Goal: Information Seeking & Learning: Learn about a topic

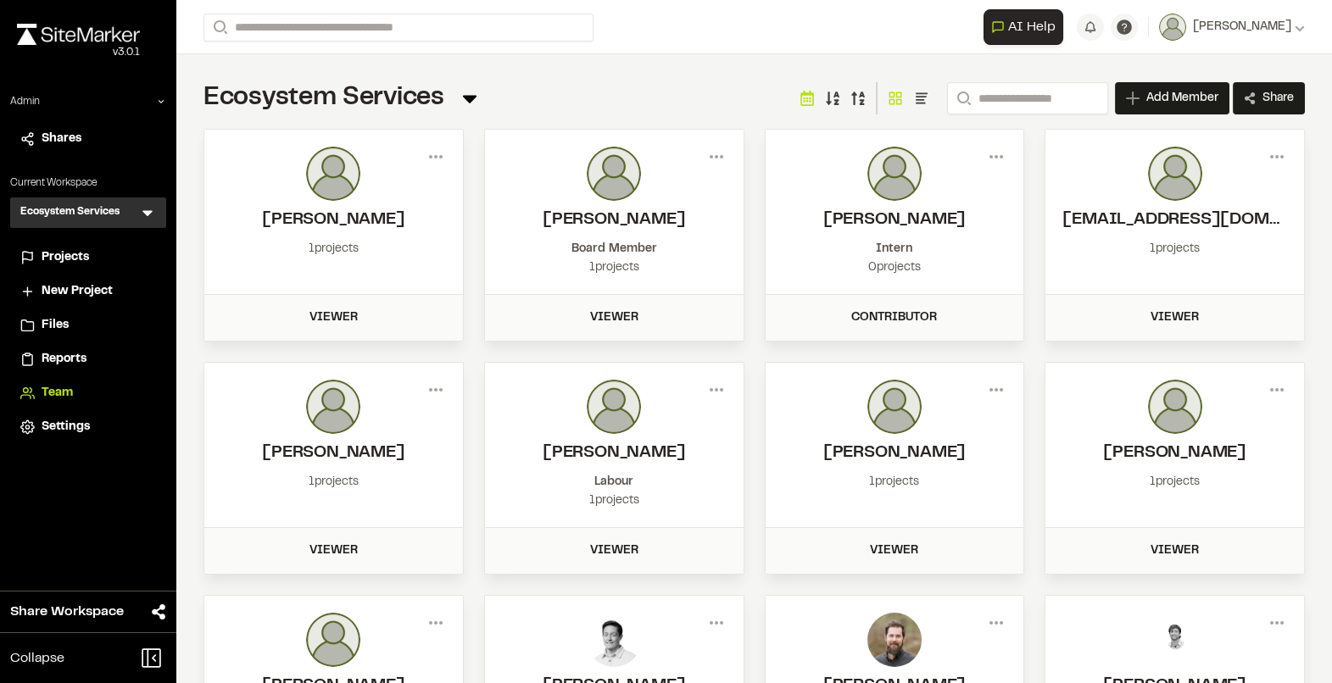
click at [60, 269] on li "Projects" at bounding box center [88, 258] width 156 height 32
click at [59, 264] on span "Projects" at bounding box center [65, 257] width 47 height 19
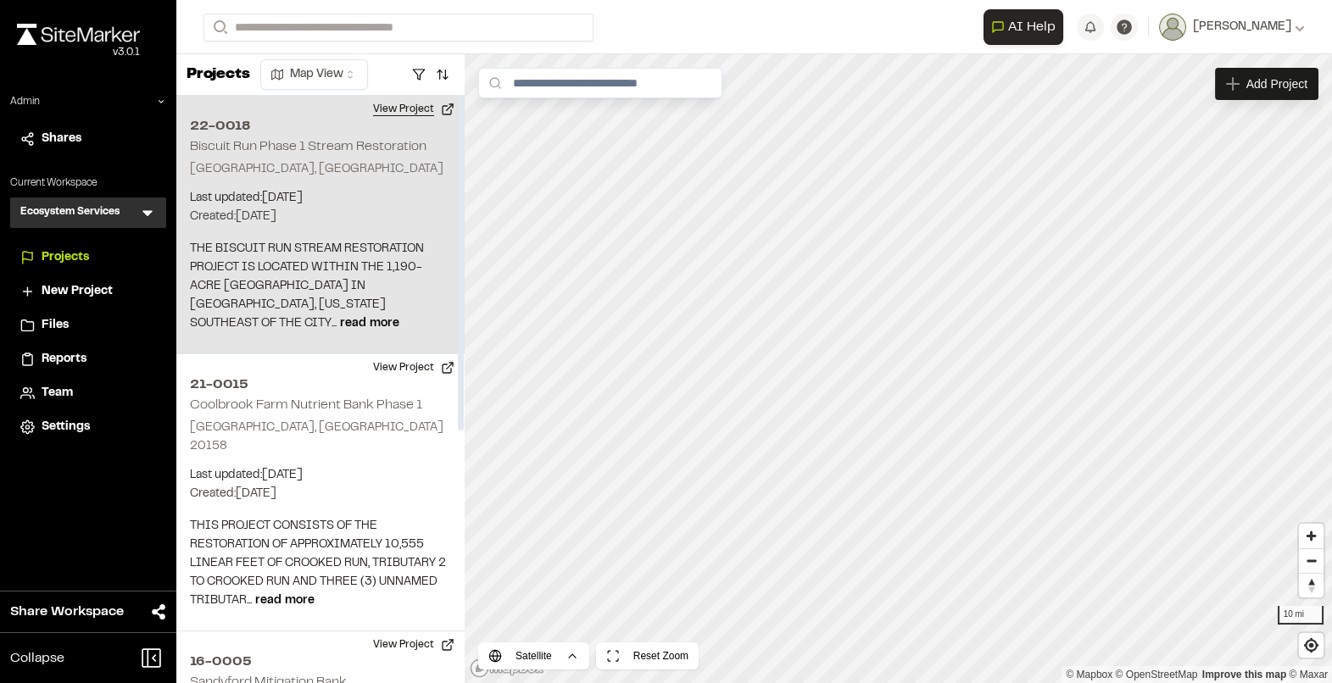
click at [398, 120] on button "View Project" at bounding box center [414, 109] width 102 height 27
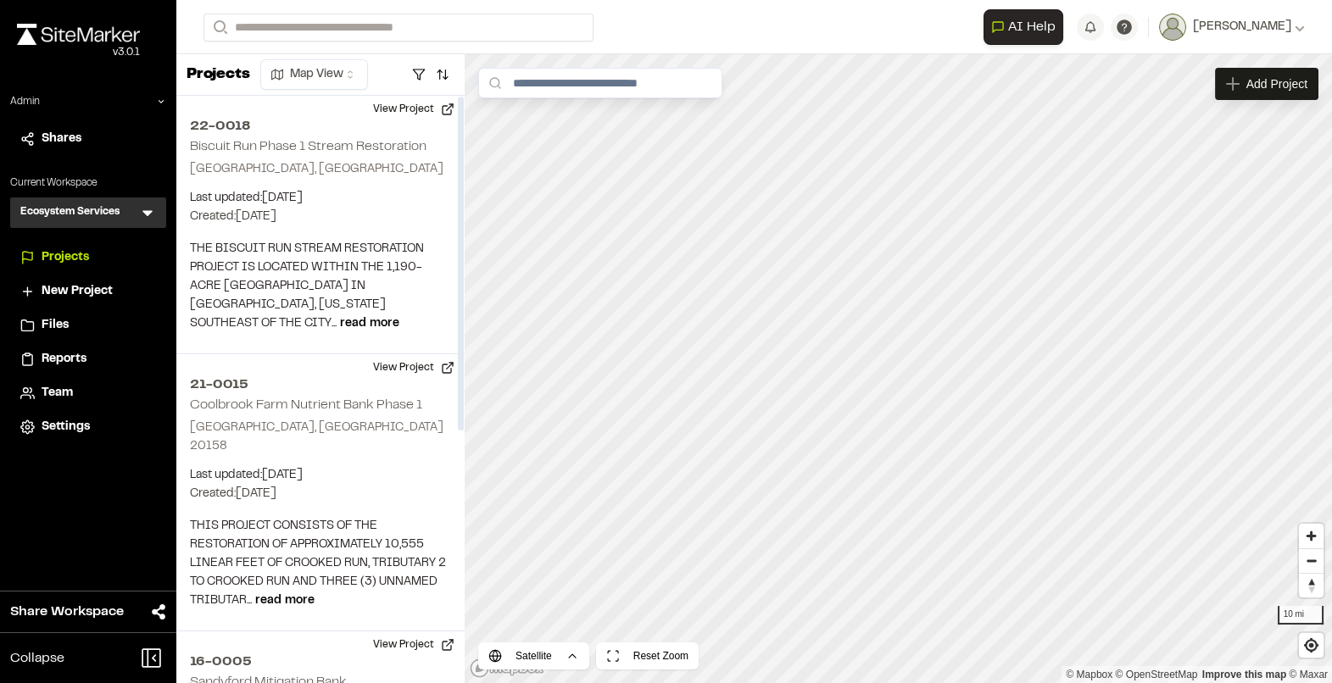
click at [39, 393] on div "Team" at bounding box center [88, 393] width 136 height 19
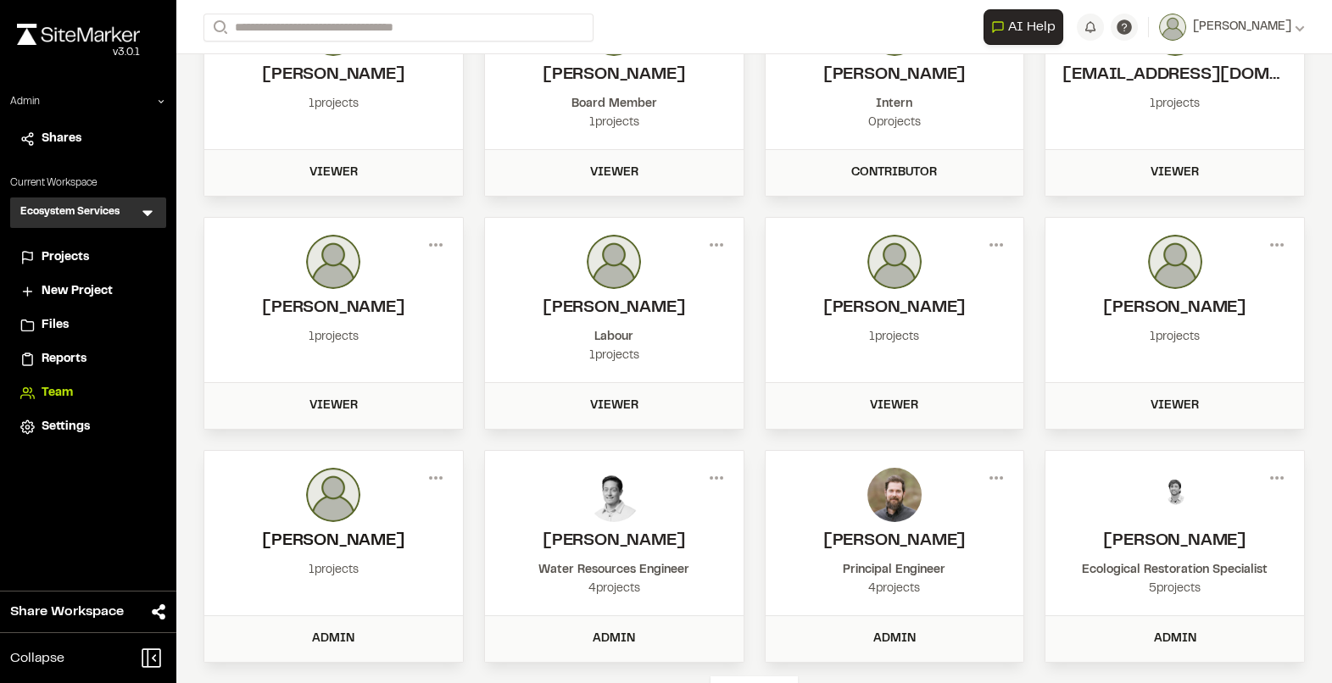
scroll to position [207, 0]
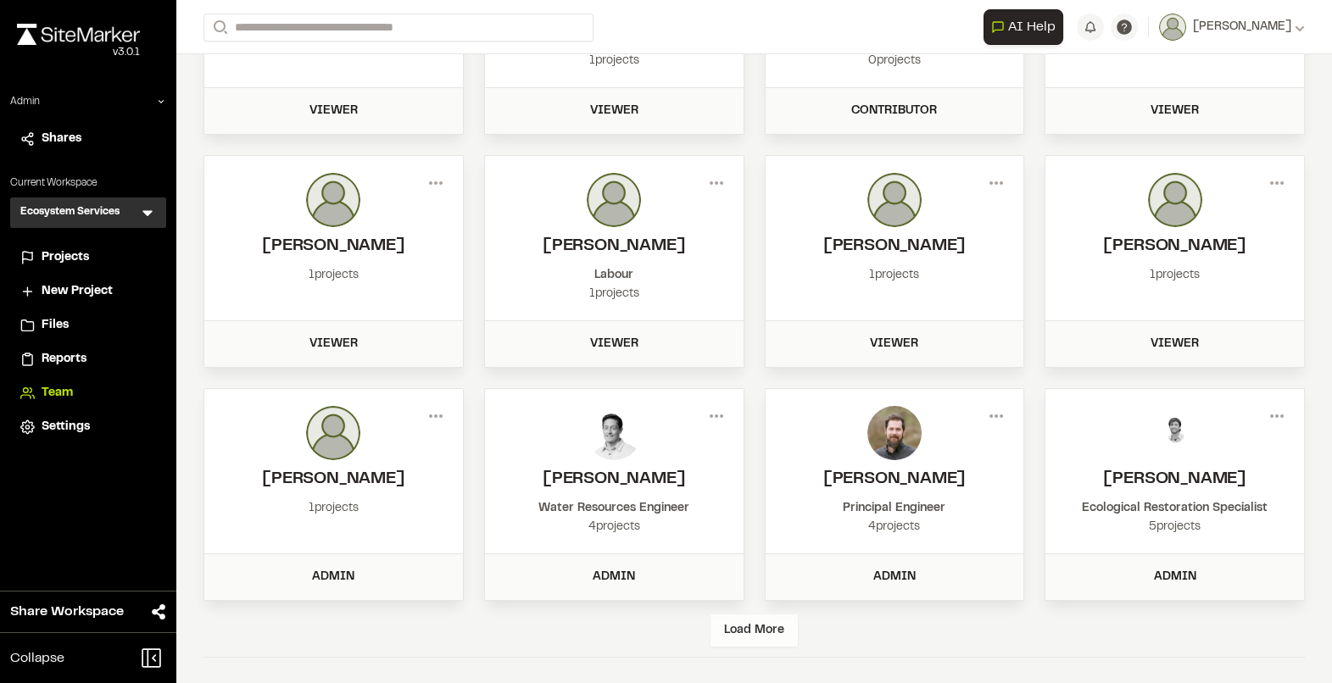
click at [753, 623] on div "Load More" at bounding box center [753, 631] width 87 height 32
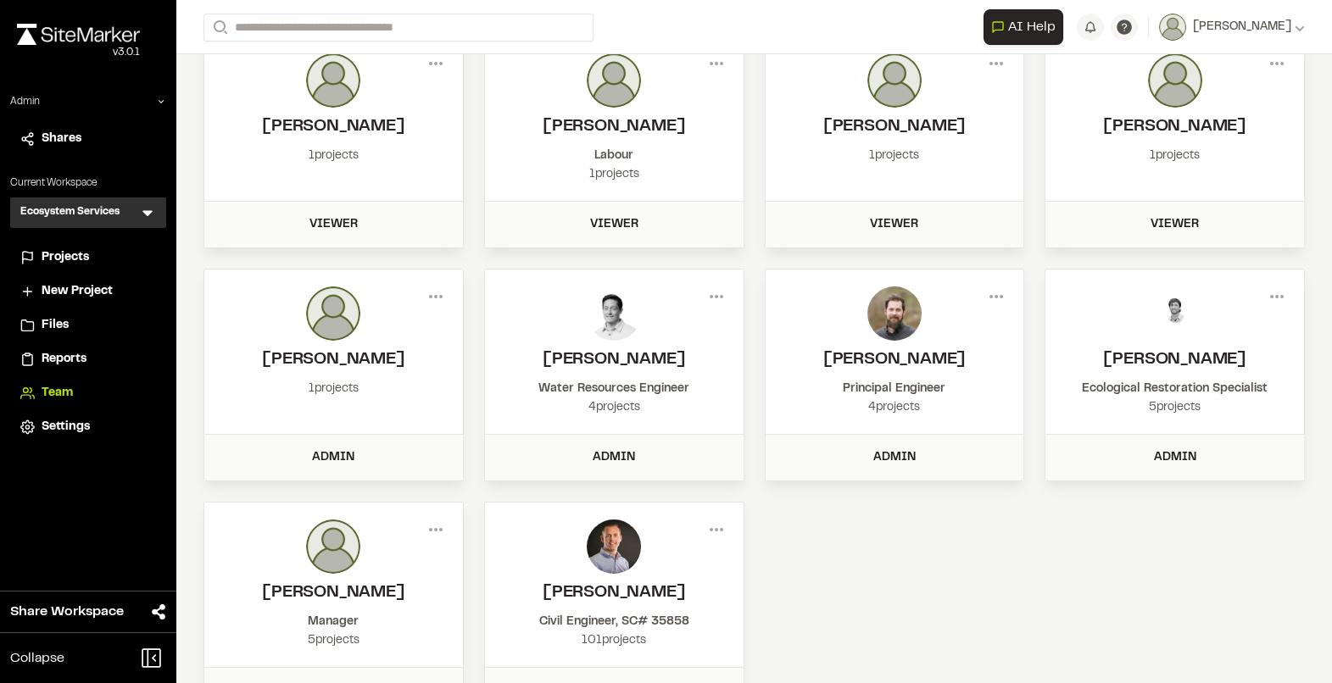
scroll to position [383, 0]
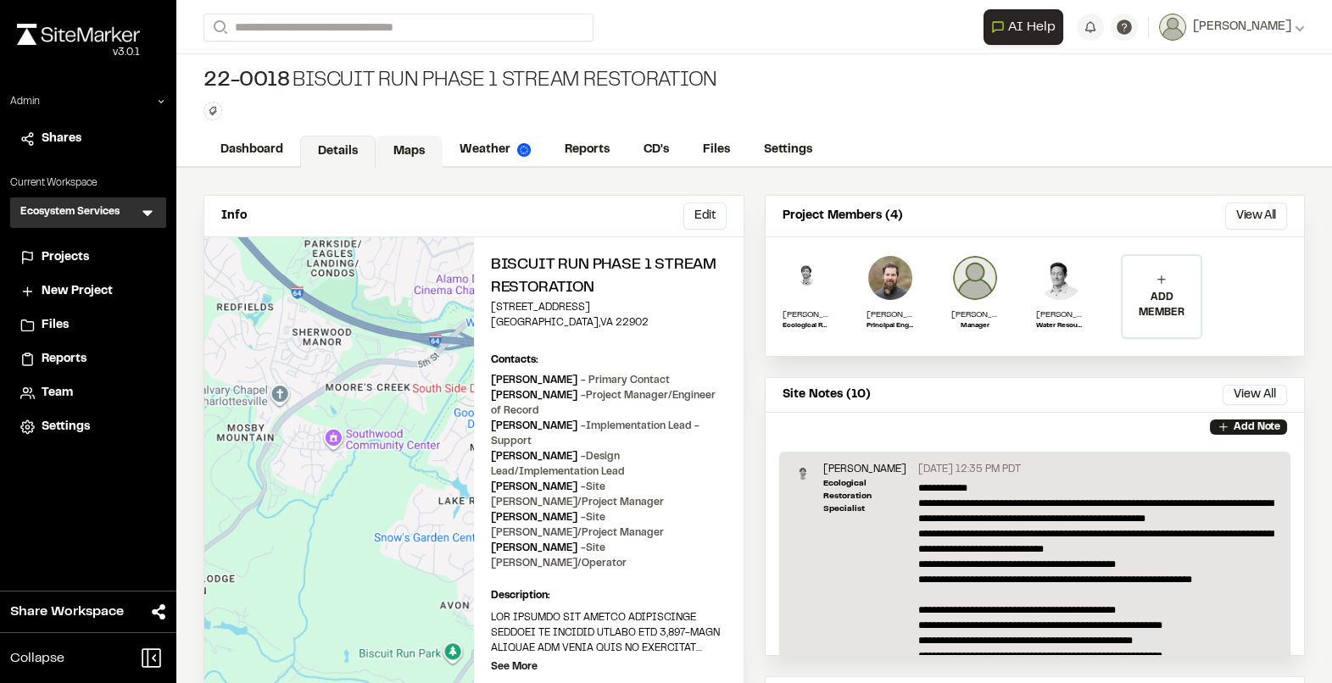
click at [404, 153] on link "Maps" at bounding box center [408, 152] width 67 height 32
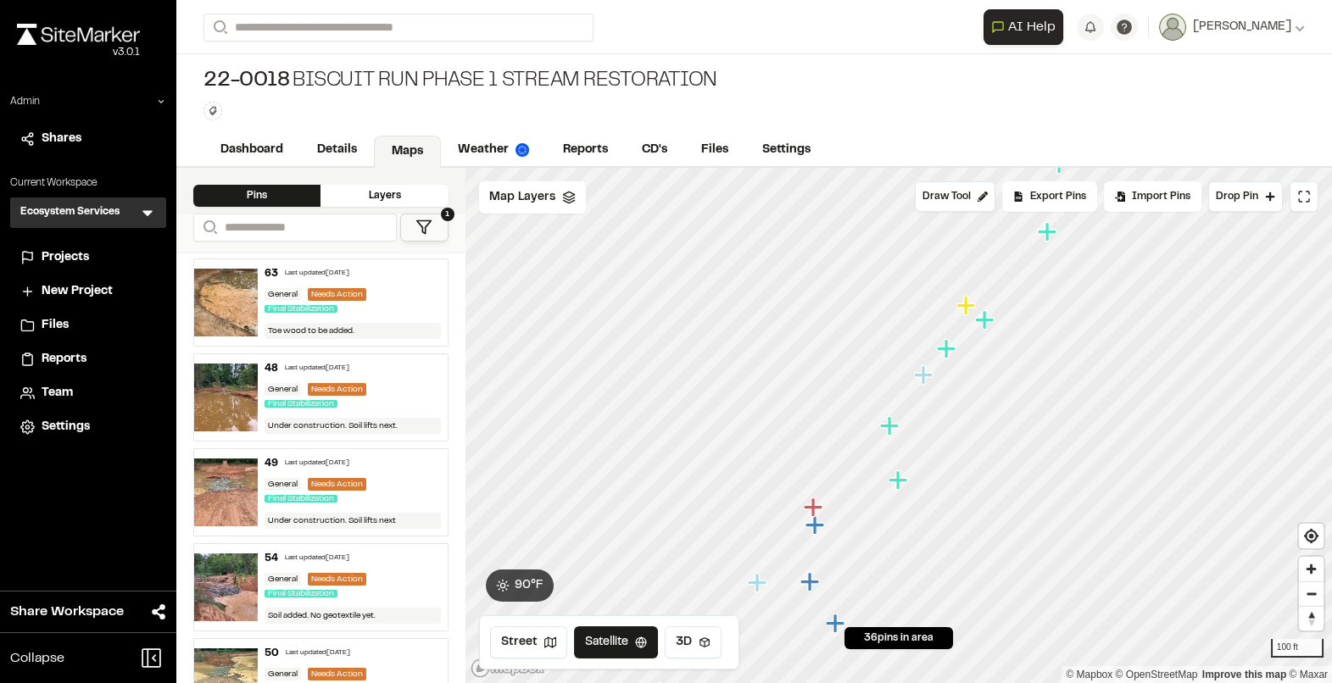
click at [387, 306] on div "General Needs Action Final Stabilization" at bounding box center [352, 302] width 176 height 28
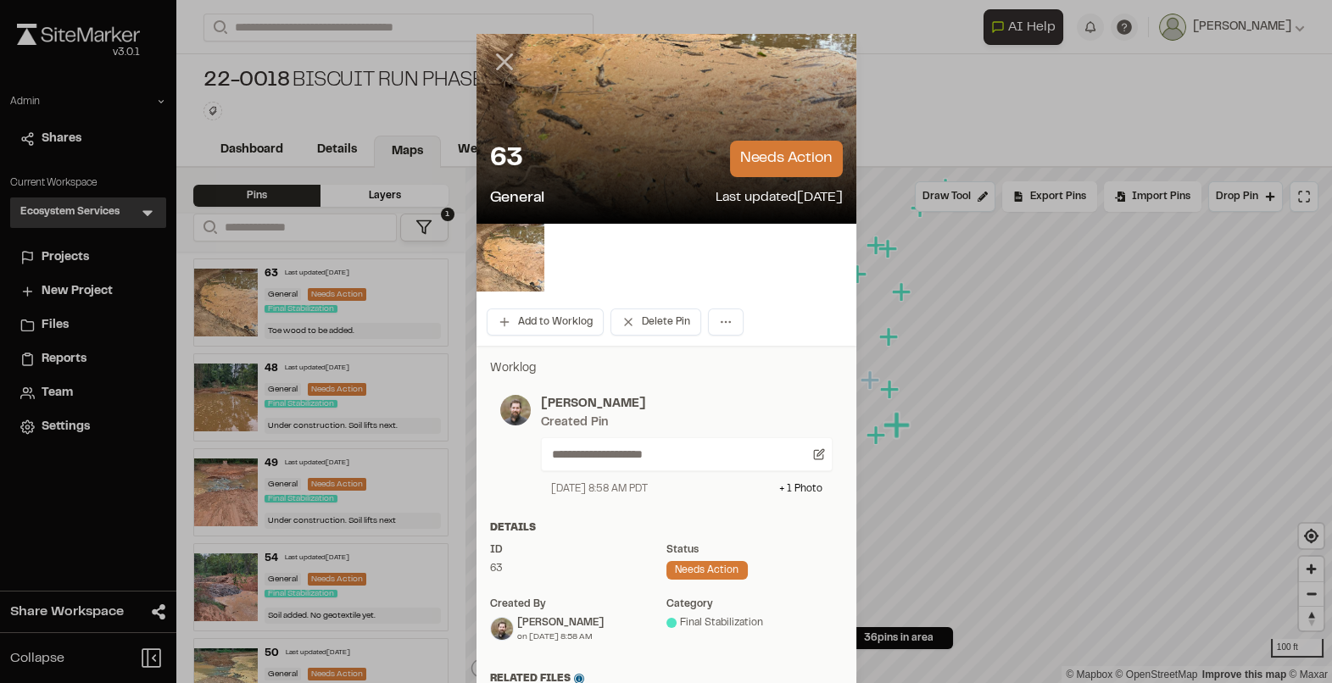
click at [509, 63] on icon at bounding box center [504, 61] width 29 height 29
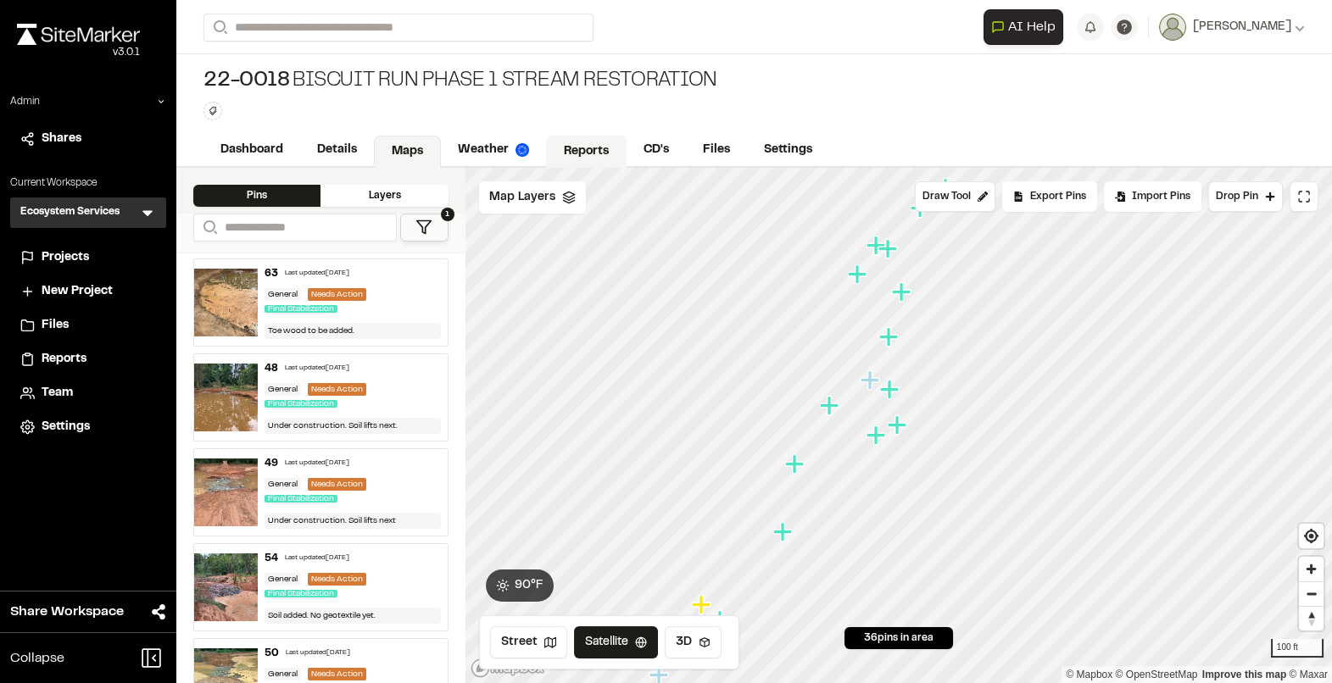
click at [592, 149] on link "Reports" at bounding box center [586, 152] width 81 height 32
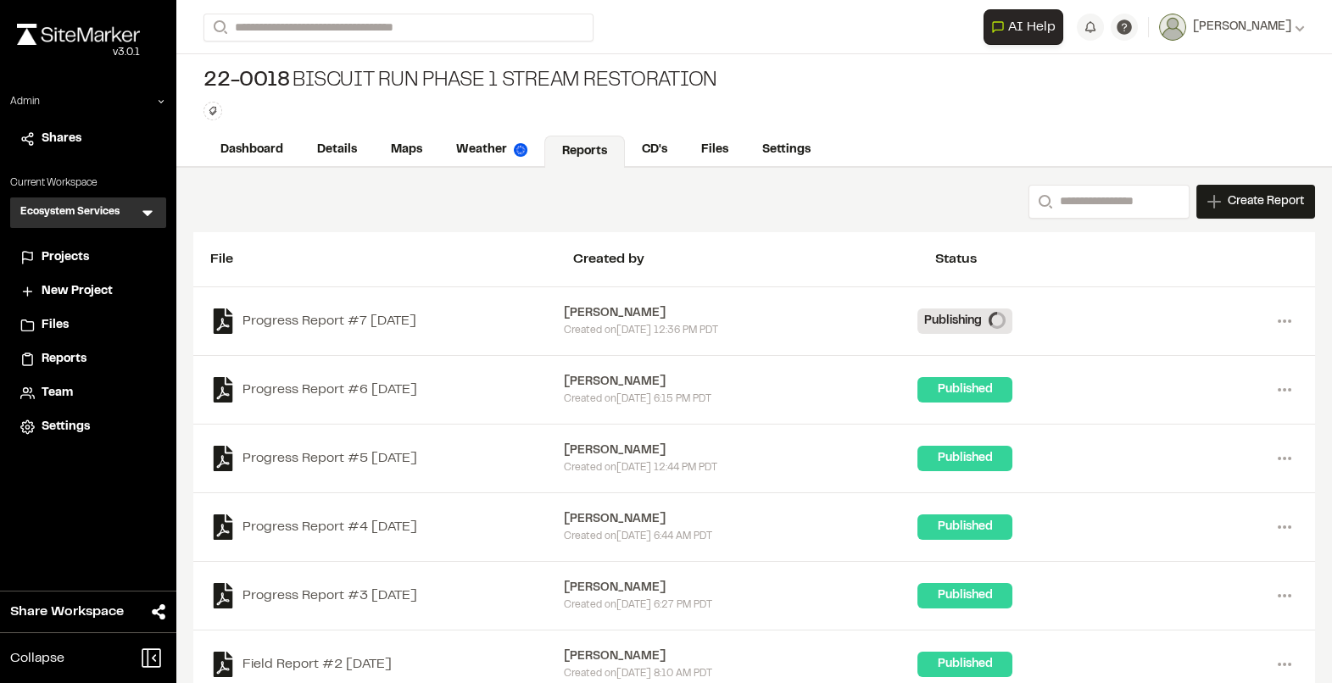
click at [576, 323] on div "Created on Thu, Aug 14, 2025 12:36 PM PDT" at bounding box center [740, 330] width 353 height 15
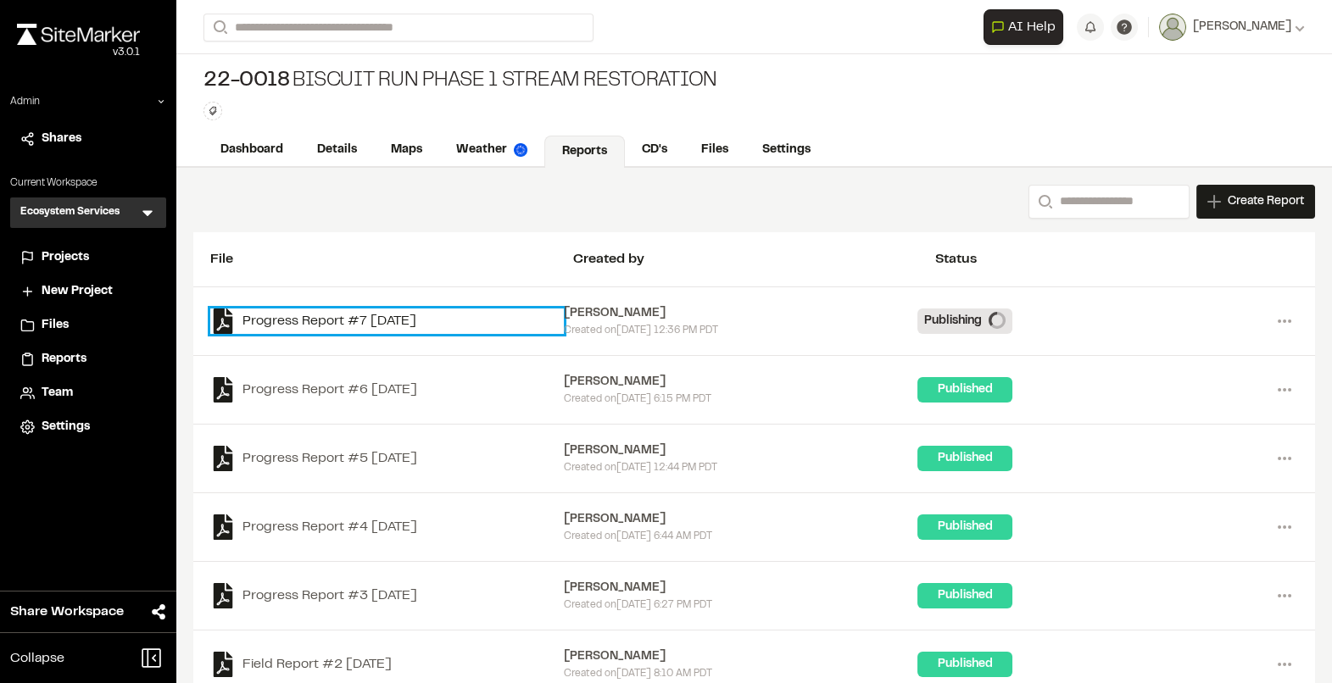
click at [552, 319] on link "Progress Report #7 2025-08-13" at bounding box center [386, 321] width 353 height 25
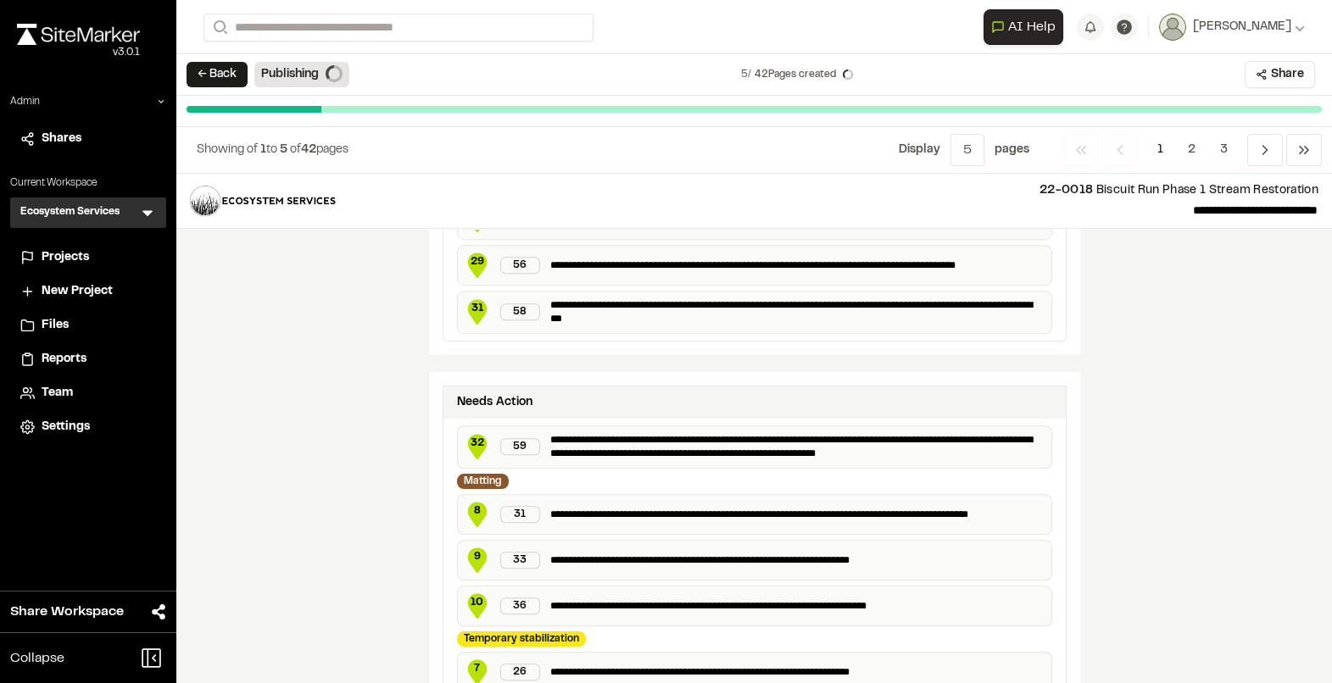
scroll to position [3073, 0]
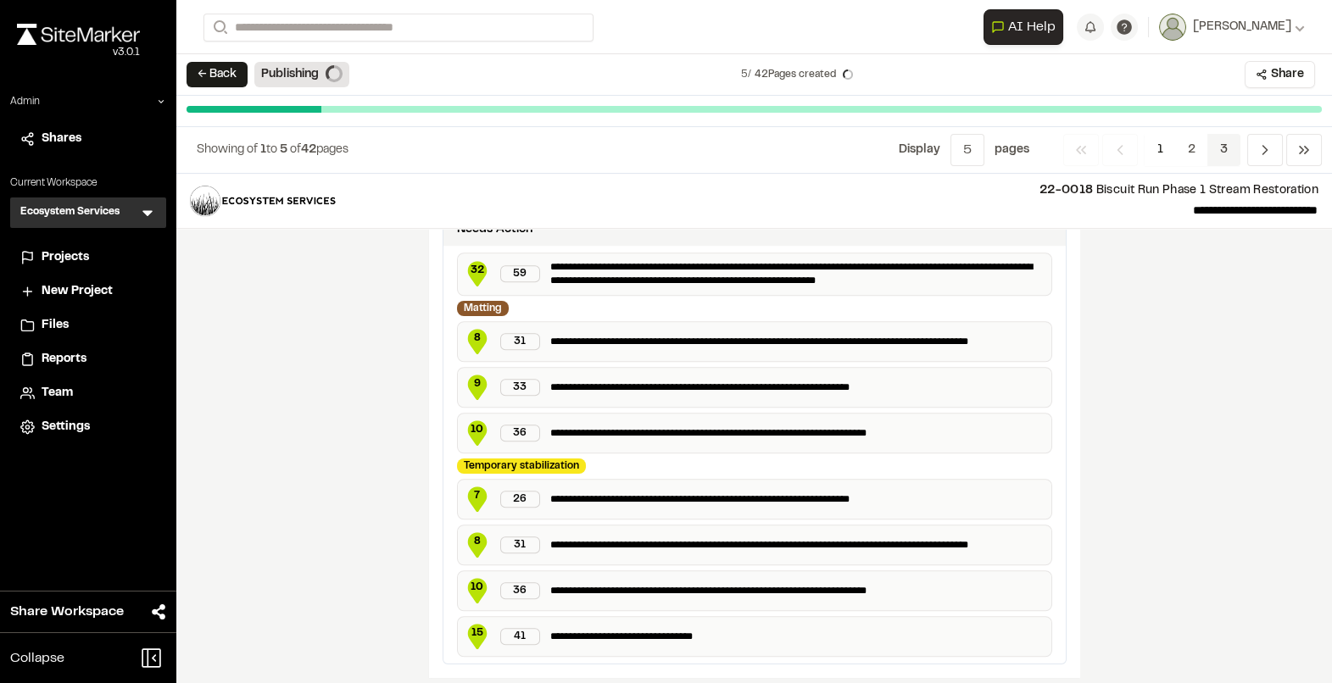
click at [1227, 146] on span "3" at bounding box center [1223, 150] width 33 height 32
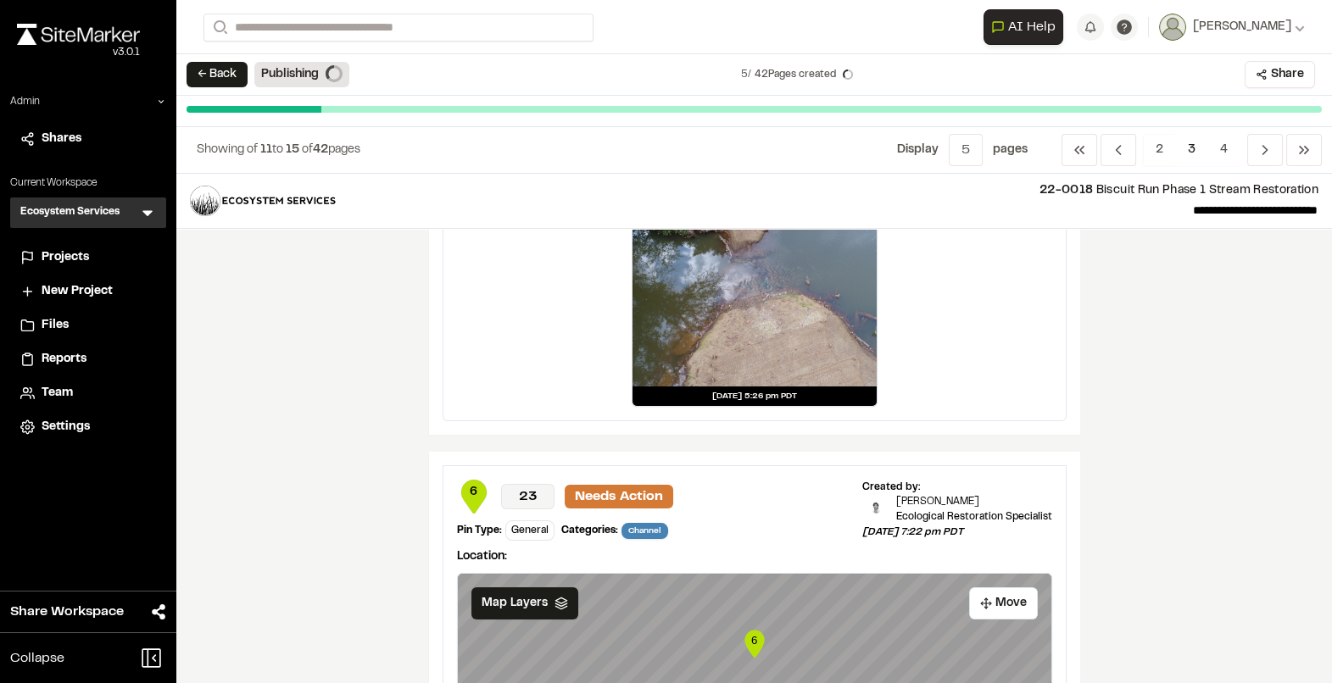
scroll to position [0, 0]
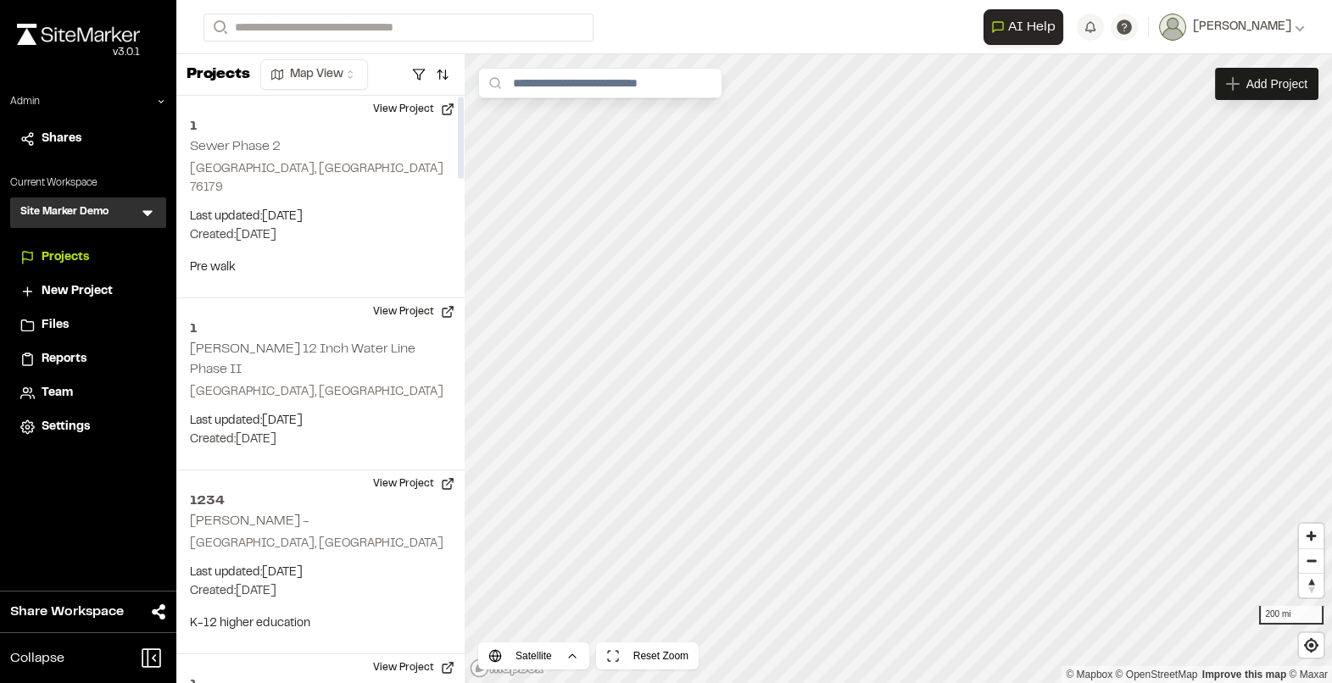
click at [146, 214] on icon at bounding box center [147, 214] width 10 height 6
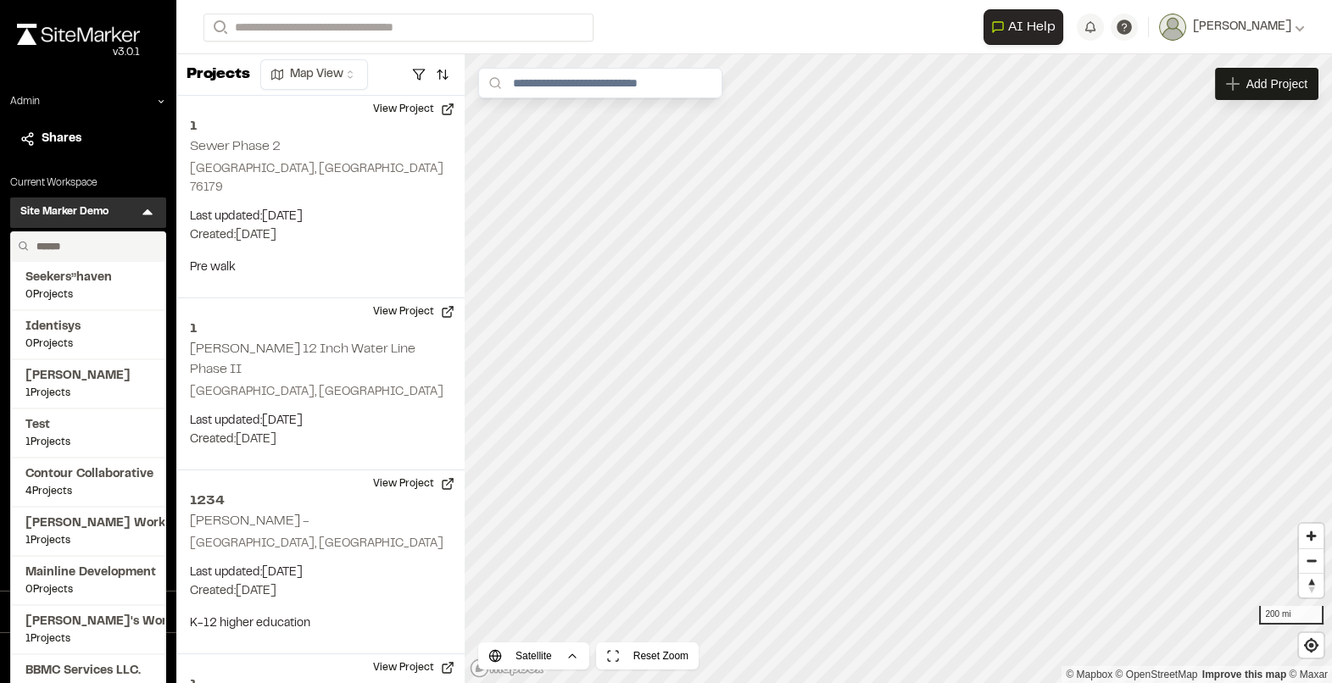
click at [71, 246] on input "text" at bounding box center [94, 246] width 129 height 29
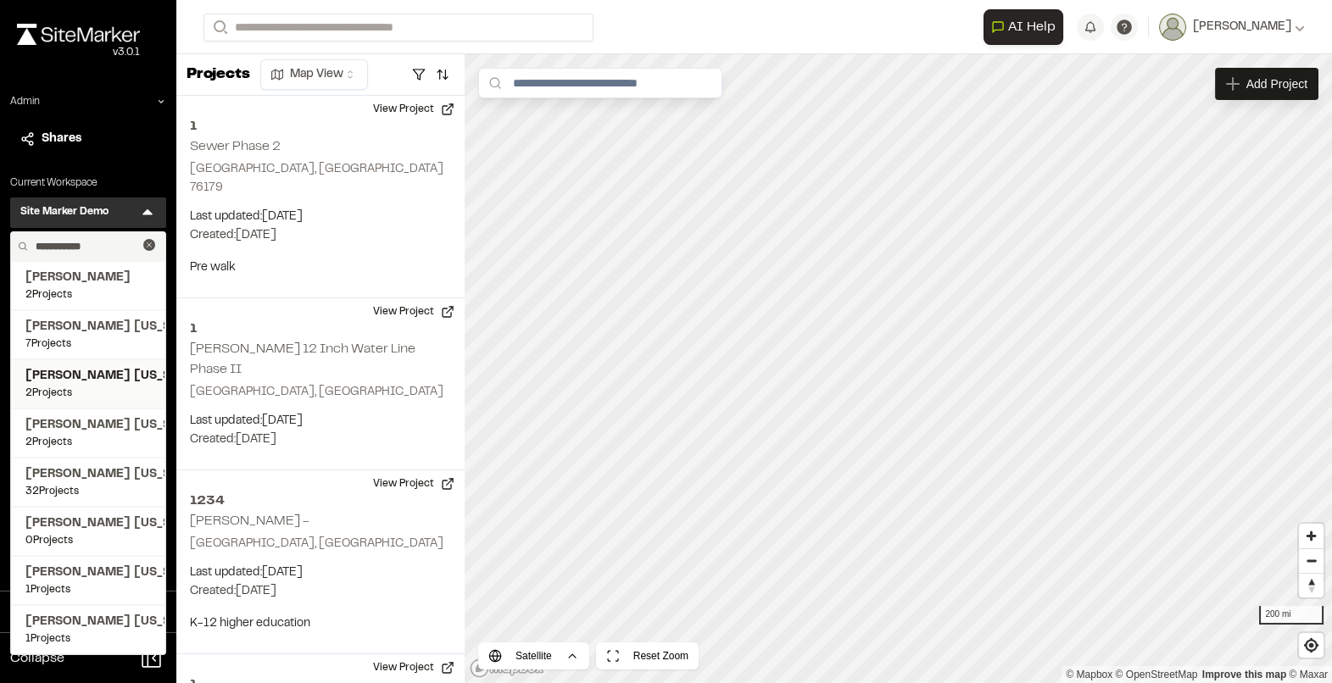
type input "**********"
click at [76, 381] on span "Kimley Horn Virginia" at bounding box center [87, 376] width 125 height 19
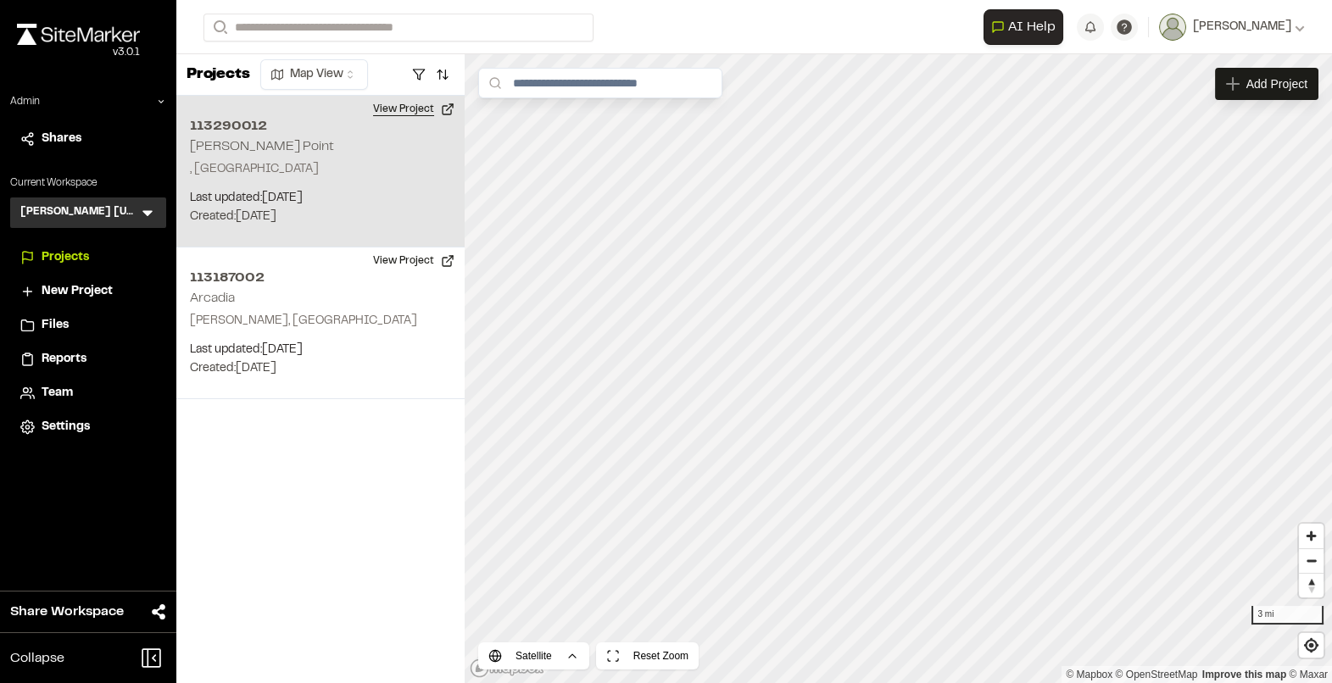
click at [420, 108] on button "View Project" at bounding box center [414, 109] width 102 height 27
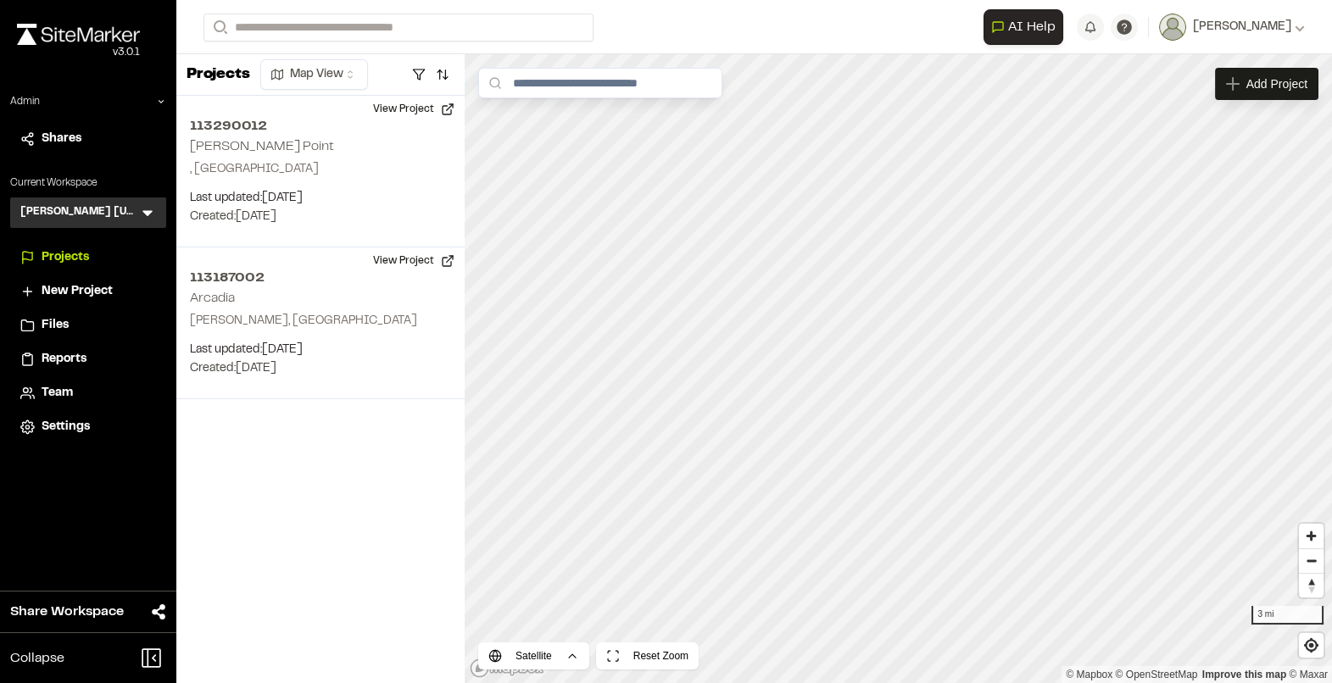
click at [150, 209] on icon at bounding box center [147, 212] width 17 height 17
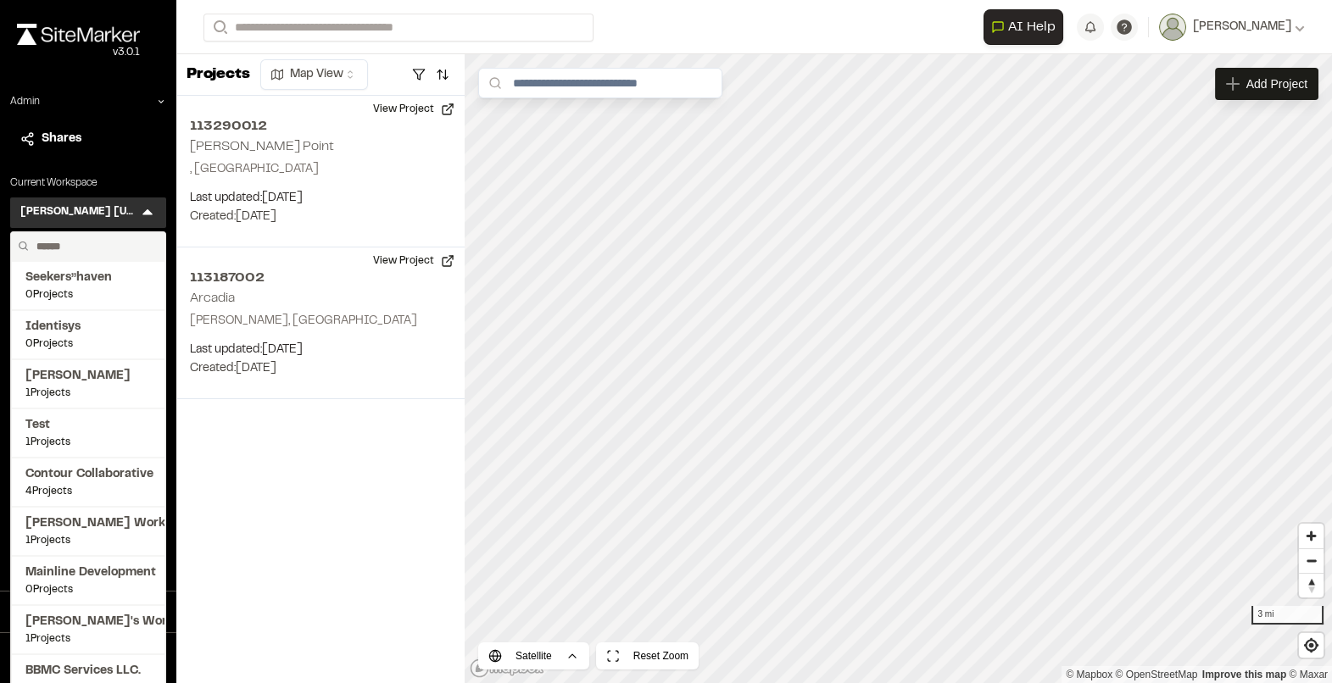
click at [97, 242] on input "text" at bounding box center [94, 246] width 129 height 29
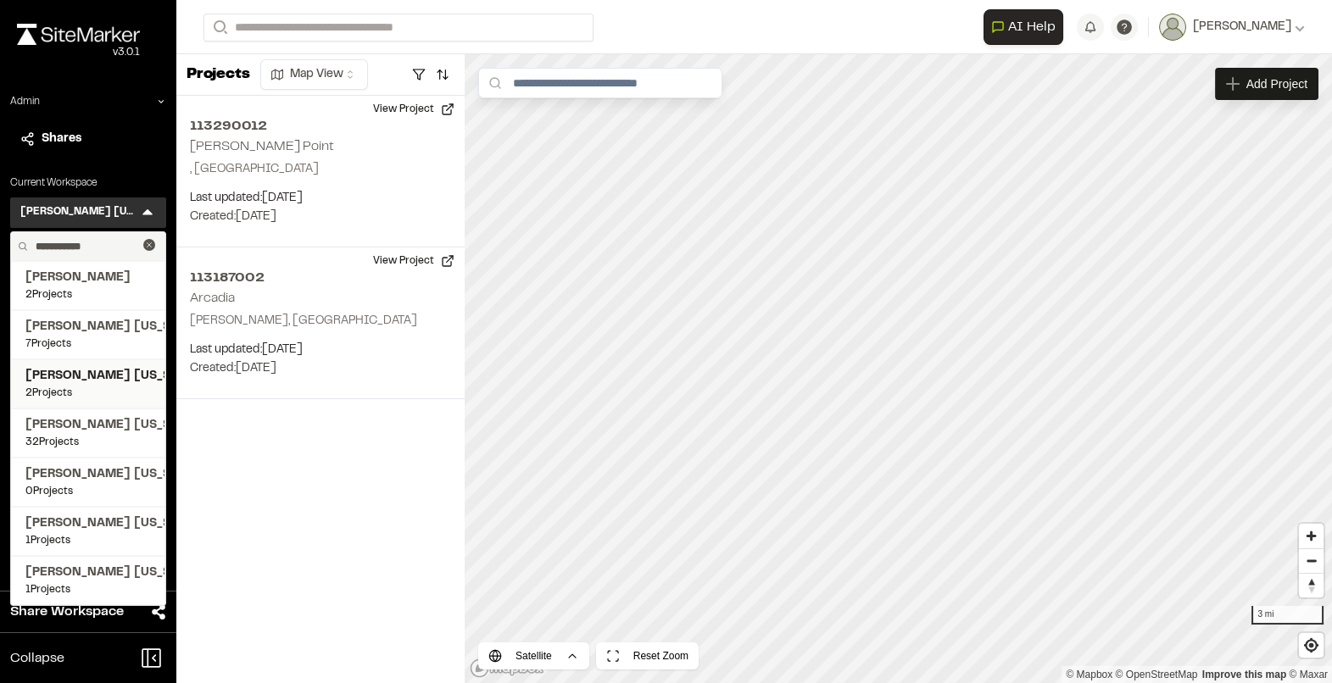
type input "**********"
click at [93, 379] on span "Kimley Horn Georgia" at bounding box center [87, 376] width 125 height 19
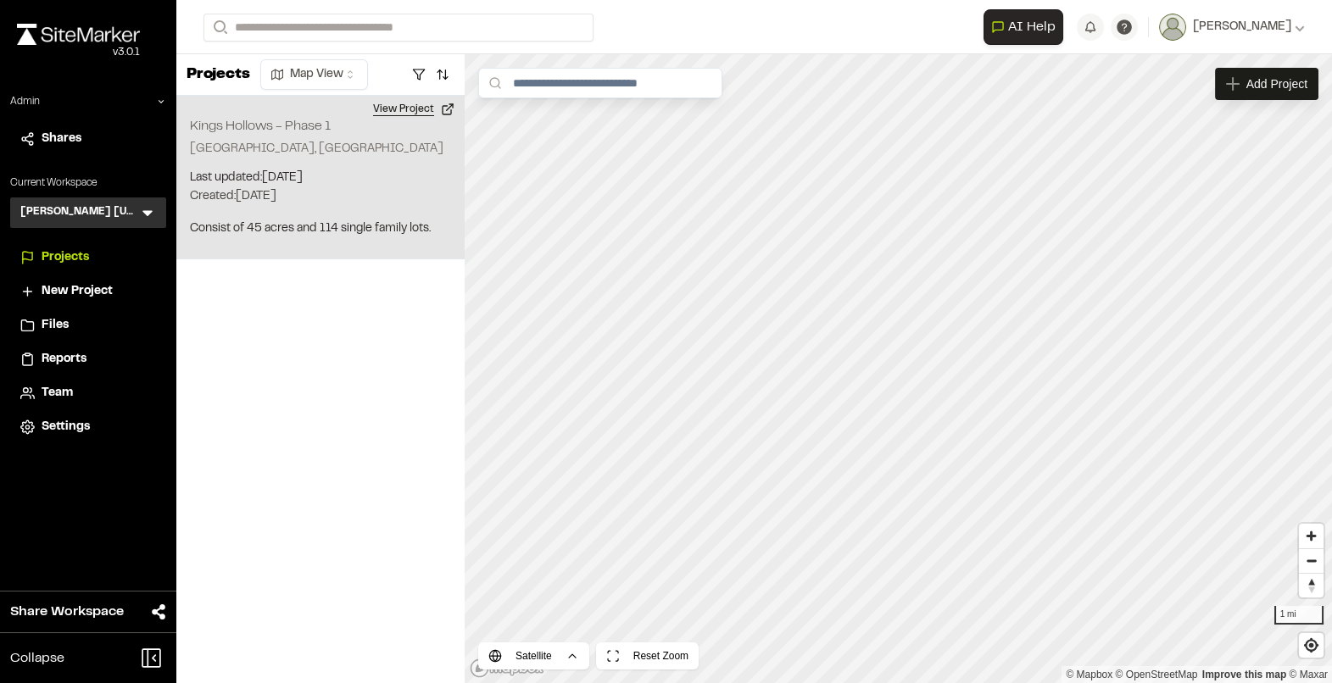
click at [408, 110] on button "View Project" at bounding box center [414, 109] width 102 height 27
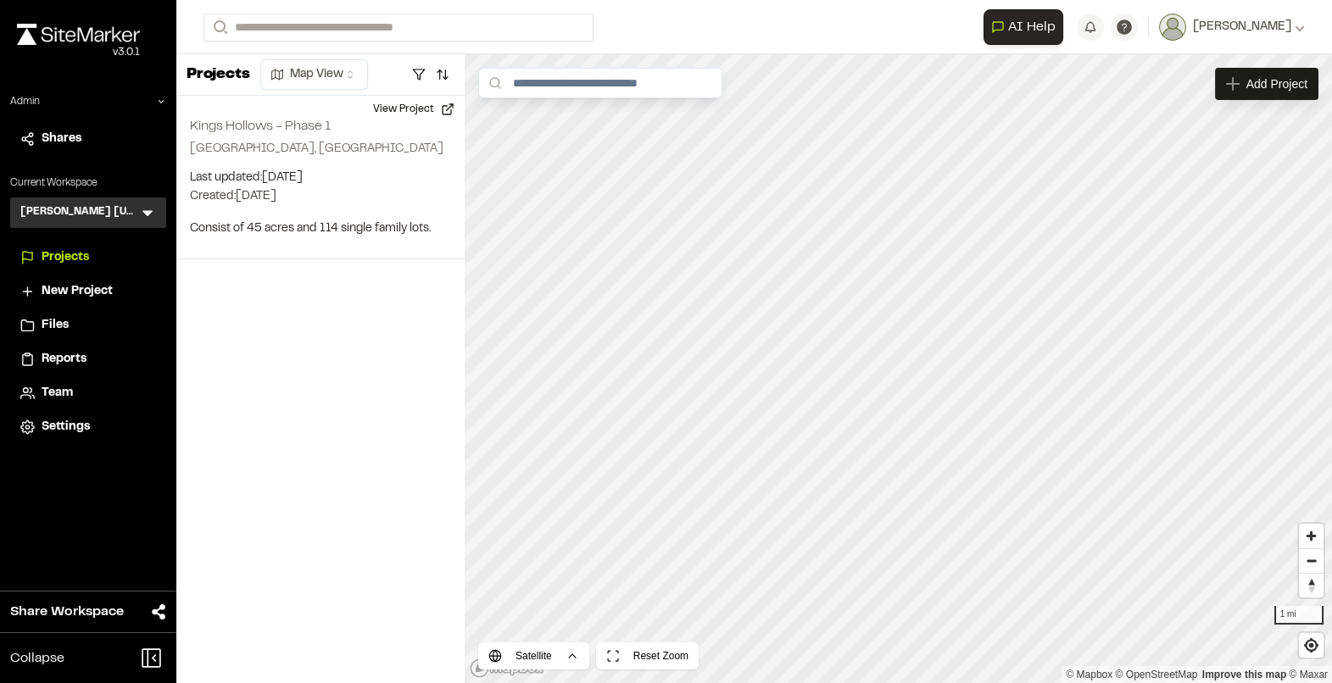
click at [144, 218] on icon at bounding box center [147, 212] width 17 height 17
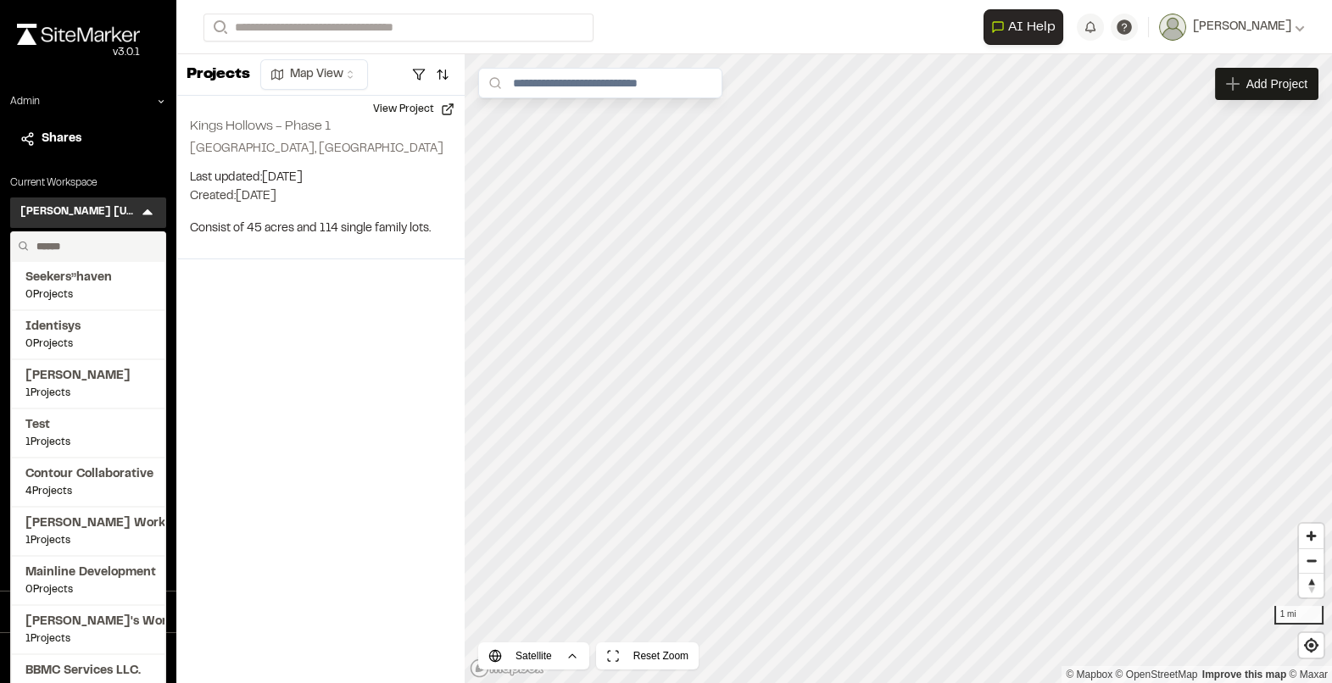
click at [93, 243] on input "text" at bounding box center [94, 246] width 129 height 29
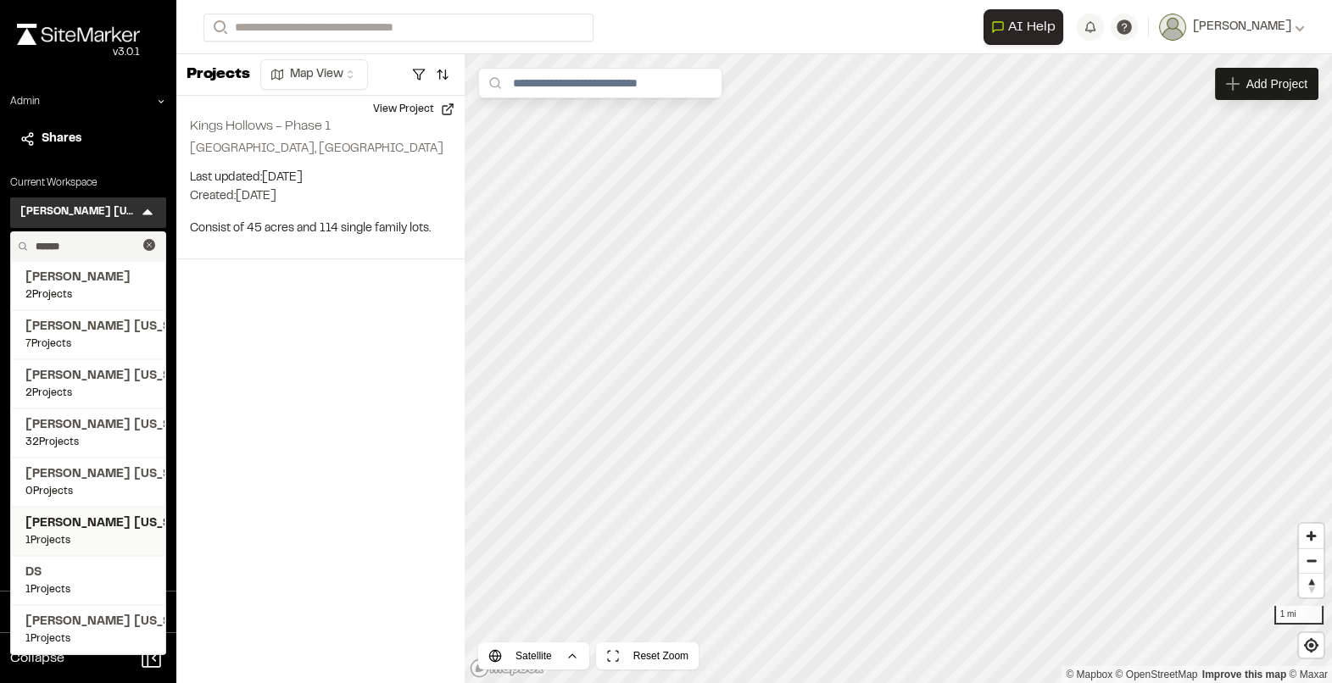
type input "******"
click at [98, 530] on span "[PERSON_NAME] [US_STATE]" at bounding box center [87, 523] width 125 height 19
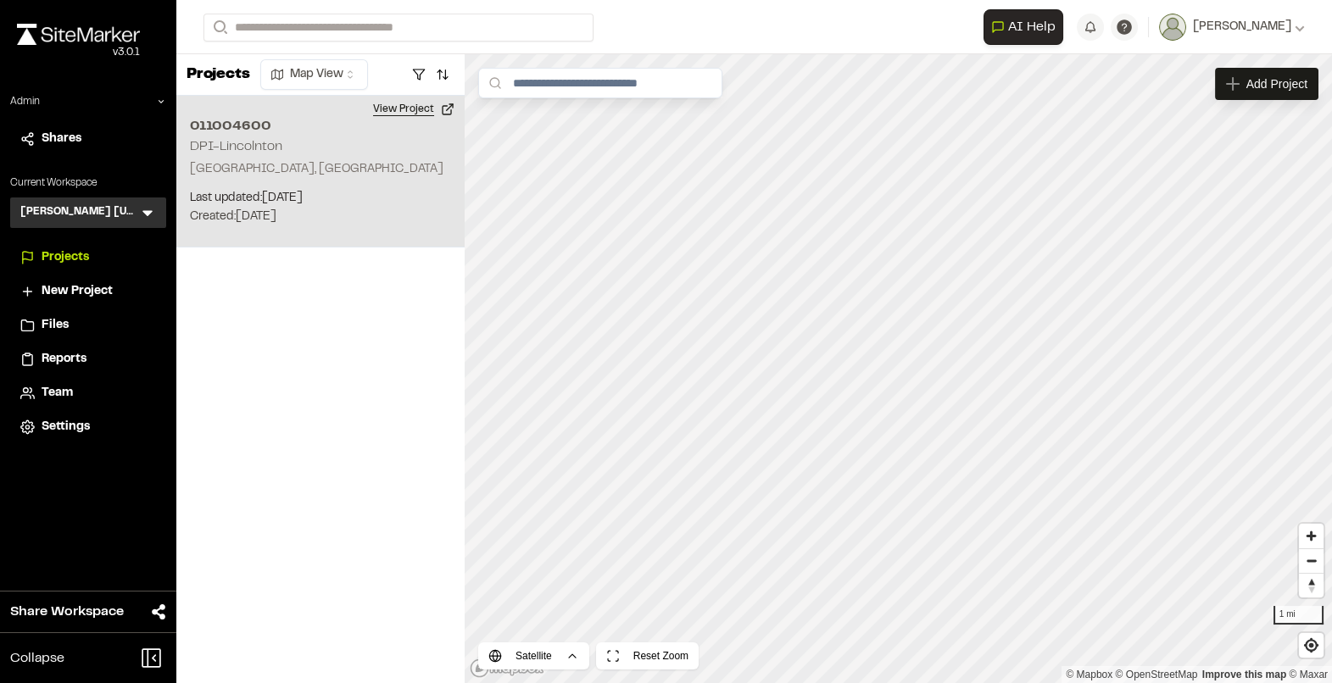
click at [414, 114] on button "View Project" at bounding box center [414, 109] width 102 height 27
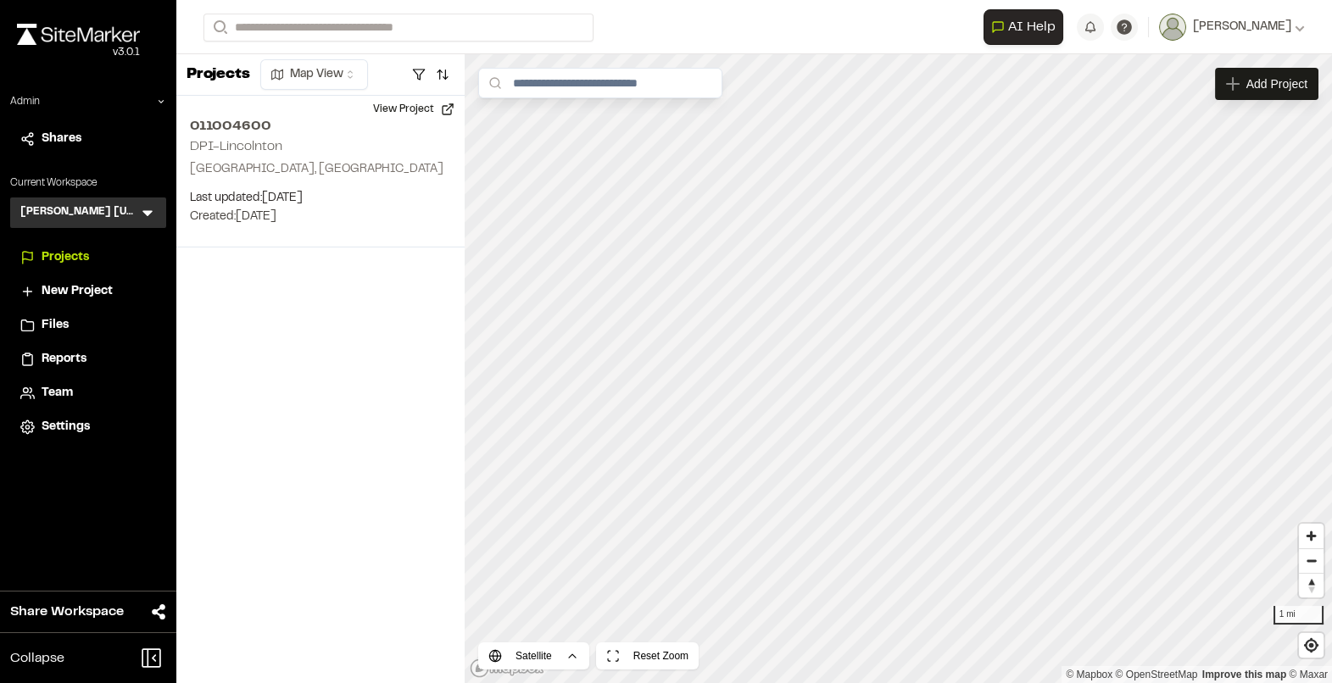
click at [152, 212] on icon at bounding box center [147, 212] width 17 height 17
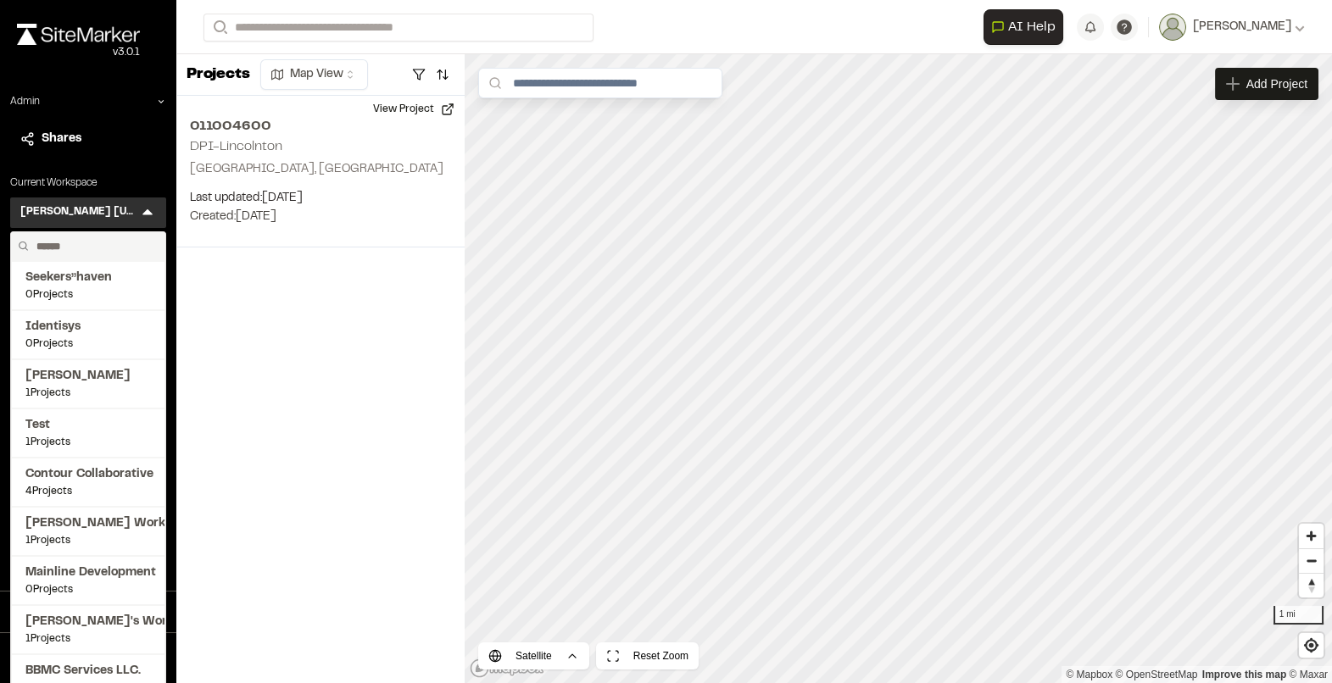
click at [100, 252] on input "text" at bounding box center [94, 246] width 129 height 29
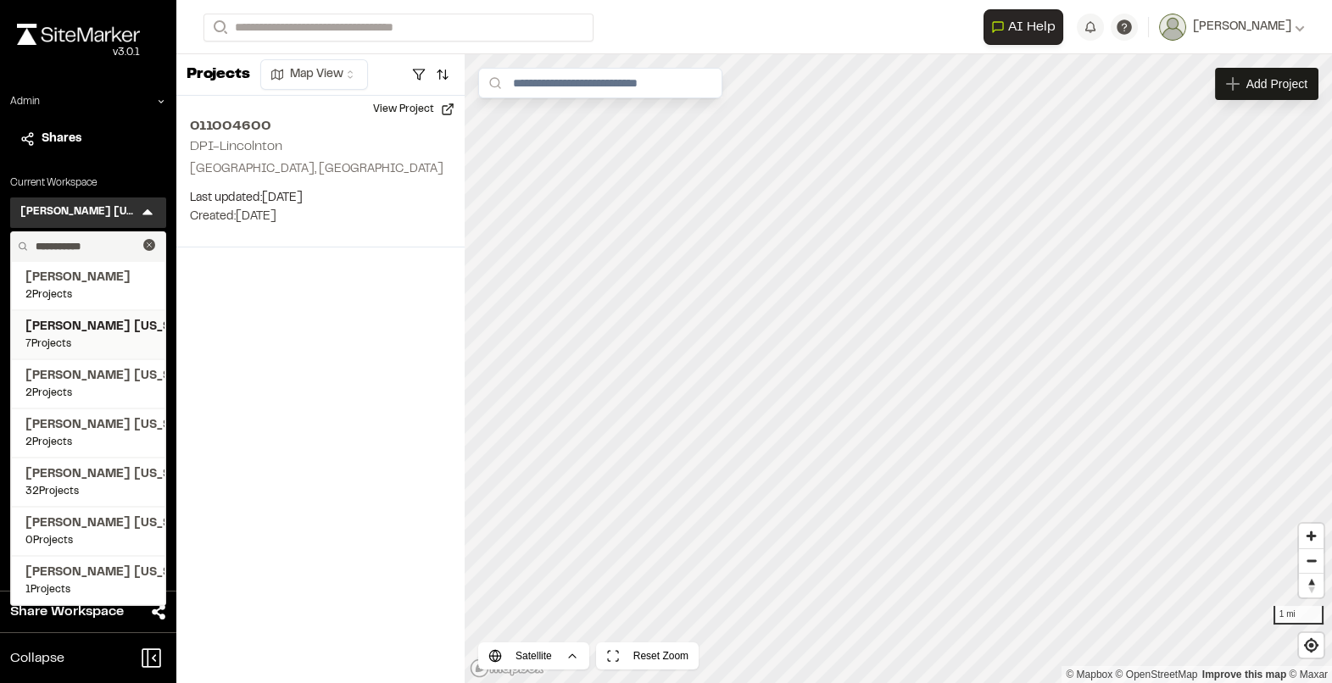
type input "**********"
click at [95, 340] on span "7 Projects" at bounding box center [87, 343] width 125 height 15
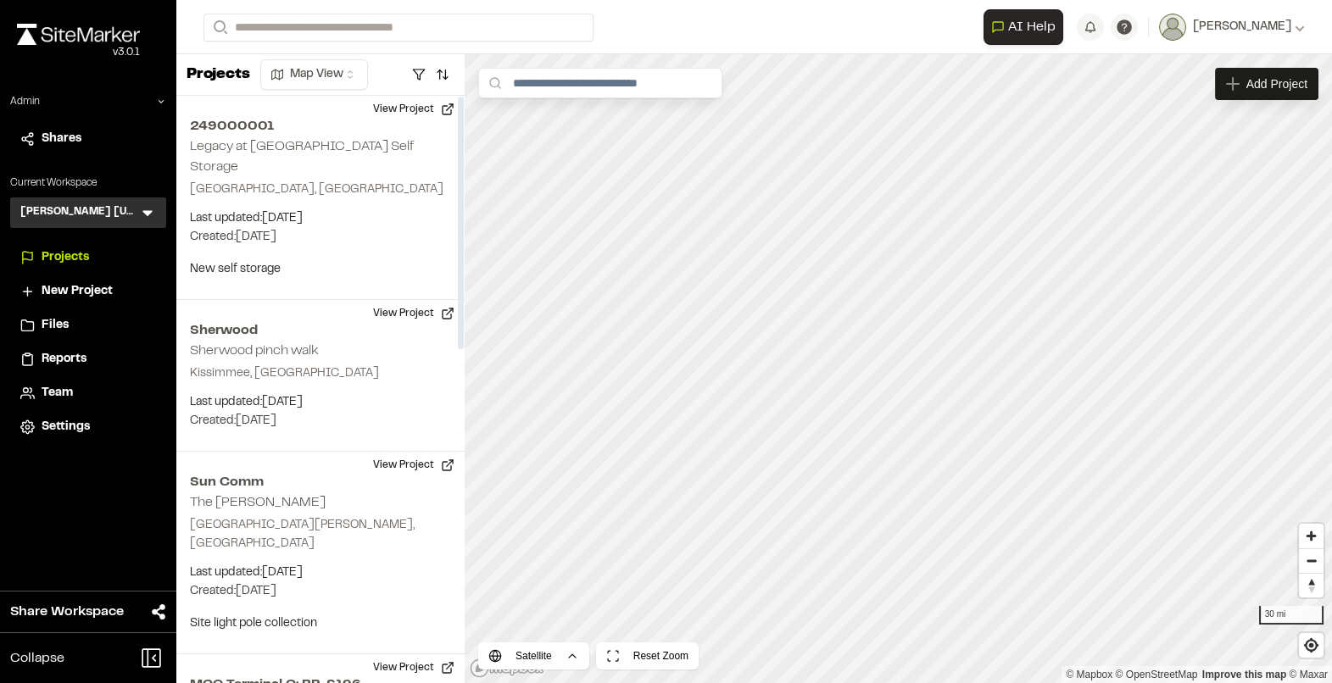
click at [159, 209] on div "Kimley Horn Florida KH Menu" at bounding box center [88, 212] width 156 height 31
click at [149, 211] on icon at bounding box center [147, 214] width 10 height 6
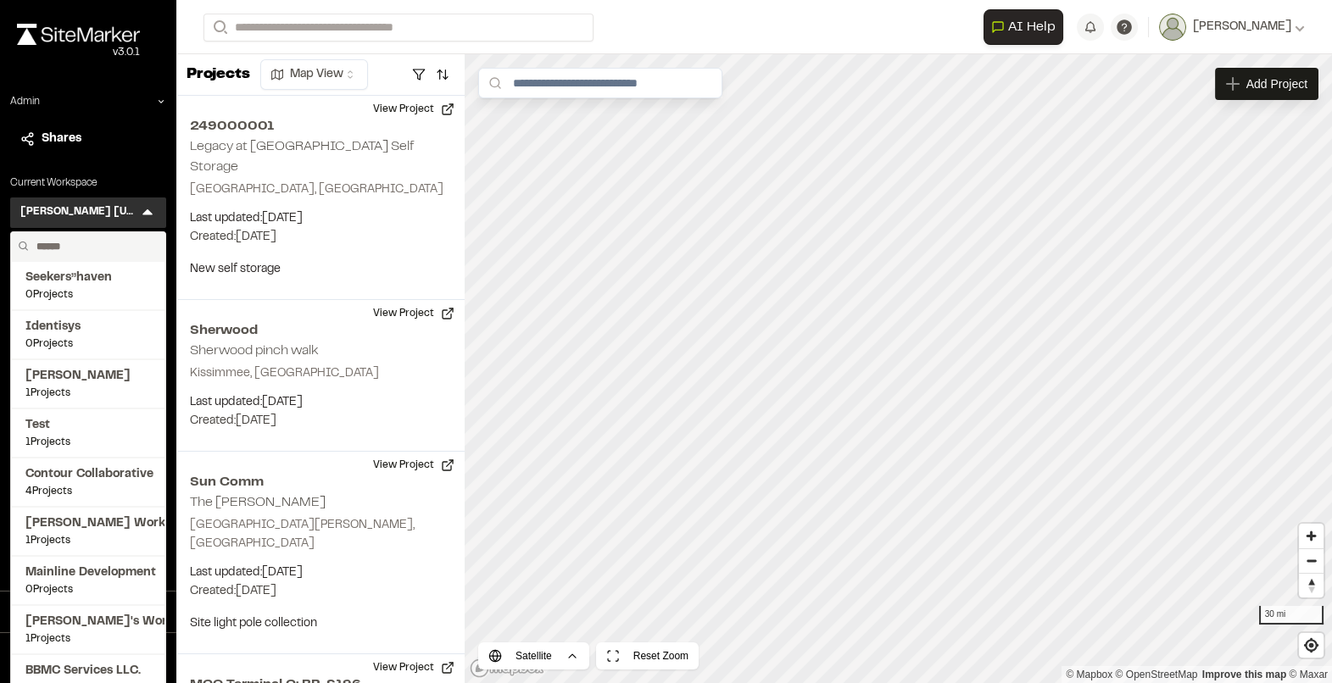
click at [72, 242] on input "text" at bounding box center [94, 246] width 129 height 29
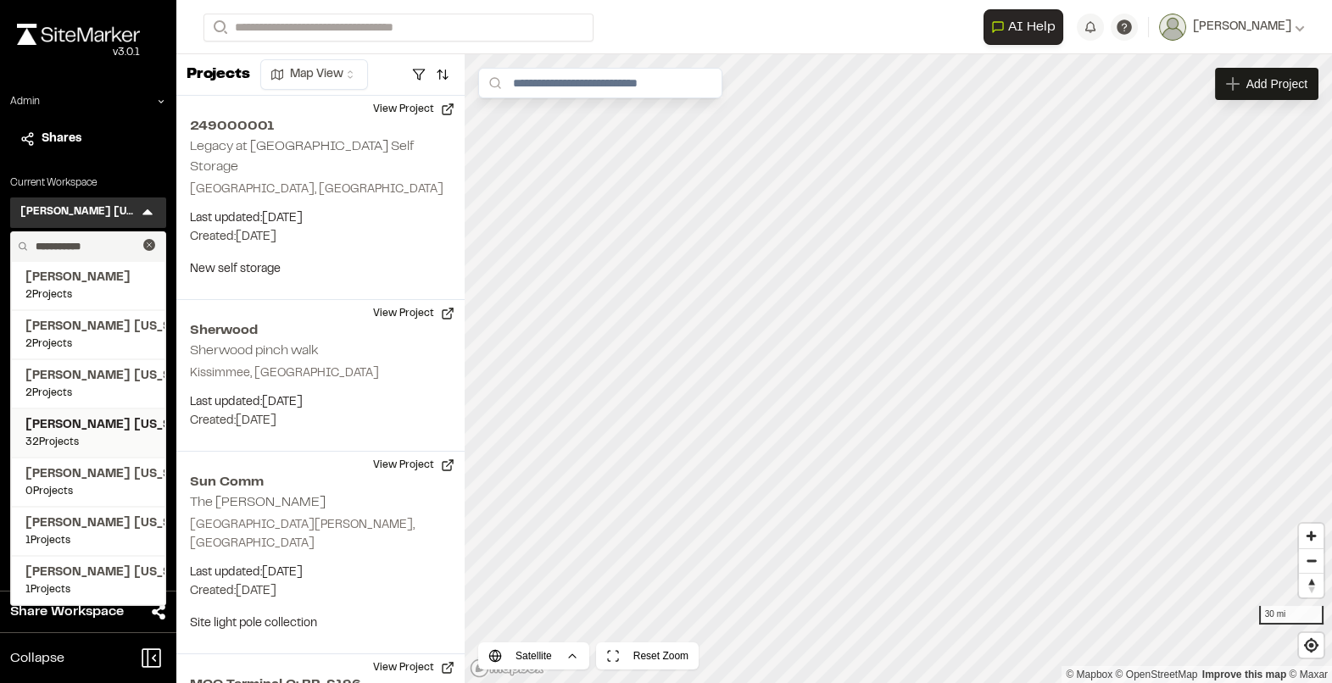
type input "**********"
click at [83, 445] on span "32 Projects" at bounding box center [87, 442] width 125 height 15
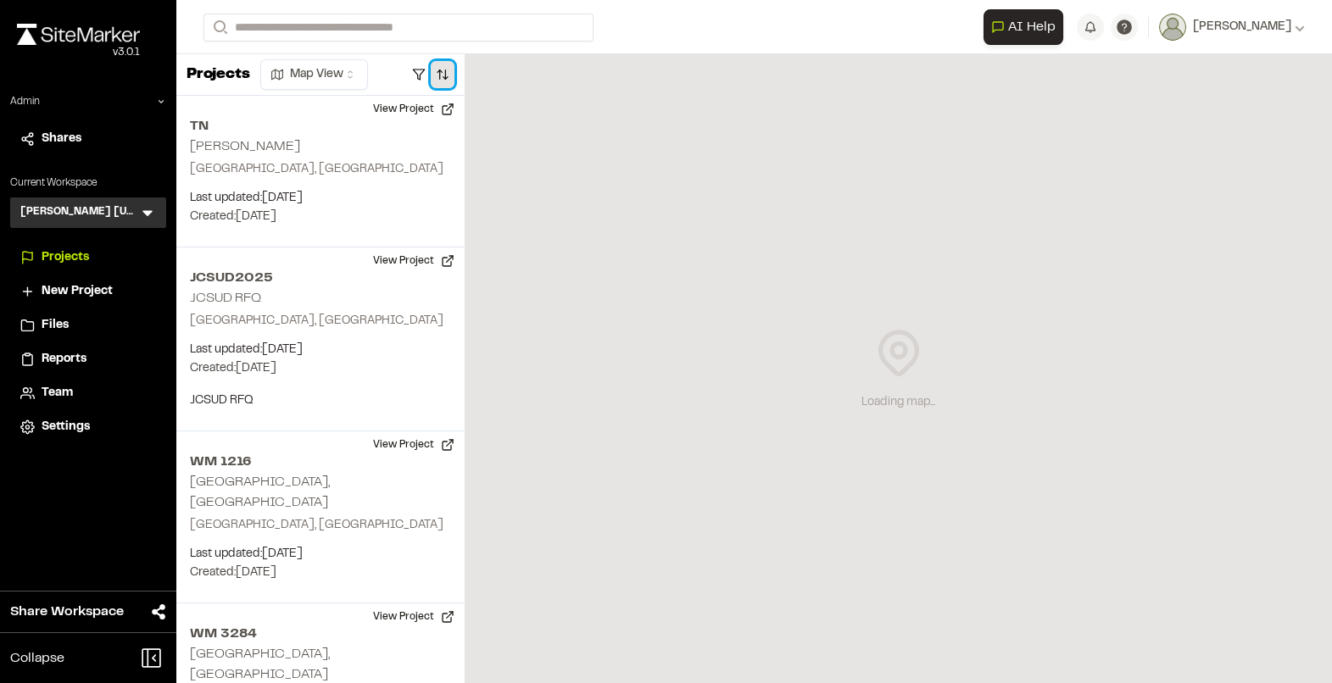
click at [442, 70] on button "button" at bounding box center [443, 74] width 24 height 27
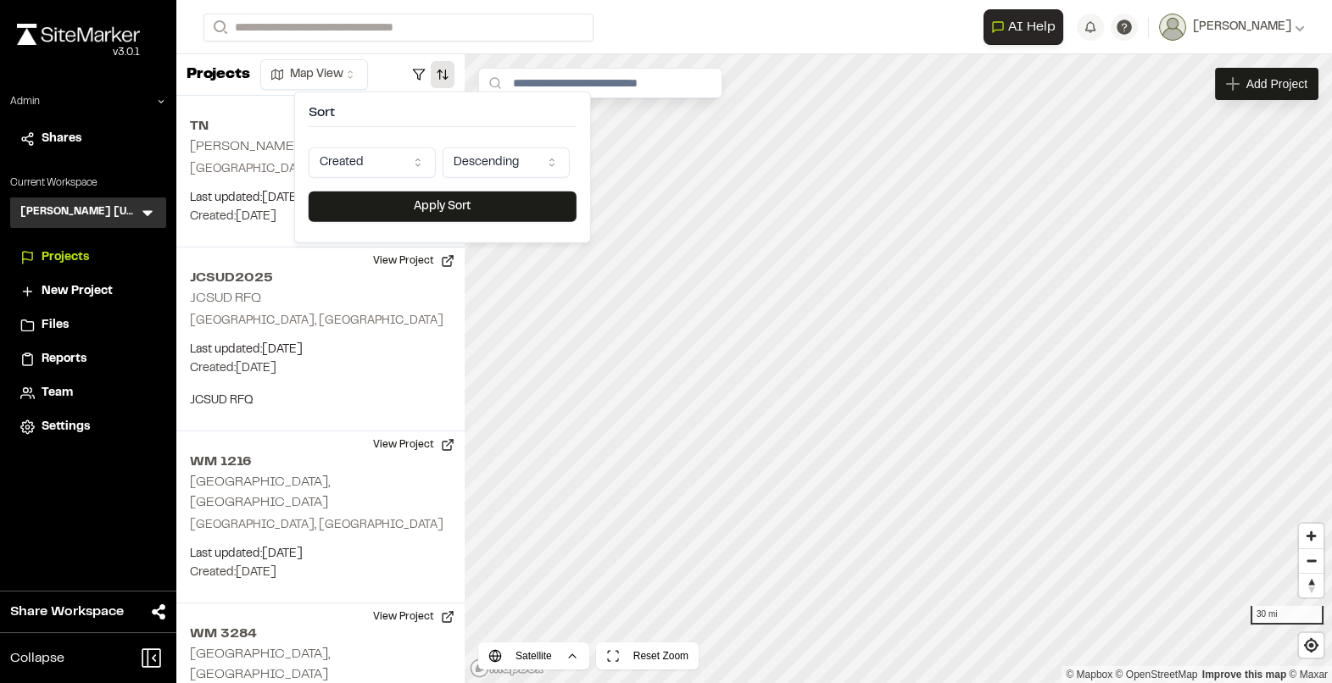
click at [387, 162] on html "Close sidebar v 3.0.1 Admin Shares Current Workspace Kimley Horn Texas KH Menu …" at bounding box center [666, 341] width 1332 height 683
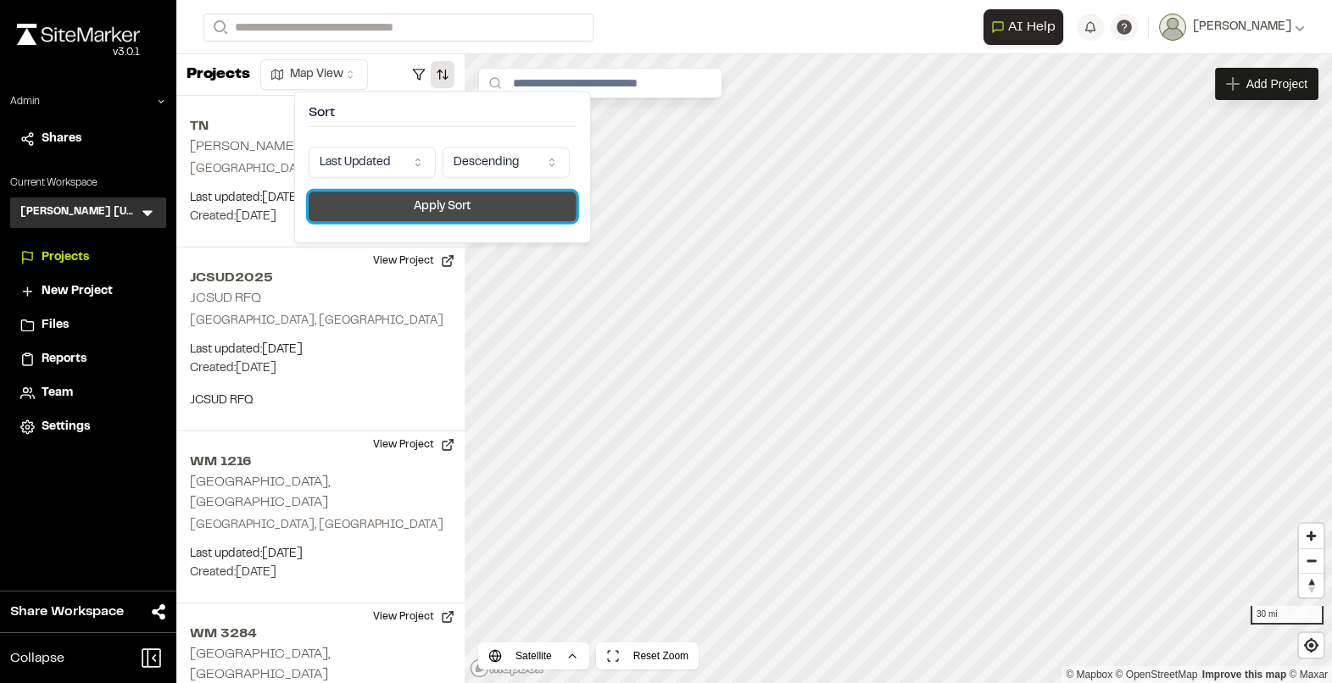
click at [400, 196] on button "Apply Sort" at bounding box center [443, 207] width 268 height 31
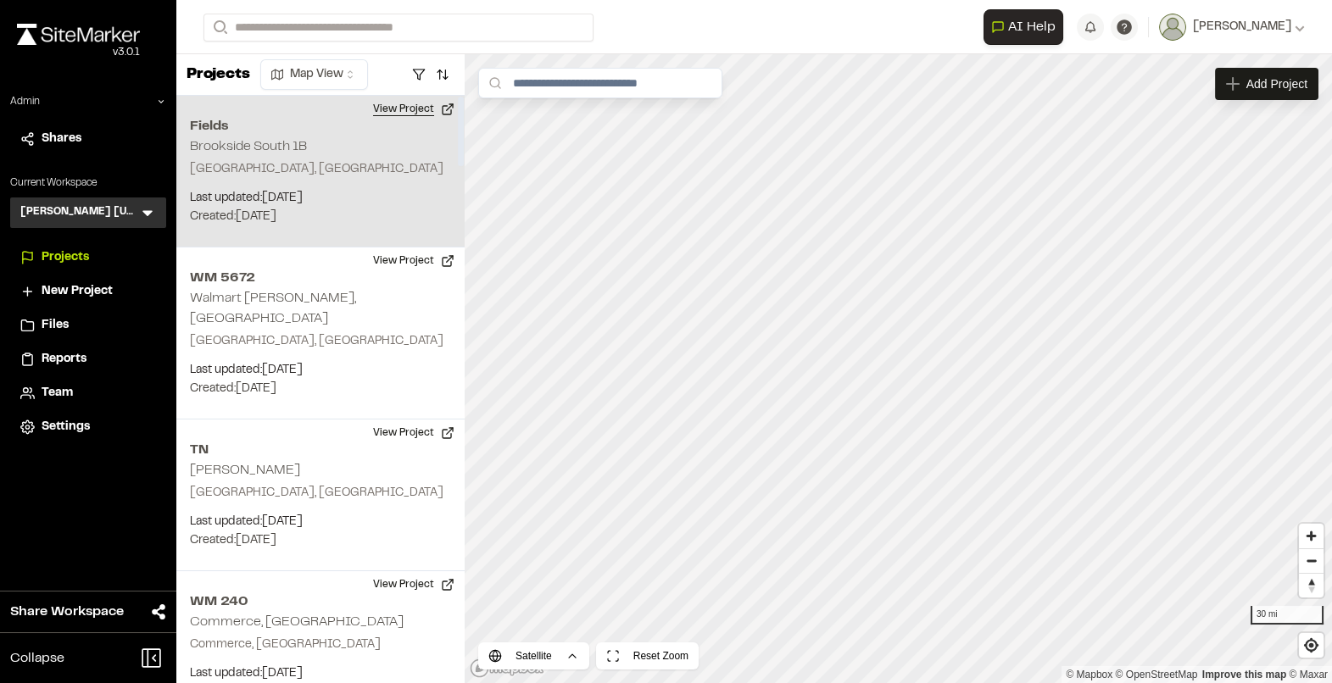
click at [414, 110] on button "View Project" at bounding box center [414, 109] width 102 height 27
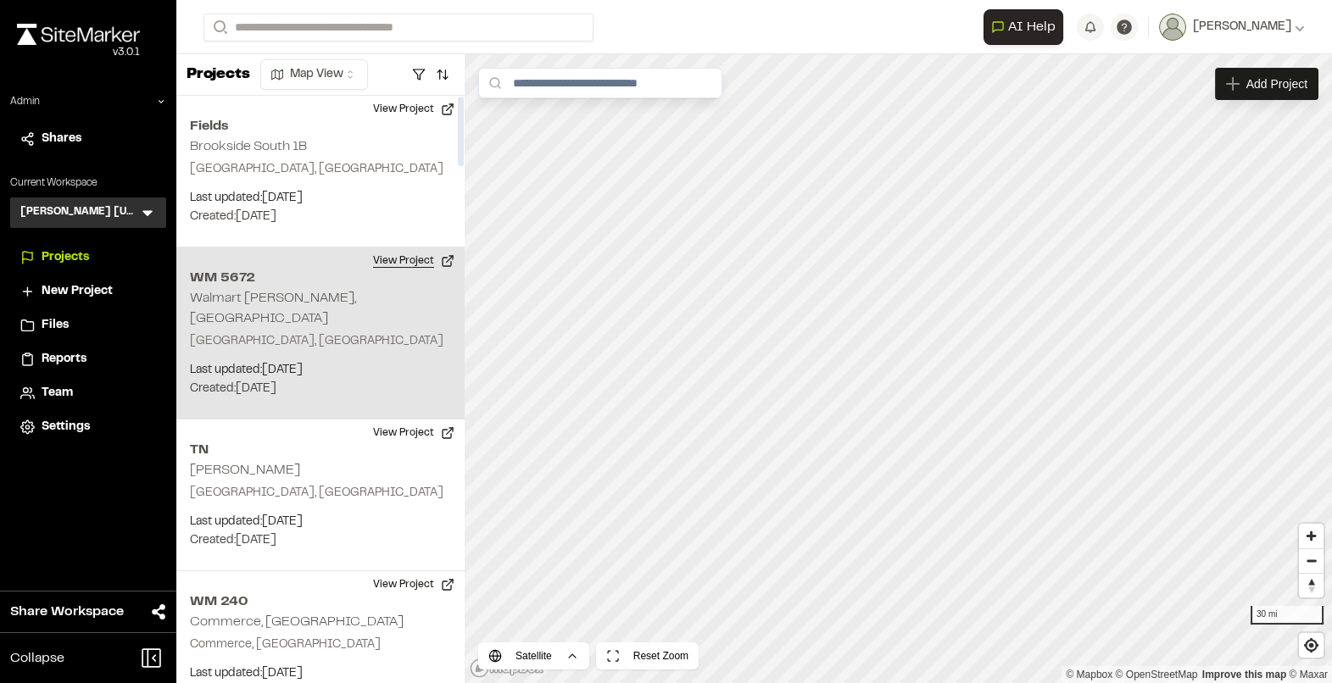
click at [411, 268] on button "View Project" at bounding box center [414, 261] width 102 height 27
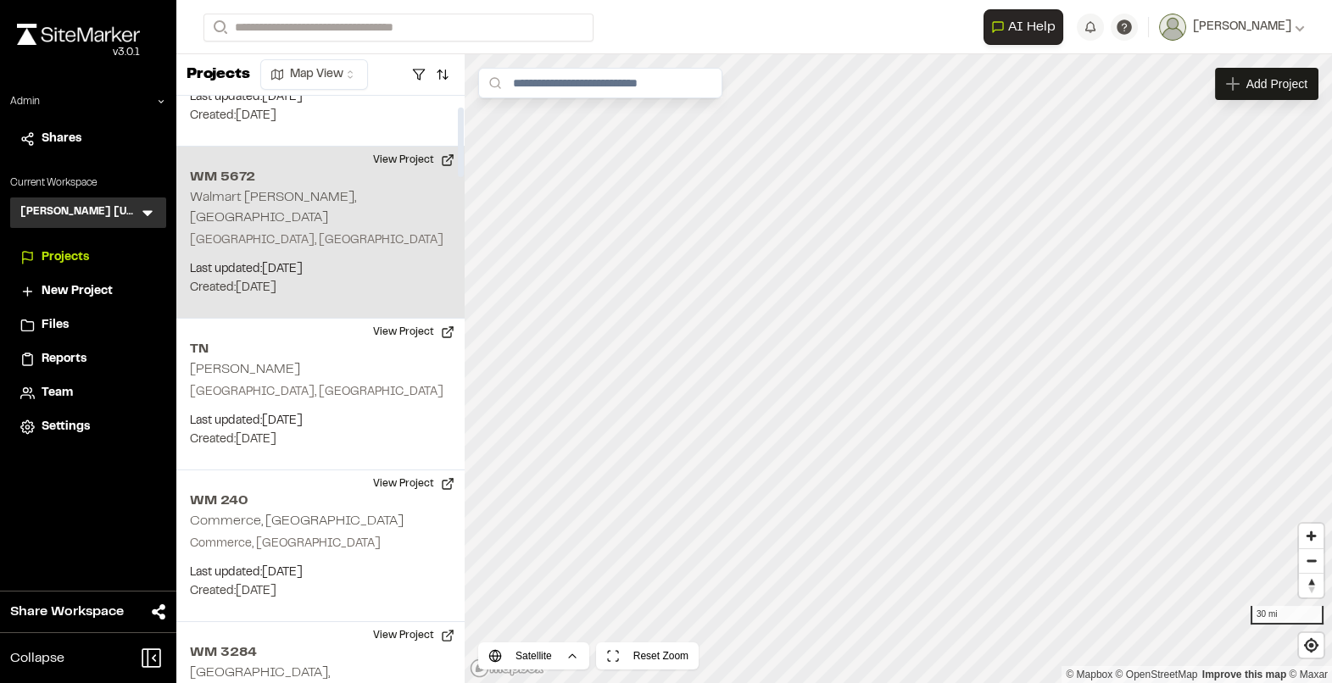
scroll to position [110, 0]
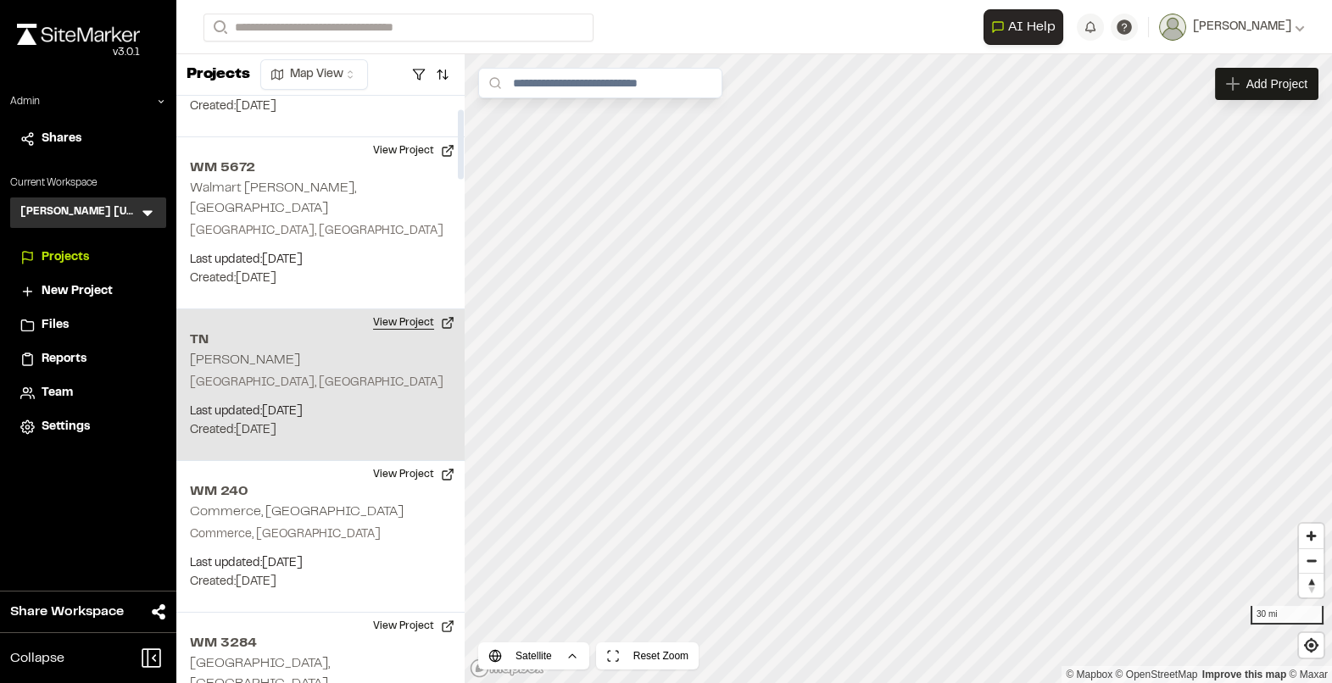
click at [420, 309] on button "View Project" at bounding box center [414, 322] width 102 height 27
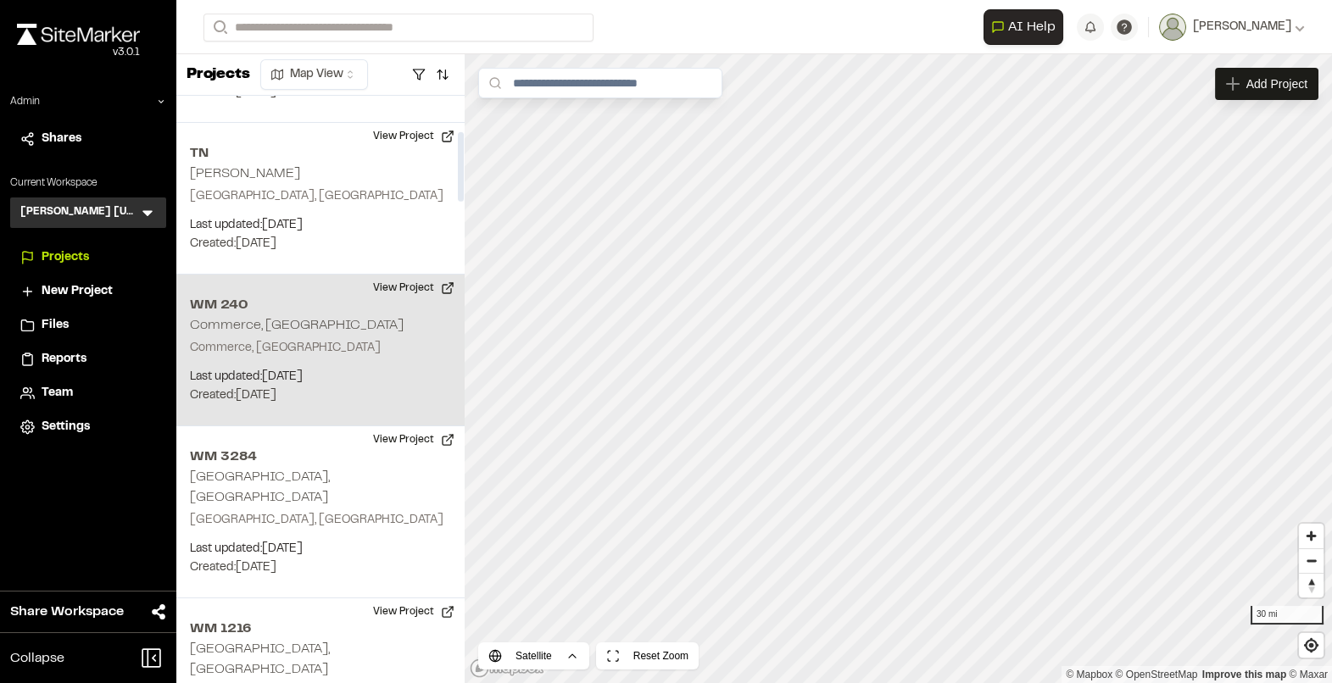
scroll to position [298, 0]
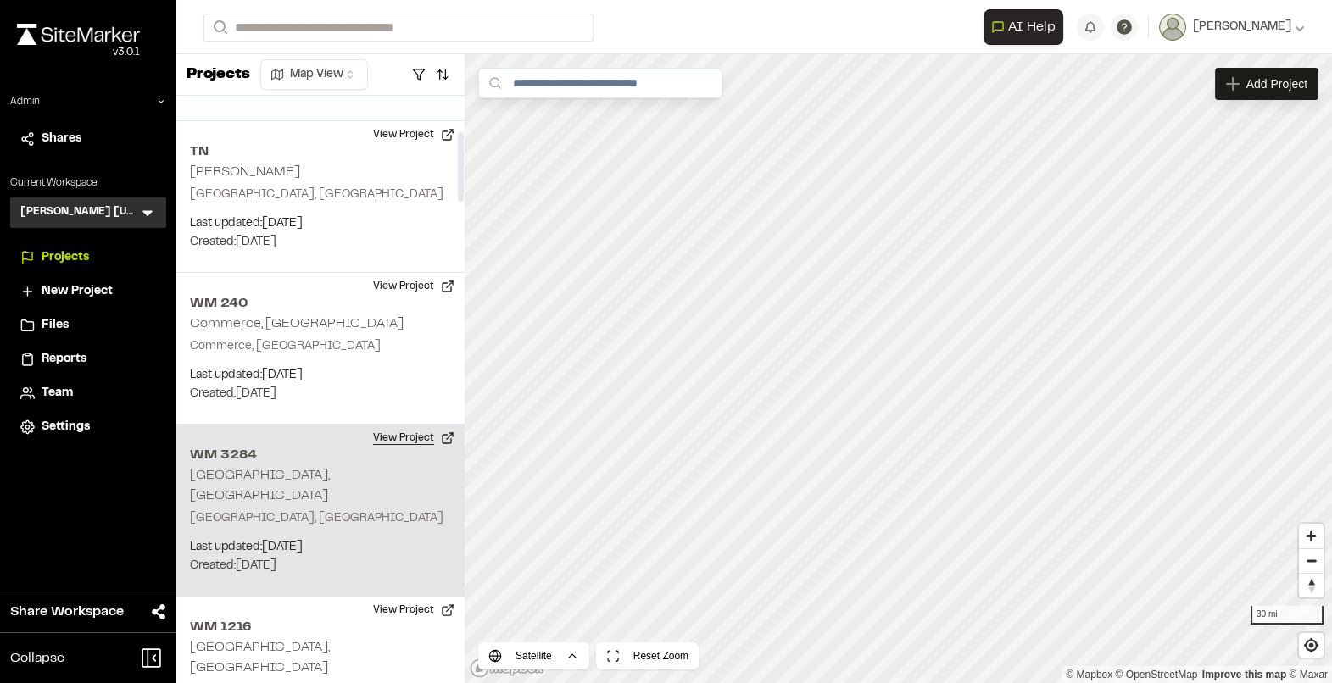
click at [399, 425] on button "View Project" at bounding box center [414, 438] width 102 height 27
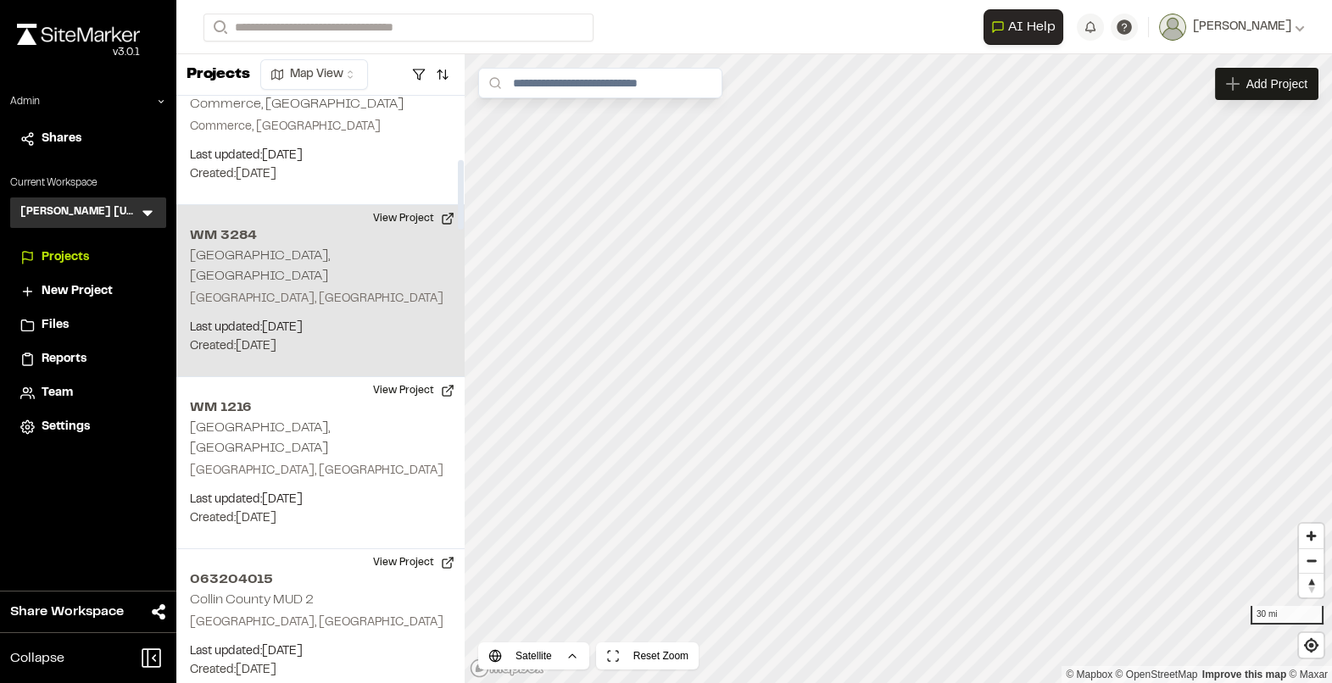
scroll to position [540, 0]
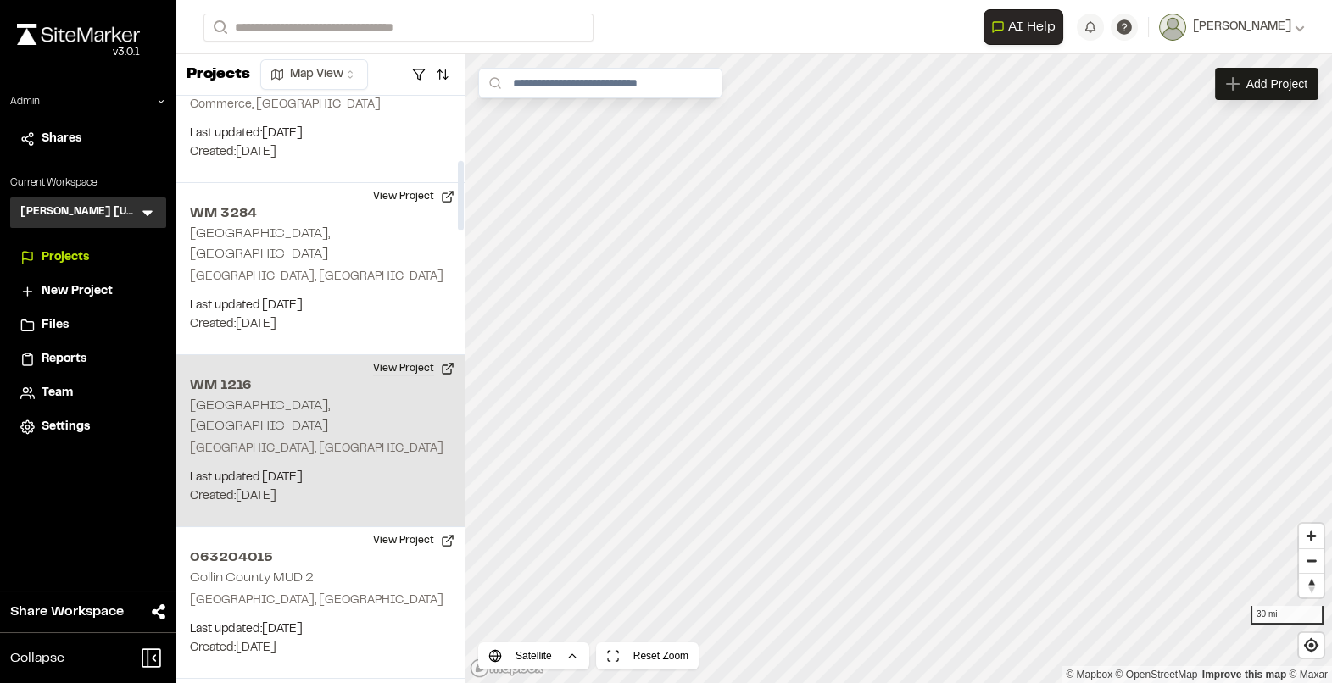
click at [426, 355] on button "View Project" at bounding box center [414, 368] width 102 height 27
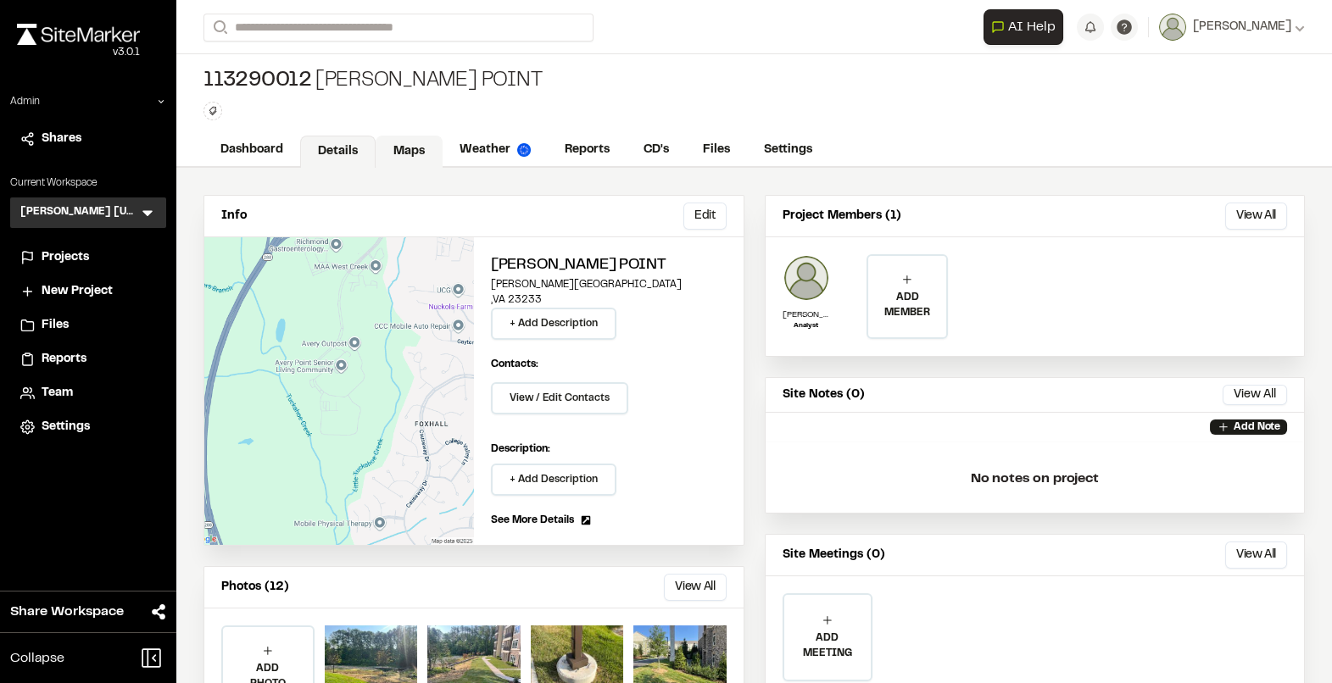
click at [406, 155] on link "Maps" at bounding box center [408, 152] width 67 height 32
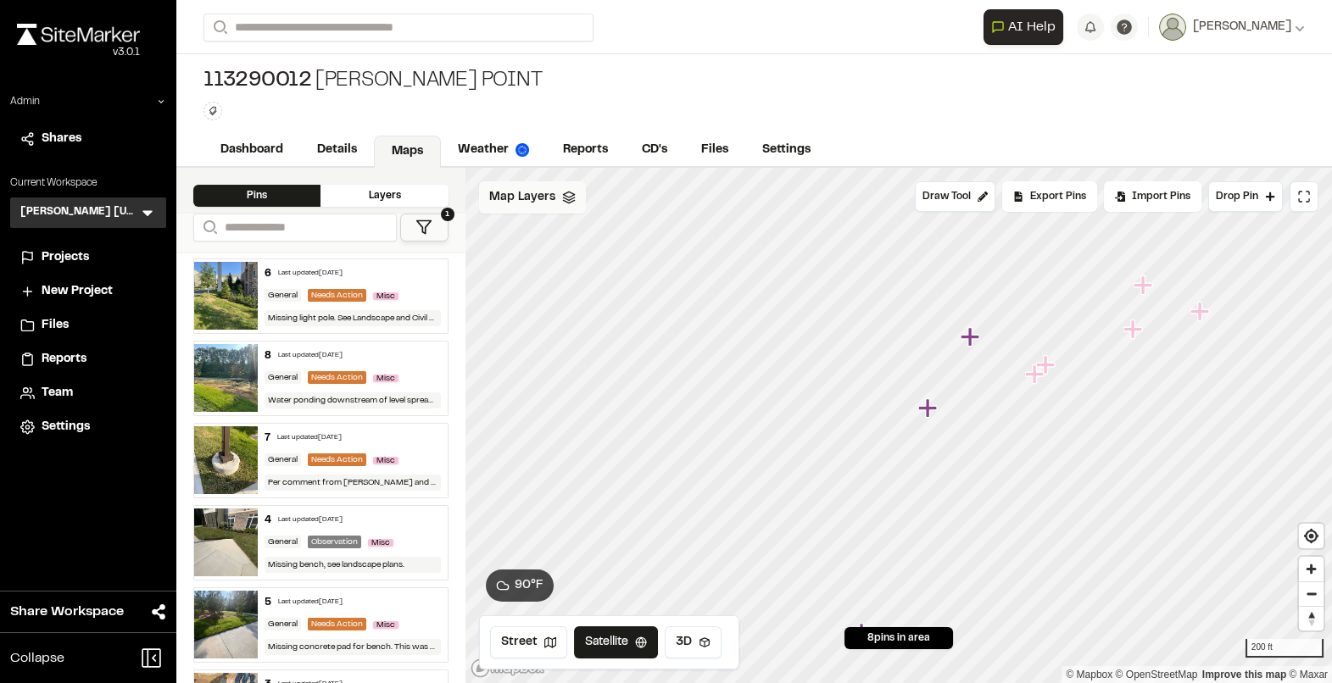
click at [553, 192] on div "Map Layers" at bounding box center [532, 197] width 107 height 32
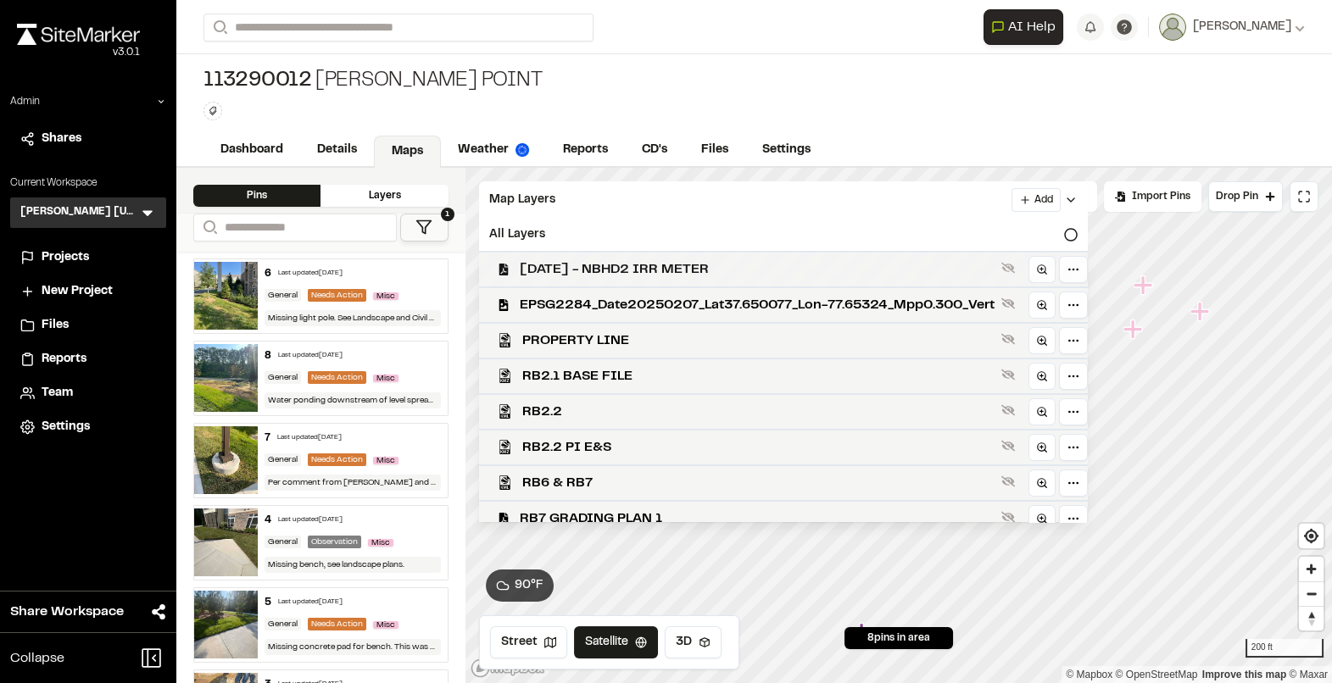
click at [576, 258] on div "2025-08-12 - NBHD2 IRR METER" at bounding box center [776, 269] width 622 height 36
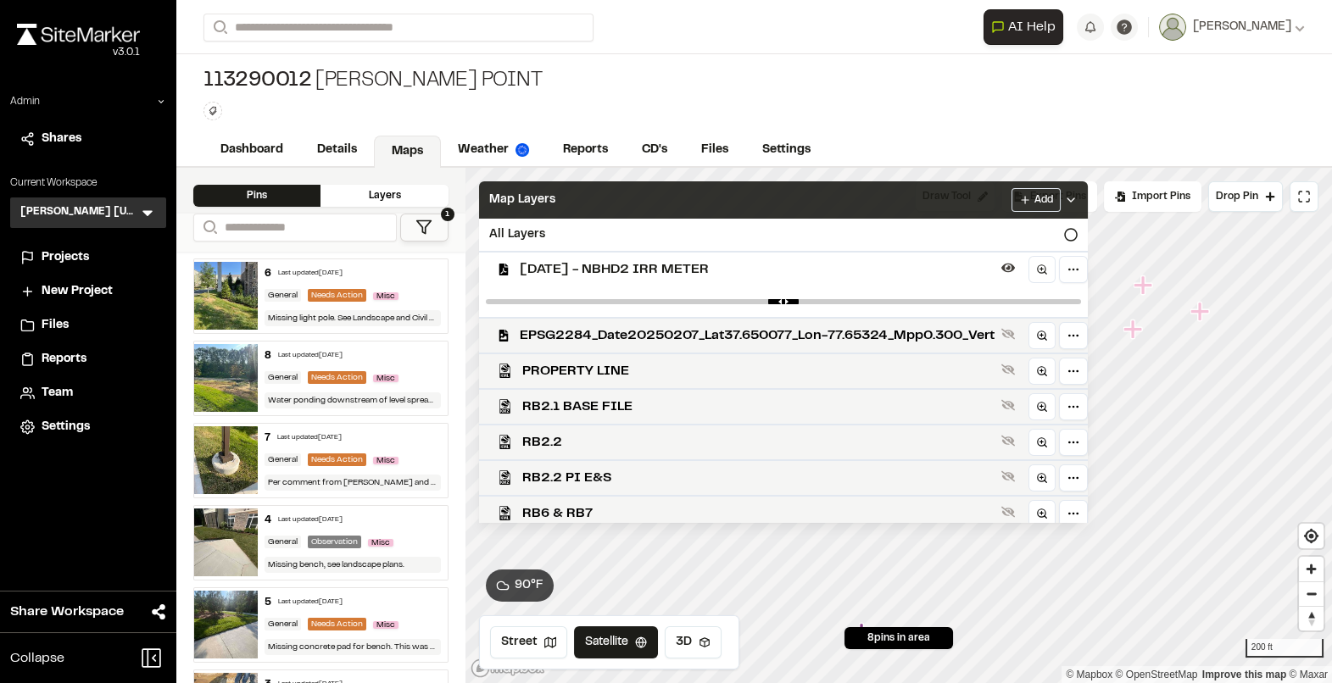
click at [618, 209] on div "Map Layers Add" at bounding box center [783, 199] width 609 height 37
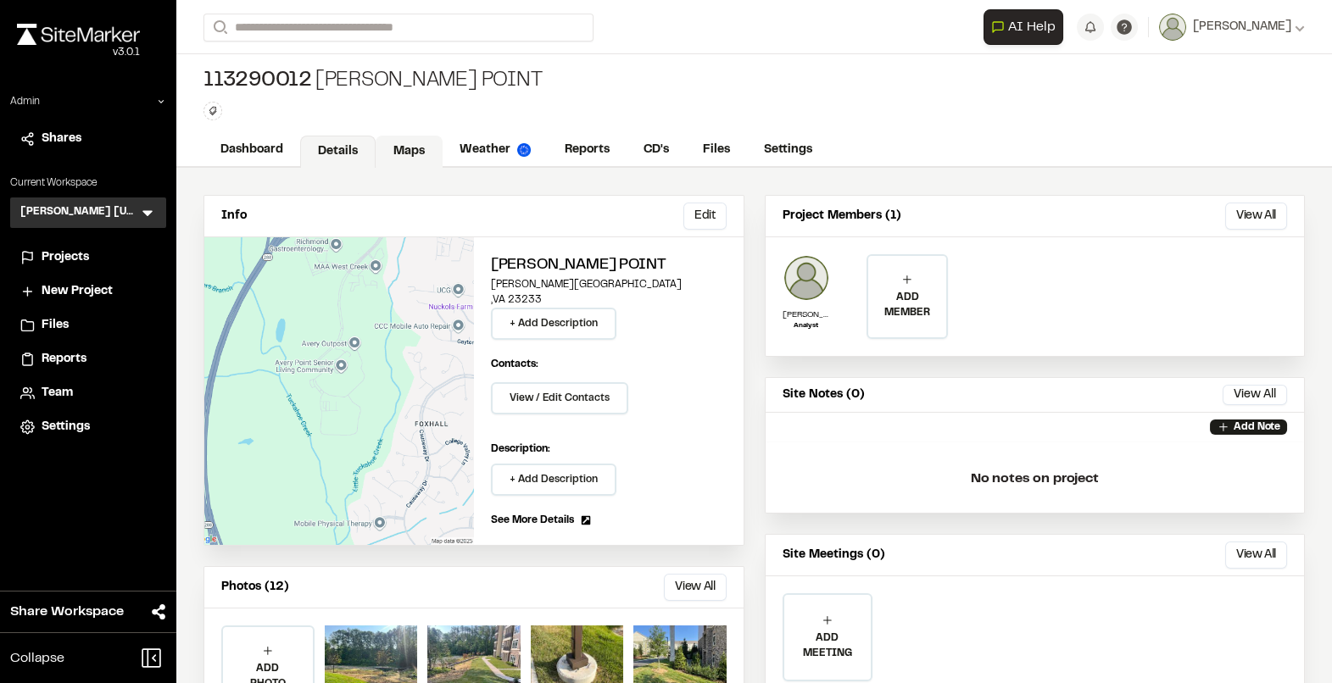
click at [397, 154] on link "Maps" at bounding box center [408, 152] width 67 height 32
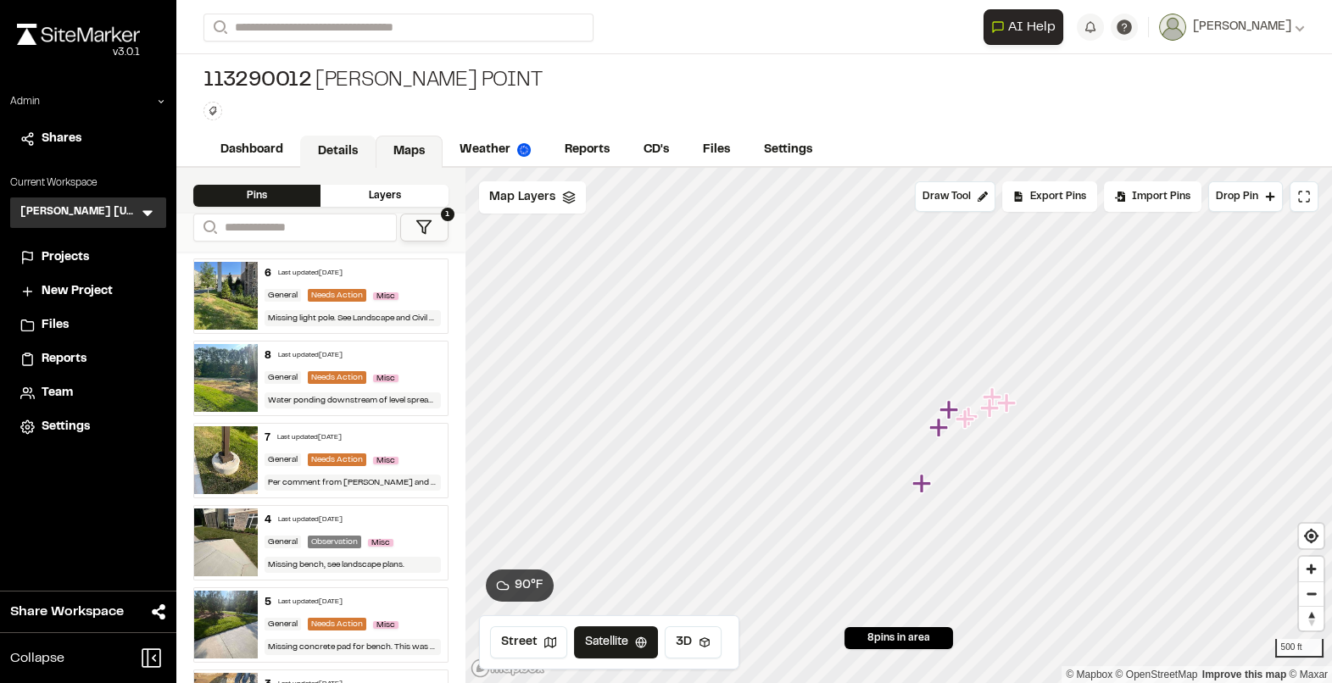
click at [336, 152] on link "Details" at bounding box center [337, 152] width 75 height 32
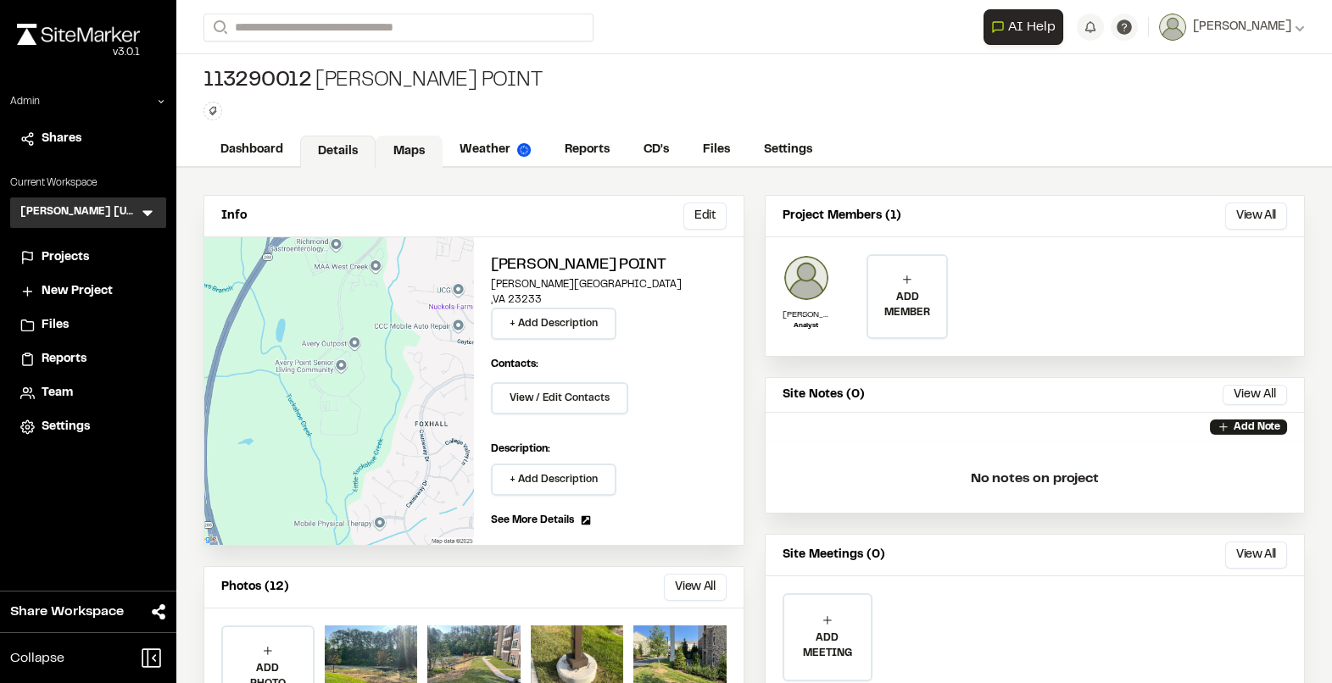
click at [414, 155] on link "Maps" at bounding box center [408, 152] width 67 height 32
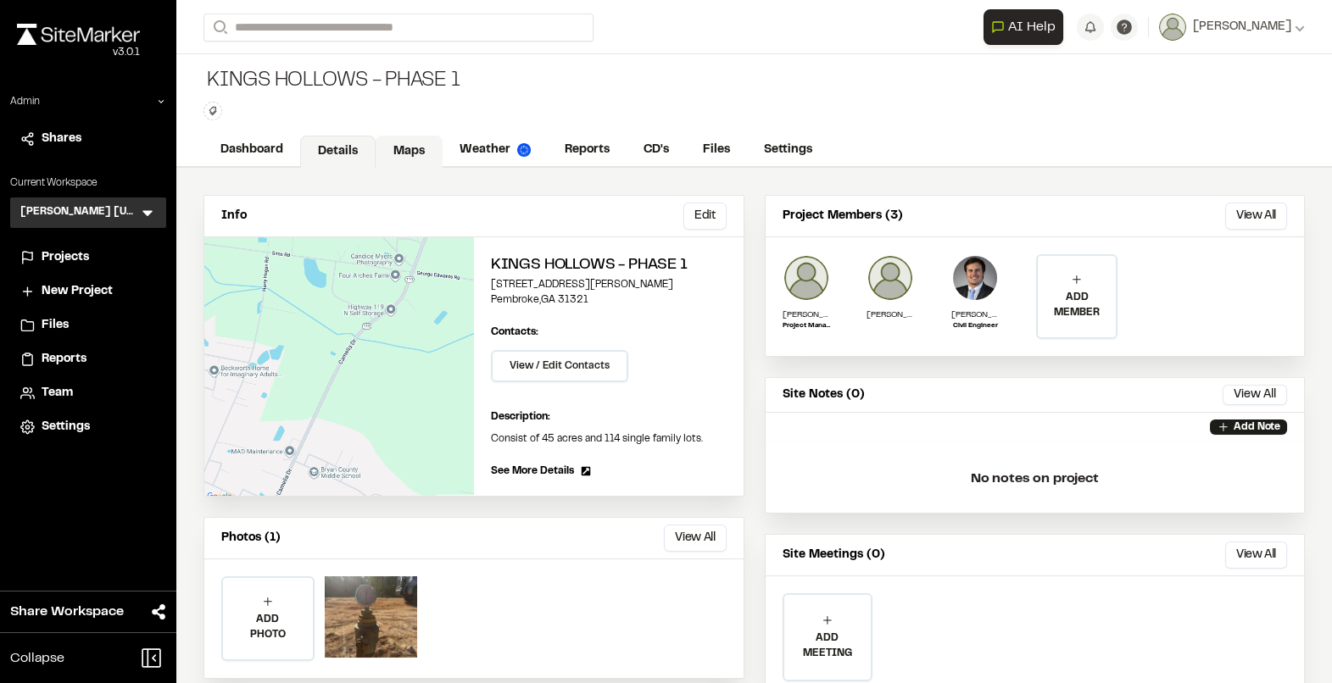
click at [400, 148] on link "Maps" at bounding box center [408, 152] width 67 height 32
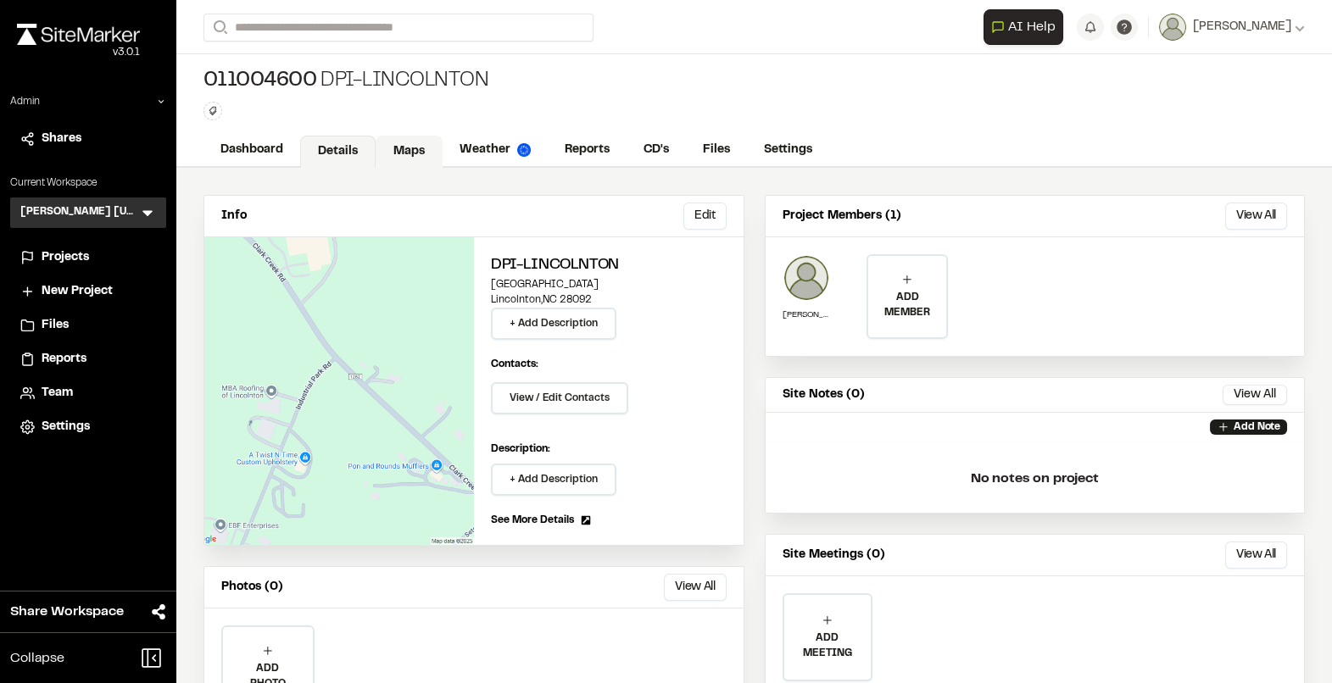
click at [398, 154] on link "Maps" at bounding box center [408, 152] width 67 height 32
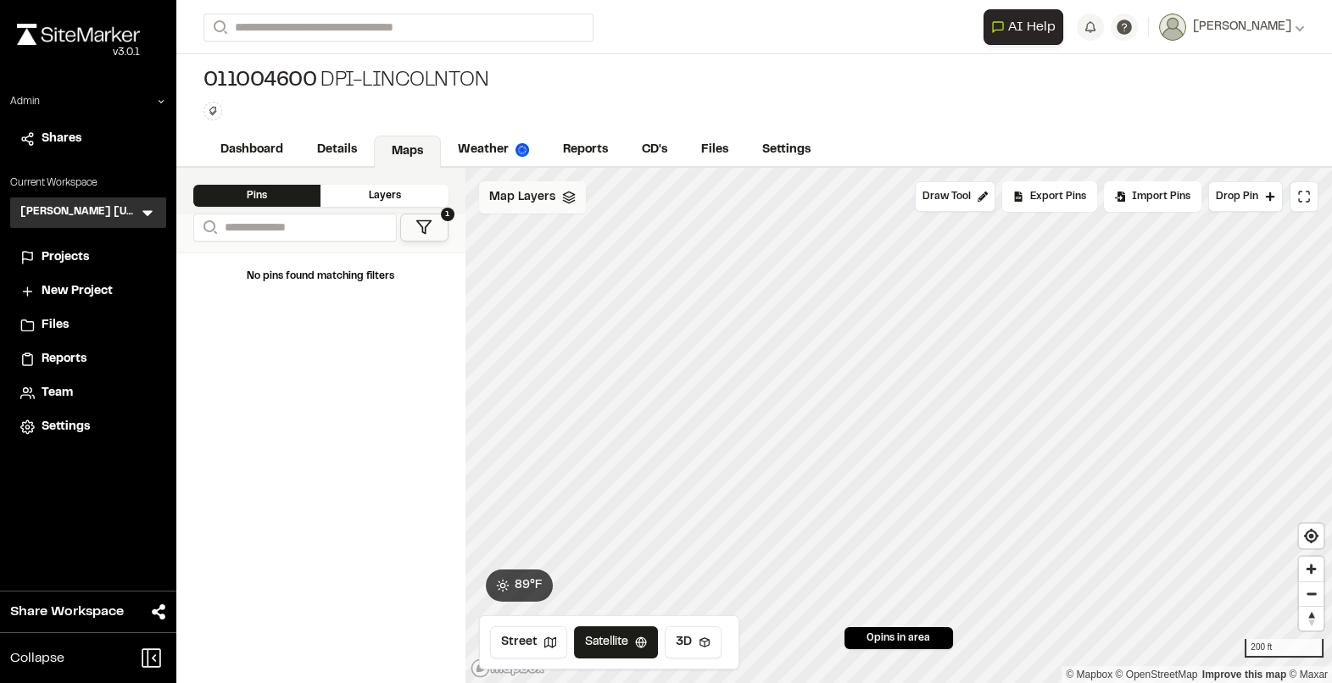
click at [558, 203] on div "Map Layers" at bounding box center [532, 197] width 107 height 32
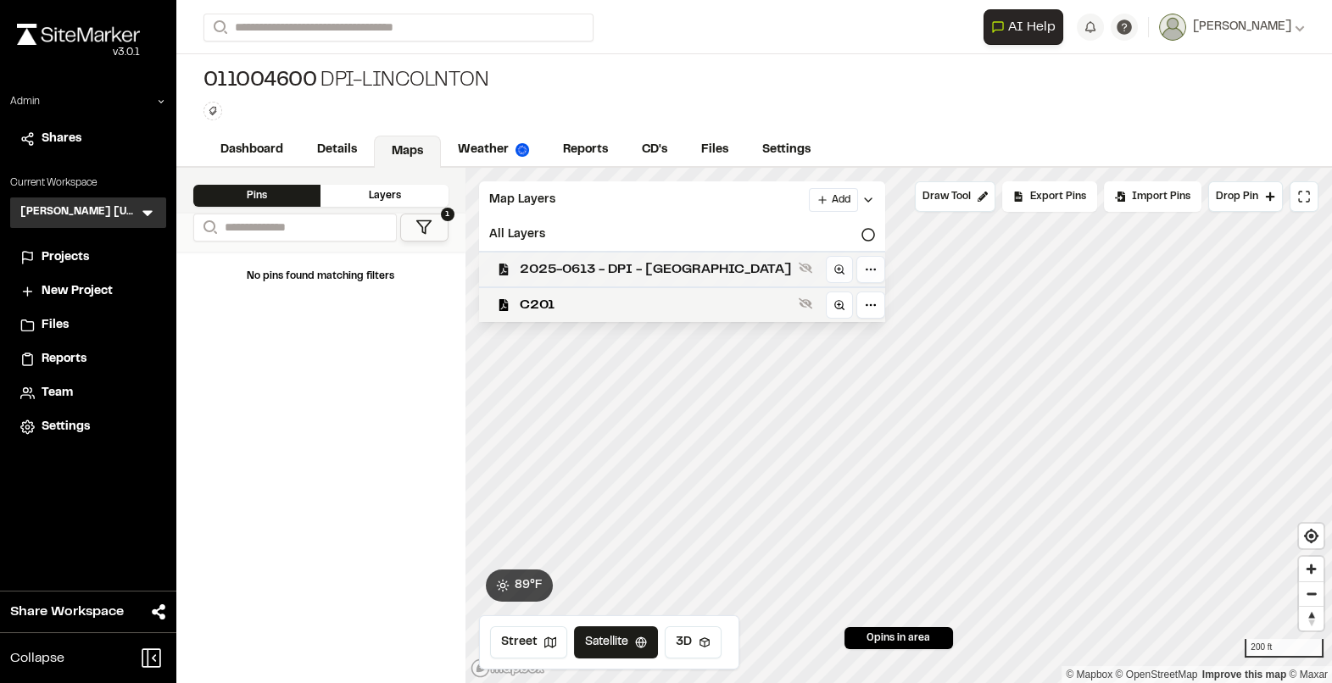
click at [565, 264] on span "2025-0613 - DPI - [GEOGRAPHIC_DATA]" at bounding box center [656, 269] width 272 height 20
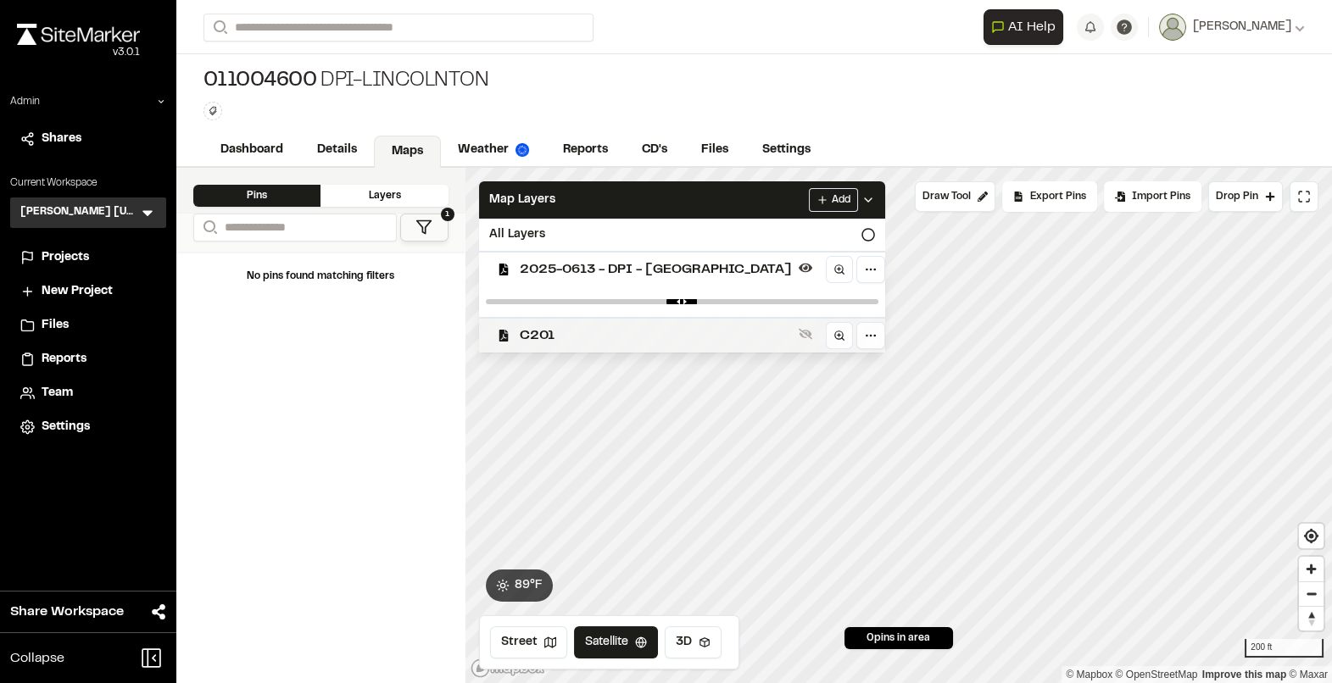
click at [537, 337] on span "C201" at bounding box center [656, 335] width 272 height 20
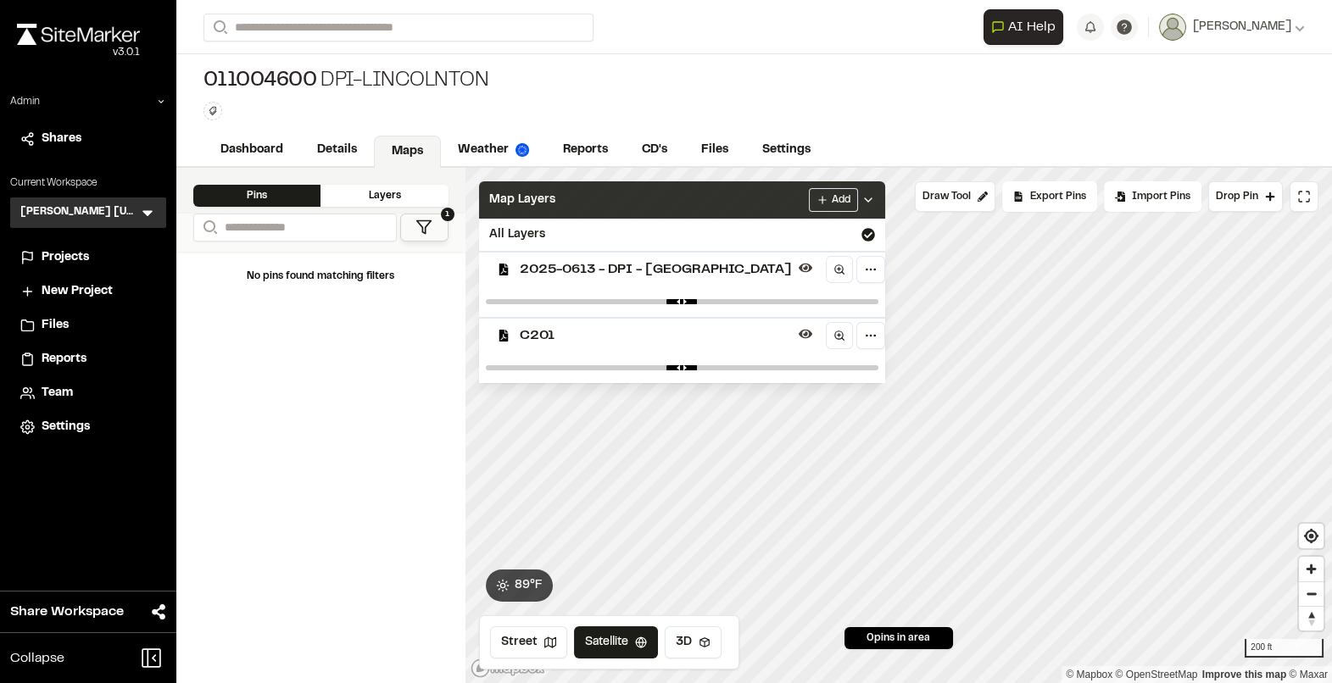
click at [576, 210] on div "Map Layers Add" at bounding box center [682, 199] width 406 height 37
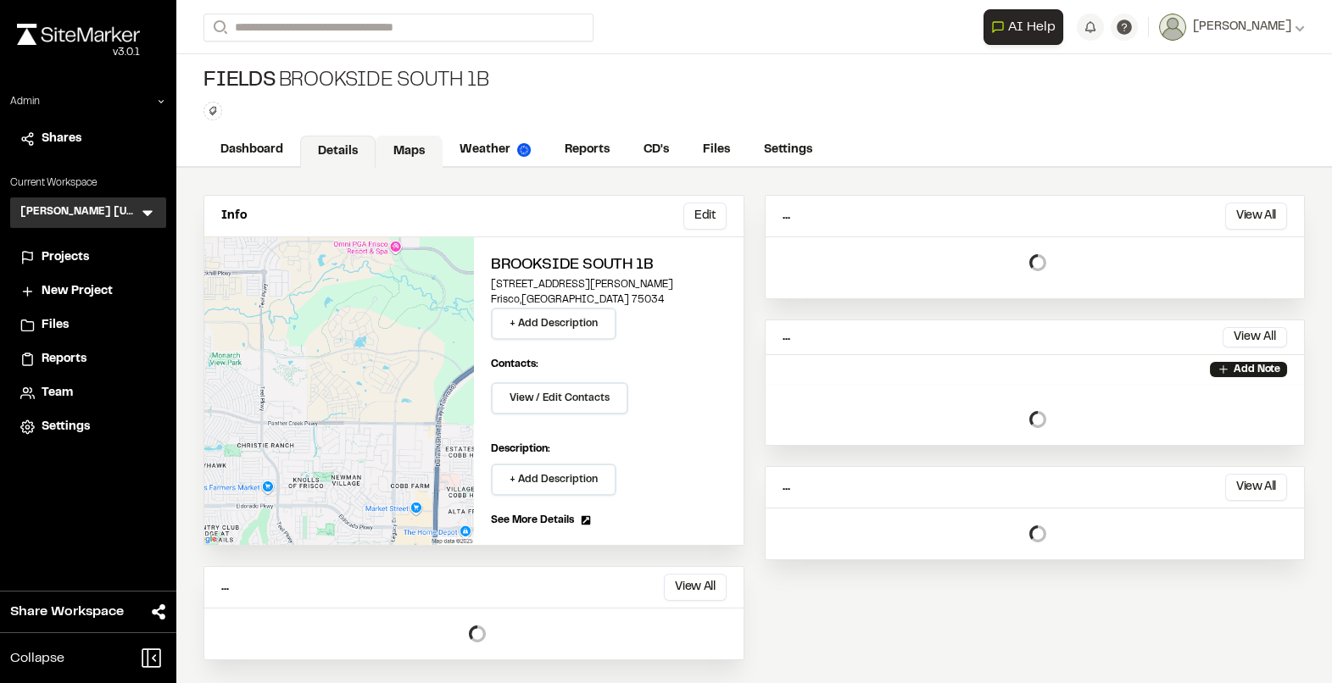
click at [409, 156] on link "Maps" at bounding box center [408, 152] width 67 height 32
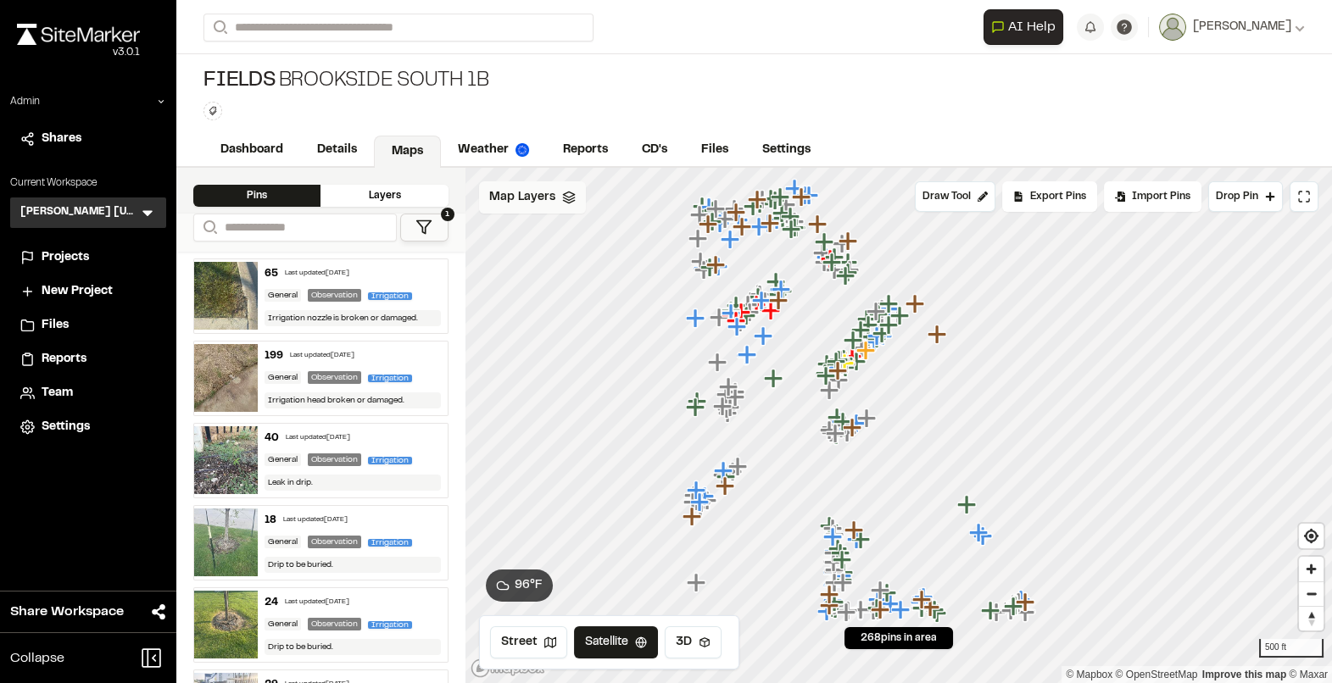
click at [539, 209] on div "Map Layers" at bounding box center [532, 197] width 107 height 32
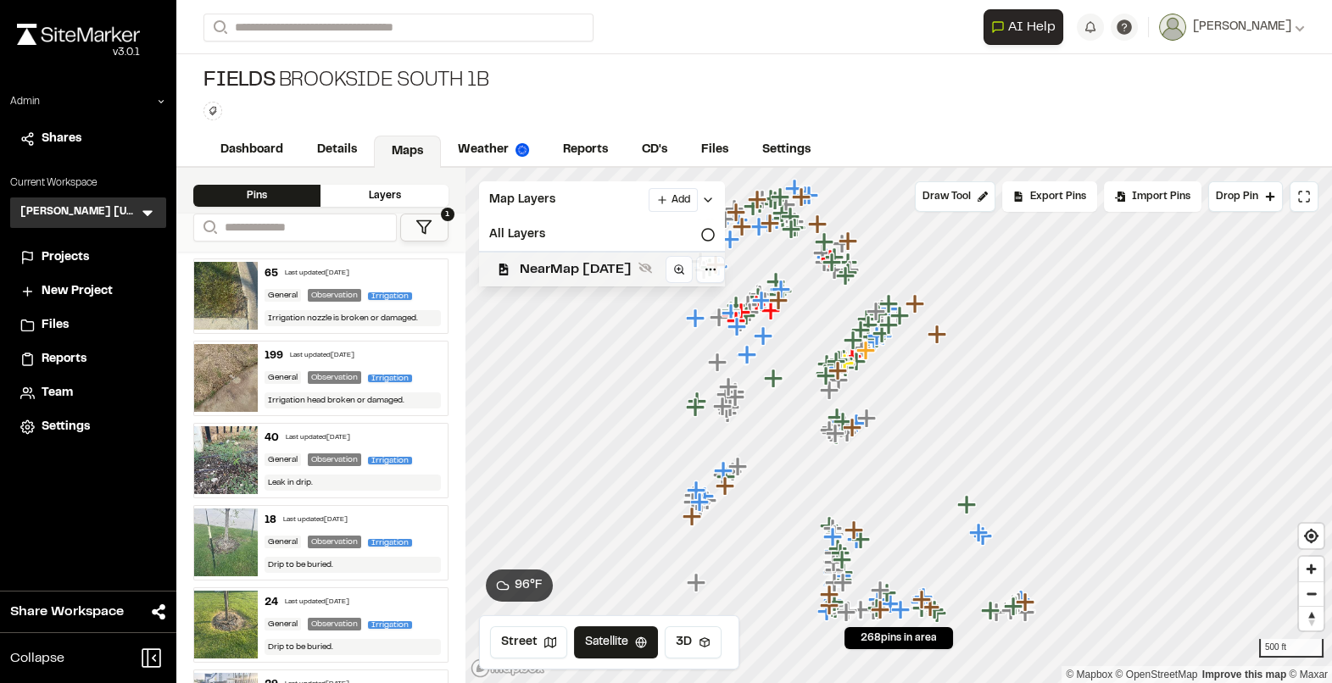
click at [534, 271] on span "NearMap 5/20/2025" at bounding box center [576, 269] width 112 height 20
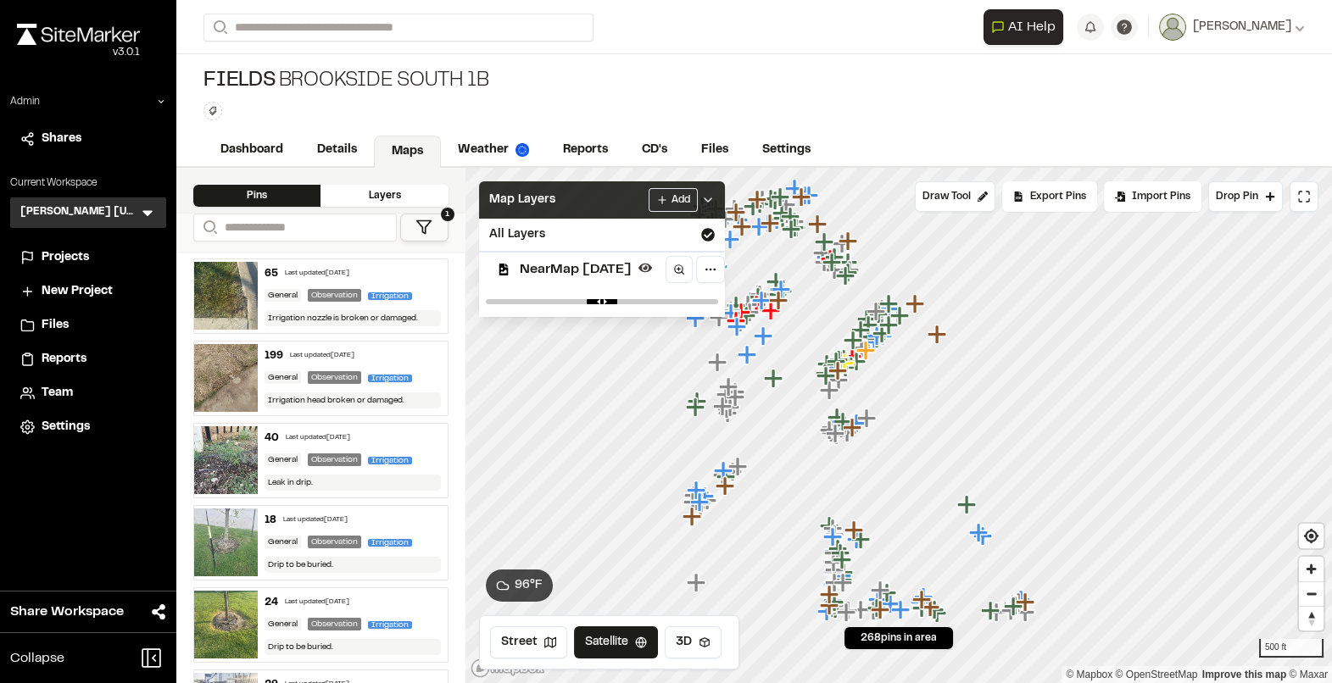
click at [551, 206] on span "Map Layers" at bounding box center [522, 200] width 66 height 19
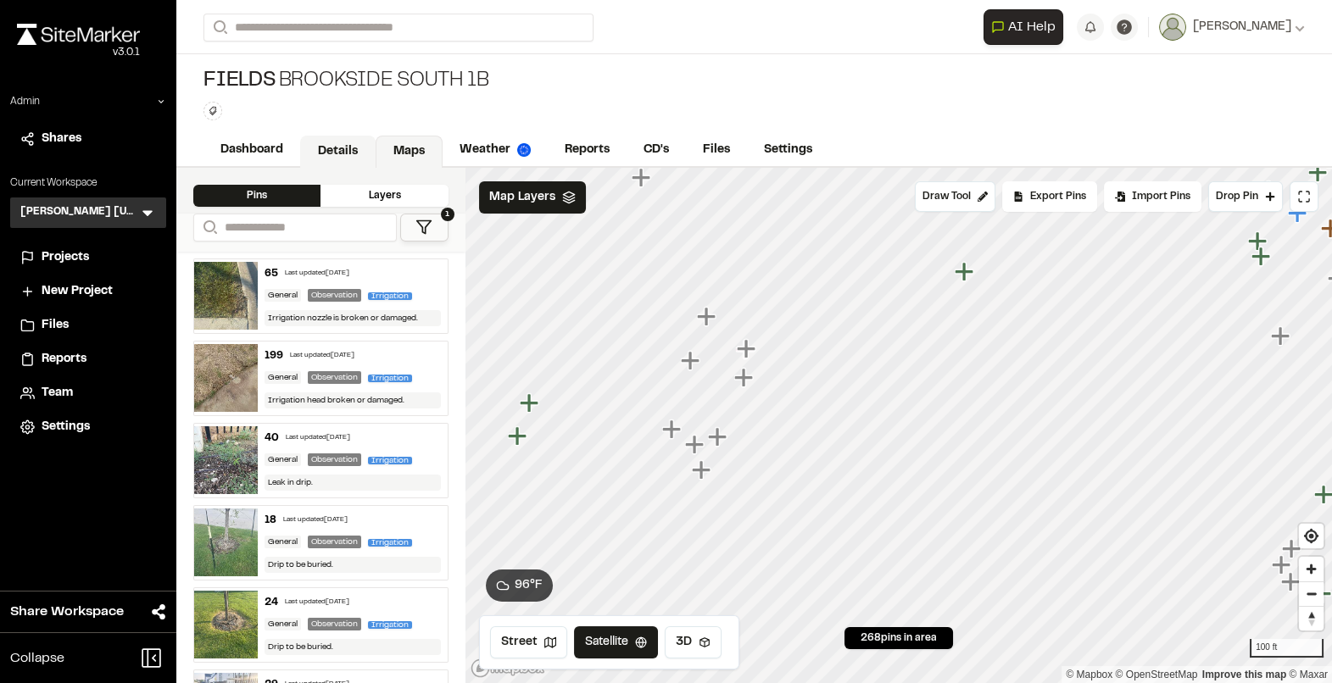
click at [345, 152] on link "Details" at bounding box center [337, 152] width 75 height 32
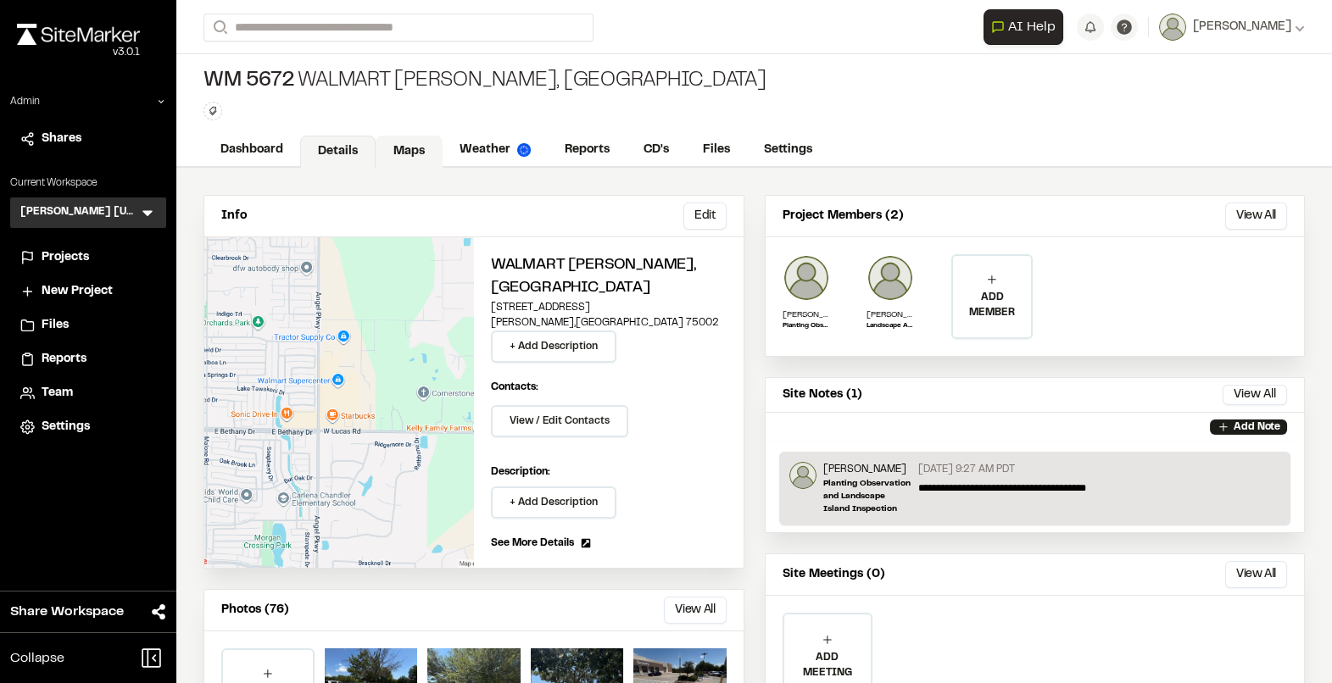
click at [408, 153] on link "Maps" at bounding box center [408, 152] width 67 height 32
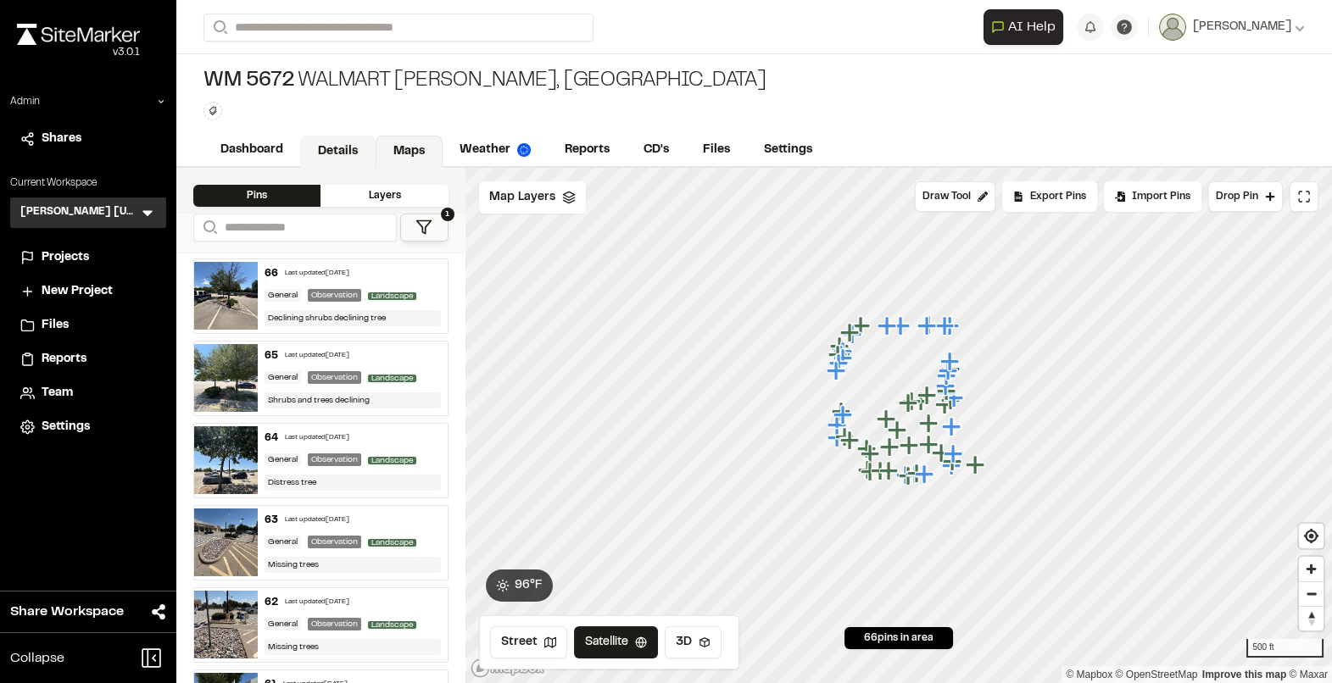
click at [350, 151] on link "Details" at bounding box center [337, 152] width 75 height 32
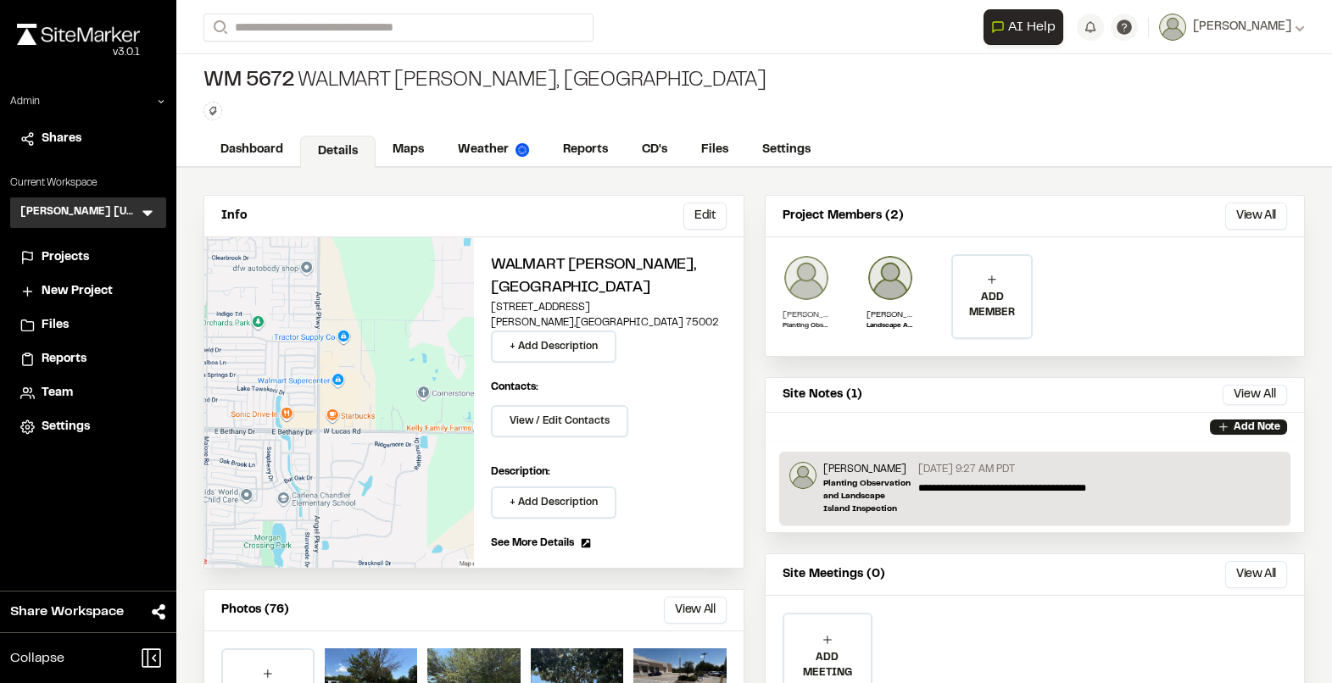
click at [813, 270] on img at bounding box center [805, 277] width 47 height 47
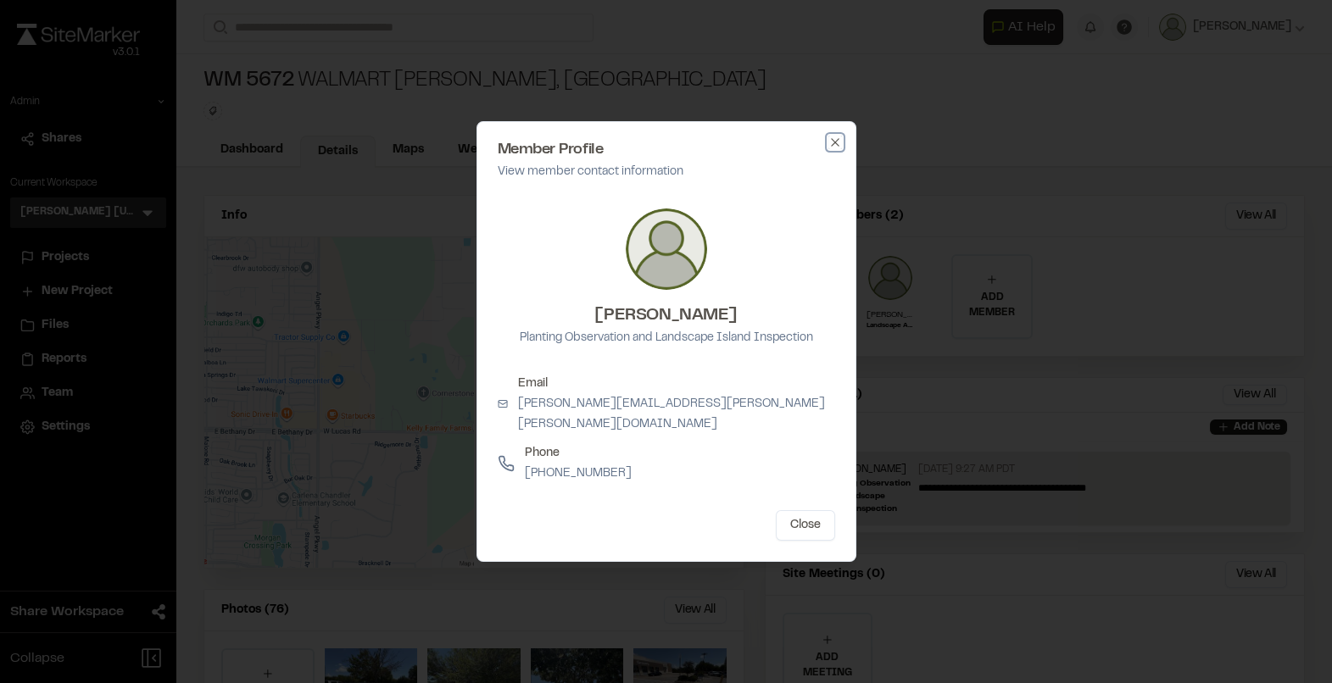
click at [833, 149] on icon "button" at bounding box center [835, 143] width 14 height 14
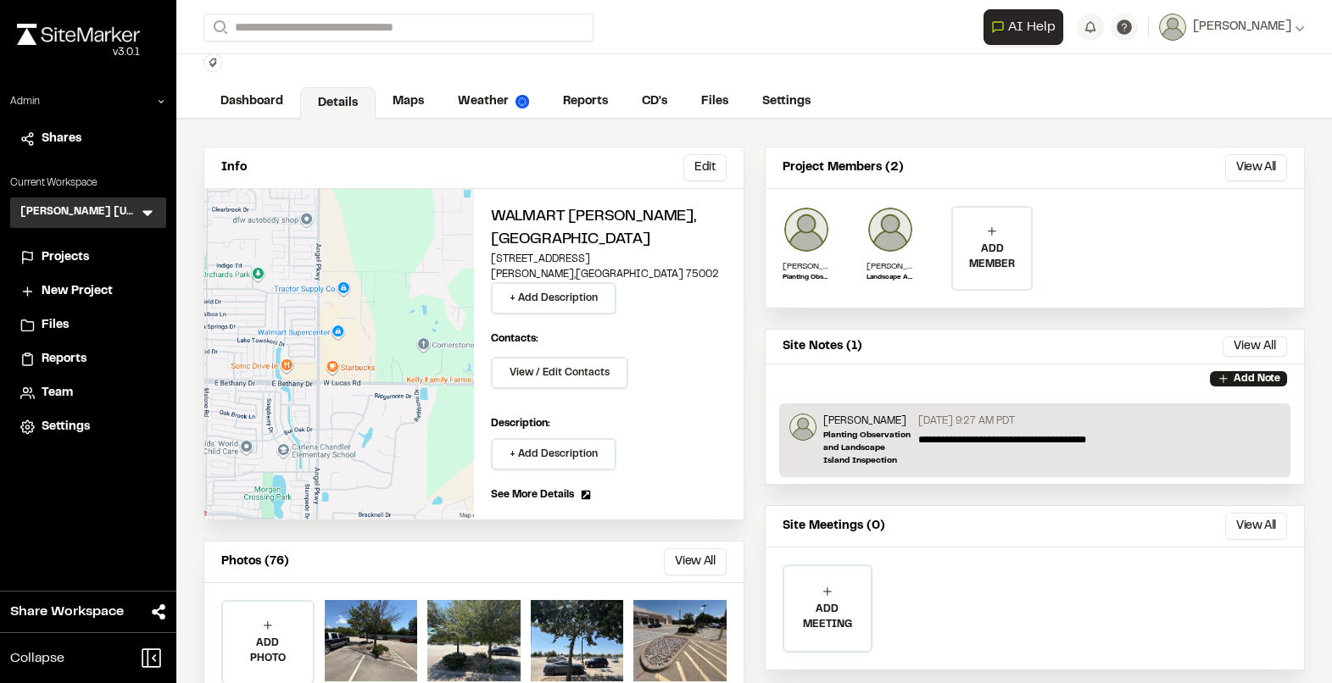
scroll to position [50, 0]
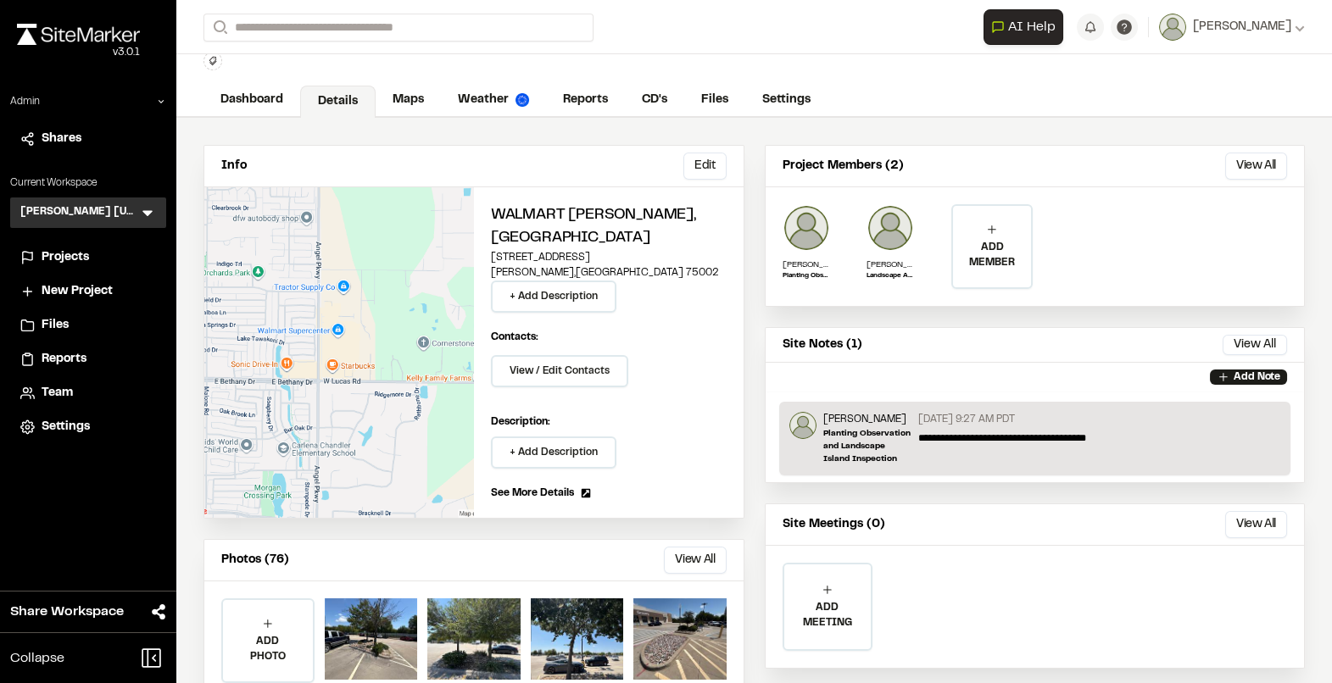
click at [930, 444] on div "**********" at bounding box center [1095, 438] width 369 height 53
click at [850, 440] on p "Planting Observation and Landscape Island Inspection" at bounding box center [867, 446] width 89 height 38
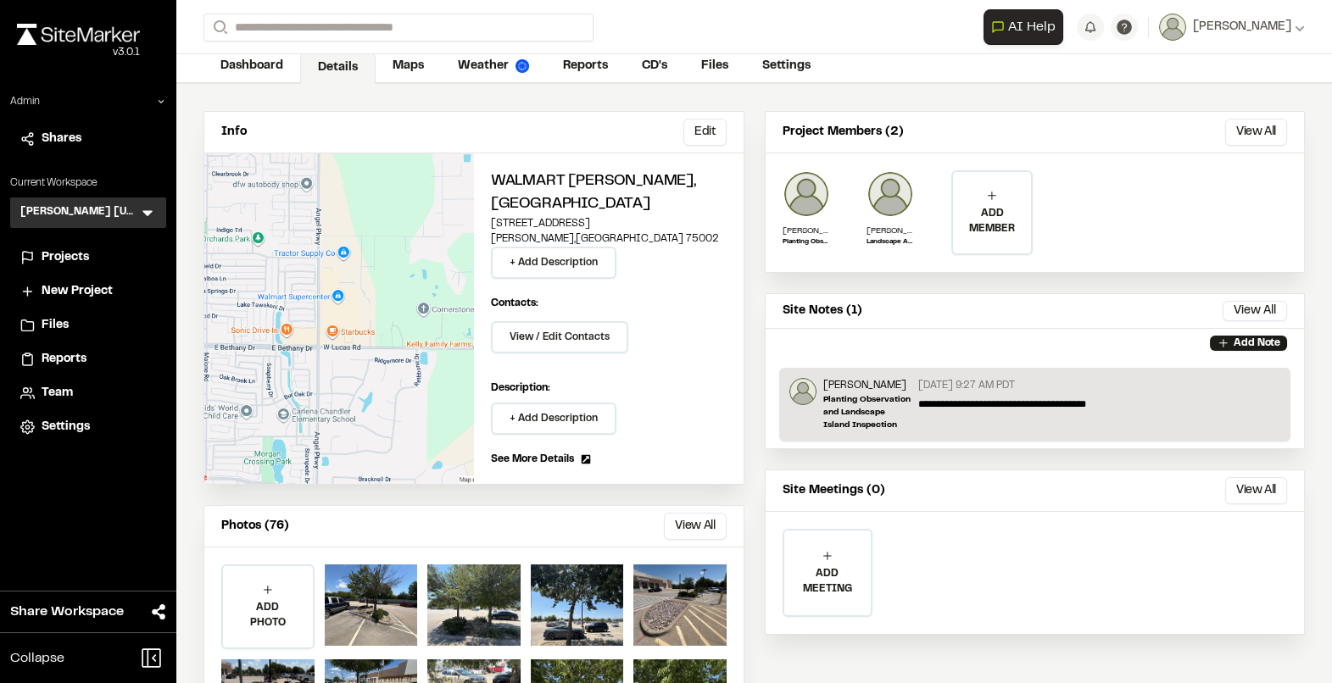
scroll to position [0, 0]
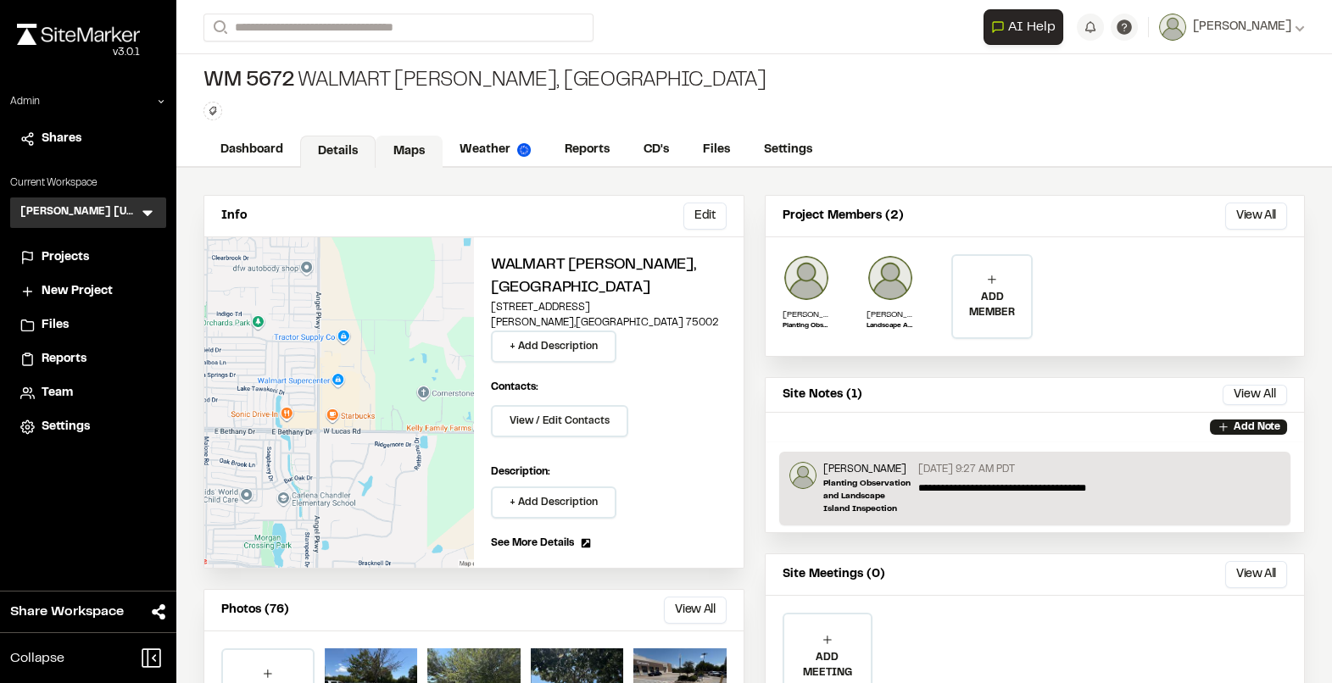
click at [395, 155] on link "Maps" at bounding box center [408, 152] width 67 height 32
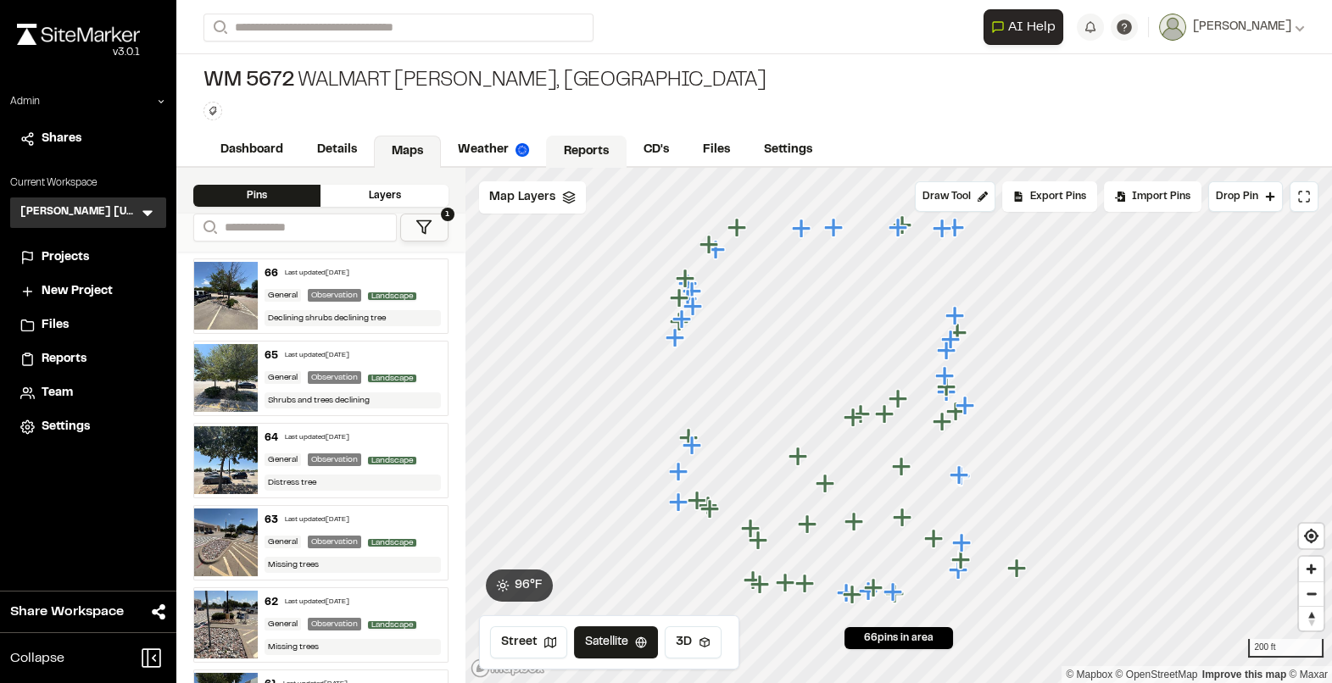
click at [569, 144] on link "Reports" at bounding box center [586, 152] width 81 height 32
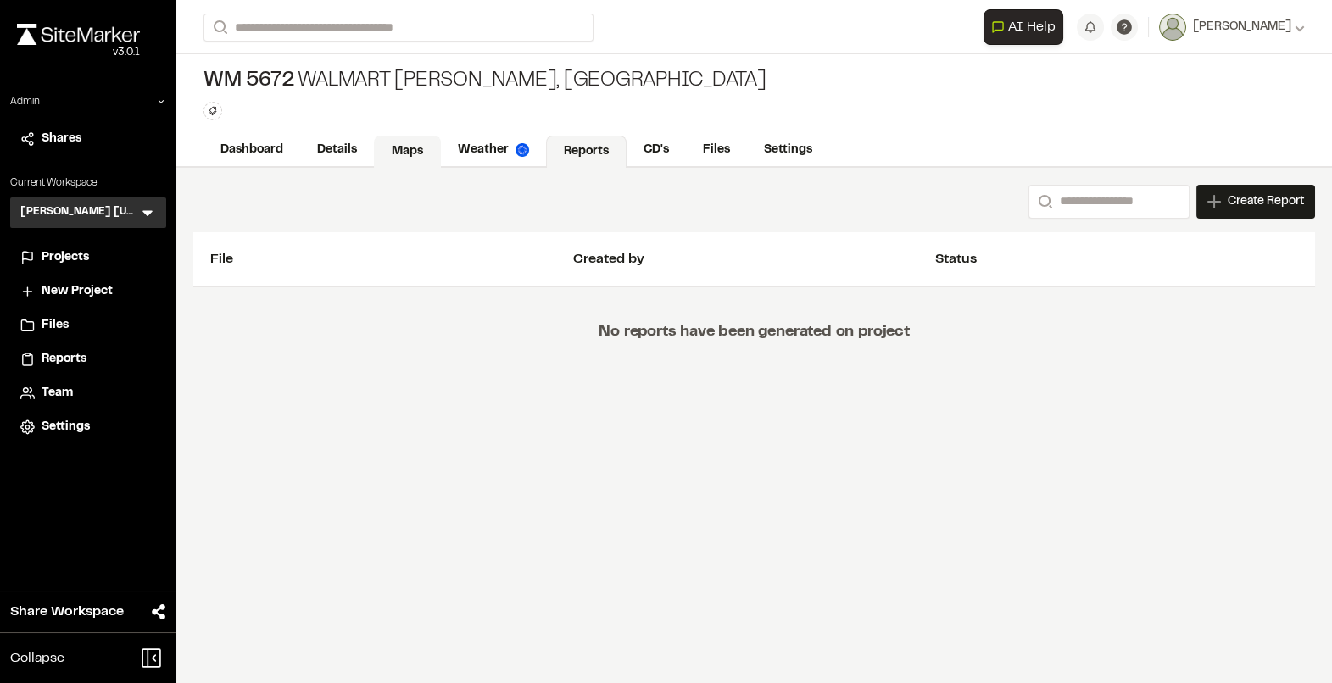
click at [407, 150] on link "Maps" at bounding box center [407, 152] width 67 height 32
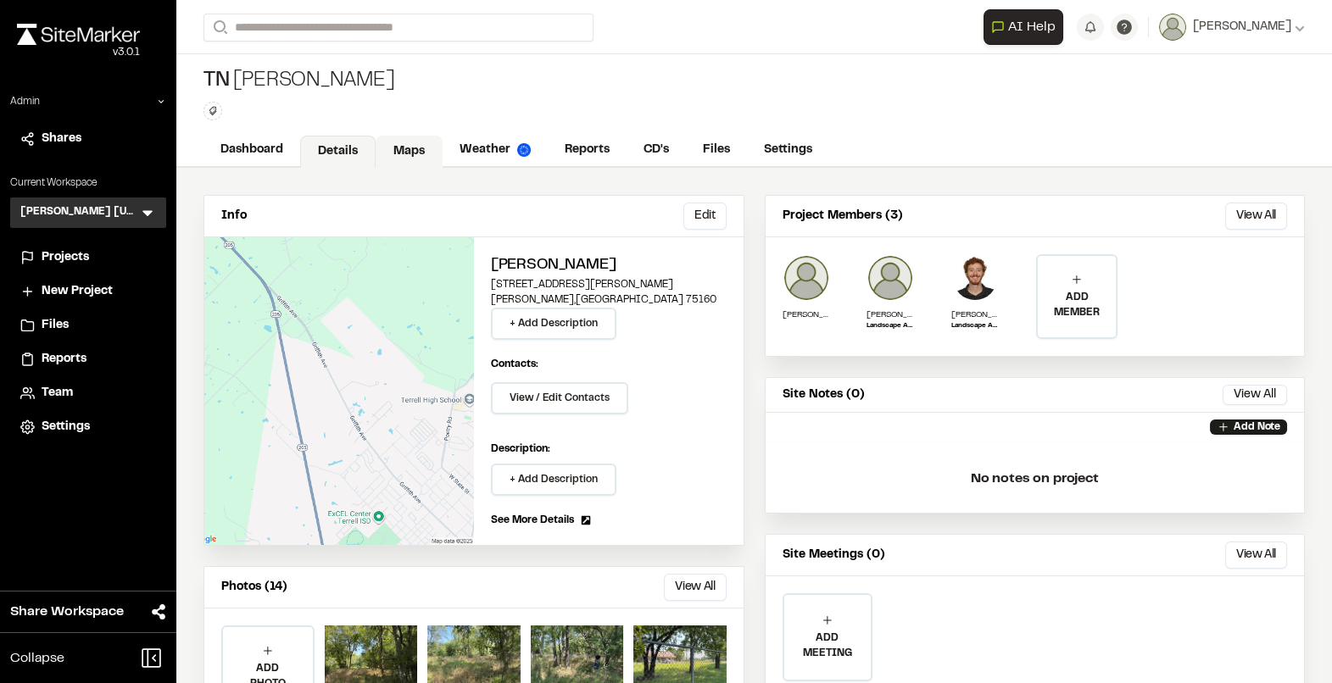
click at [401, 134] on div "Dashboard Details Maps Weather Reports CD's Files Settings" at bounding box center [753, 151] width 1155 height 34
click at [794, 271] on img at bounding box center [805, 277] width 47 height 47
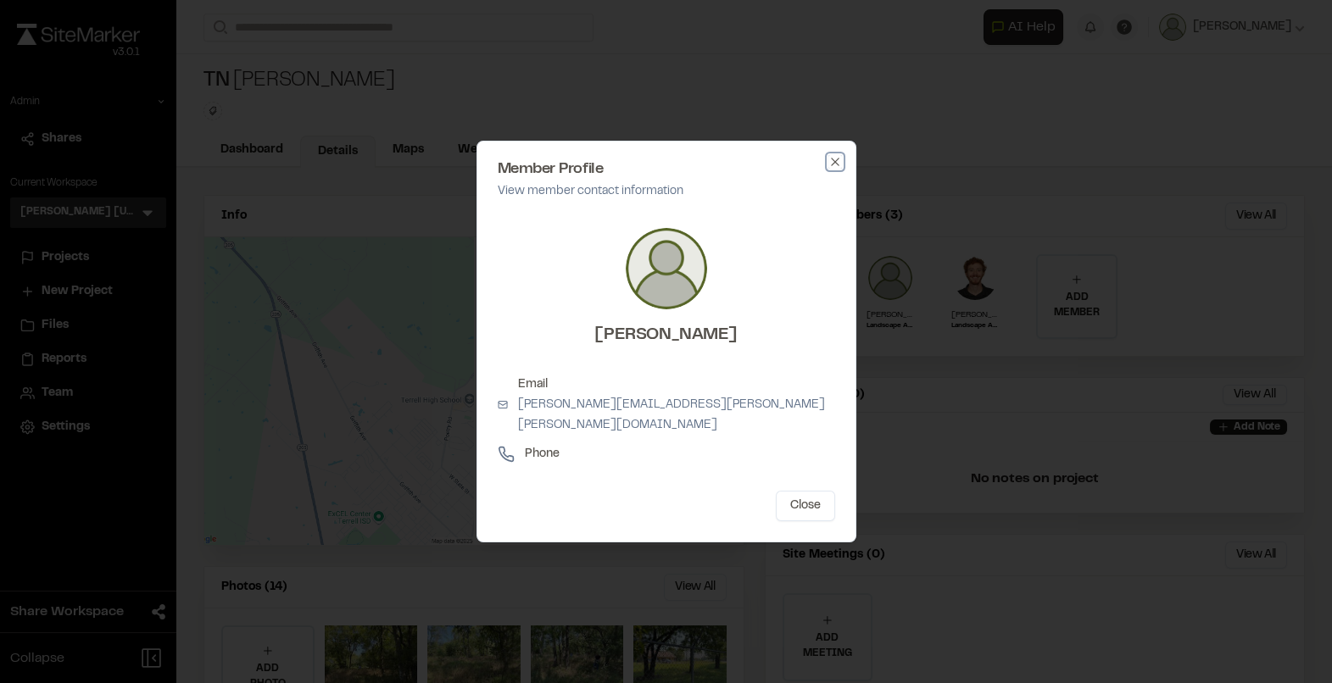
click at [834, 164] on icon "button" at bounding box center [835, 162] width 14 height 14
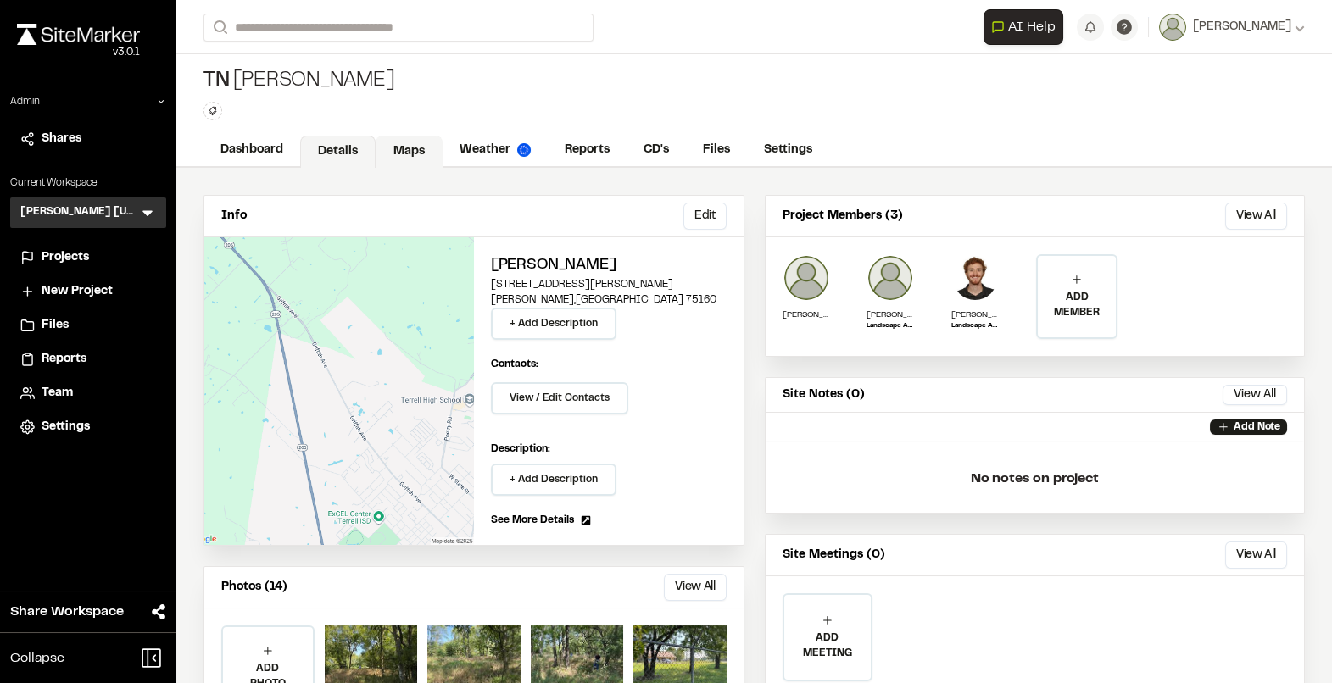
click at [406, 152] on link "Maps" at bounding box center [408, 152] width 67 height 32
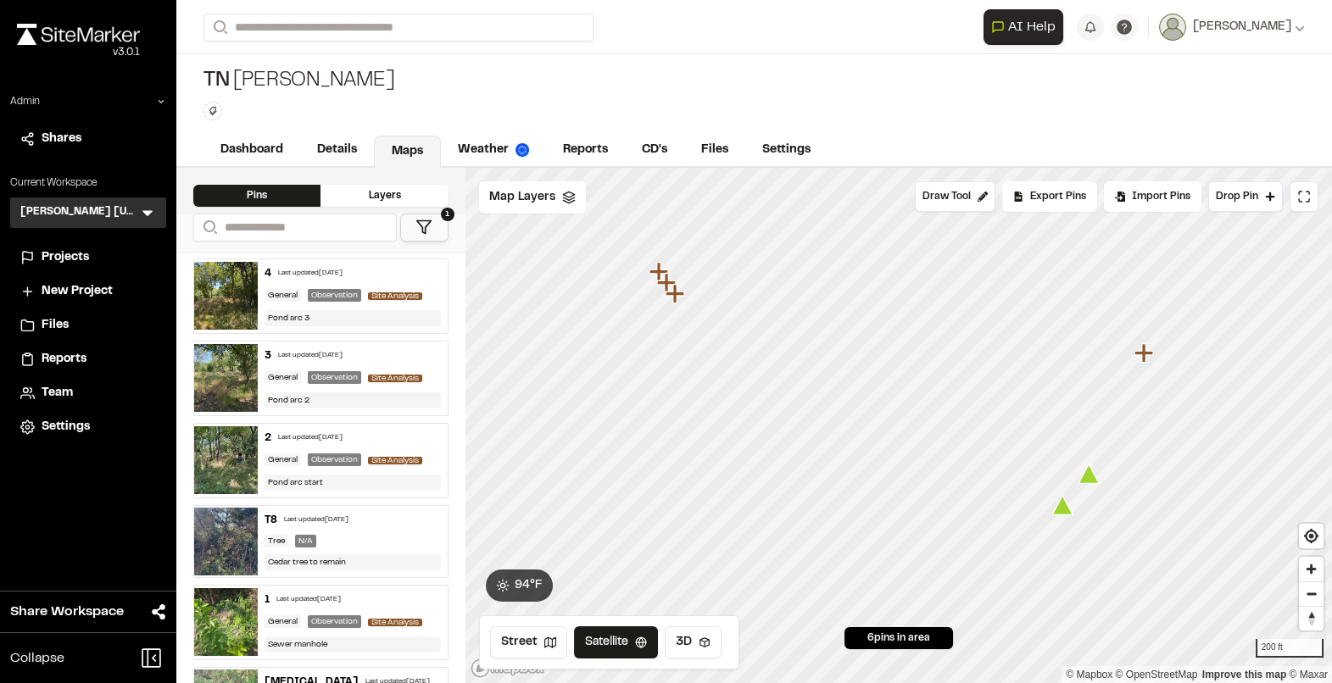
click at [396, 279] on div "4 Last updated Aug 14, 2025" at bounding box center [352, 273] width 176 height 15
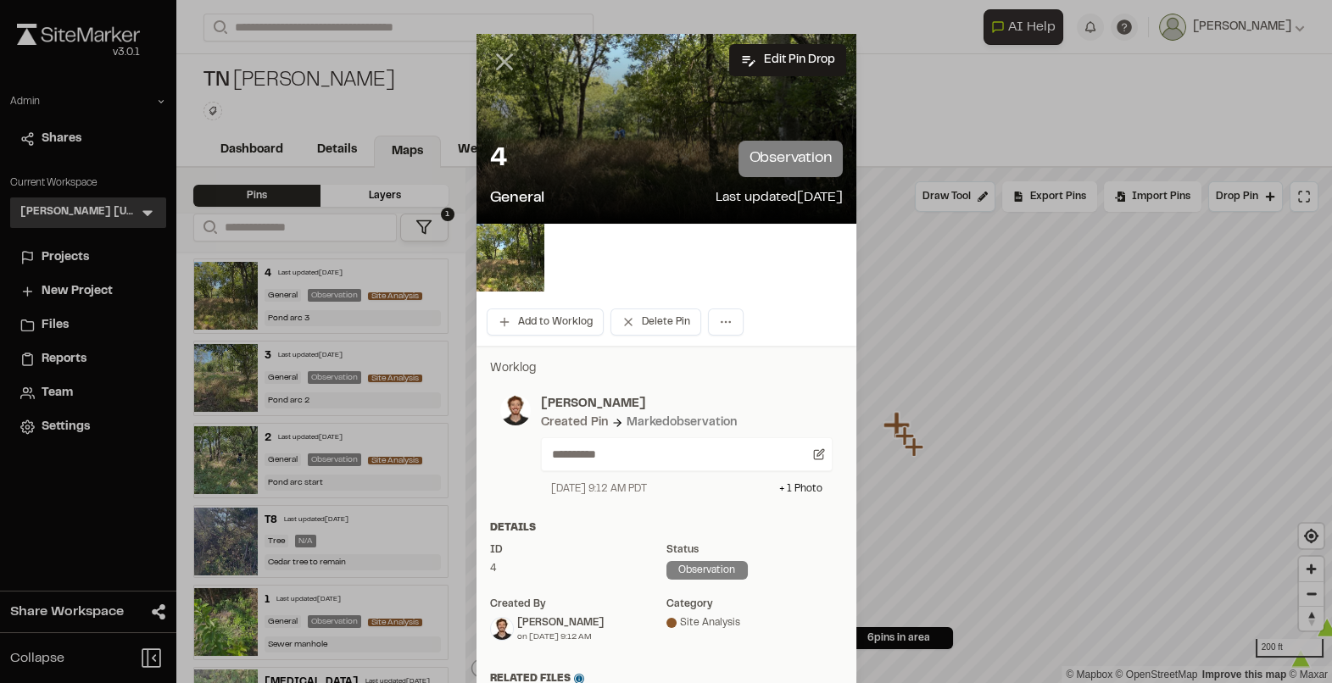
click at [499, 66] on line at bounding box center [504, 62] width 14 height 14
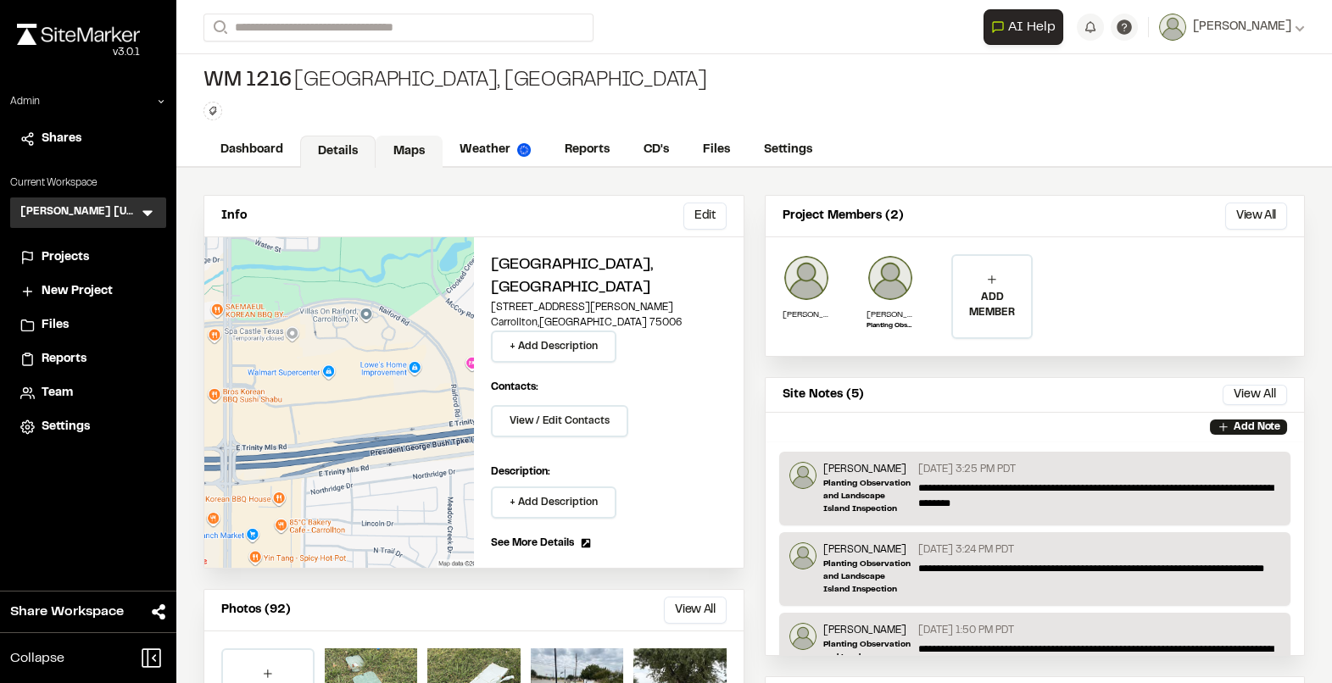
click at [407, 146] on link "Maps" at bounding box center [408, 152] width 67 height 32
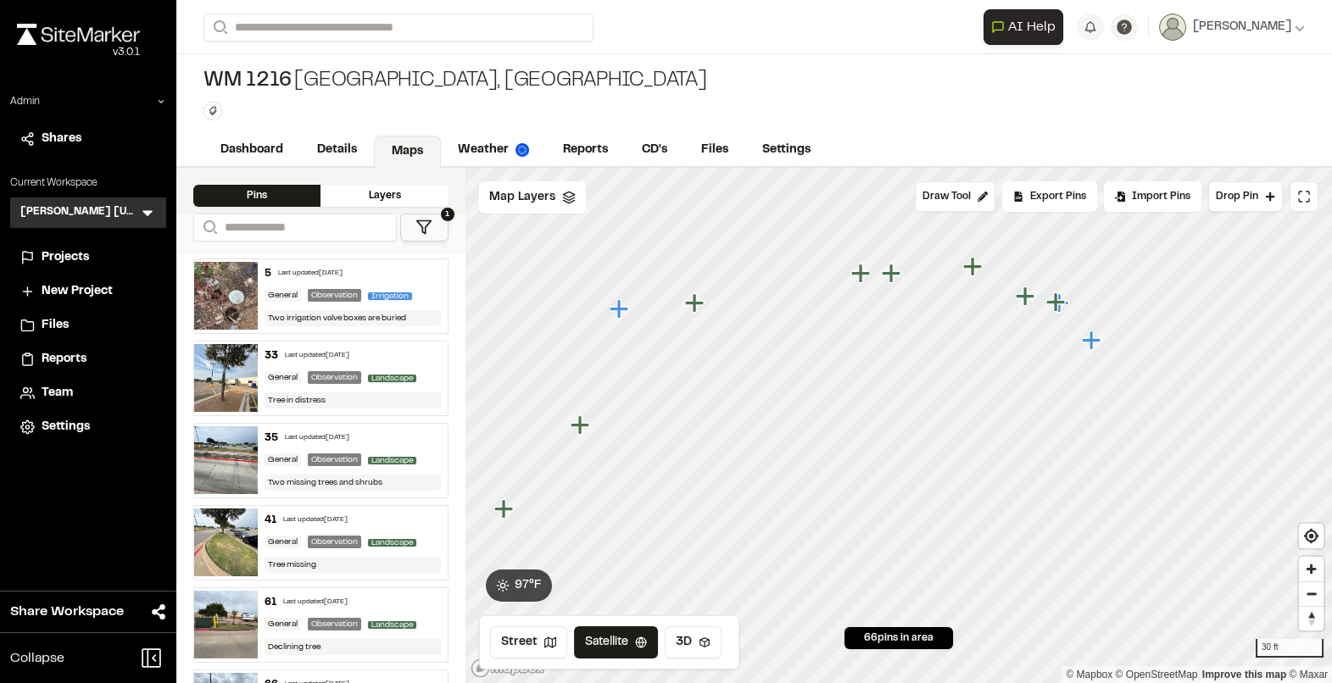
click at [863, 276] on icon "Map marker" at bounding box center [862, 274] width 22 height 22
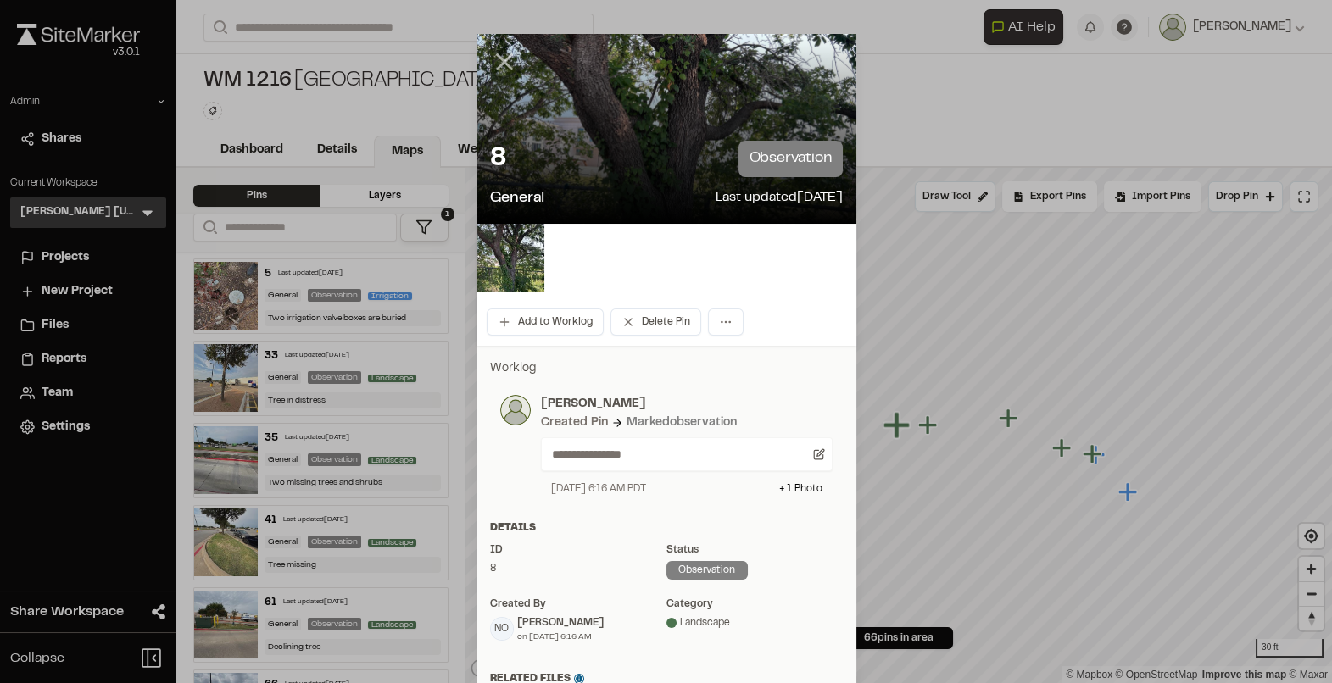
click at [502, 60] on line at bounding box center [504, 62] width 14 height 14
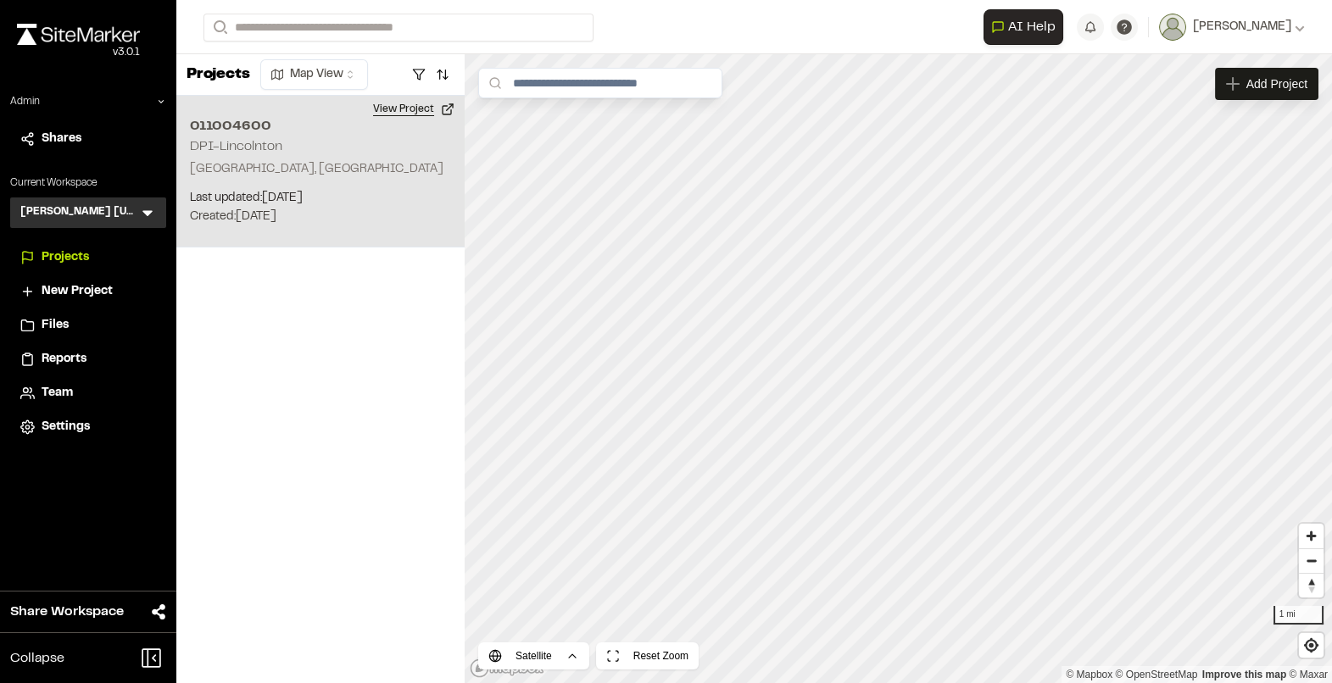
click at [410, 116] on button "View Project" at bounding box center [414, 109] width 102 height 27
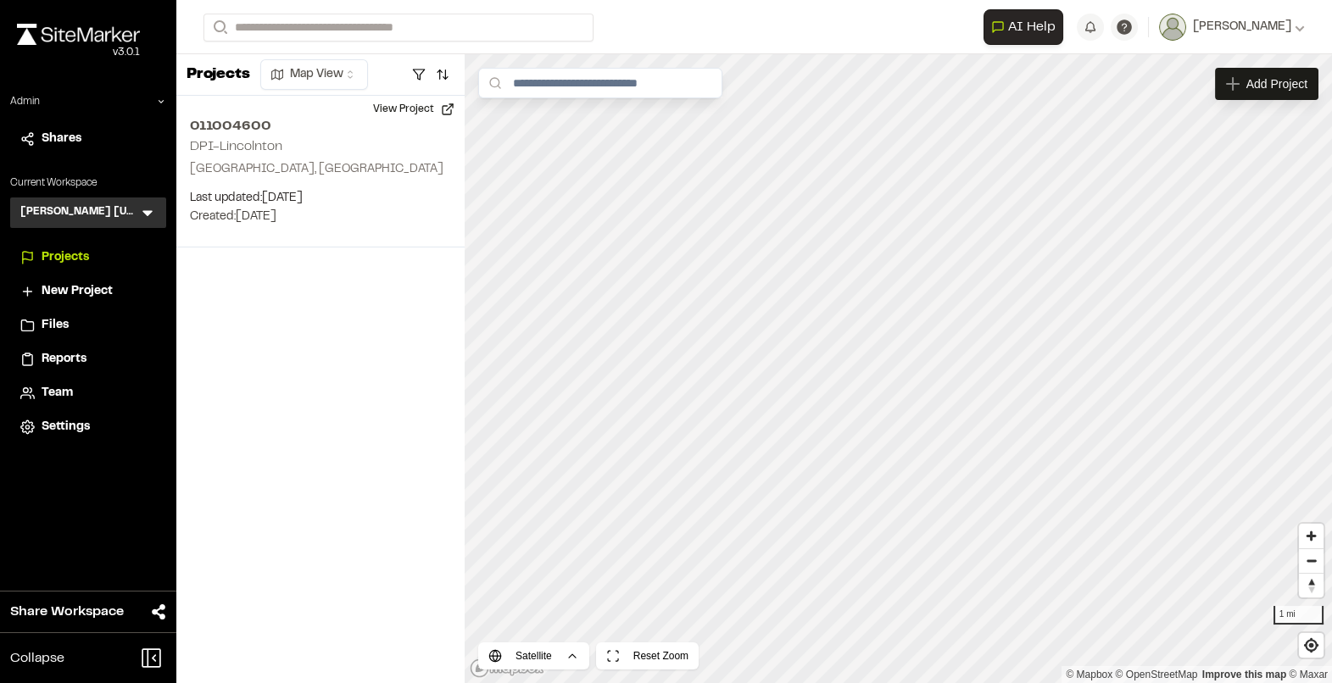
click at [152, 209] on icon at bounding box center [147, 212] width 17 height 17
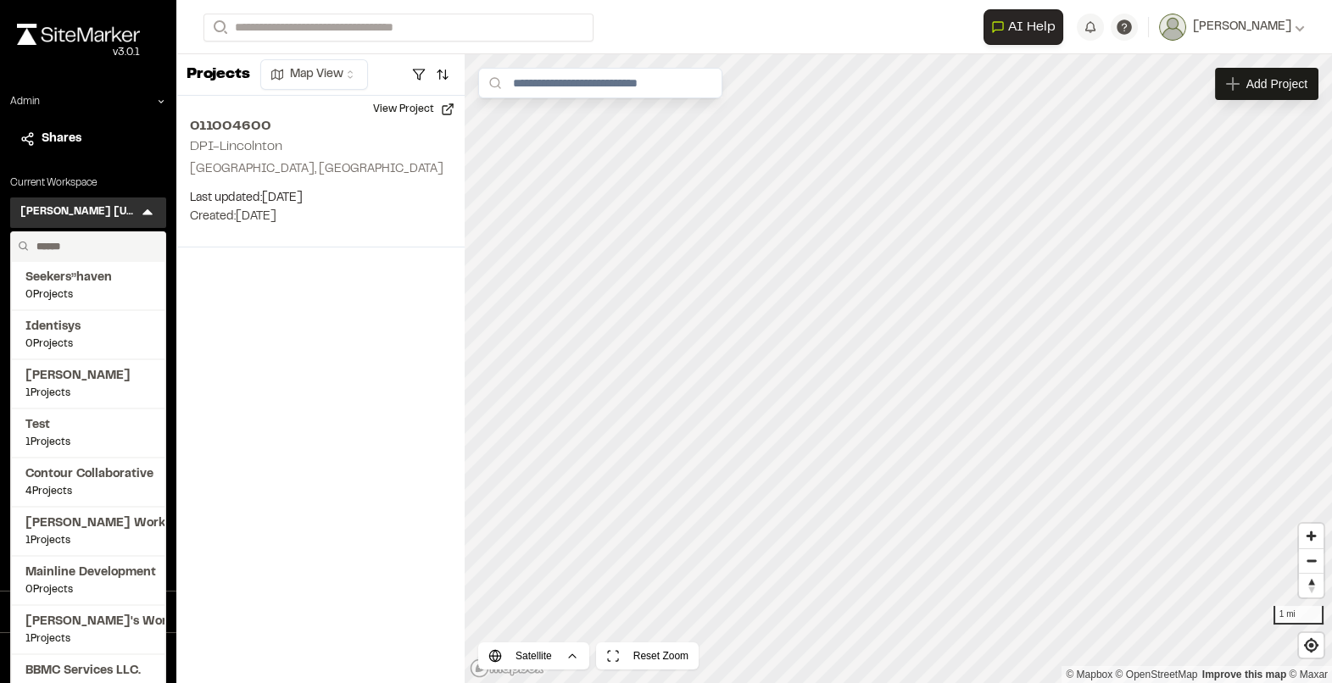
click at [97, 236] on input "text" at bounding box center [94, 246] width 129 height 29
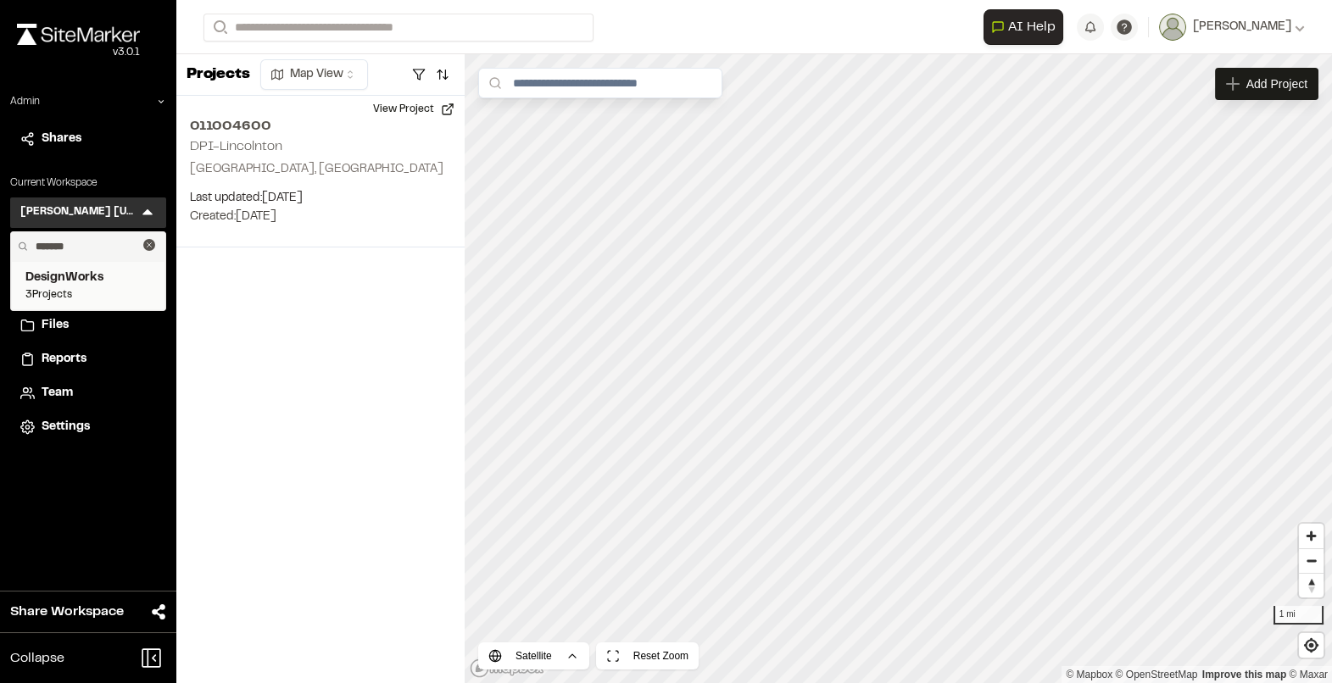
type input "*******"
click at [92, 293] on span "3 Projects" at bounding box center [87, 294] width 125 height 15
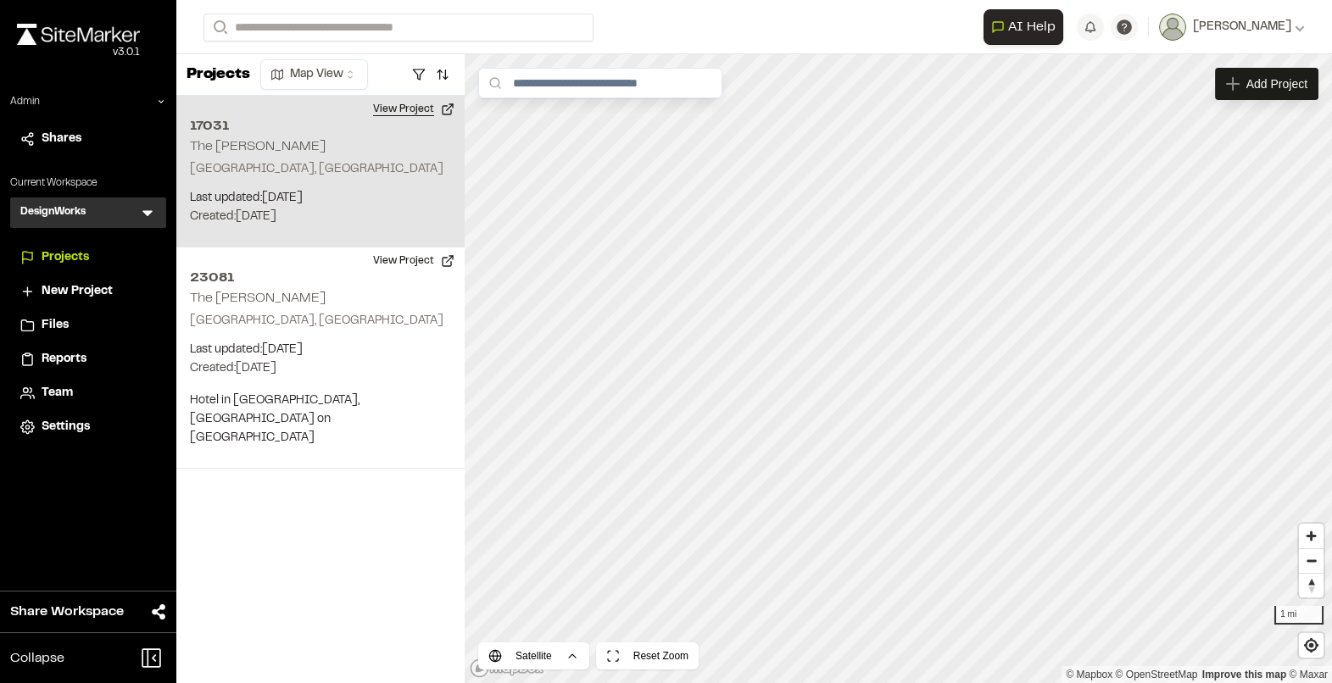
click at [418, 111] on button "View Project" at bounding box center [414, 109] width 102 height 27
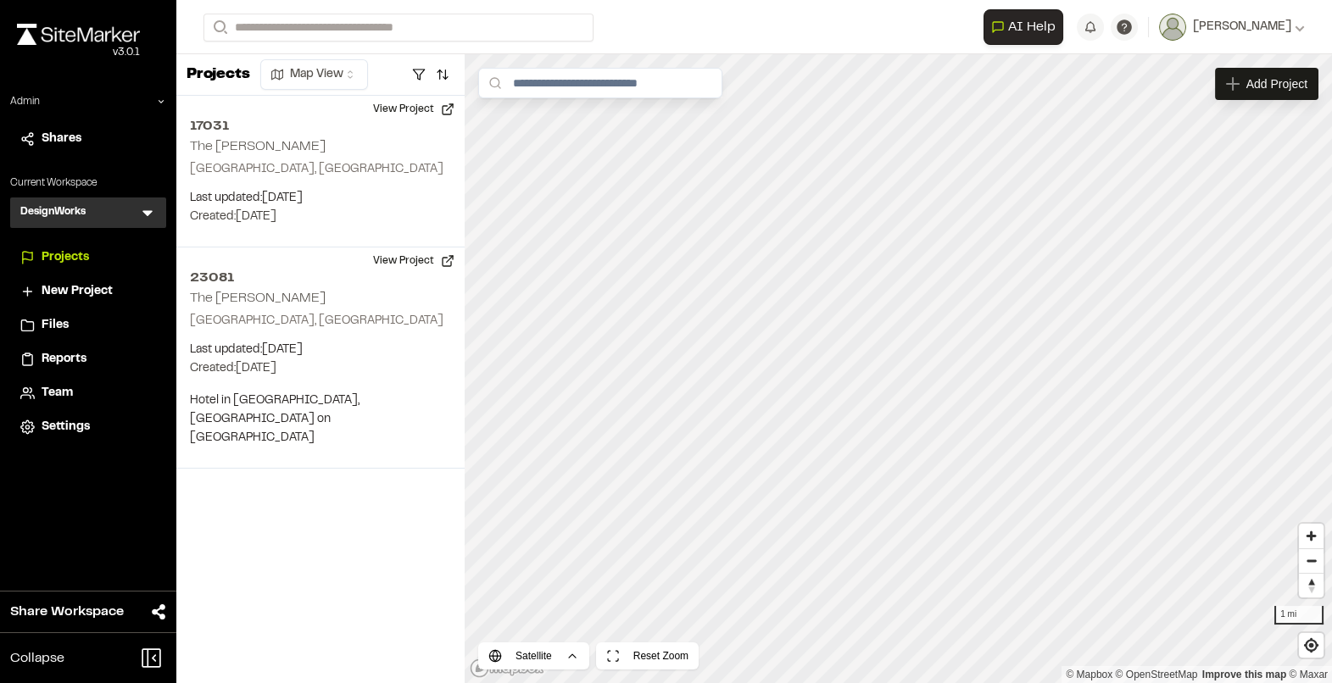
click at [153, 212] on icon at bounding box center [147, 212] width 17 height 17
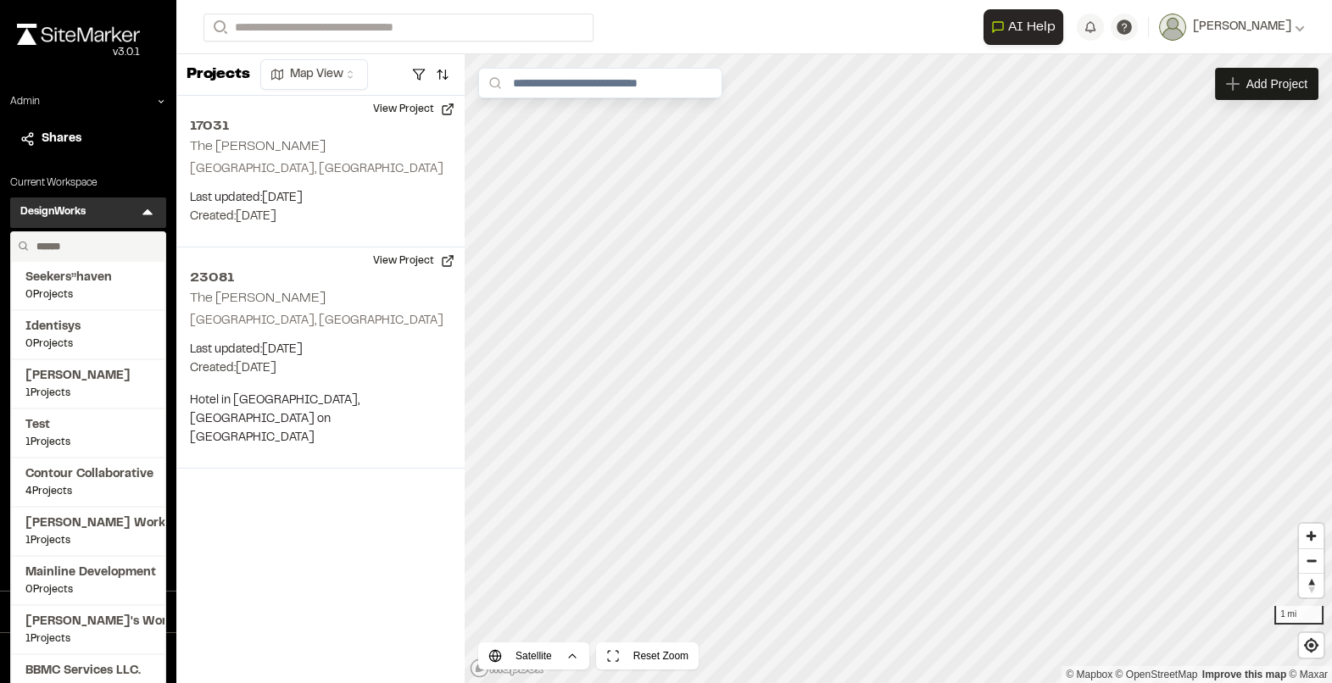
click at [60, 245] on input "text" at bounding box center [94, 246] width 129 height 29
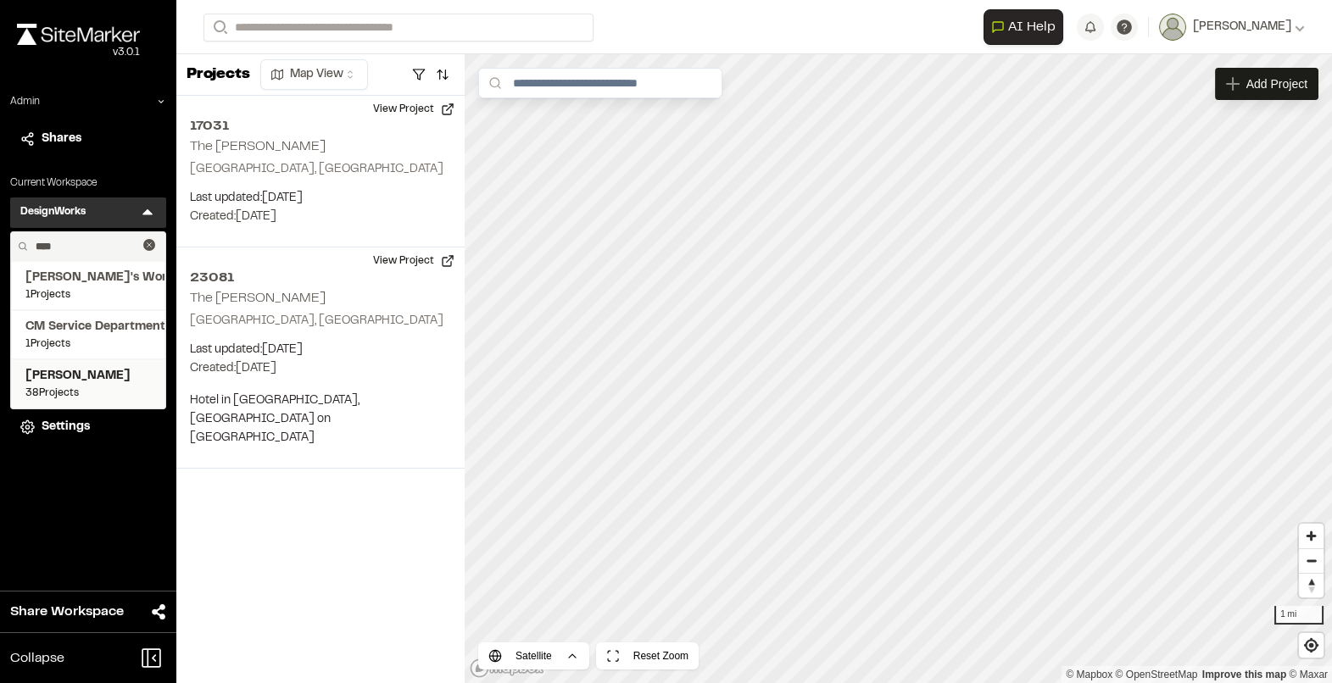
type input "****"
click at [54, 377] on span "[PERSON_NAME]" at bounding box center [87, 376] width 125 height 19
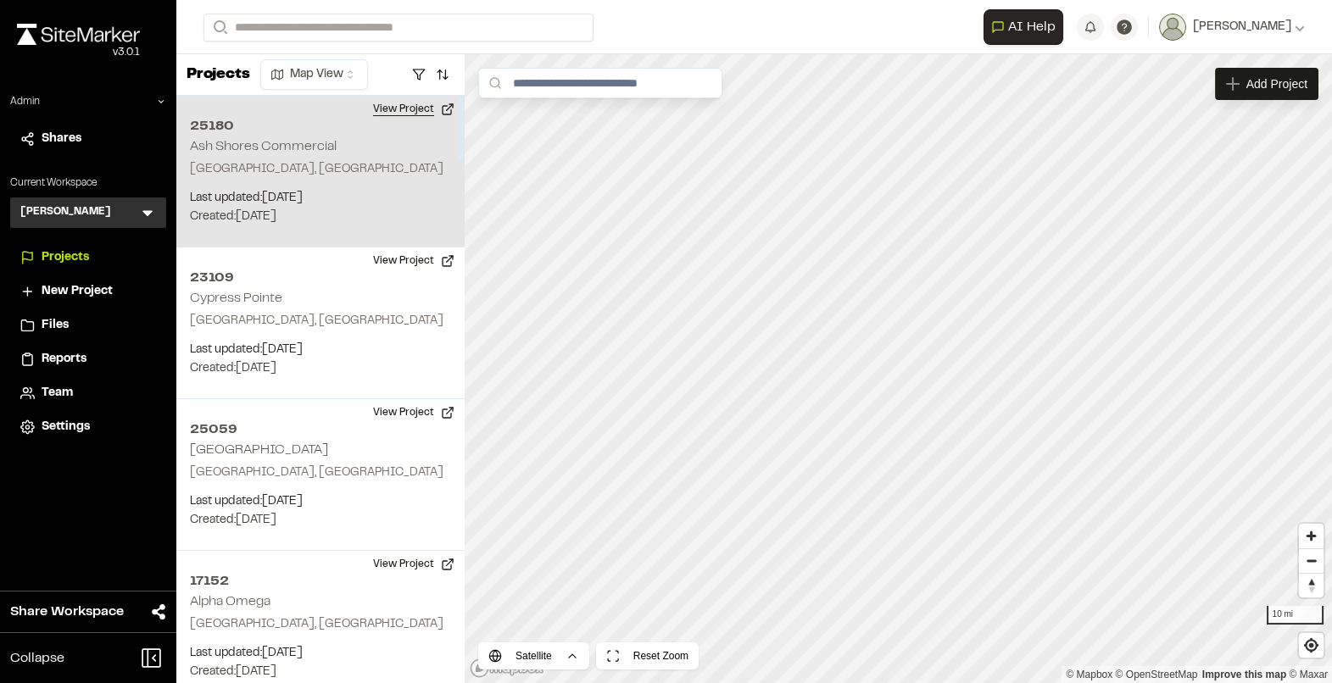
click at [403, 107] on button "View Project" at bounding box center [414, 109] width 102 height 27
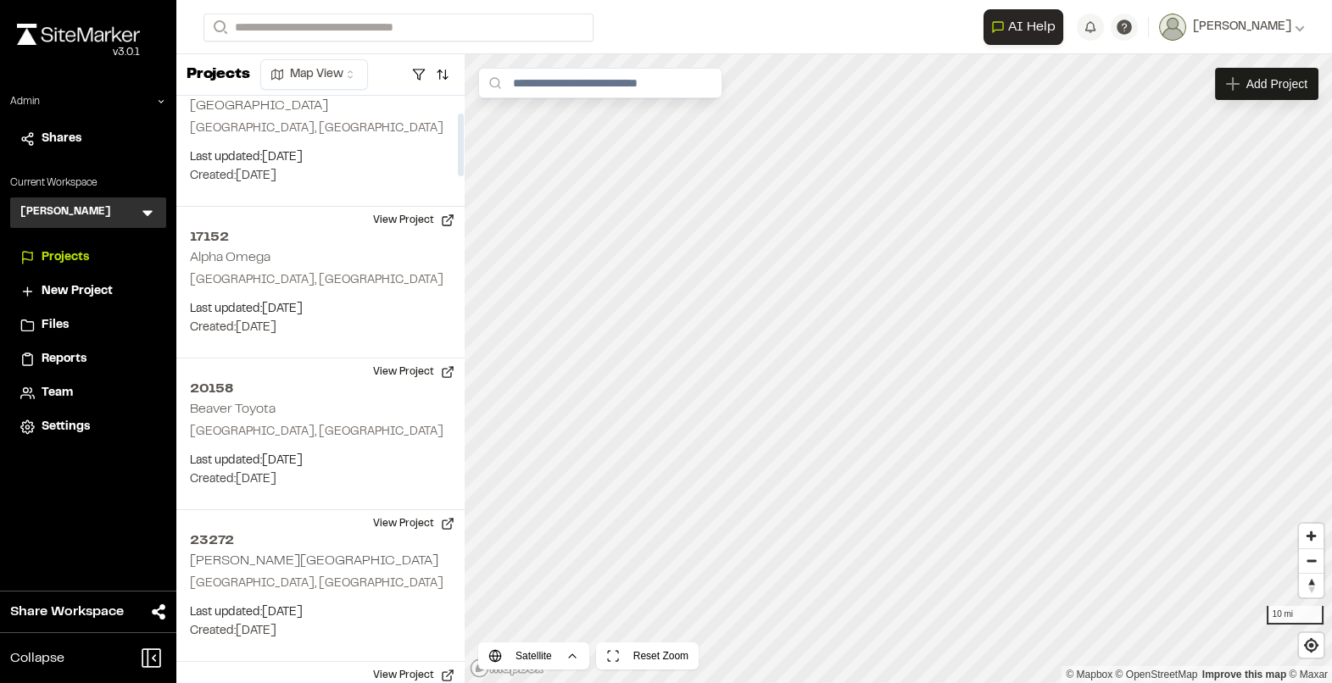
scroll to position [490, 0]
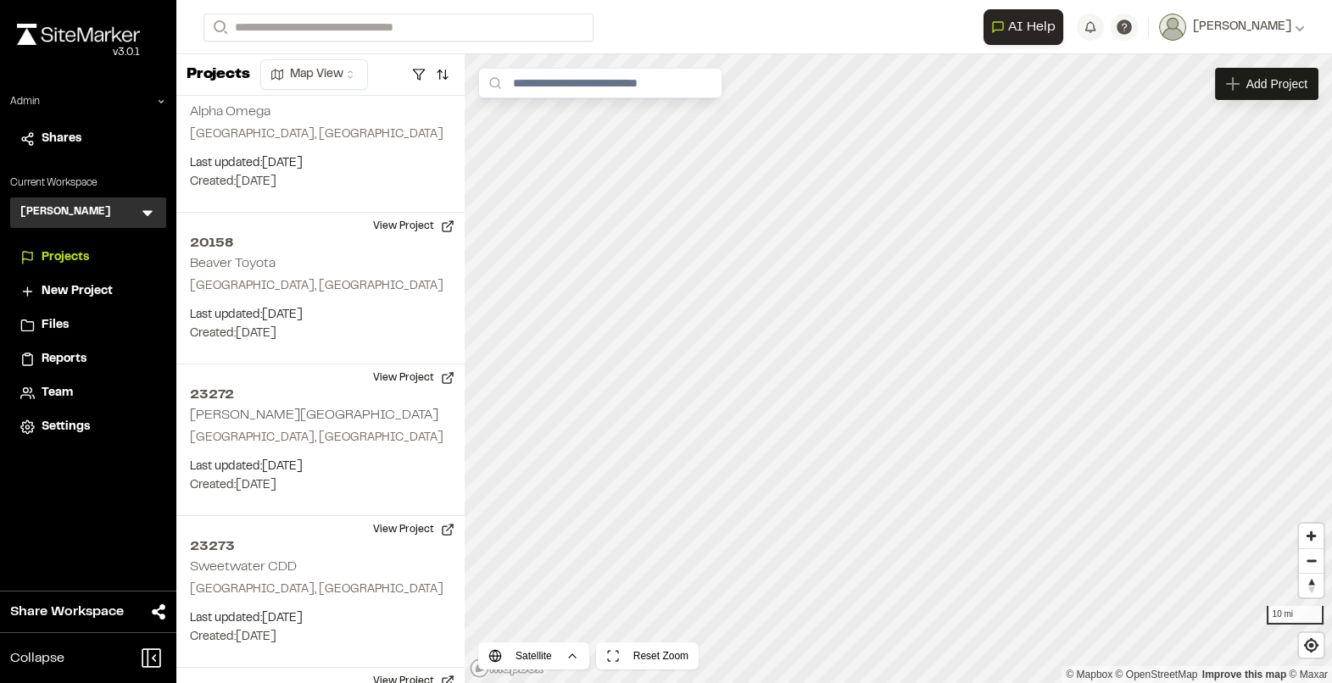
click at [142, 209] on icon at bounding box center [147, 212] width 17 height 17
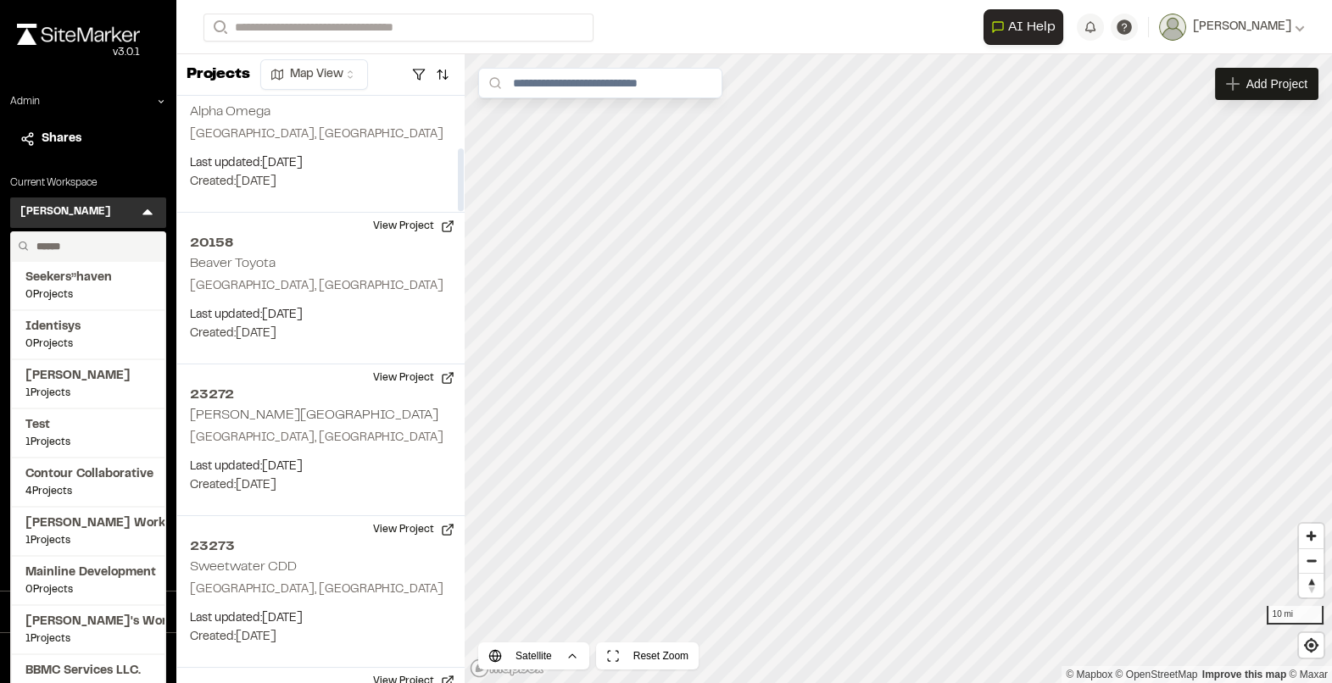
click at [58, 218] on h3 "[PERSON_NAME]" at bounding box center [65, 212] width 91 height 17
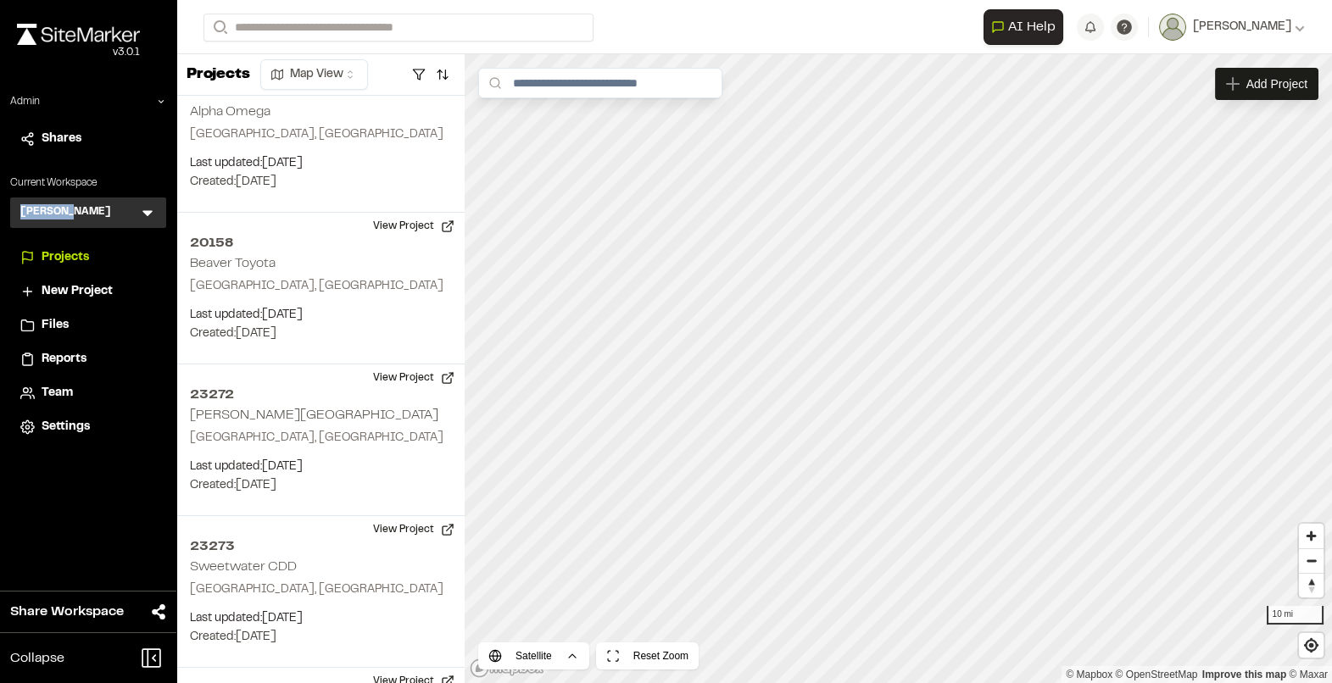
click at [58, 218] on h3 "[PERSON_NAME]" at bounding box center [65, 212] width 91 height 17
click at [157, 217] on div "Matthews M Menu Seekers’’haven 0 Projects Identisys 0 Projects Arrowood 1 Proje…" at bounding box center [88, 212] width 156 height 31
click at [152, 215] on icon at bounding box center [147, 212] width 17 height 17
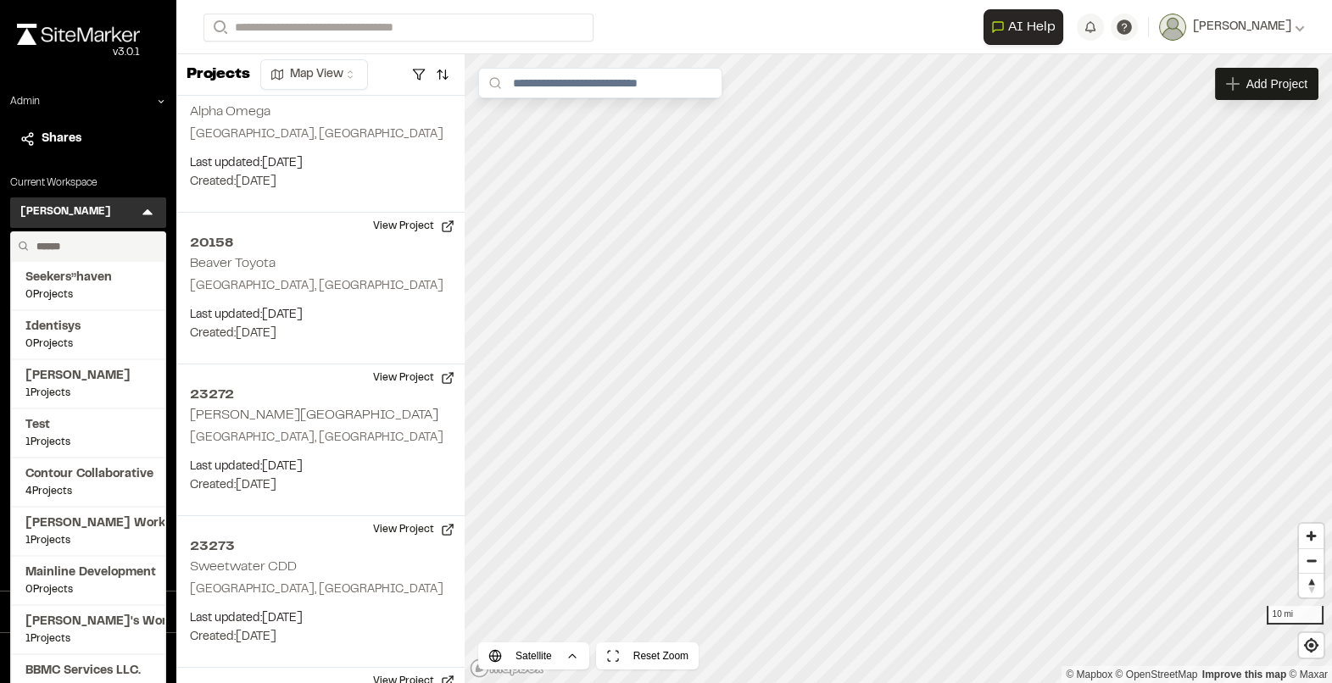
click at [63, 247] on input "text" at bounding box center [94, 246] width 129 height 29
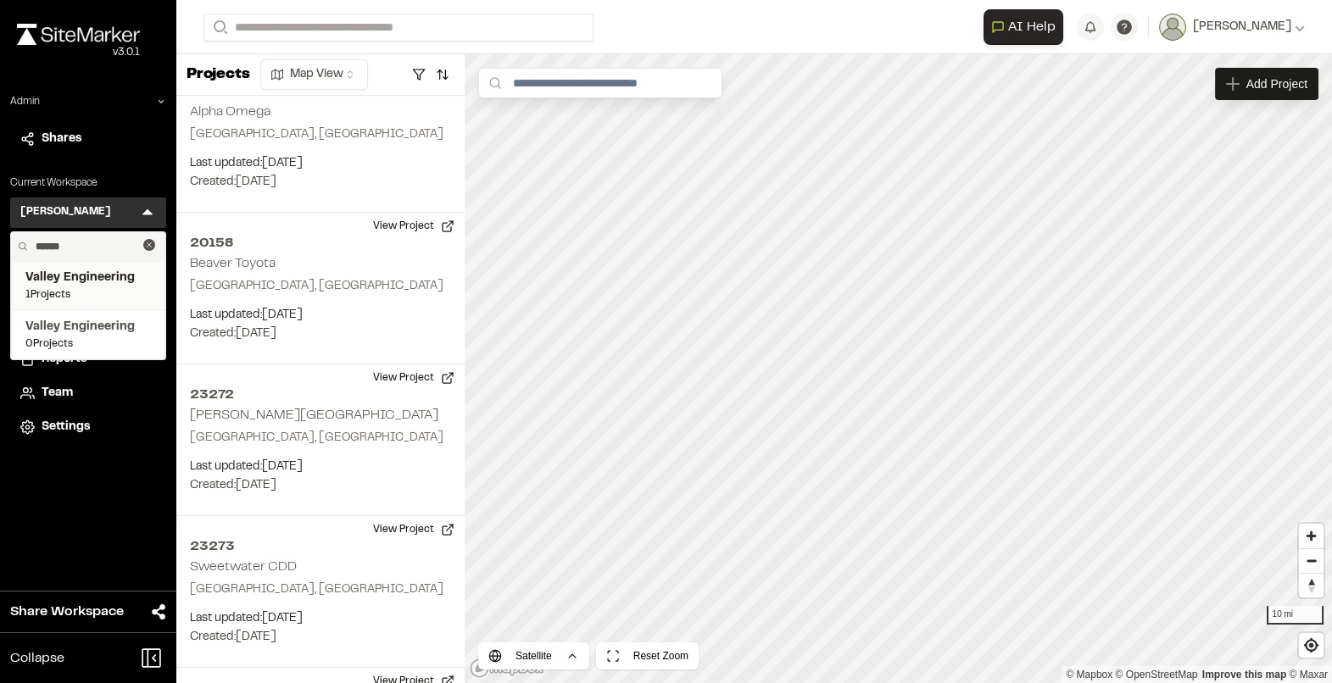
type input "******"
click at [73, 286] on span "Valley Engineering" at bounding box center [87, 278] width 125 height 19
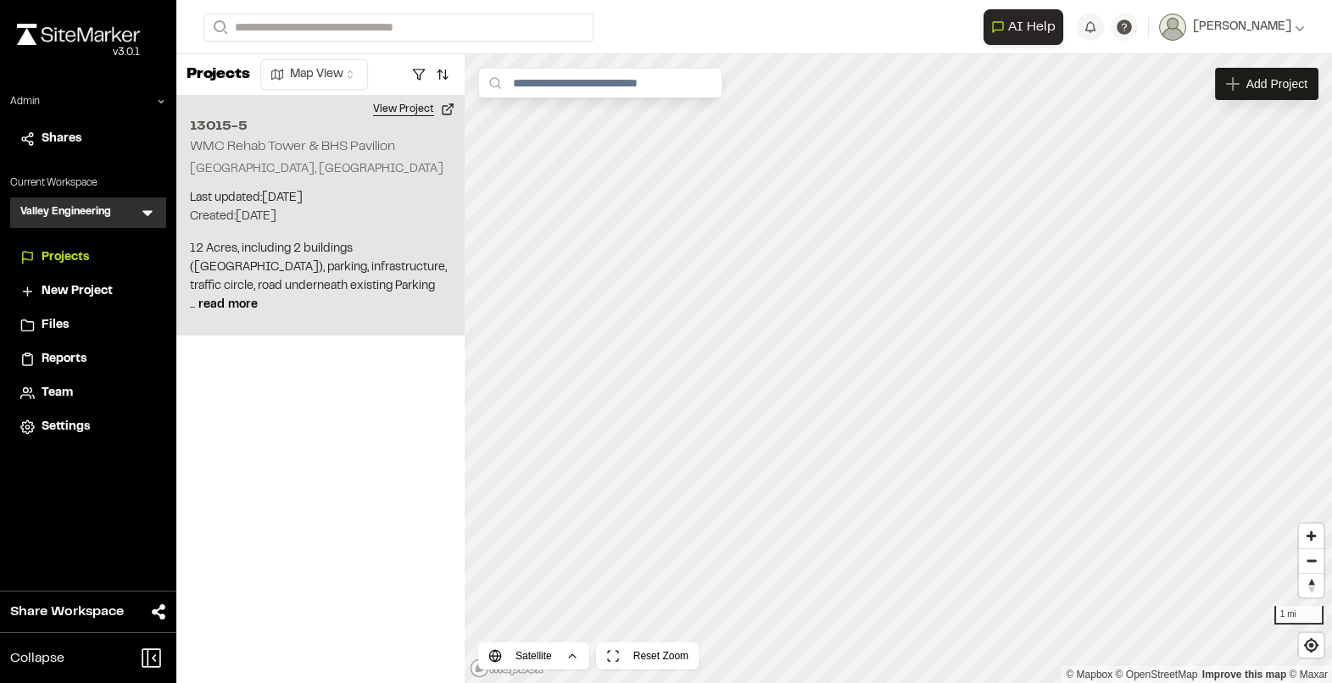
click at [414, 115] on button "View Project" at bounding box center [414, 109] width 102 height 27
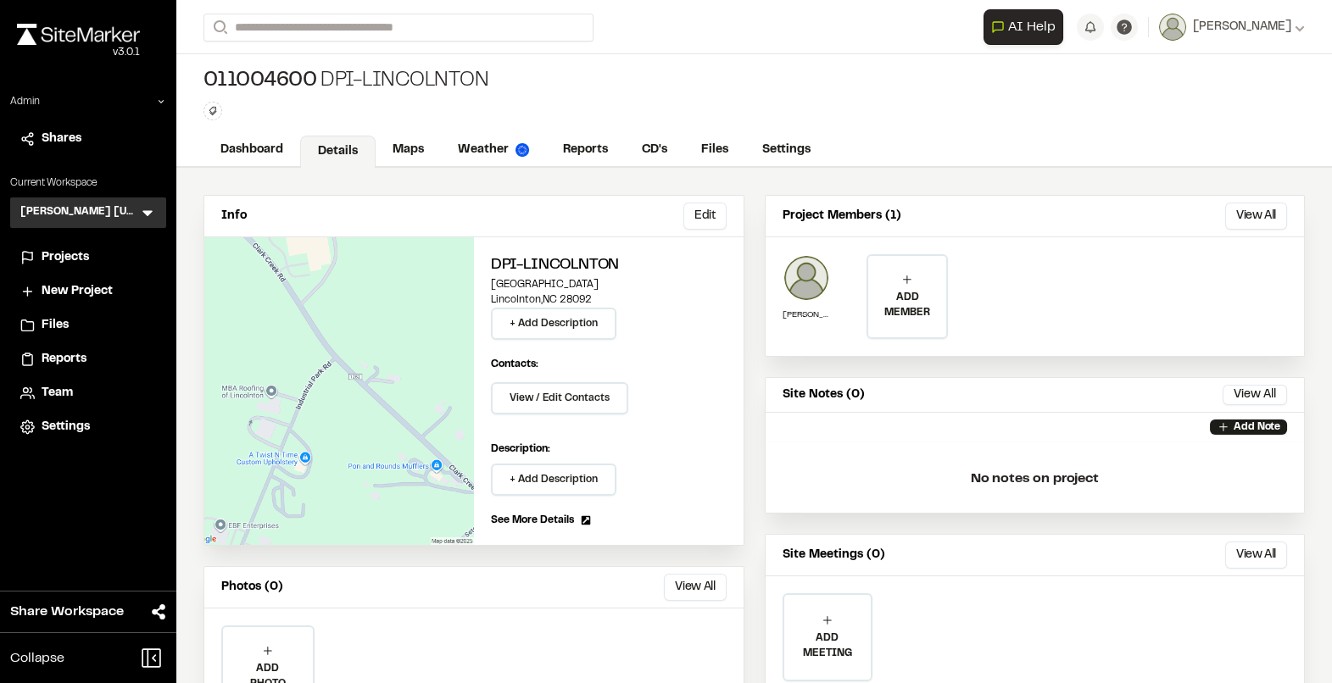
click at [53, 399] on span "Team" at bounding box center [57, 393] width 31 height 19
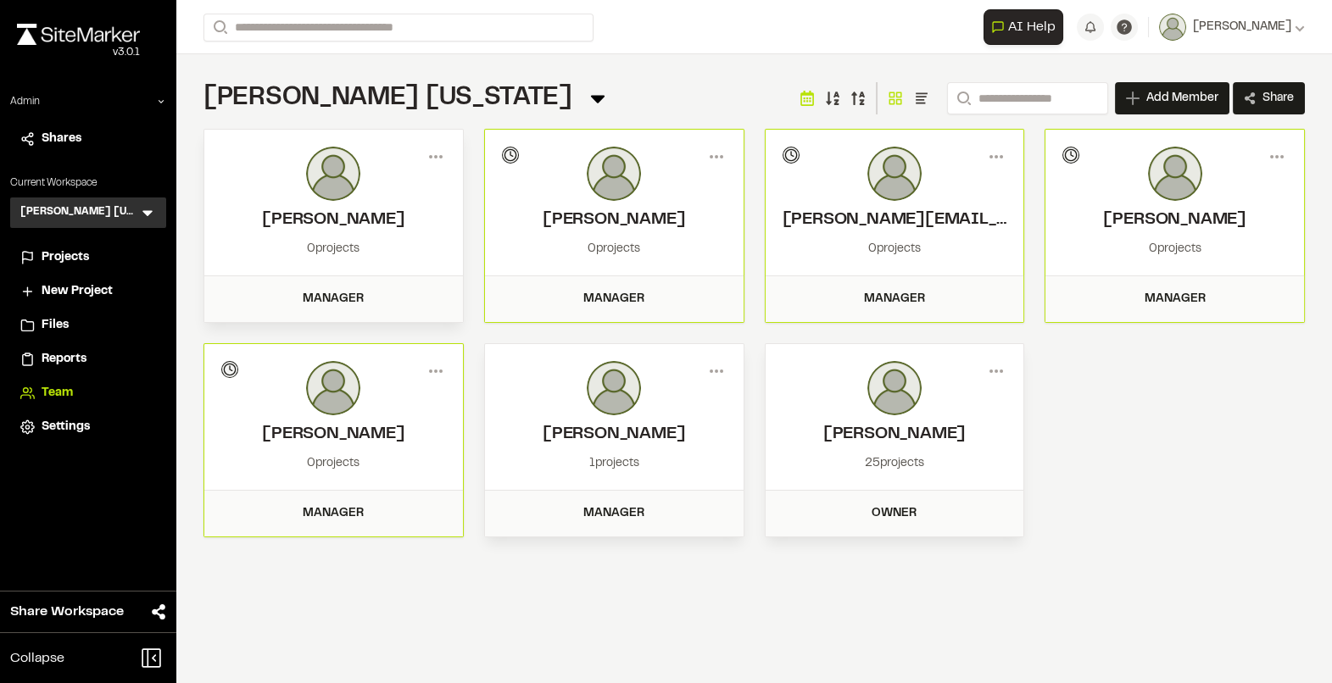
click at [705, 107] on div "[PERSON_NAME] [US_STATE] Team Menu Search Add Member Invite New Team Member * R…" at bounding box center [753, 98] width 1101 height 34
click at [437, 376] on icon at bounding box center [435, 371] width 27 height 27
click at [391, 365] on div at bounding box center [333, 388] width 225 height 54
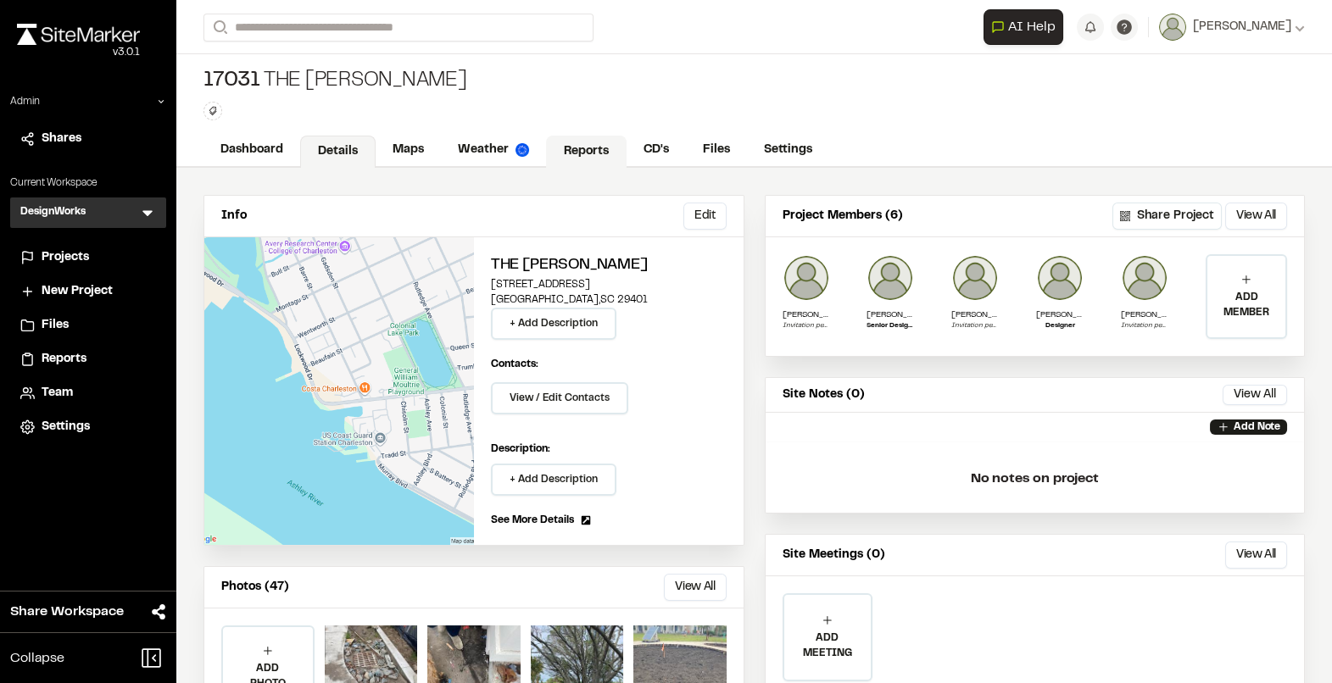
click at [564, 148] on link "Reports" at bounding box center [586, 152] width 81 height 32
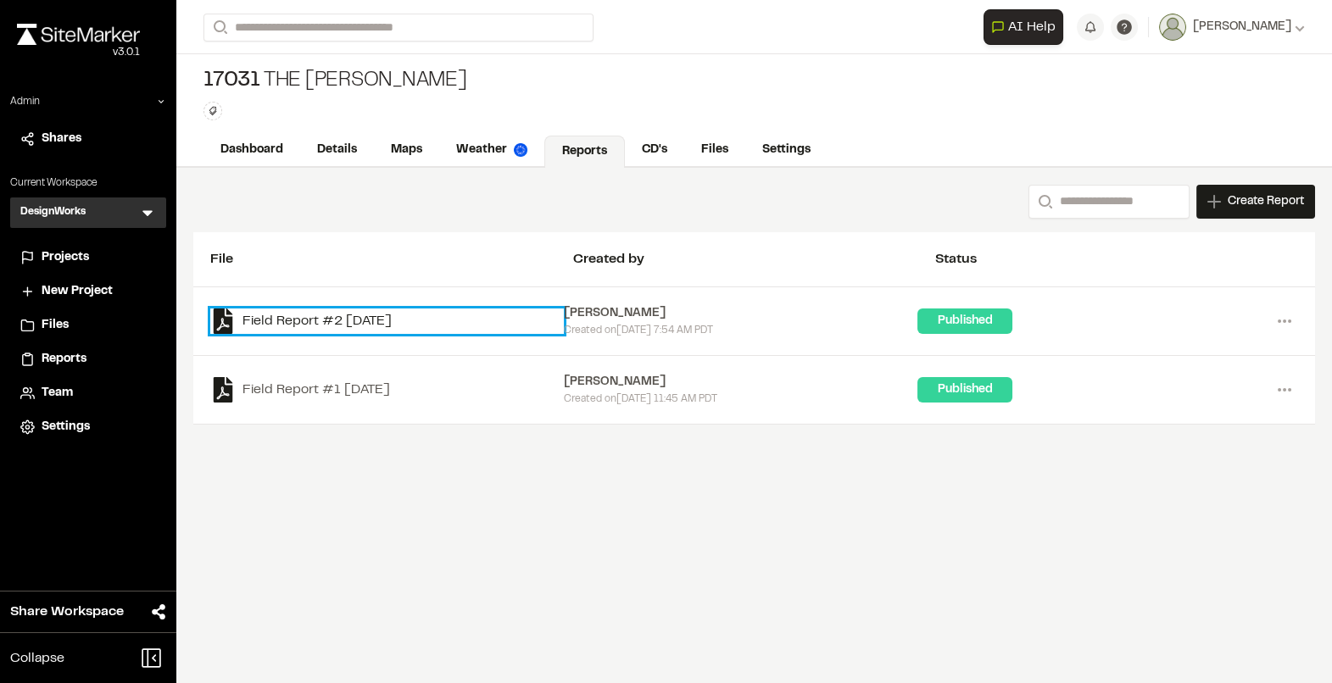
click at [383, 312] on link "Field Report #2 2025-07-25" at bounding box center [386, 321] width 353 height 25
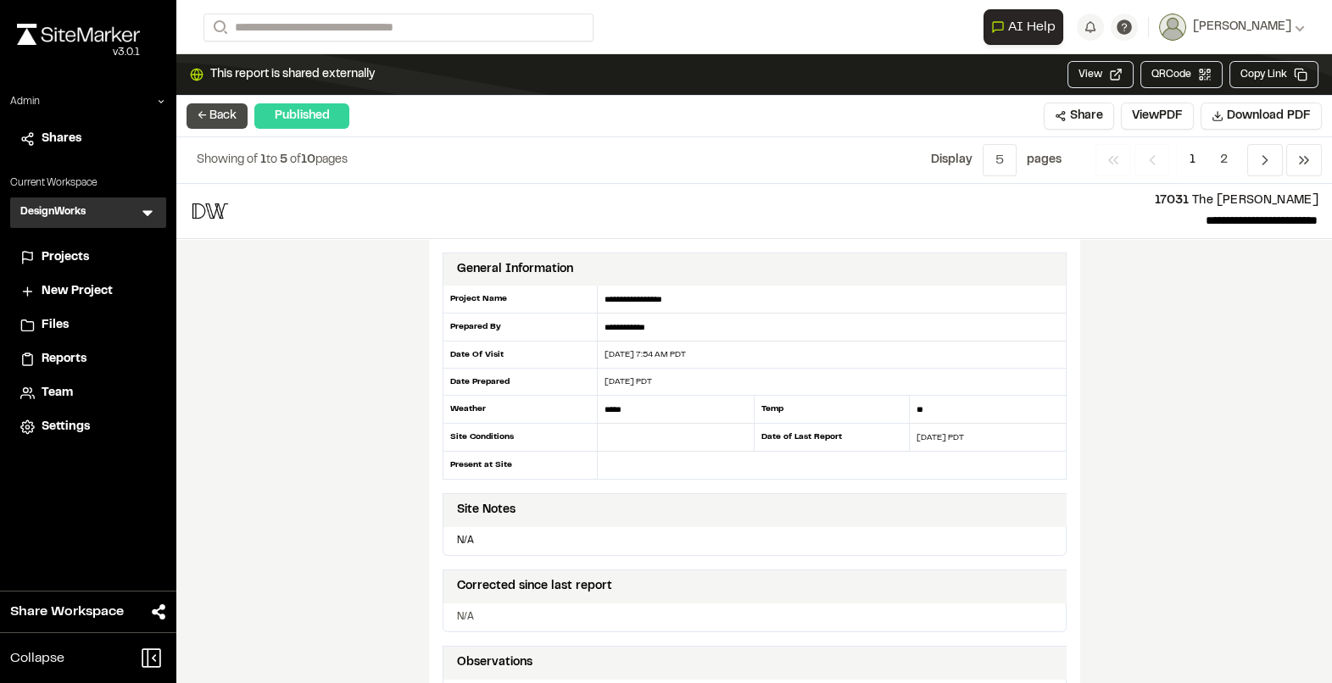
click at [203, 114] on button "← Back" at bounding box center [216, 115] width 61 height 25
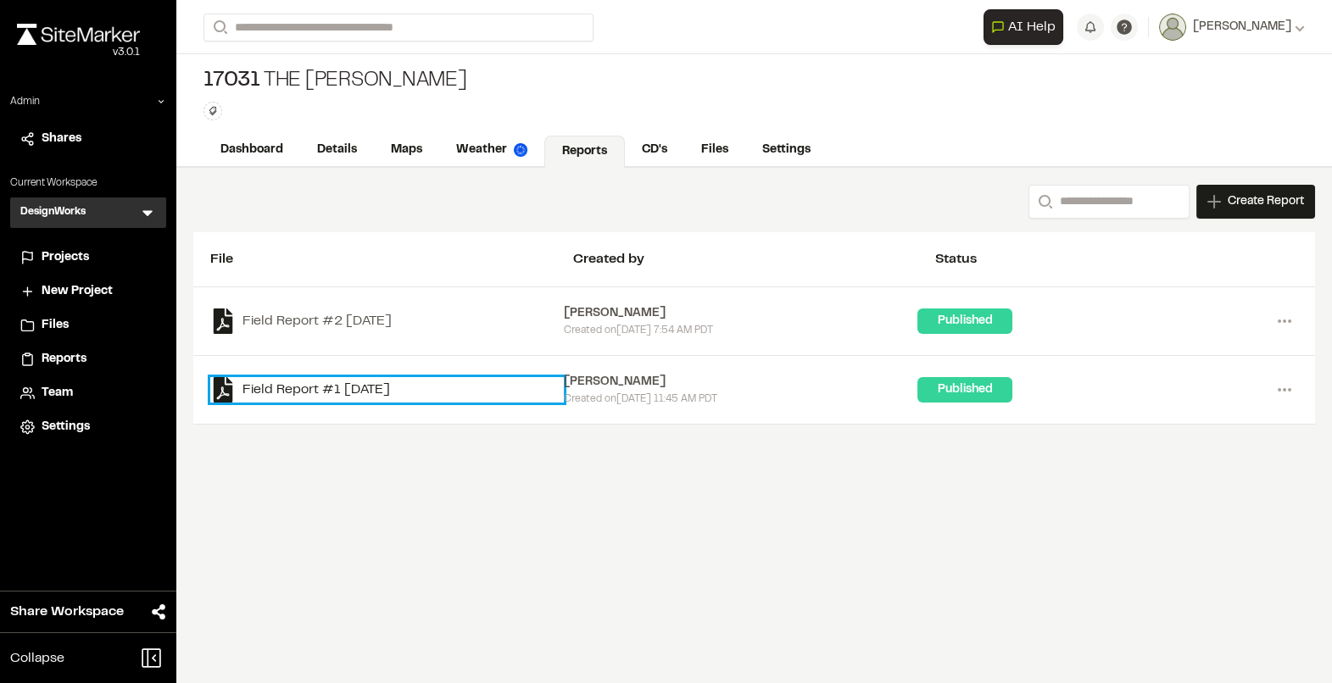
click at [319, 379] on link "Field Report #1 2025-07-22" at bounding box center [386, 389] width 353 height 25
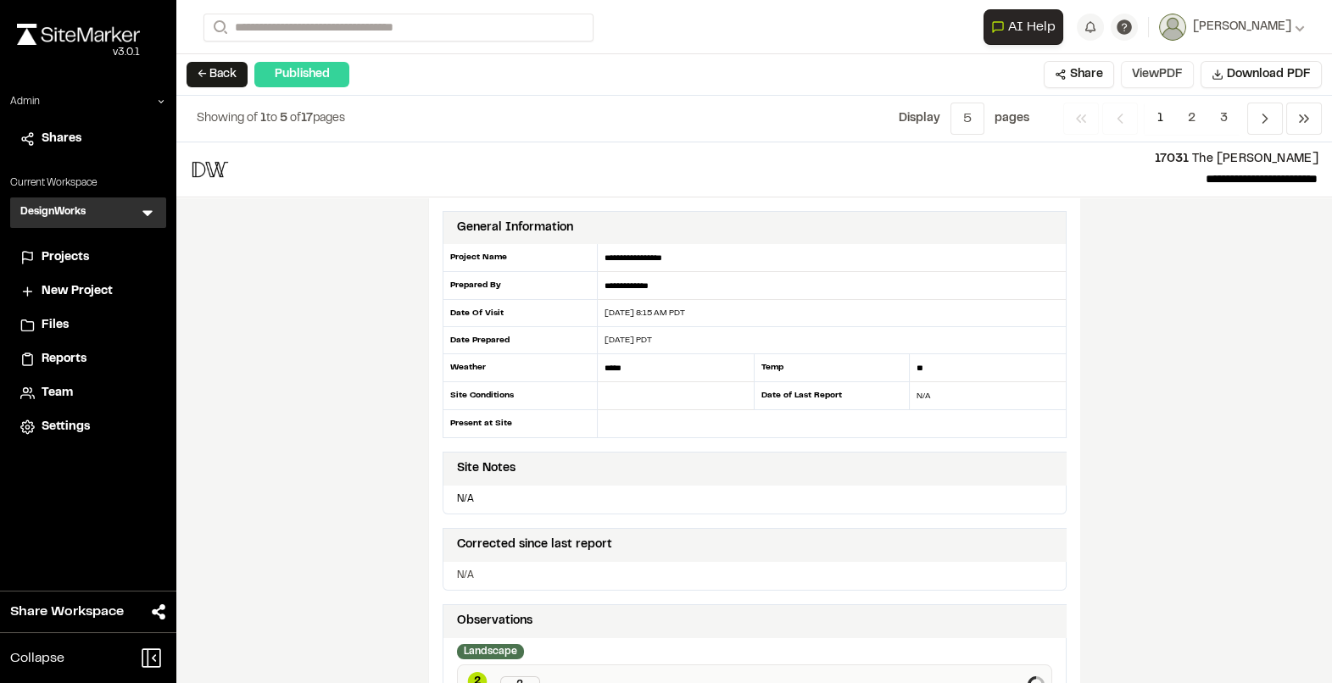
click at [1164, 83] on button "View PDF" at bounding box center [1157, 74] width 73 height 27
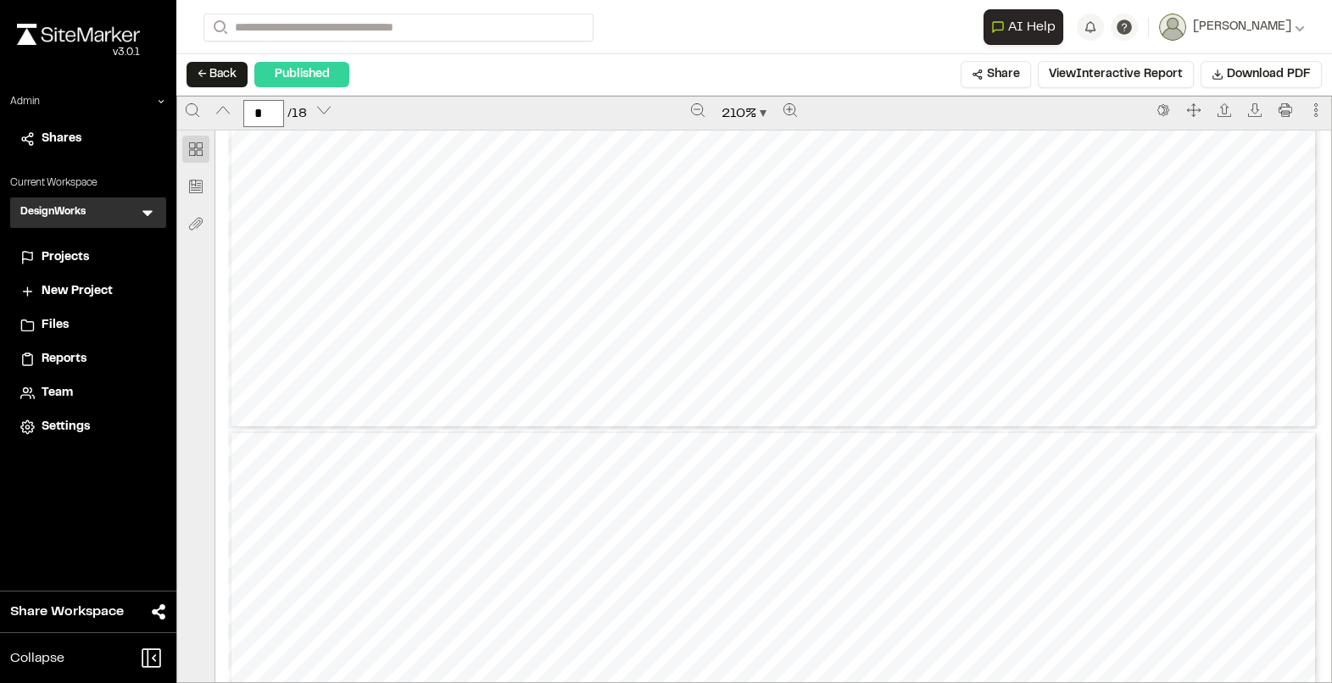
type input "*"
click at [203, 81] on button "← Back" at bounding box center [216, 74] width 61 height 25
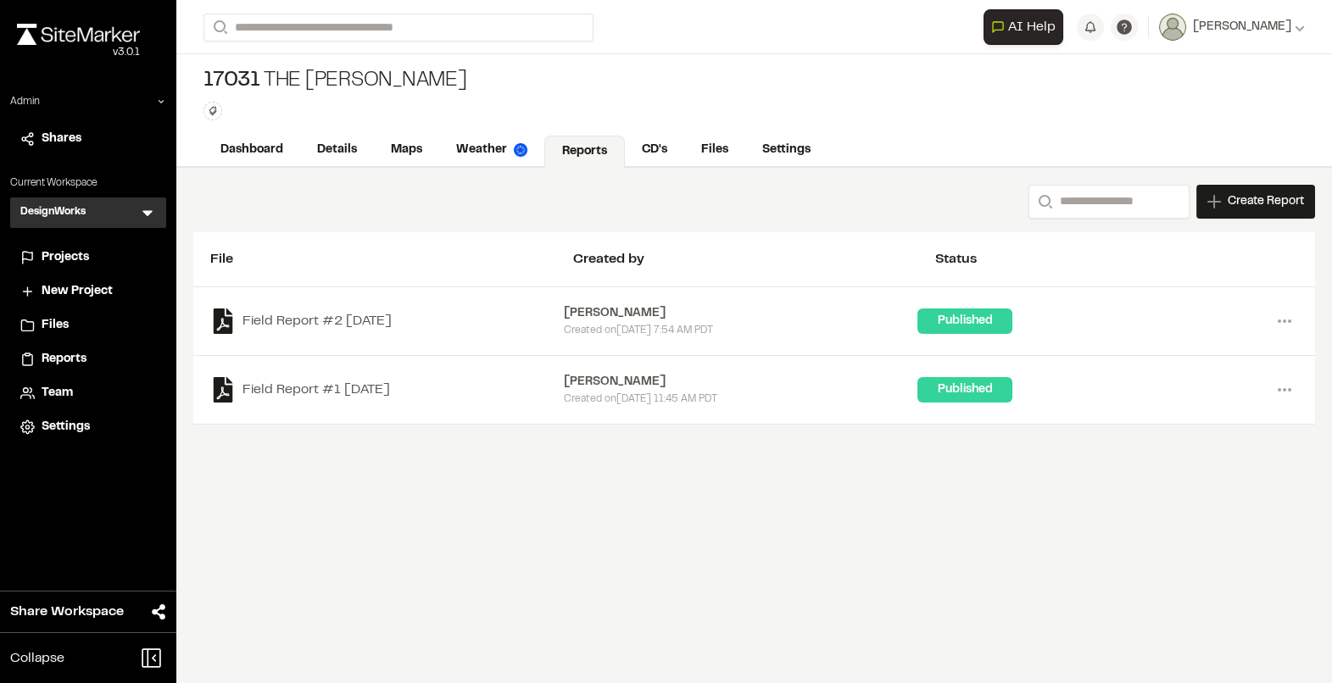
click at [53, 389] on span "Team" at bounding box center [57, 393] width 31 height 19
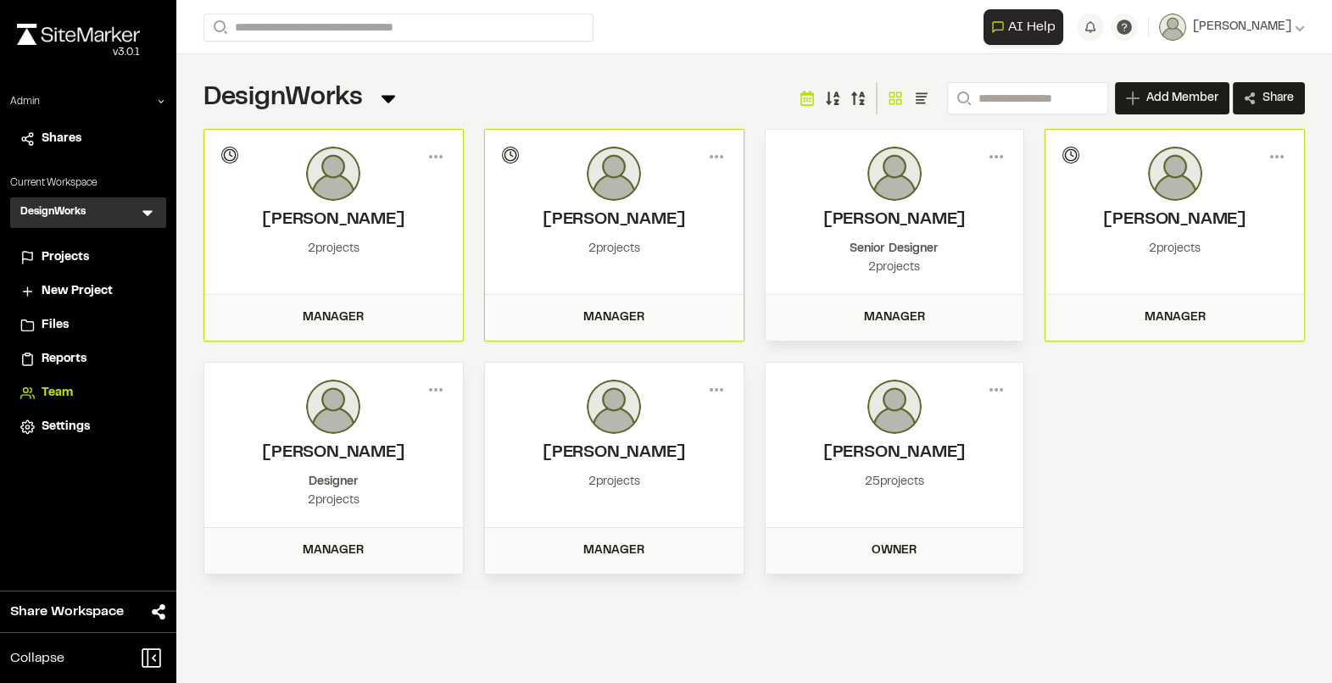
click at [53, 434] on span "Settings" at bounding box center [66, 427] width 48 height 19
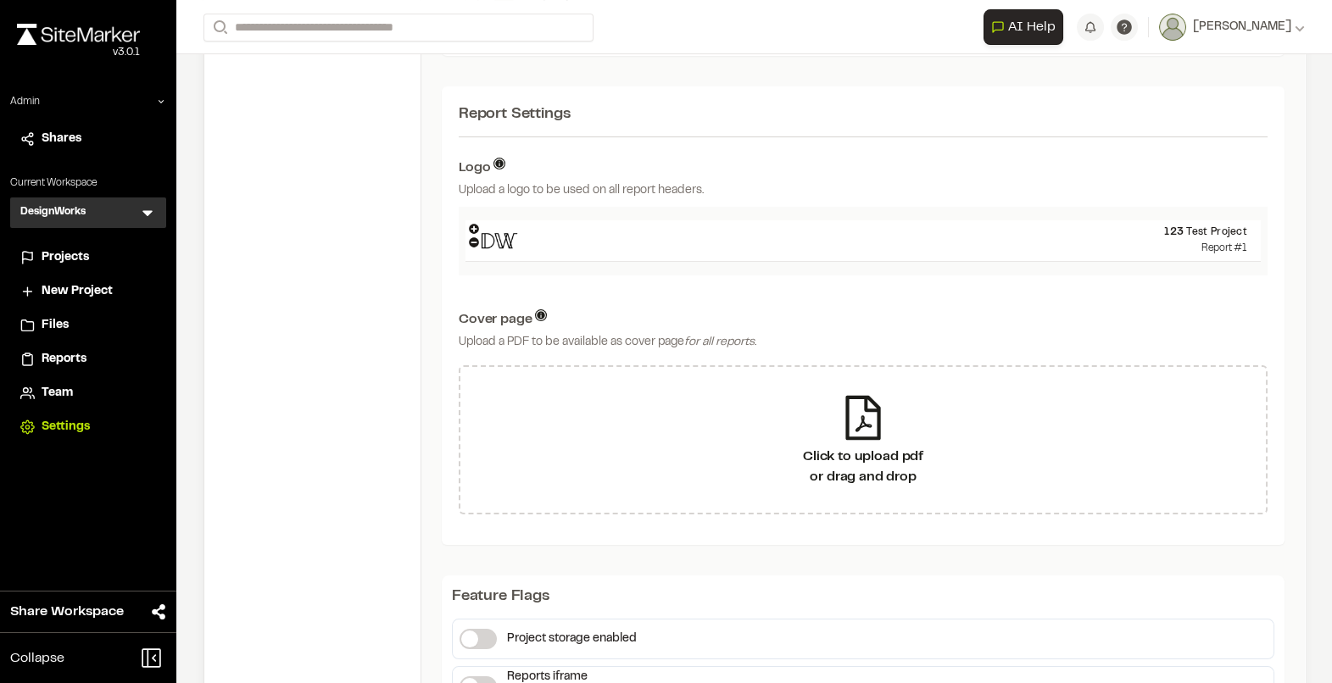
scroll to position [915, 0]
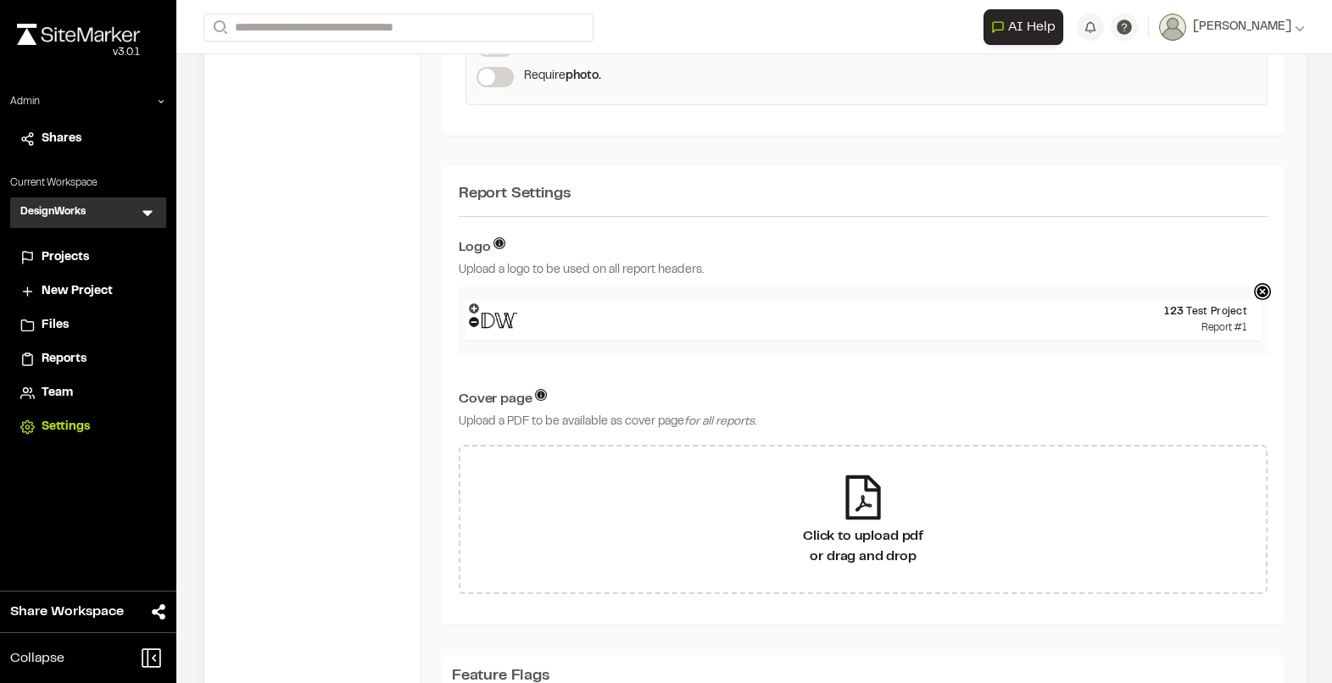
click at [470, 305] on icon at bounding box center [474, 308] width 10 height 10
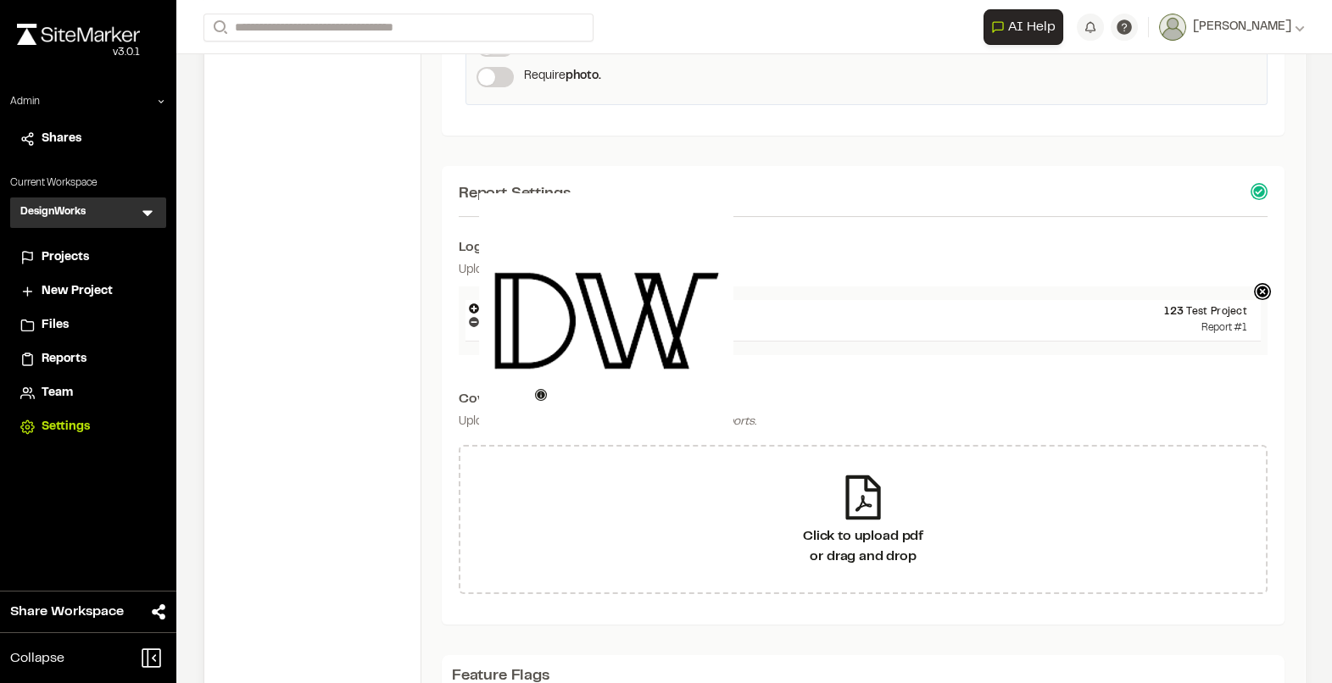
click at [472, 322] on icon at bounding box center [474, 322] width 10 height 10
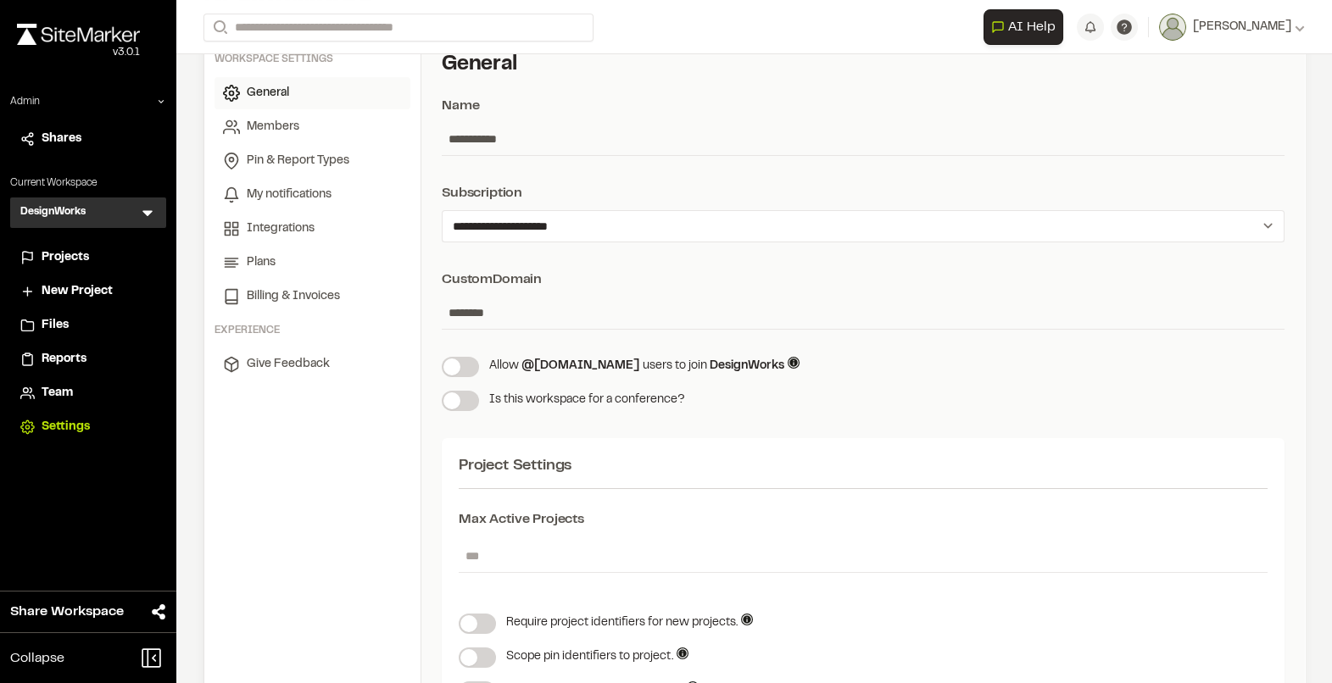
scroll to position [0, 0]
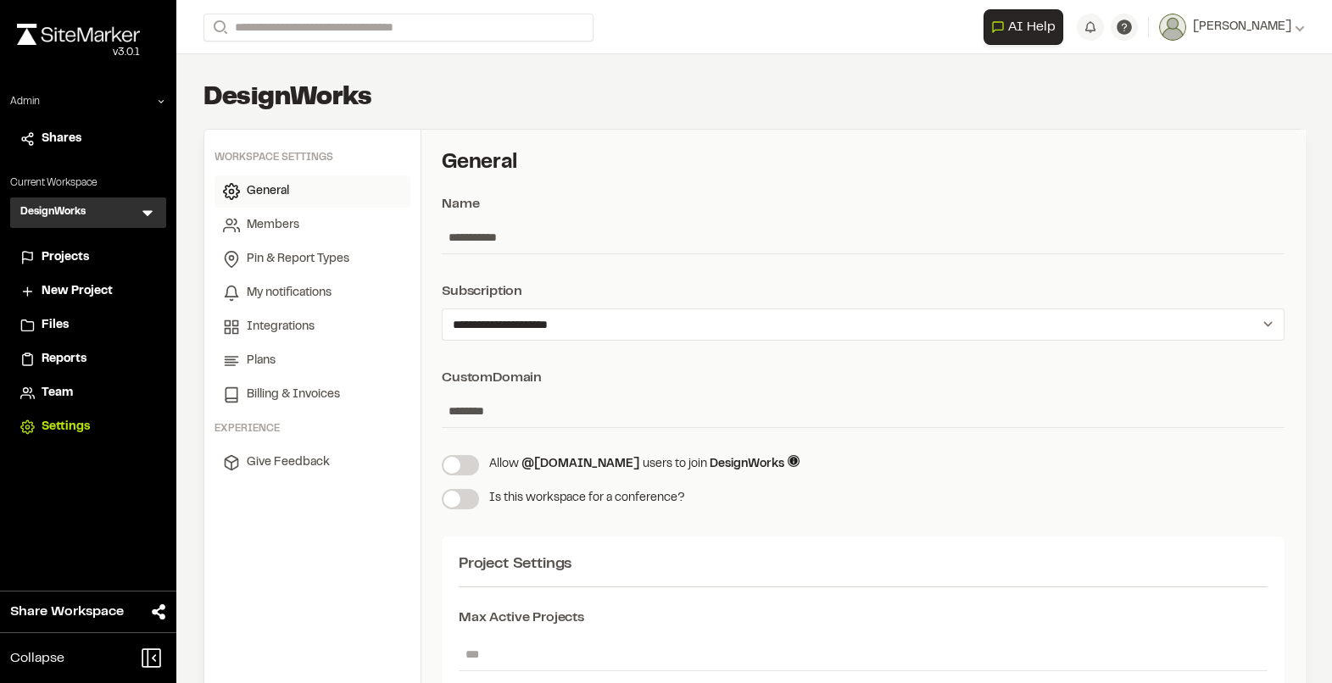
click at [60, 361] on span "Reports" at bounding box center [64, 359] width 45 height 19
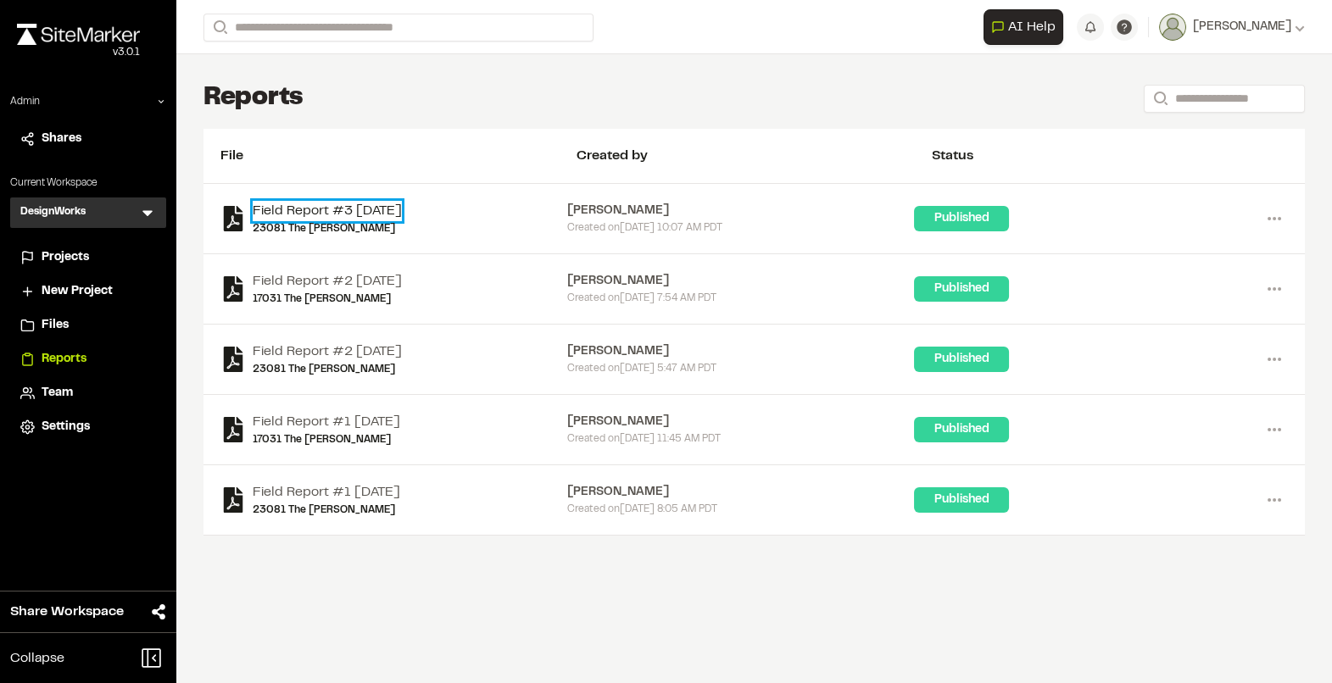
click at [347, 209] on link "Field Report #3 2025-07-29" at bounding box center [327, 211] width 149 height 20
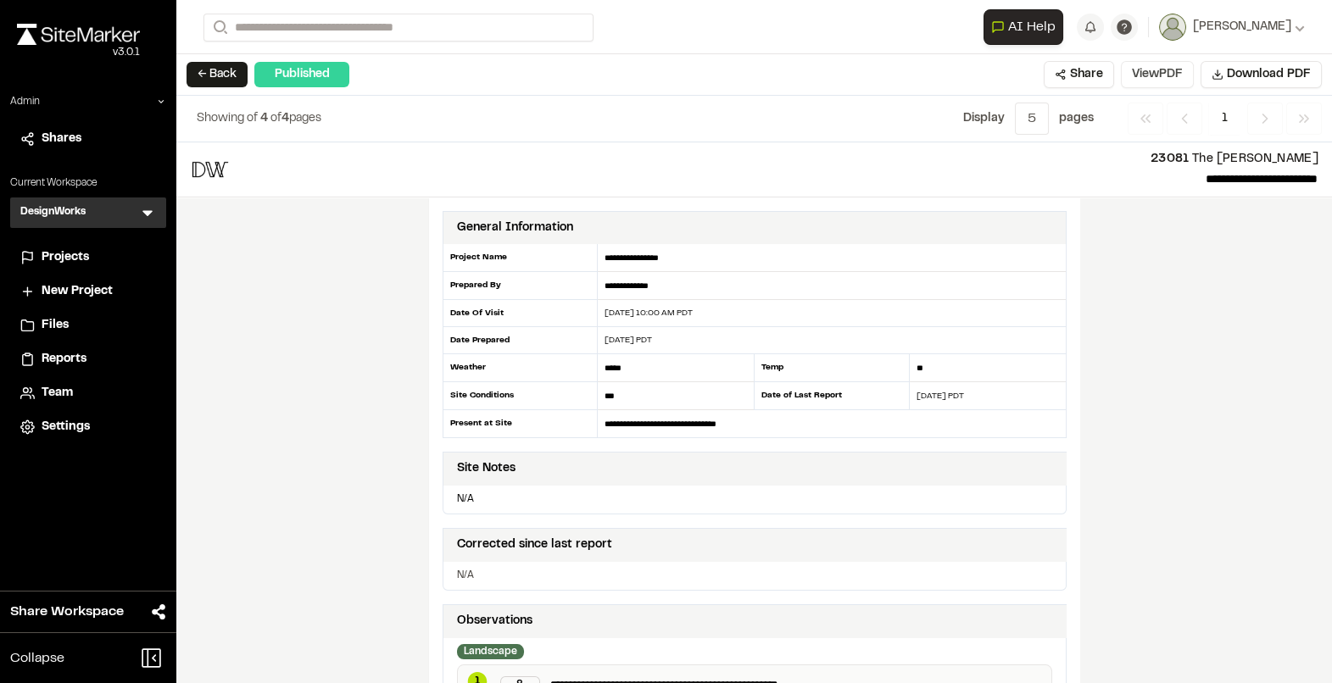
click at [1155, 78] on button "View PDF" at bounding box center [1157, 74] width 73 height 27
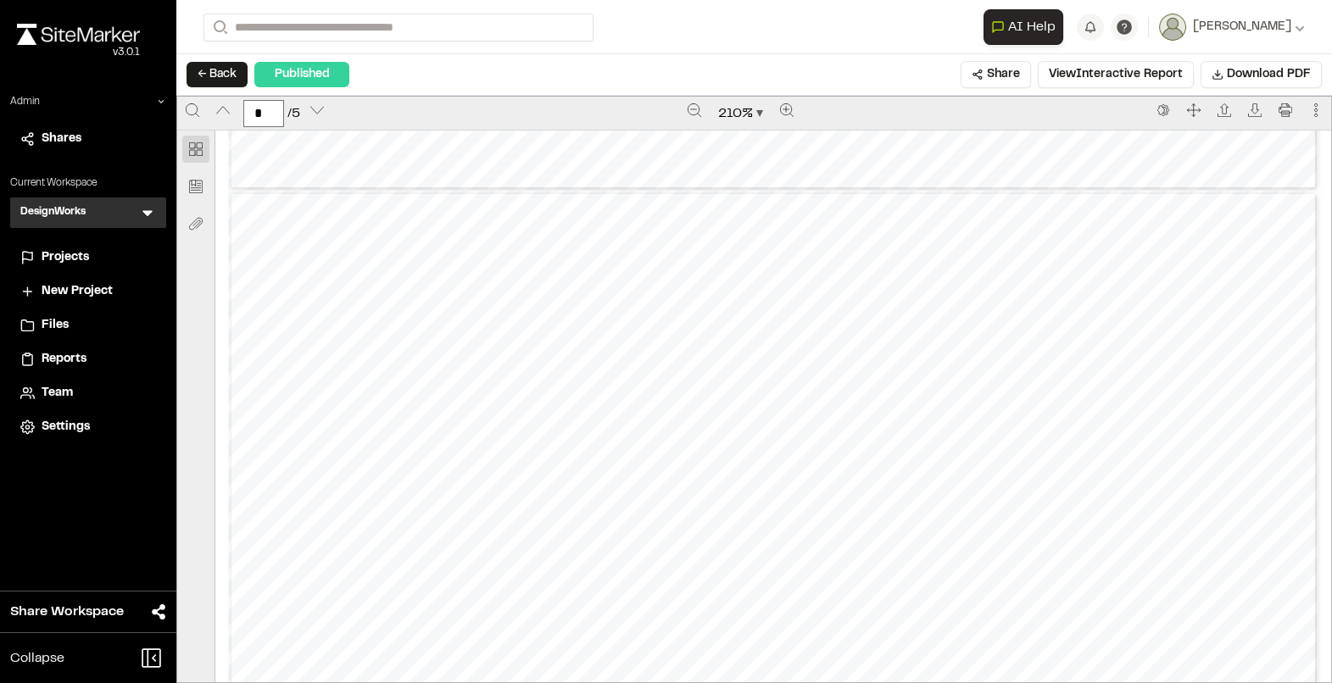
type input "*"
click at [214, 73] on button "← Back" at bounding box center [216, 74] width 61 height 25
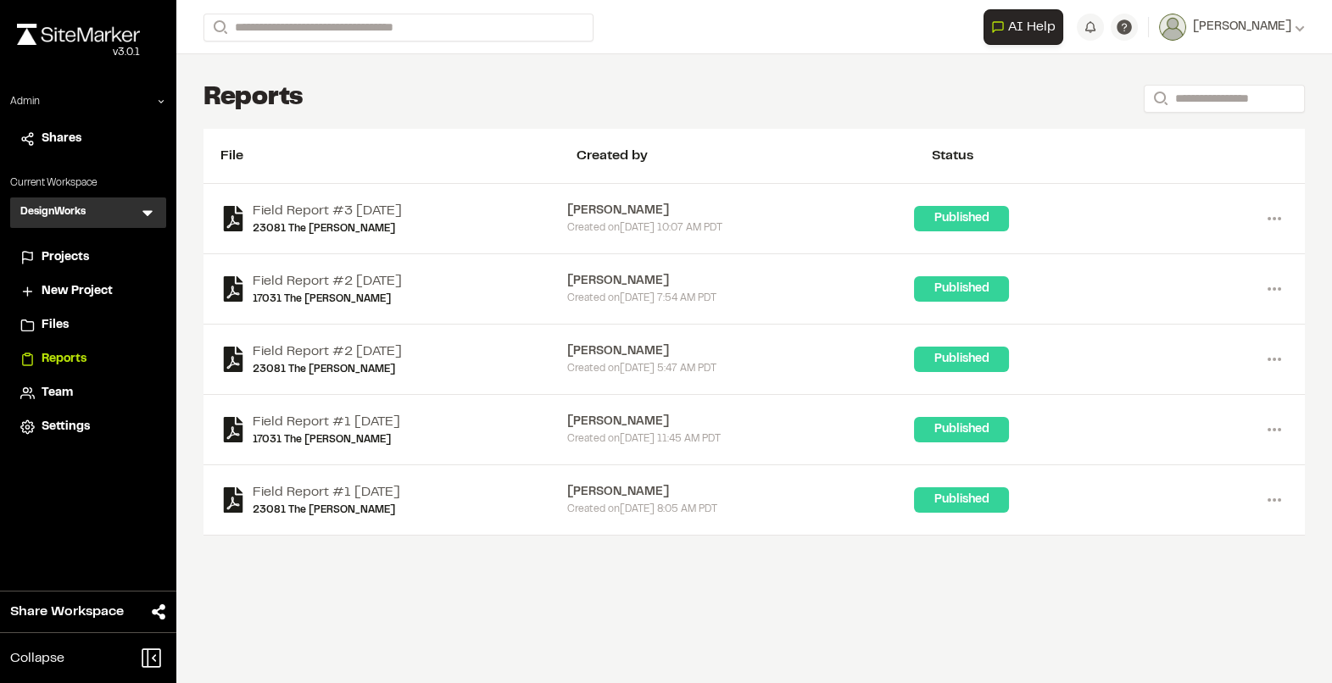
click at [87, 253] on span "Projects" at bounding box center [65, 257] width 47 height 19
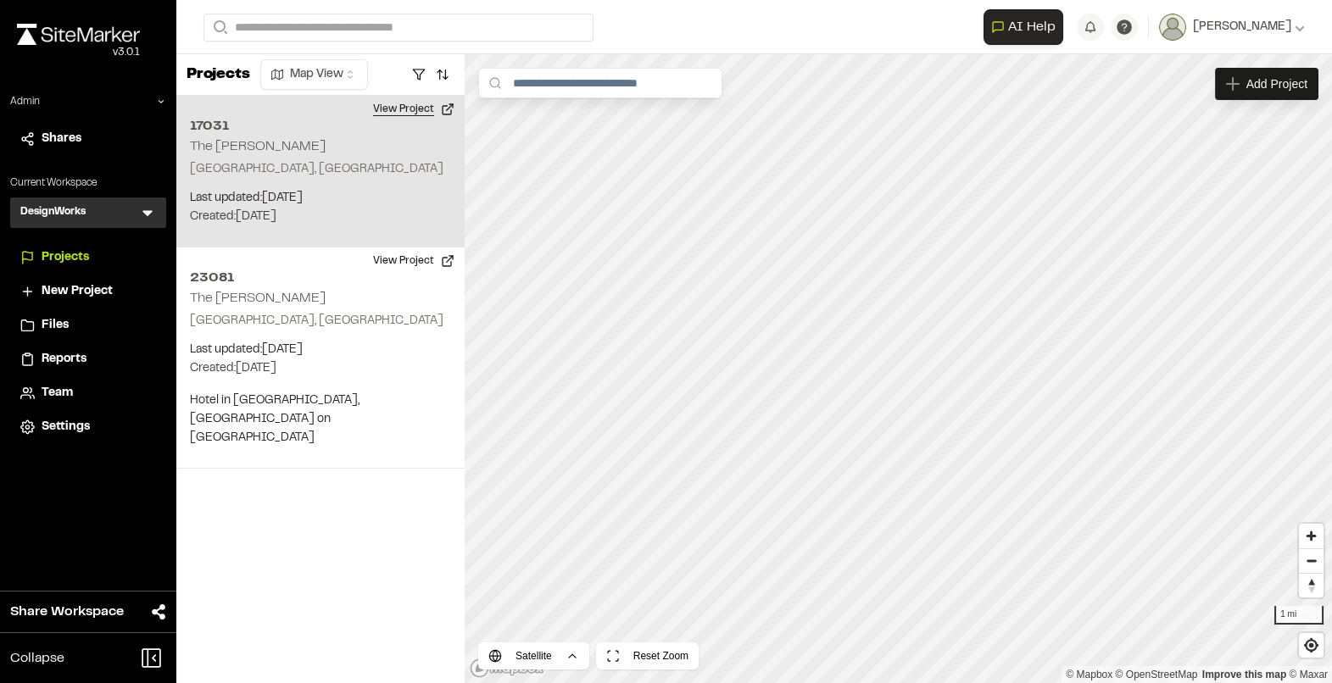
click at [402, 115] on button "View Project" at bounding box center [414, 109] width 102 height 27
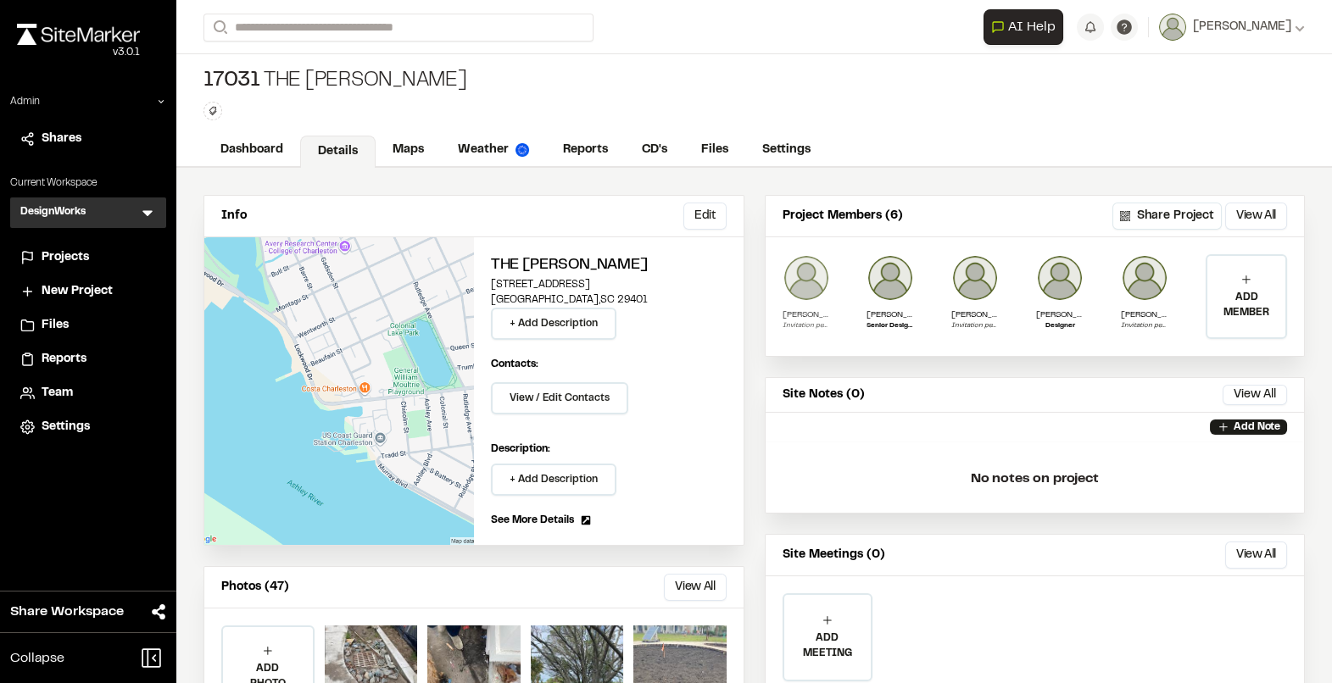
click at [820, 283] on img at bounding box center [805, 277] width 47 height 47
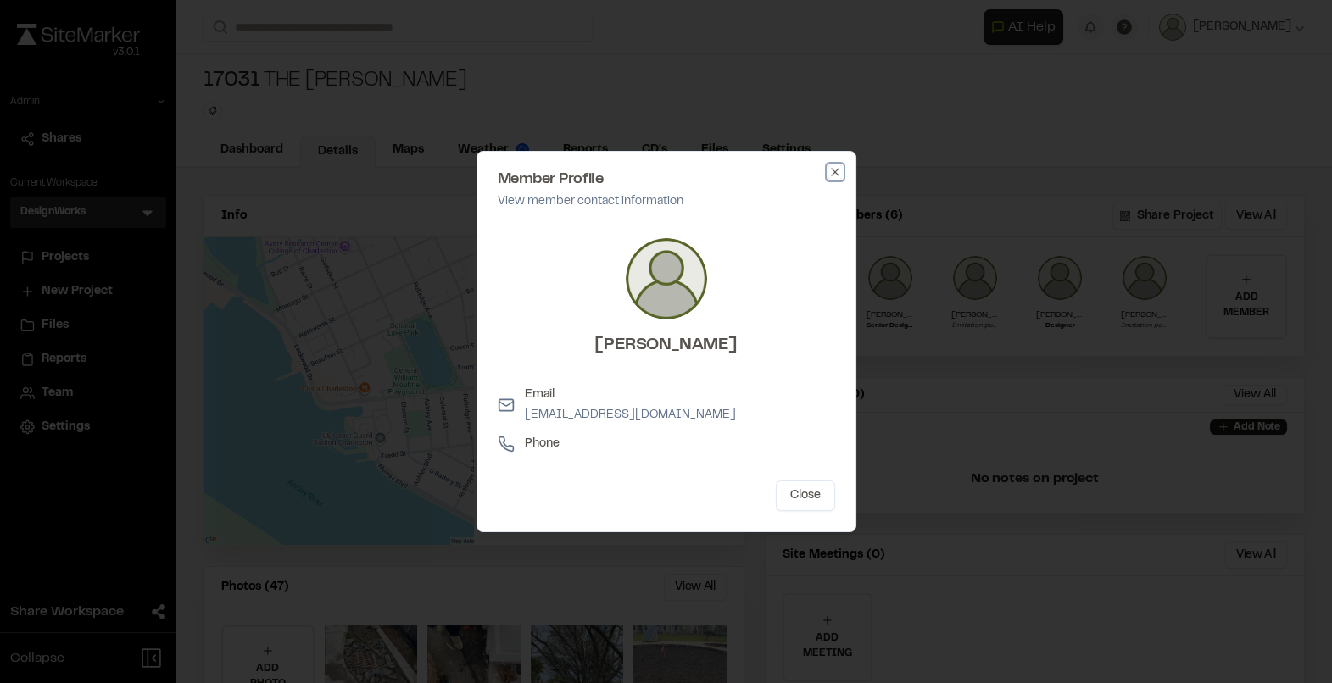
click at [835, 169] on icon "button" at bounding box center [835, 172] width 14 height 14
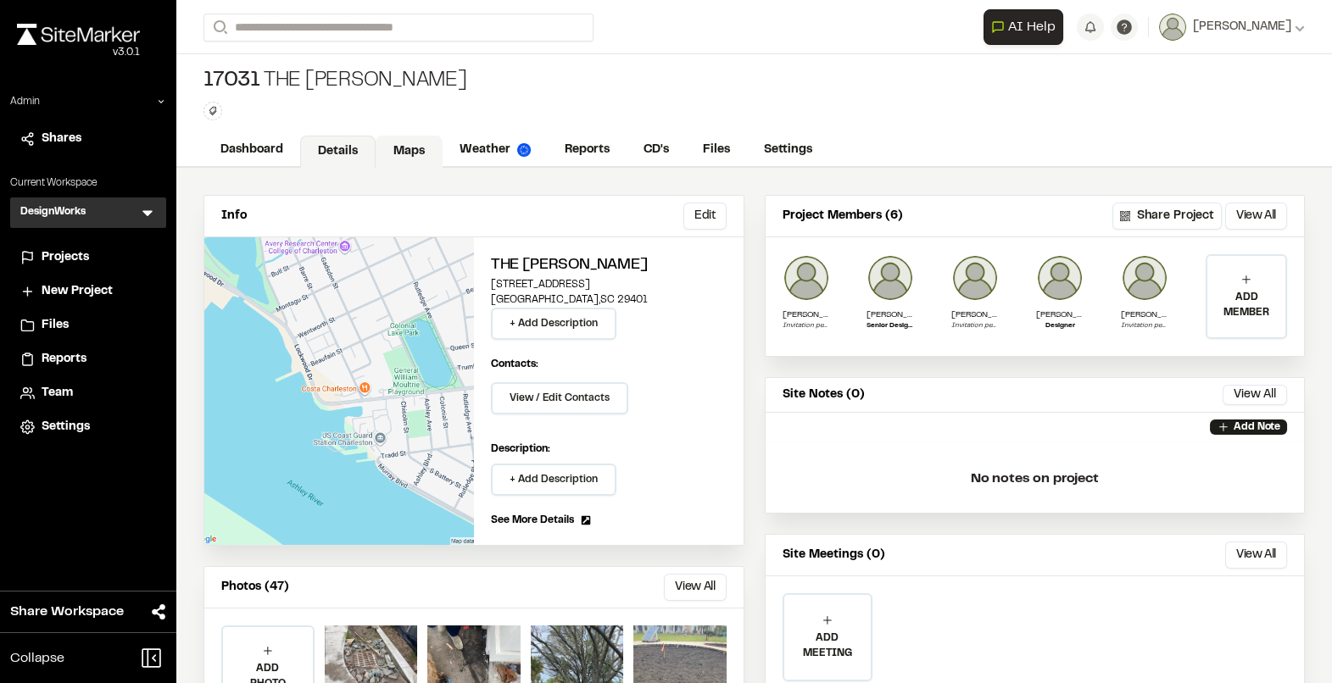
click at [410, 159] on link "Maps" at bounding box center [408, 152] width 67 height 32
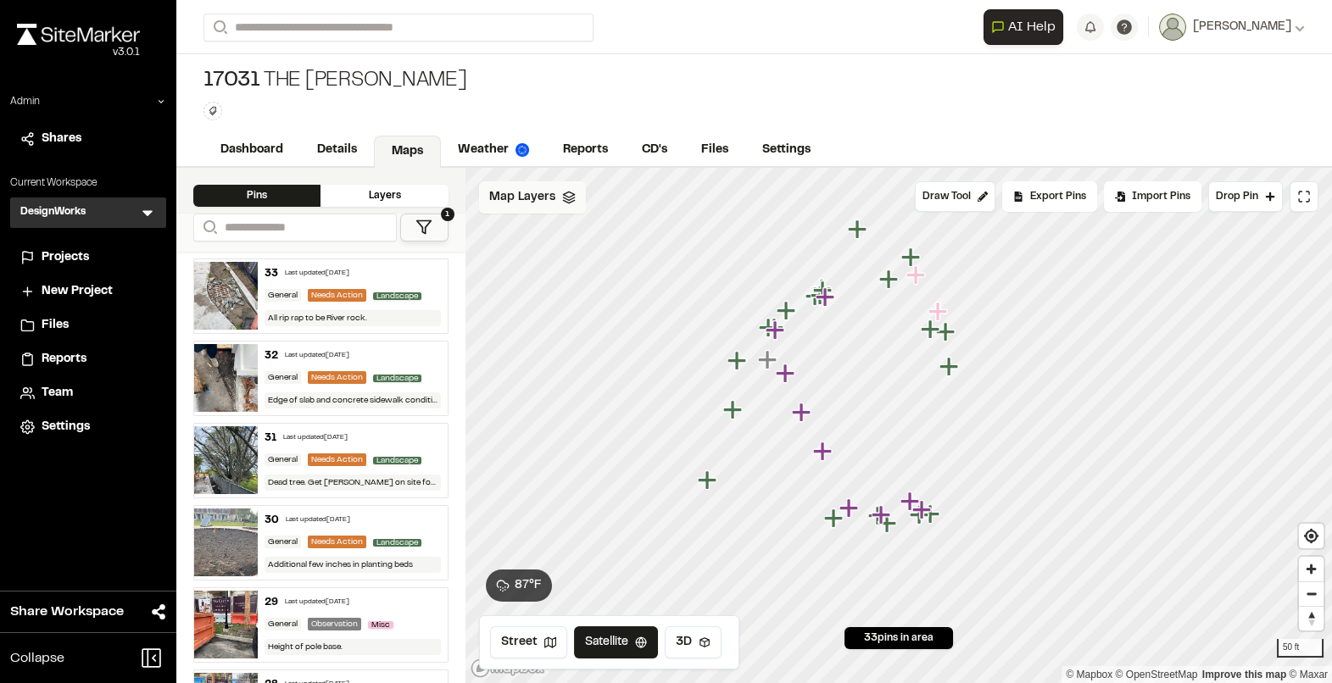
click at [538, 196] on span "Map Layers" at bounding box center [522, 197] width 66 height 19
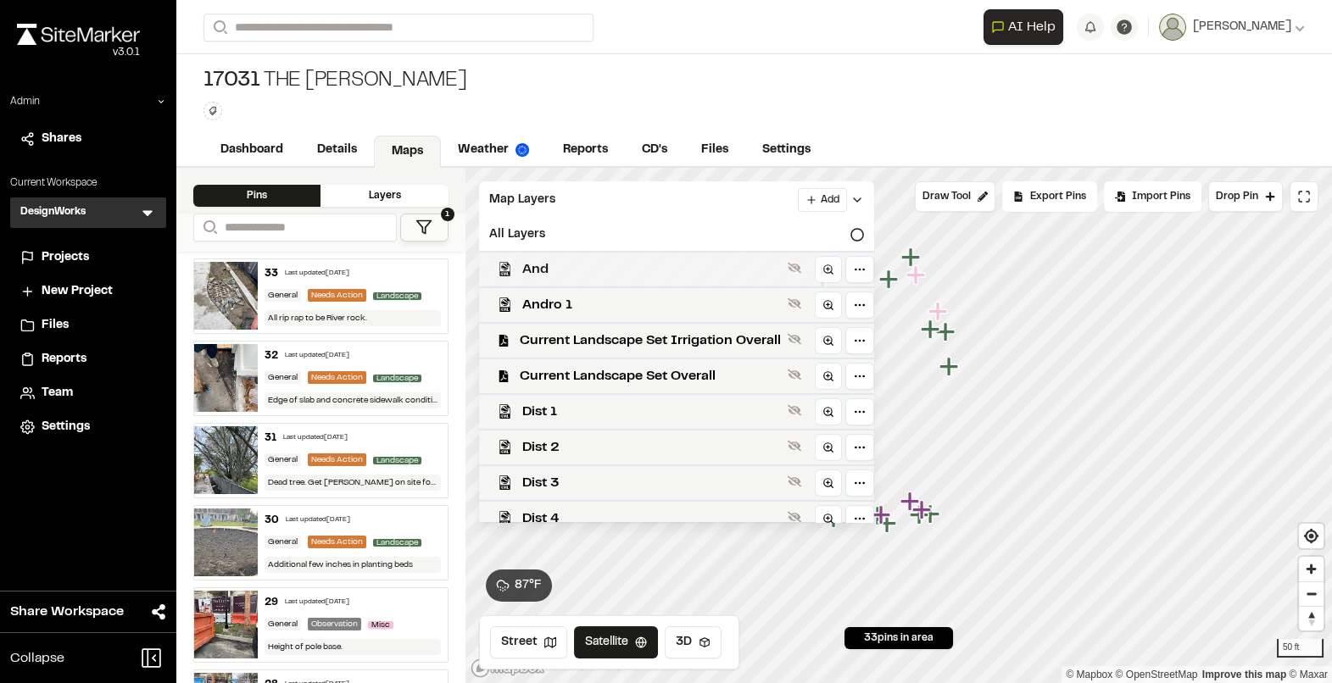
click at [558, 269] on span "And" at bounding box center [651, 269] width 259 height 20
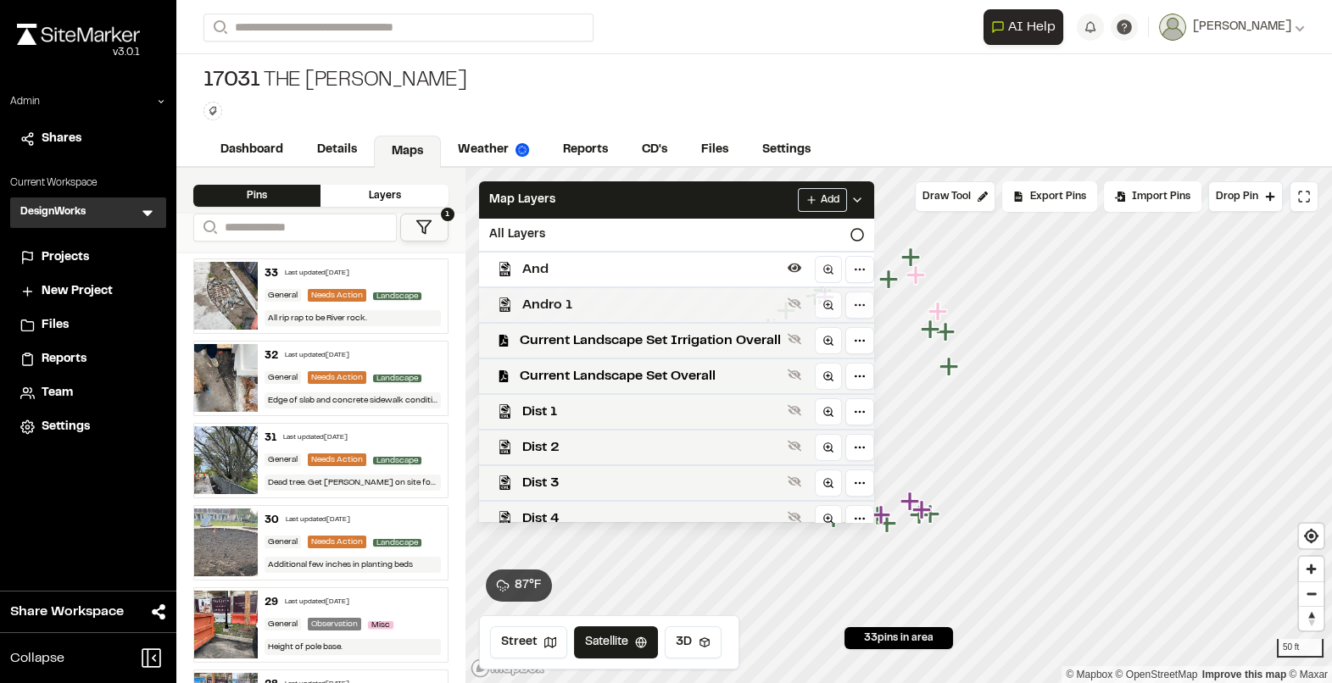
click at [577, 298] on span "Andro 1" at bounding box center [651, 305] width 259 height 20
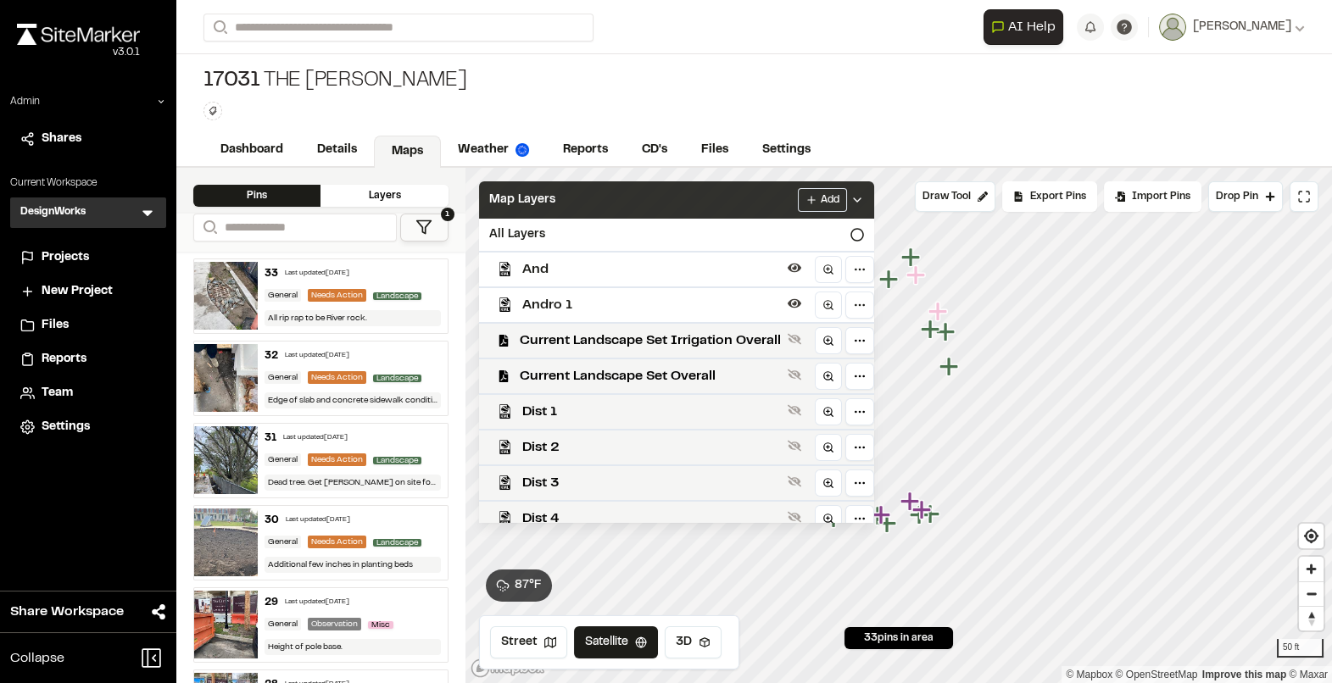
click at [581, 203] on div "Map Layers Add" at bounding box center [676, 199] width 395 height 37
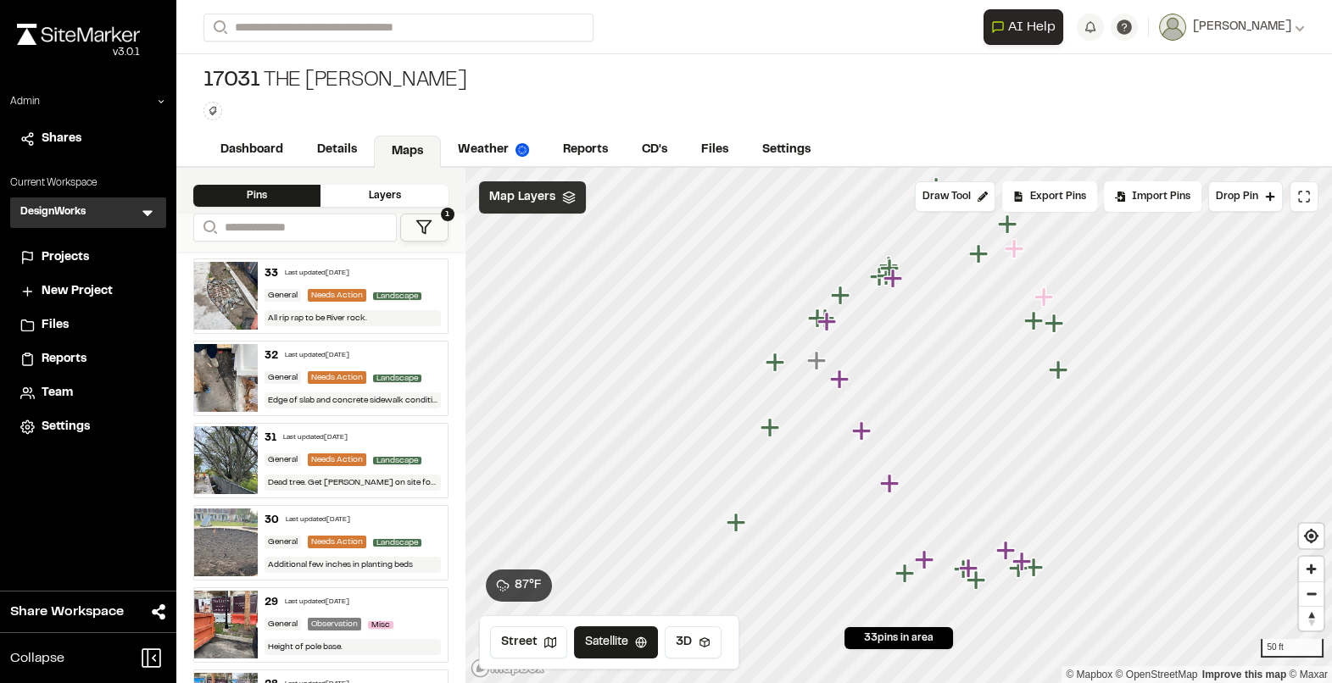
click at [556, 204] on div "Map Layers" at bounding box center [532, 197] width 107 height 32
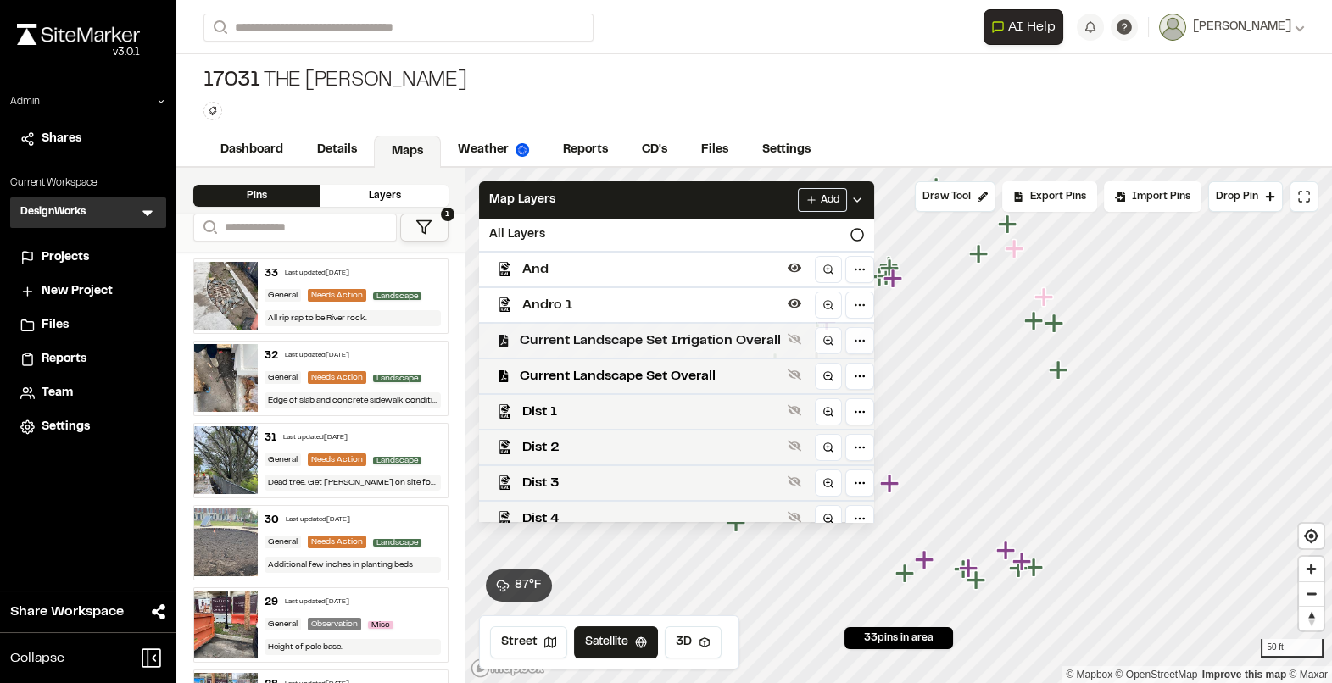
click at [585, 338] on span "Current Landscape Set Irrigation Overall" at bounding box center [650, 341] width 261 height 20
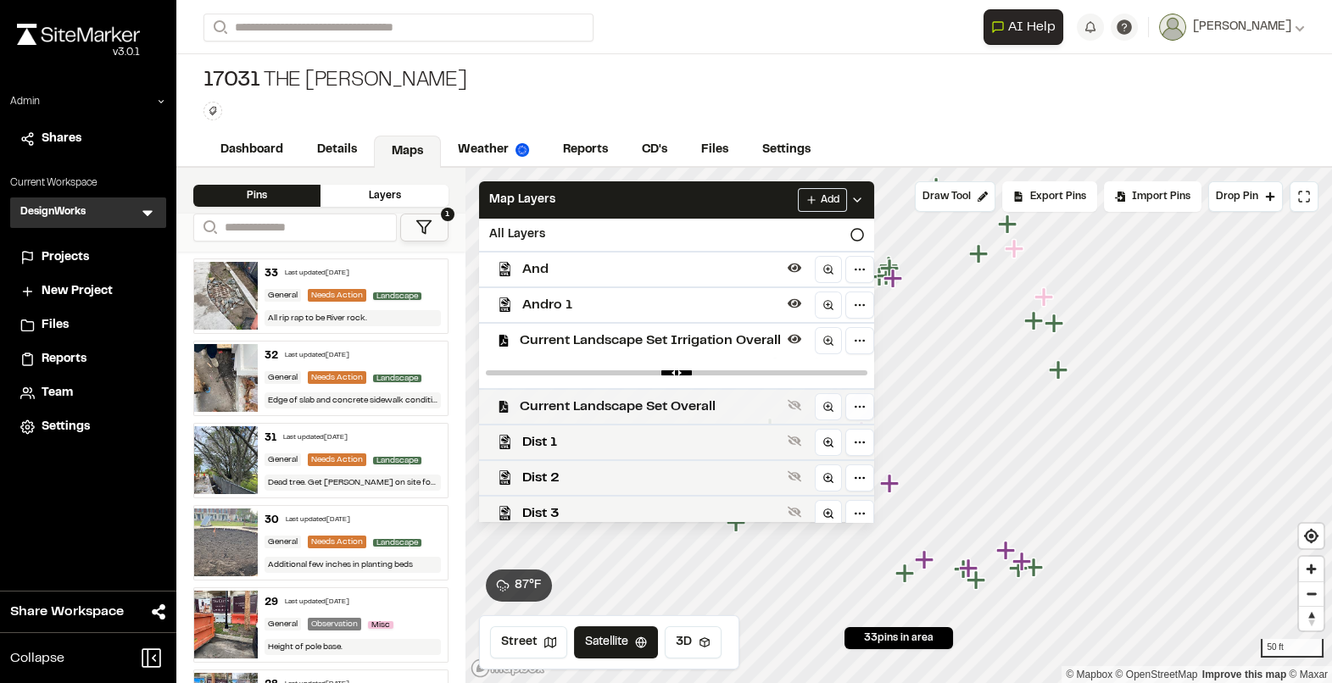
click at [592, 403] on span "Current Landscape Set Overall" at bounding box center [650, 407] width 261 height 20
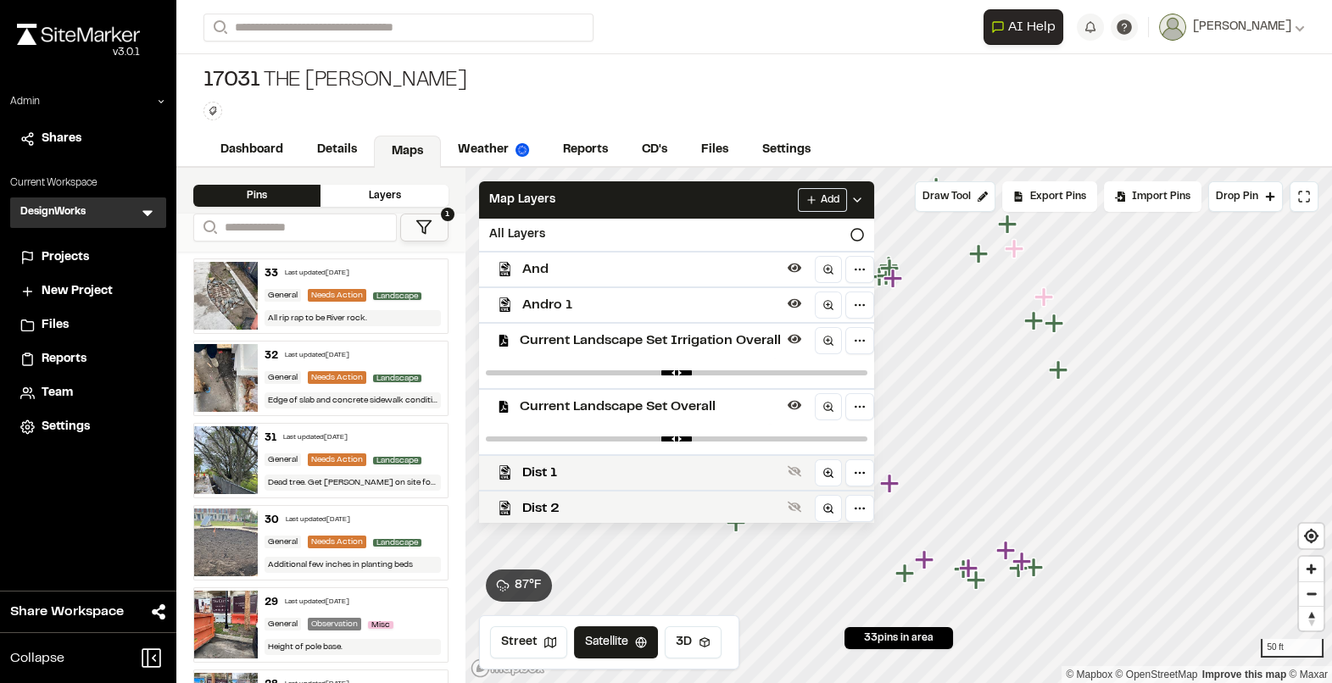
click at [590, 347] on span "Current Landscape Set Irrigation Overall" at bounding box center [650, 341] width 261 height 20
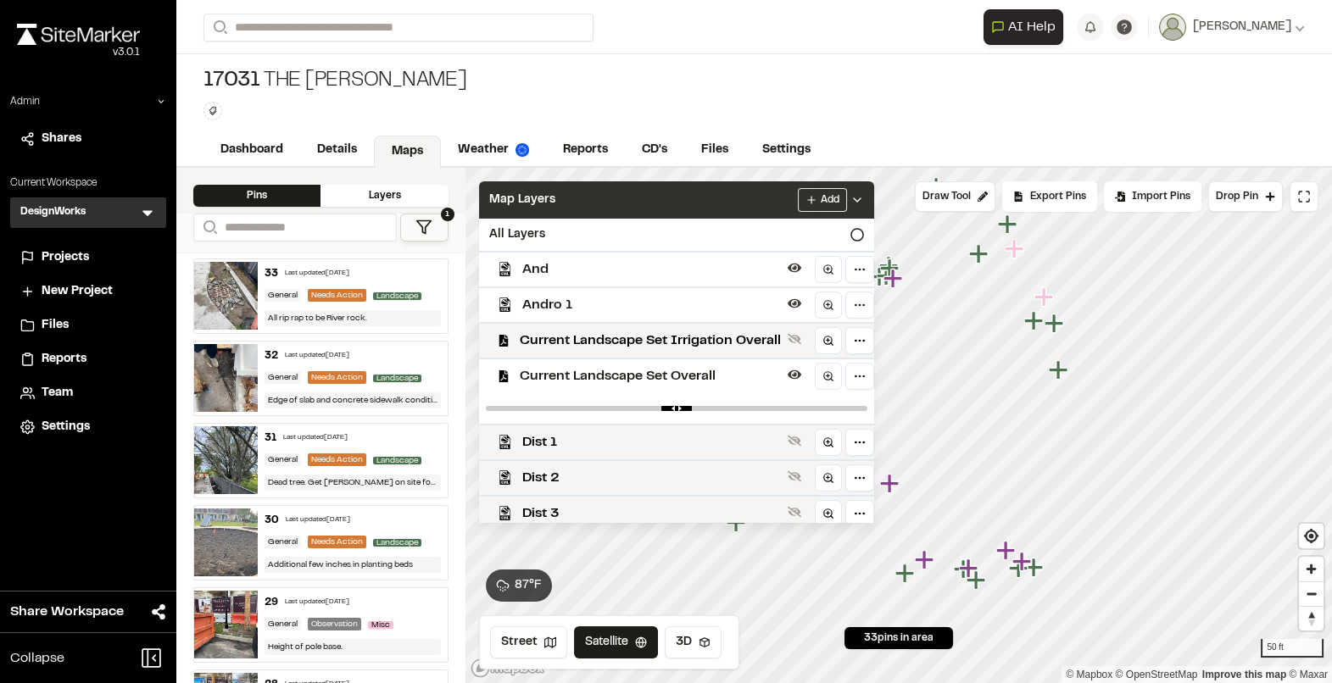
click at [603, 201] on div "Map Layers Add" at bounding box center [676, 199] width 395 height 37
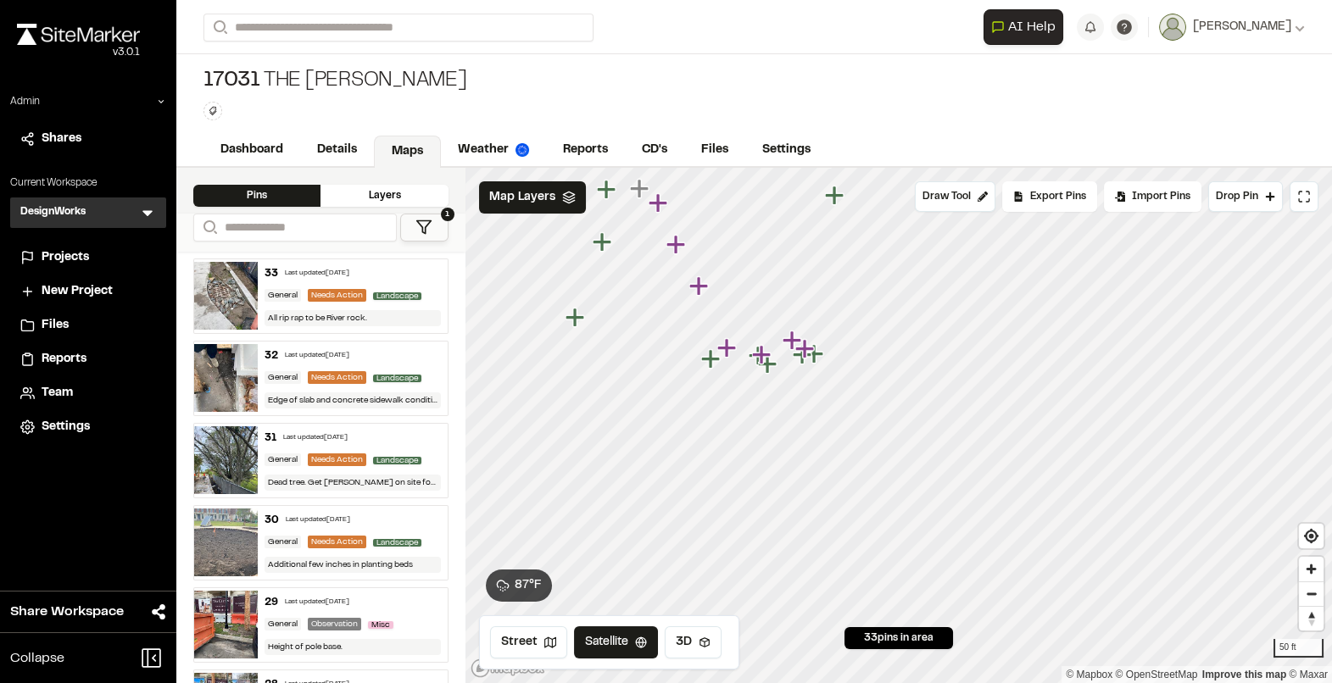
click at [724, 348] on icon "Map marker" at bounding box center [726, 347] width 19 height 19
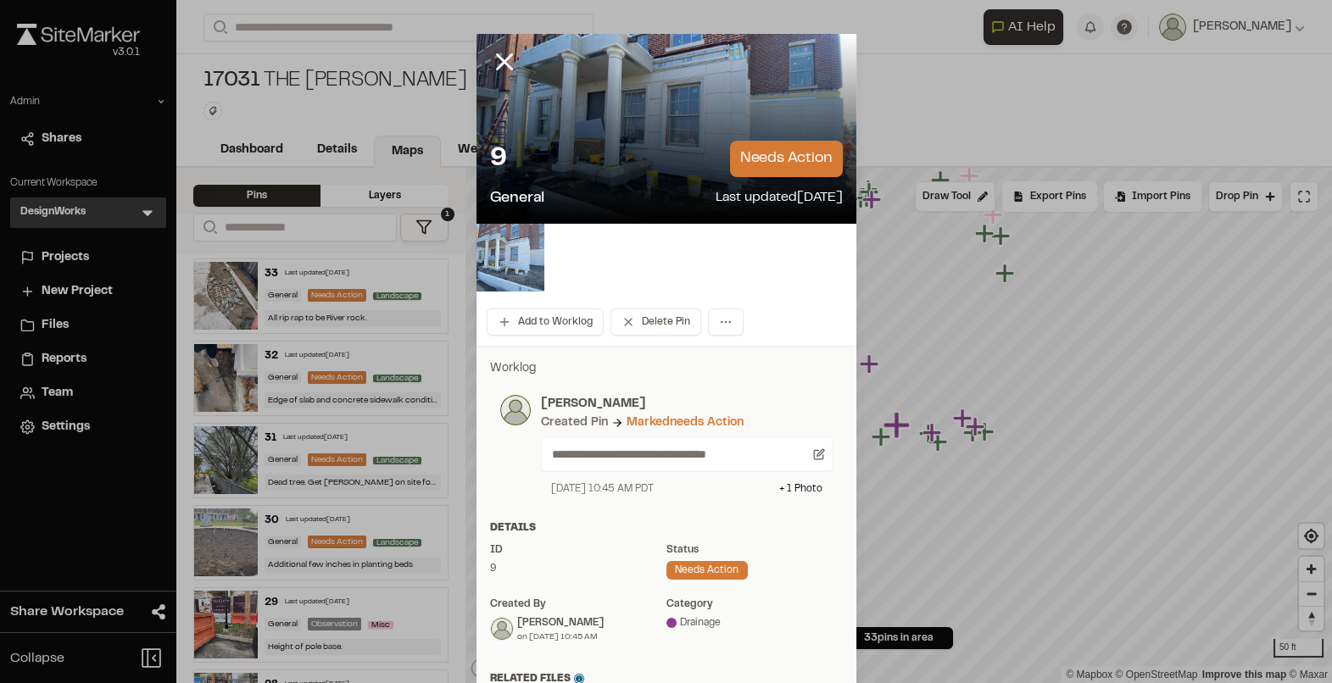
click at [516, 259] on img at bounding box center [510, 258] width 68 height 68
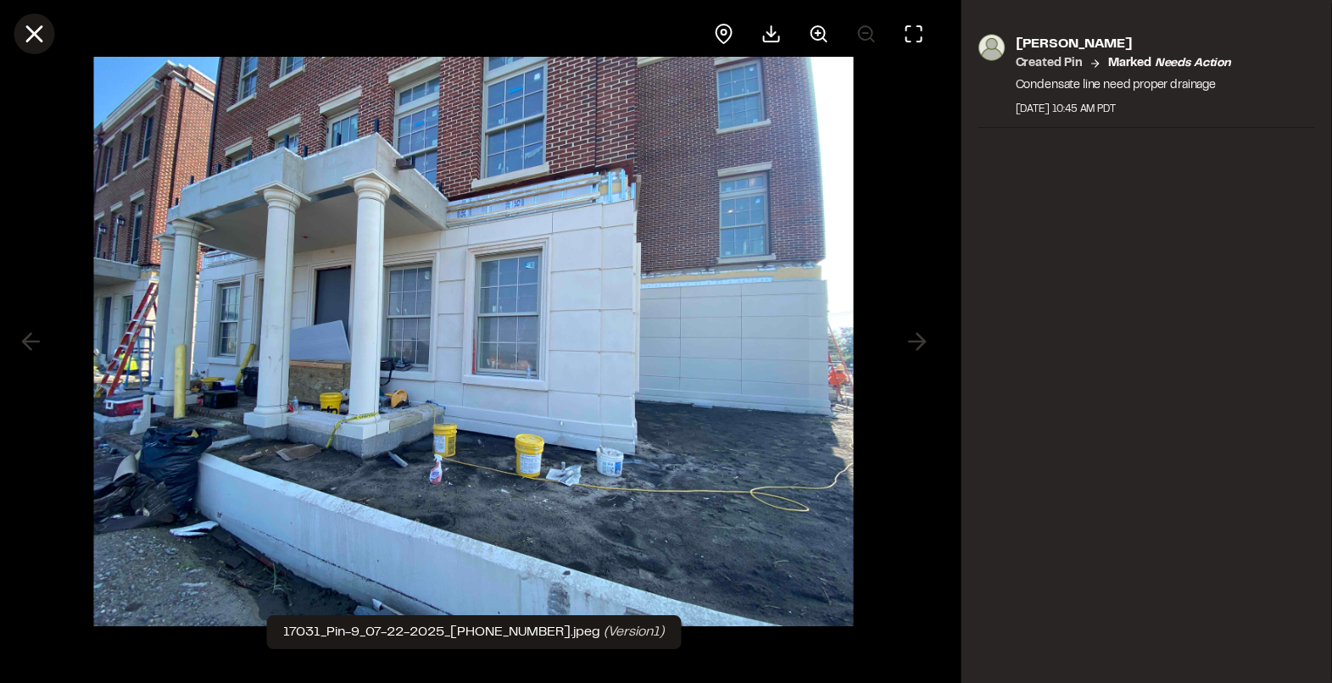
click at [37, 42] on icon at bounding box center [33, 33] width 29 height 29
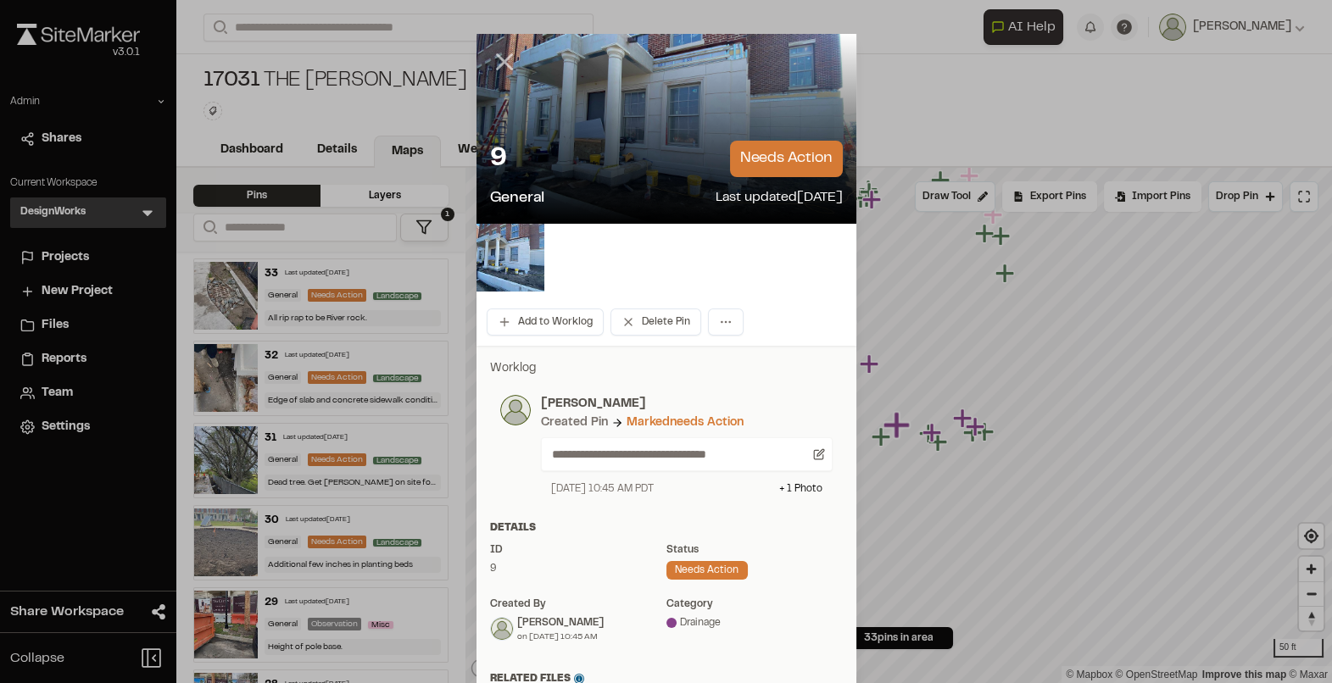
click at [494, 70] on icon at bounding box center [504, 61] width 29 height 29
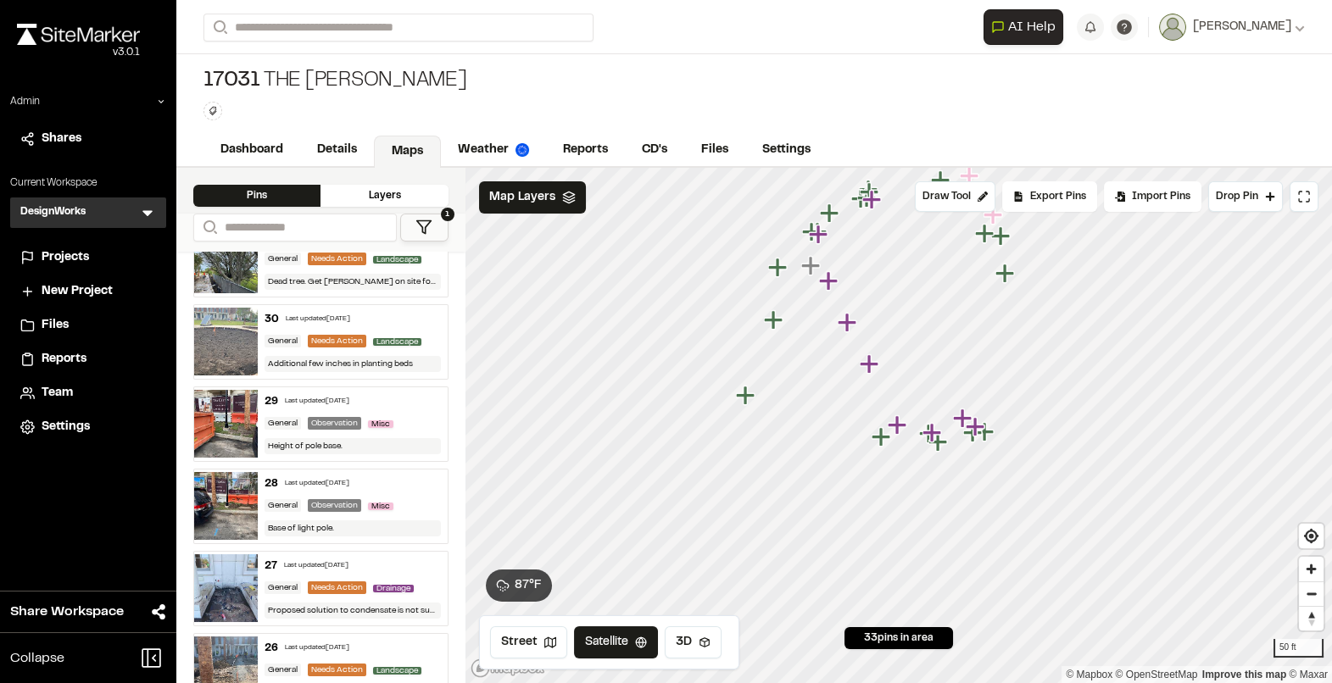
scroll to position [225, 0]
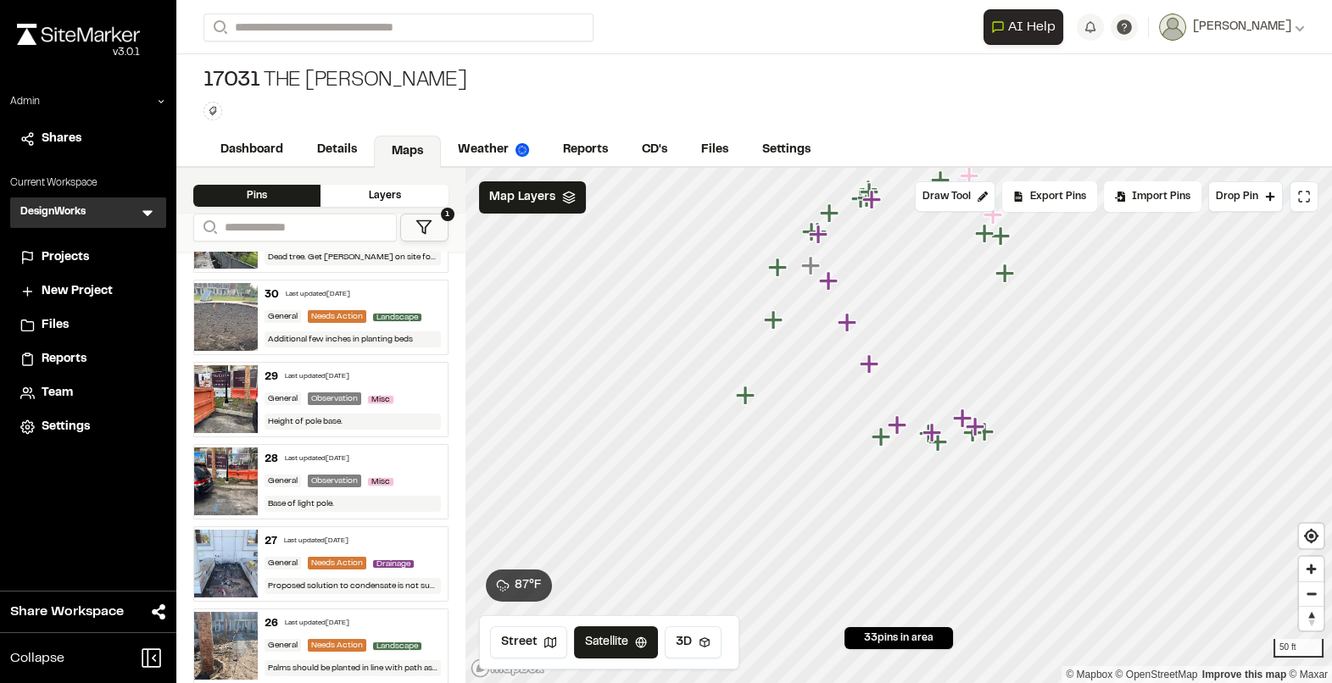
click at [234, 377] on img at bounding box center [226, 399] width 64 height 68
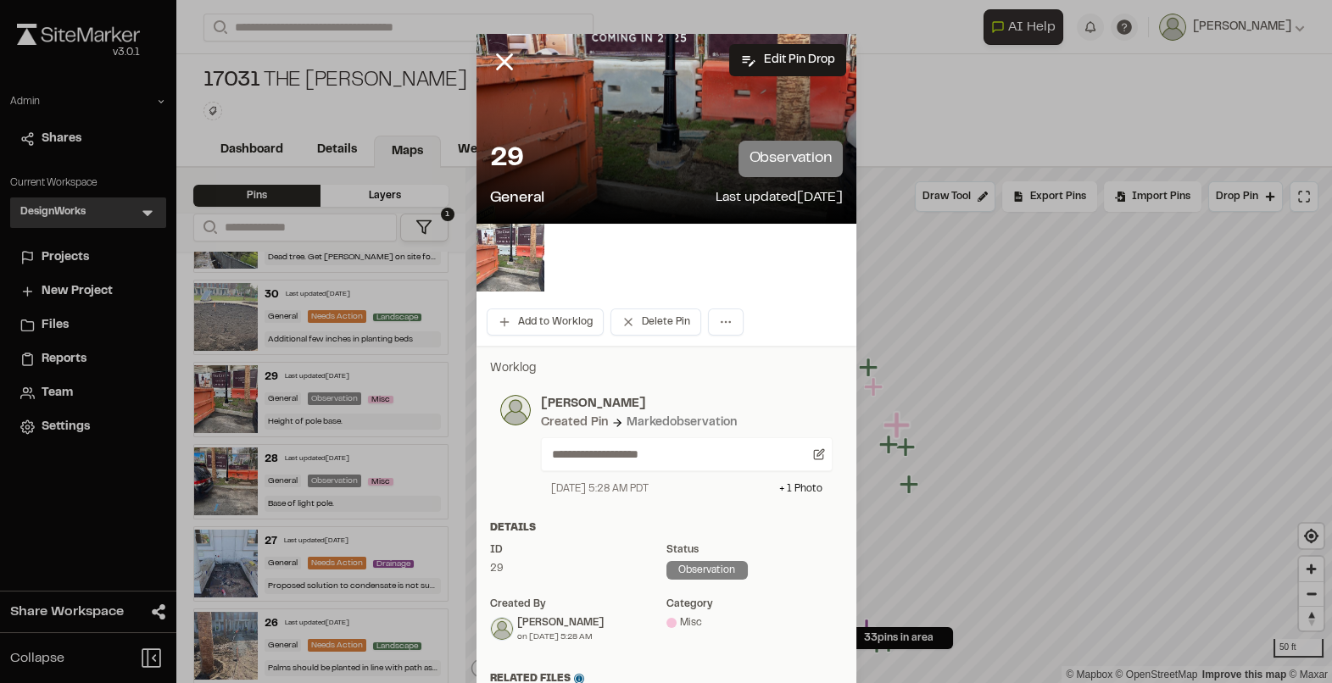
click at [529, 264] on img at bounding box center [510, 258] width 68 height 68
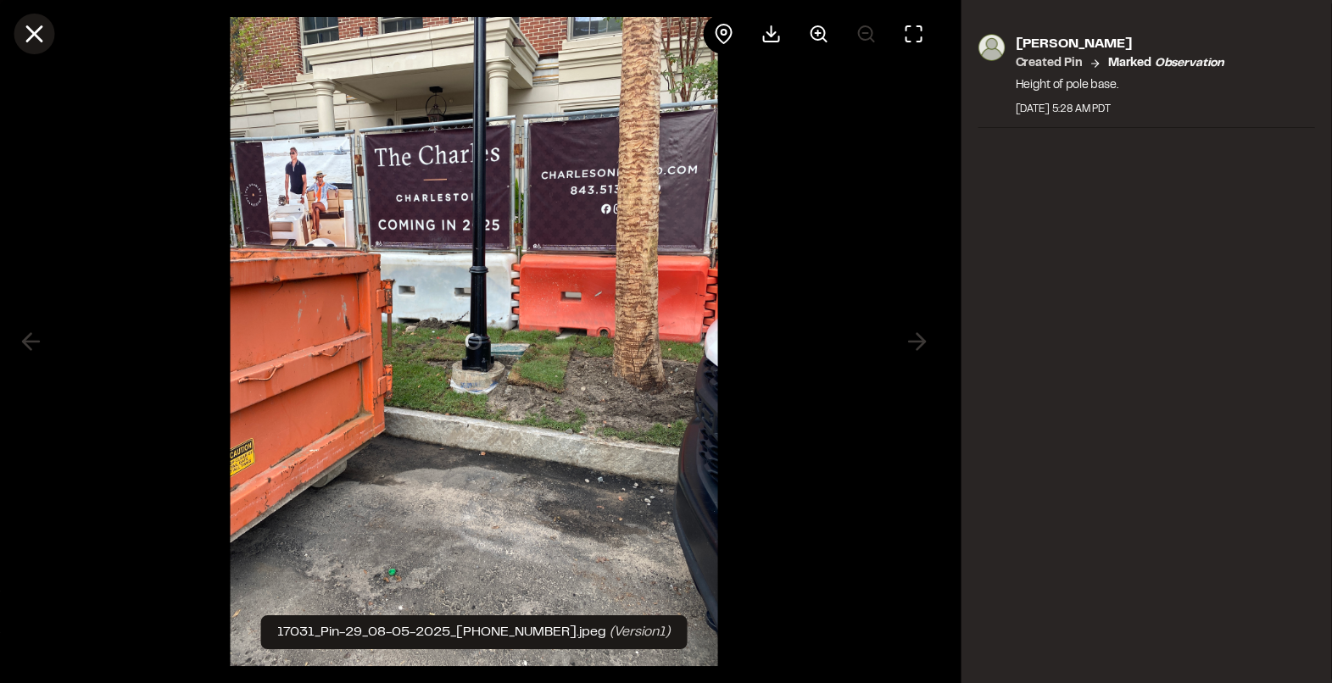
click at [26, 42] on icon at bounding box center [33, 33] width 29 height 29
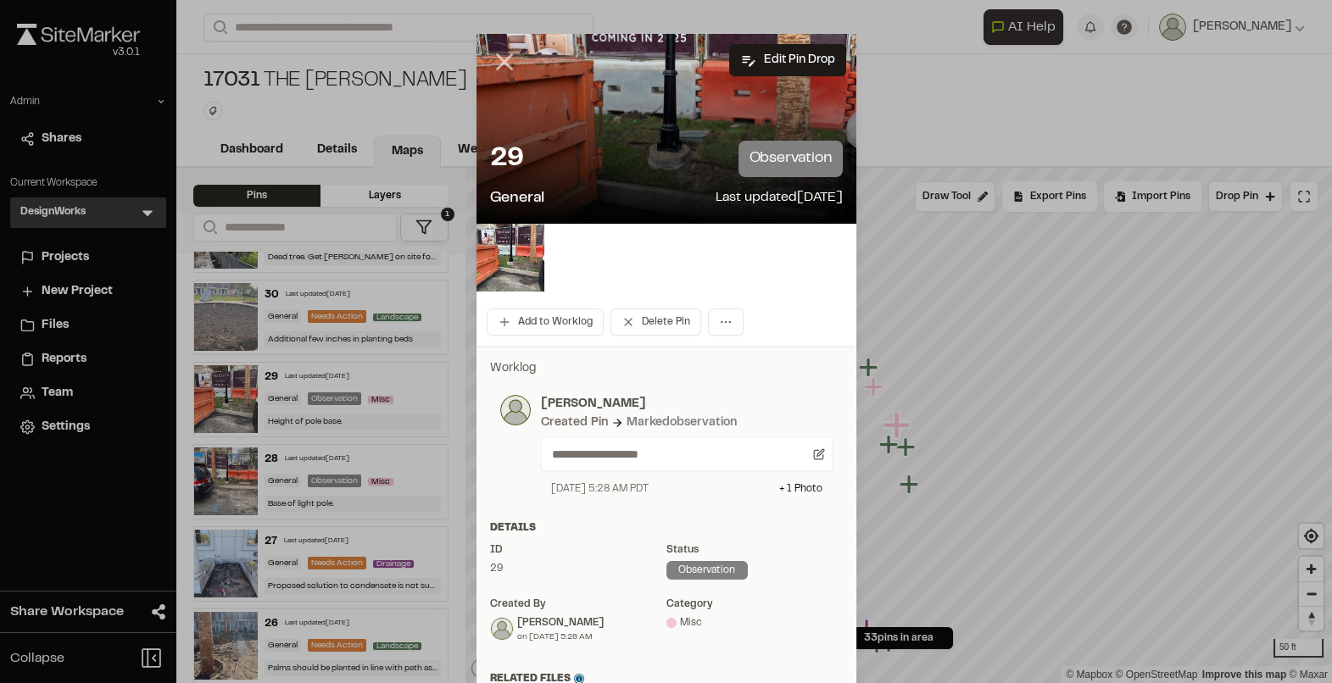
click at [497, 67] on line at bounding box center [504, 62] width 14 height 14
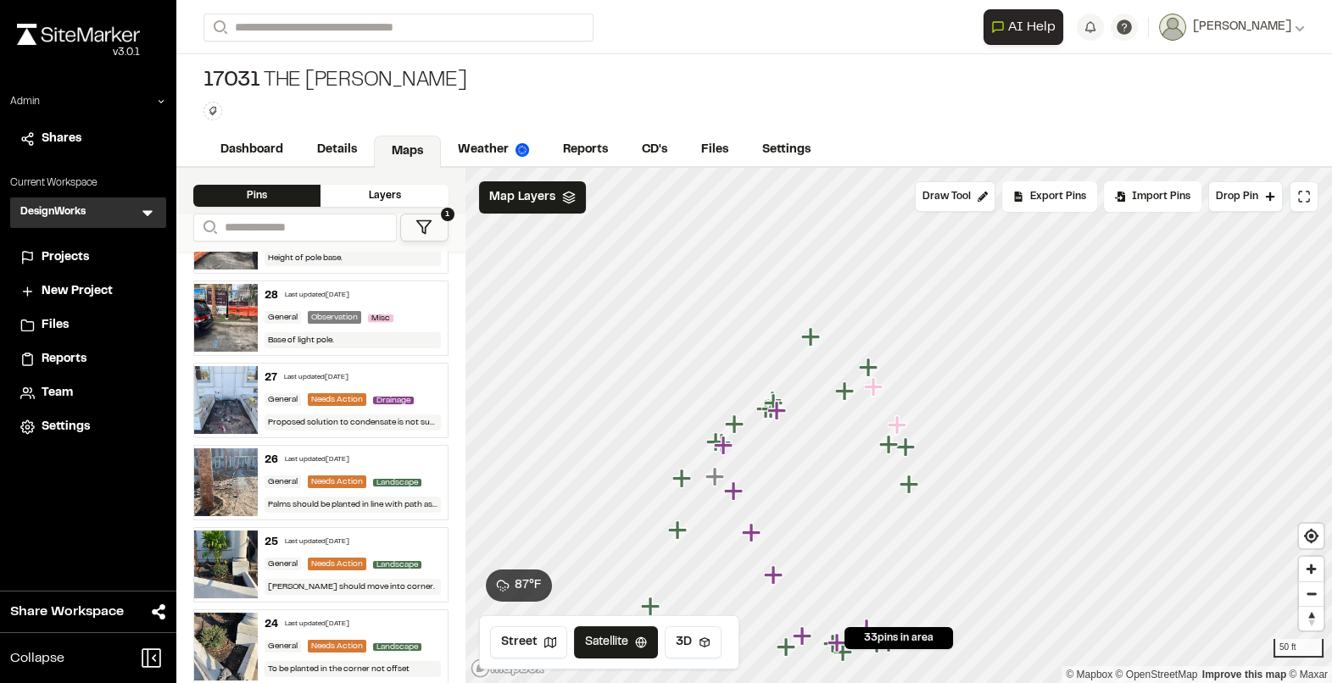
scroll to position [398, 0]
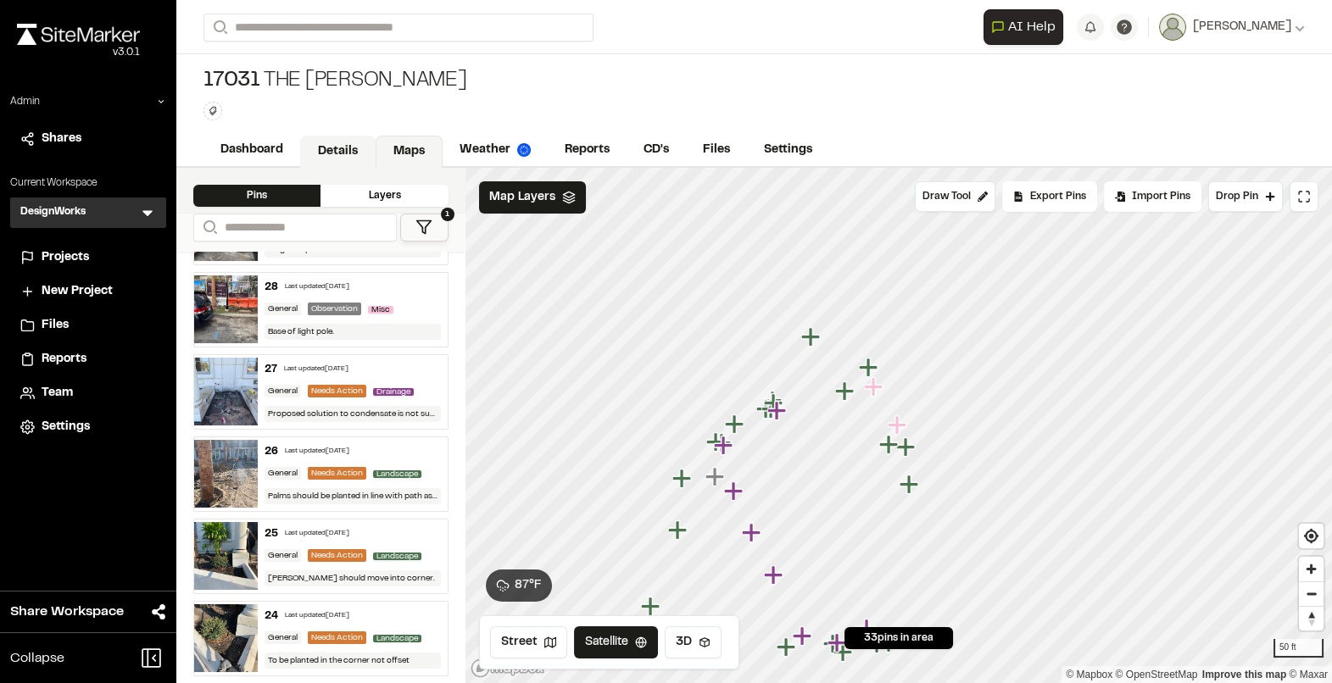
click at [339, 149] on link "Details" at bounding box center [337, 152] width 75 height 32
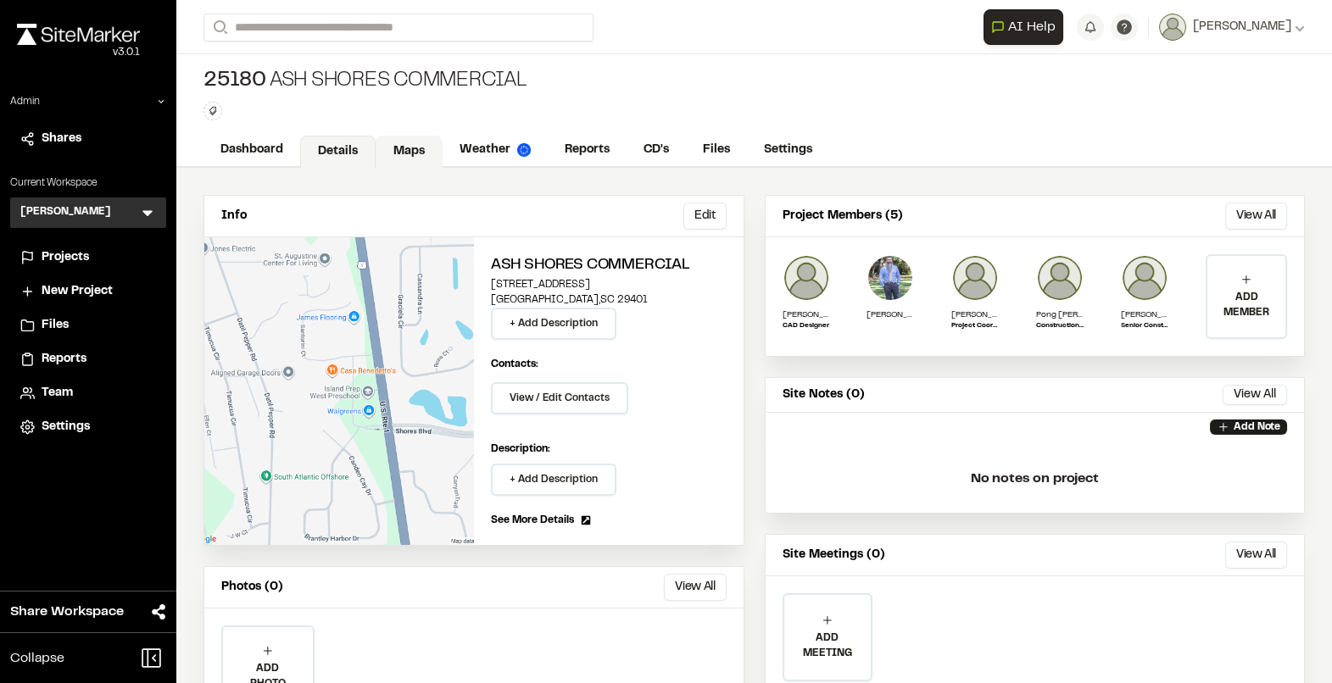
click at [411, 147] on link "Maps" at bounding box center [408, 152] width 67 height 32
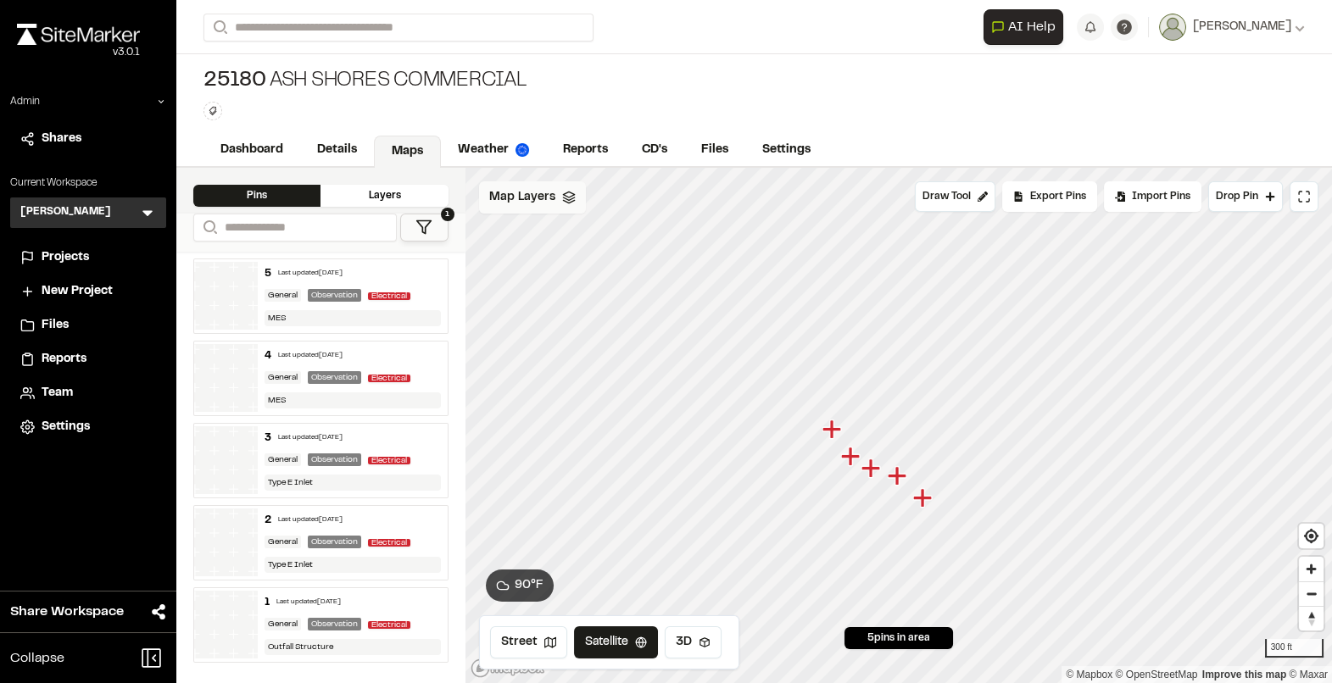
click at [552, 197] on span "Map Layers" at bounding box center [522, 197] width 66 height 19
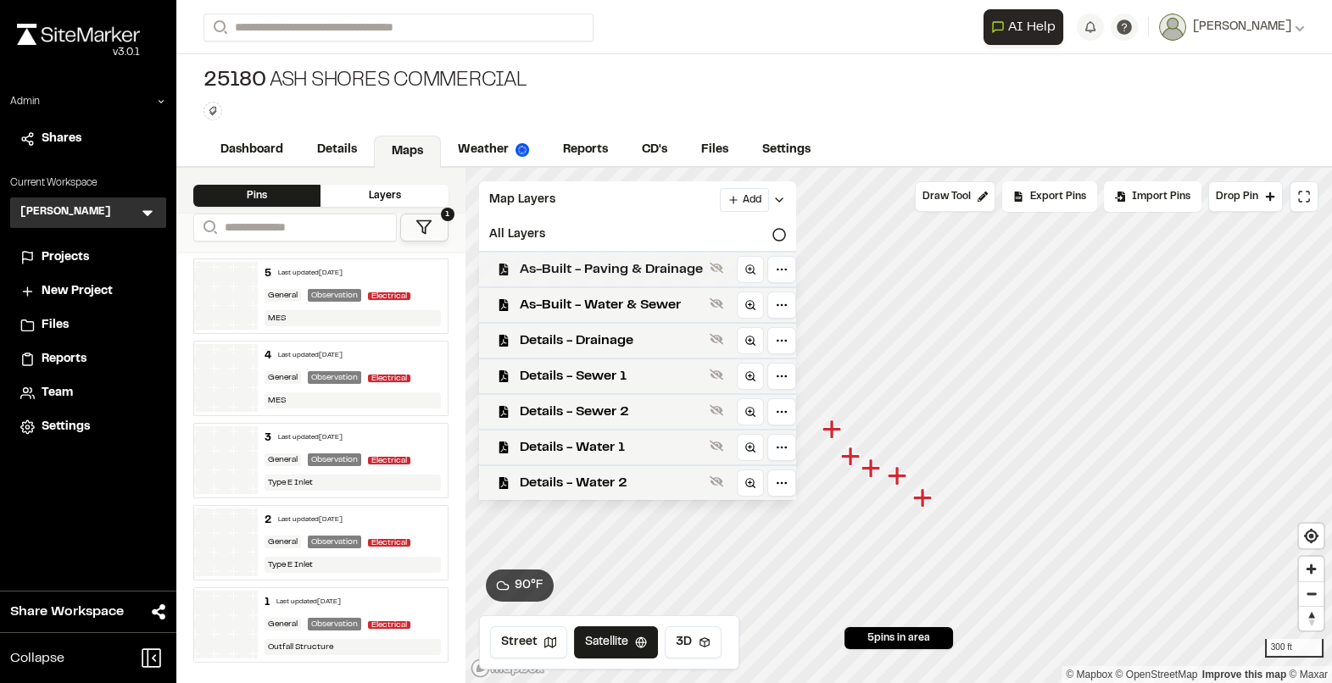
click at [558, 264] on span "As-Built - Paving & Drainage" at bounding box center [611, 269] width 183 height 20
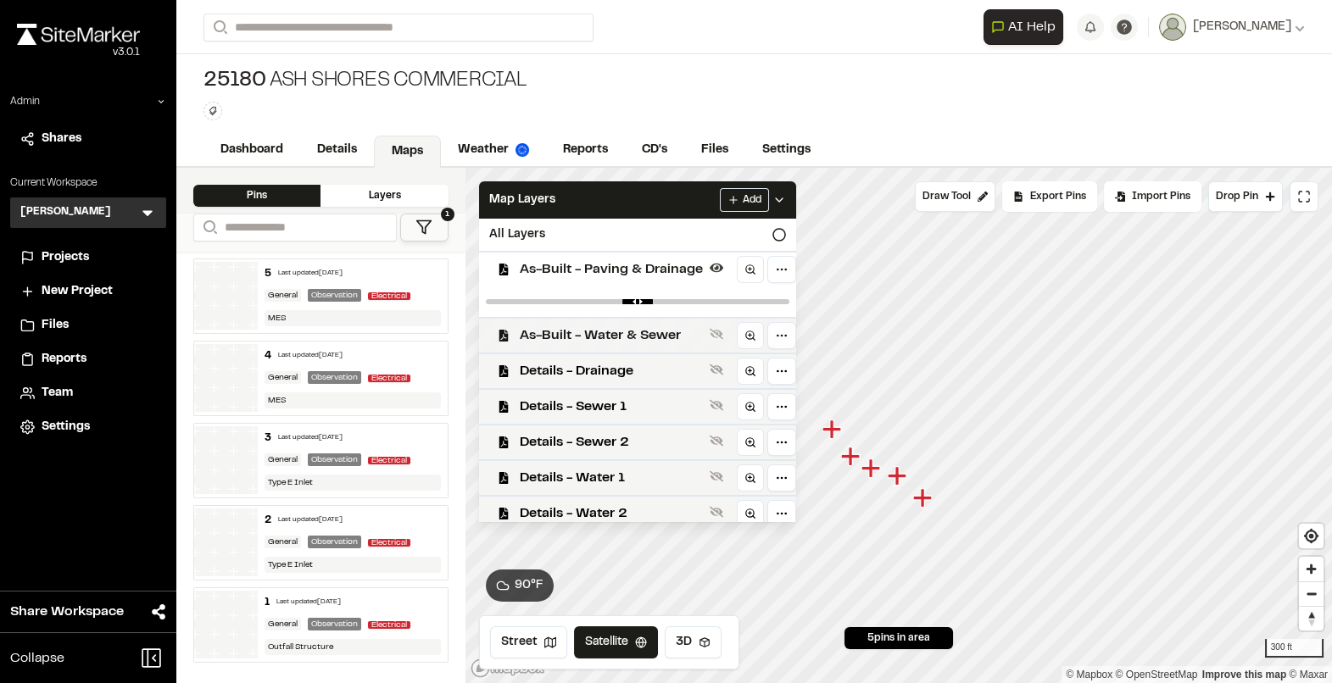
click at [576, 327] on span "As-Built - Water & Sewer" at bounding box center [611, 335] width 183 height 20
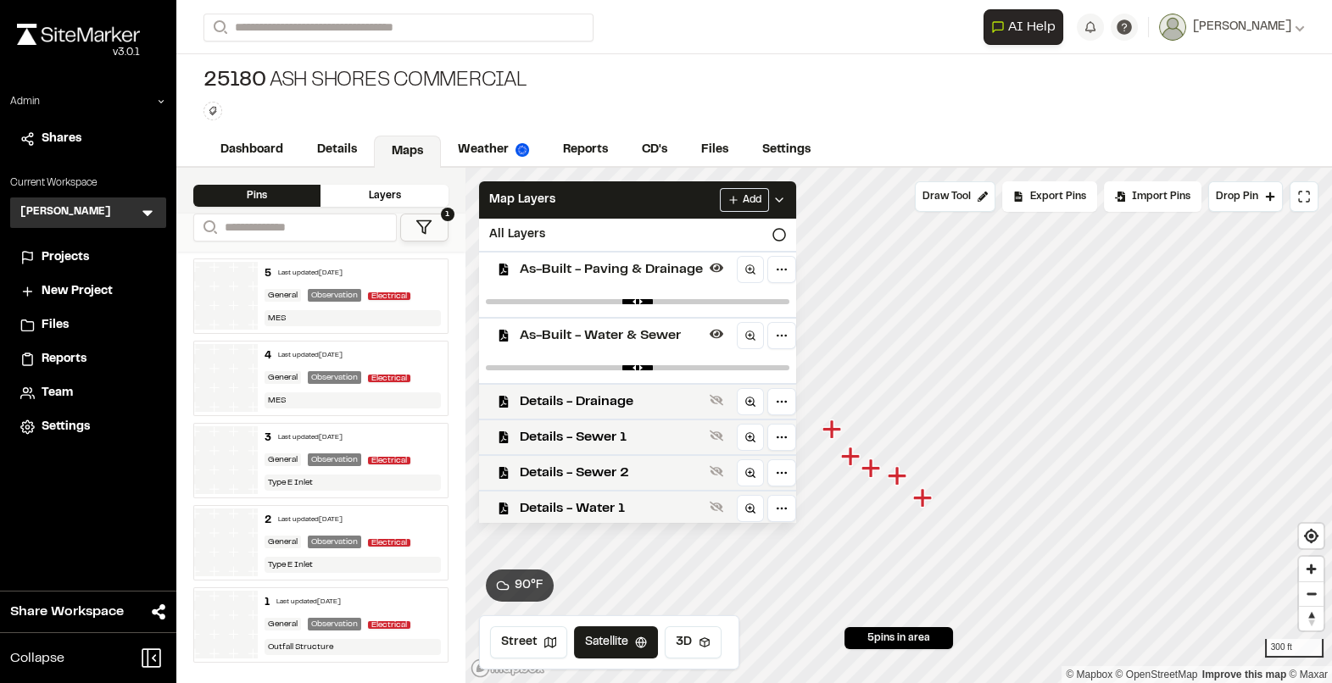
click at [565, 335] on span "As-Built - Water & Sewer" at bounding box center [611, 335] width 183 height 20
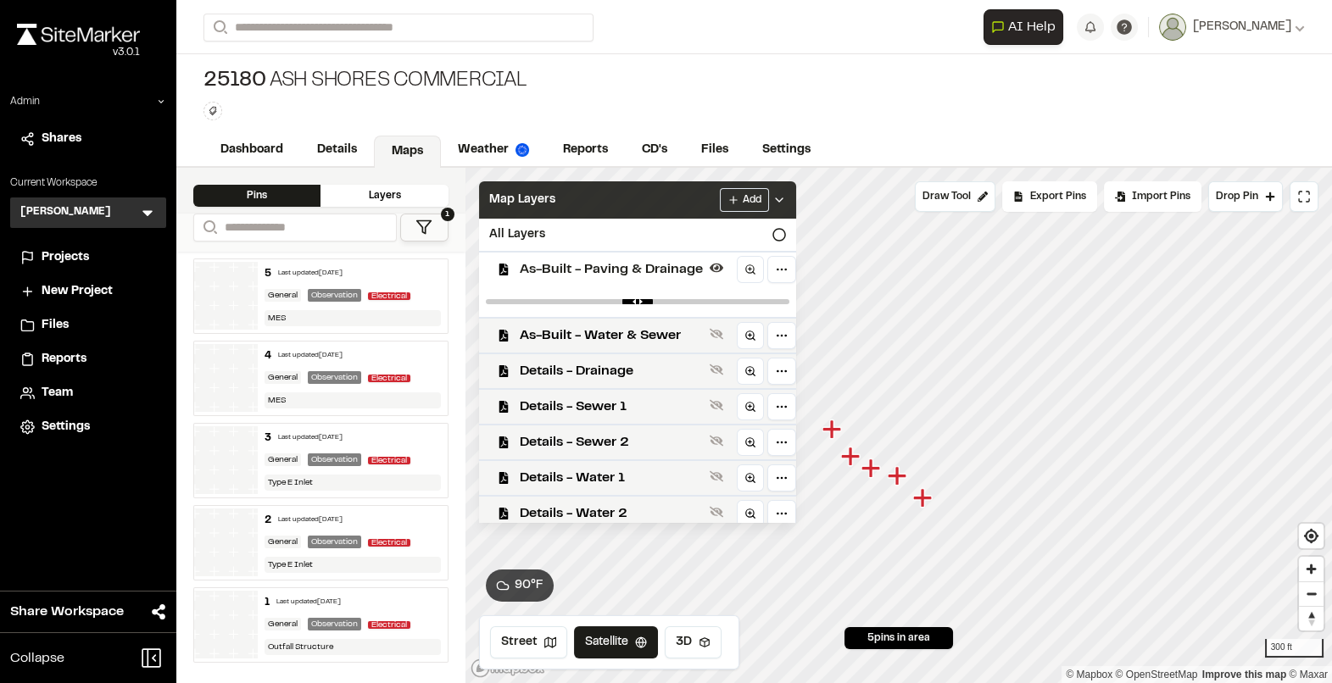
click at [569, 212] on div "Map Layers Add" at bounding box center [637, 199] width 317 height 37
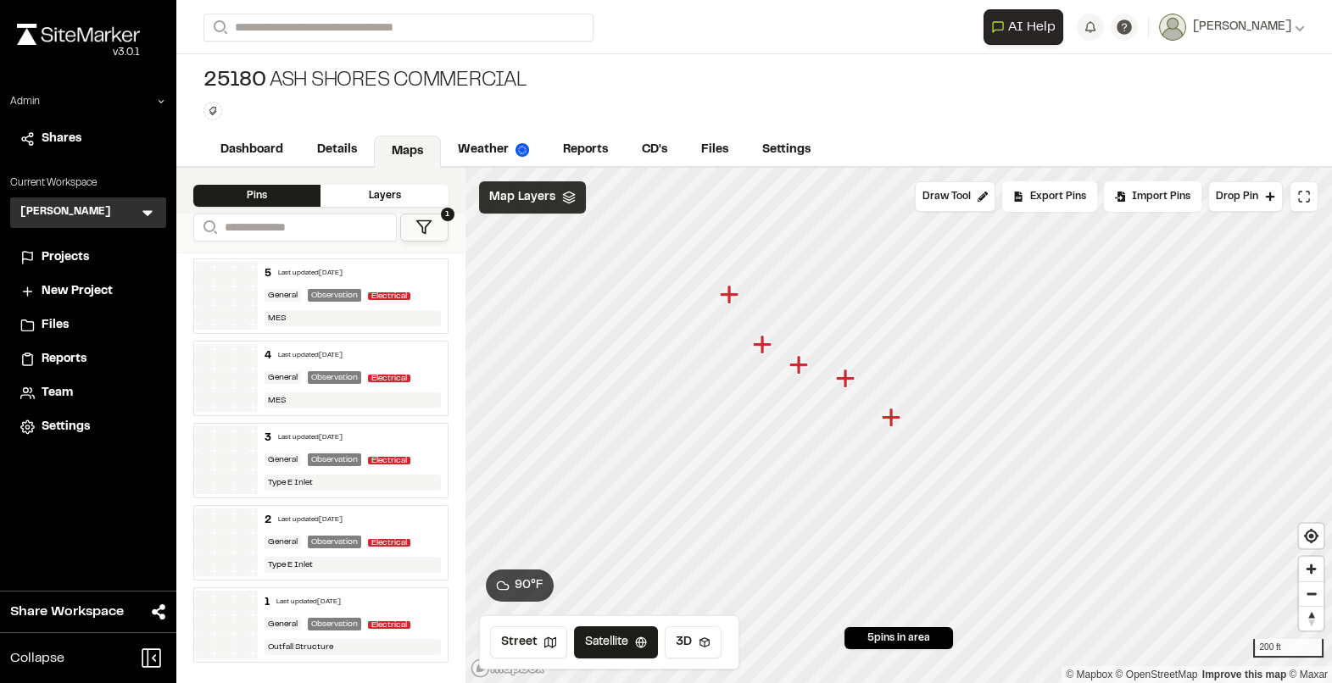
click at [559, 196] on div "Map Layers" at bounding box center [532, 197] width 107 height 32
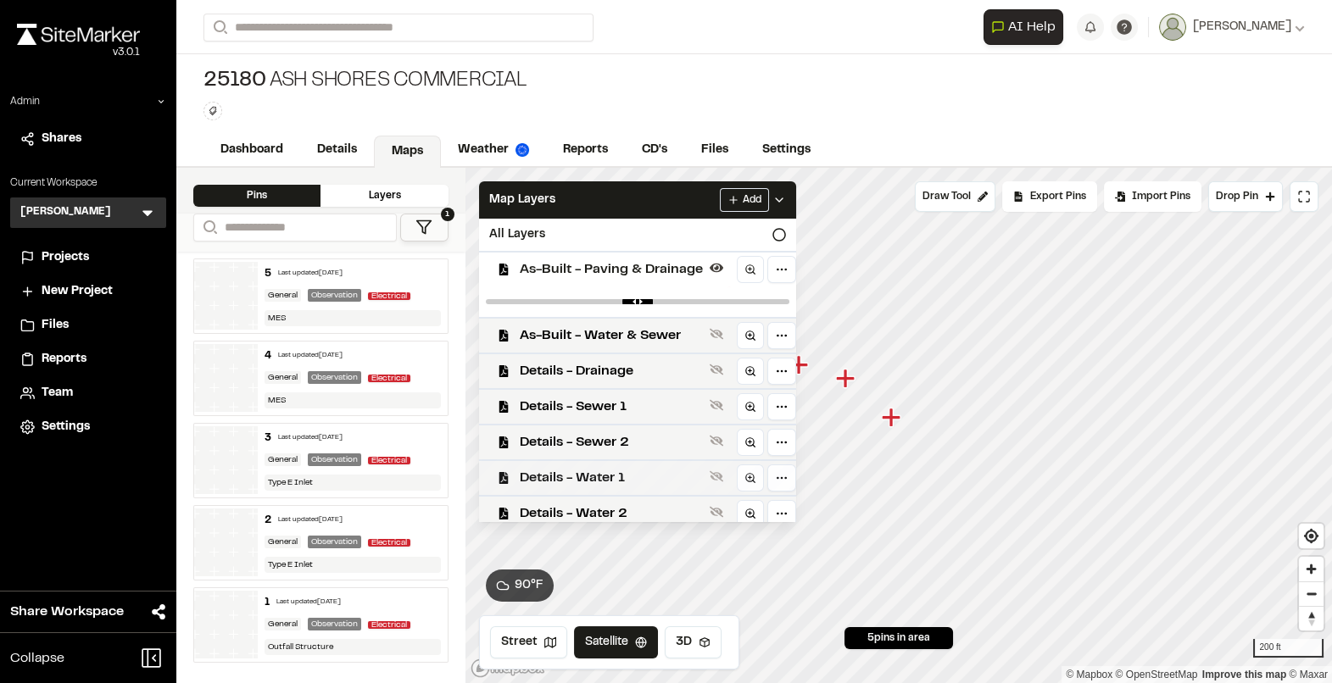
scroll to position [7, 0]
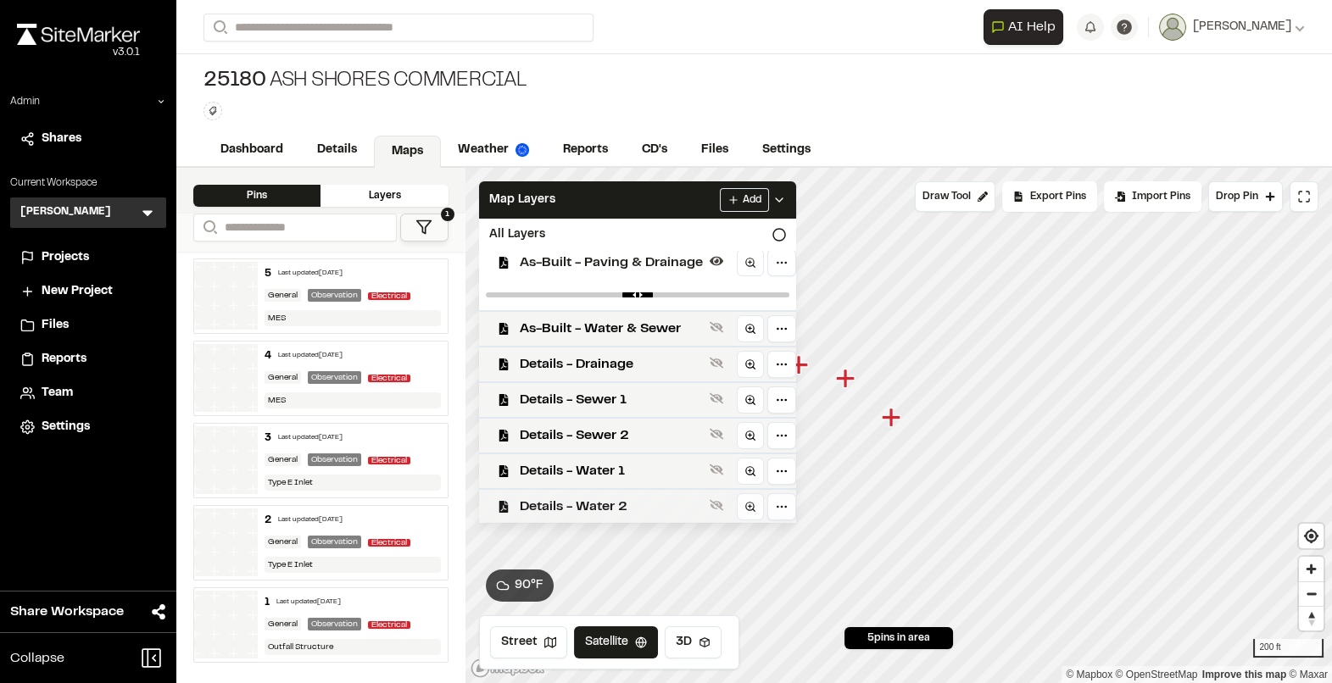
click at [600, 509] on span "Details - Water 2" at bounding box center [611, 507] width 183 height 20
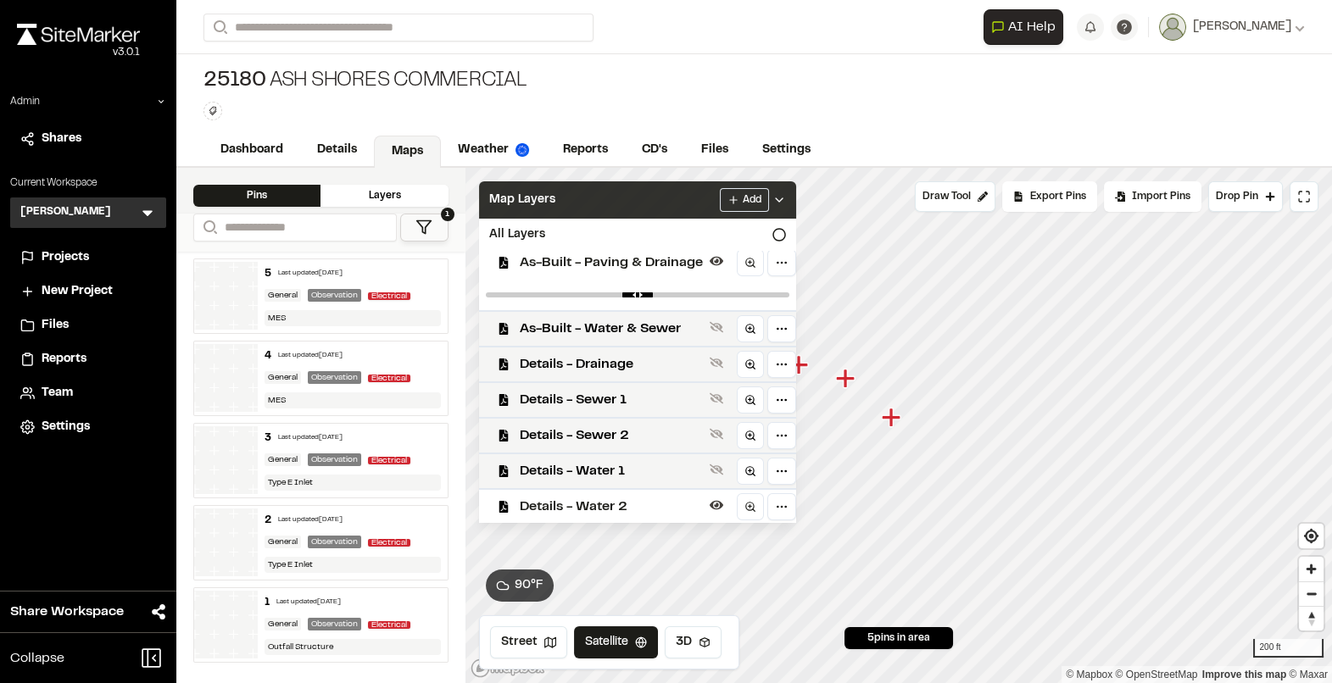
click at [580, 216] on div "Map Layers Add" at bounding box center [637, 199] width 317 height 37
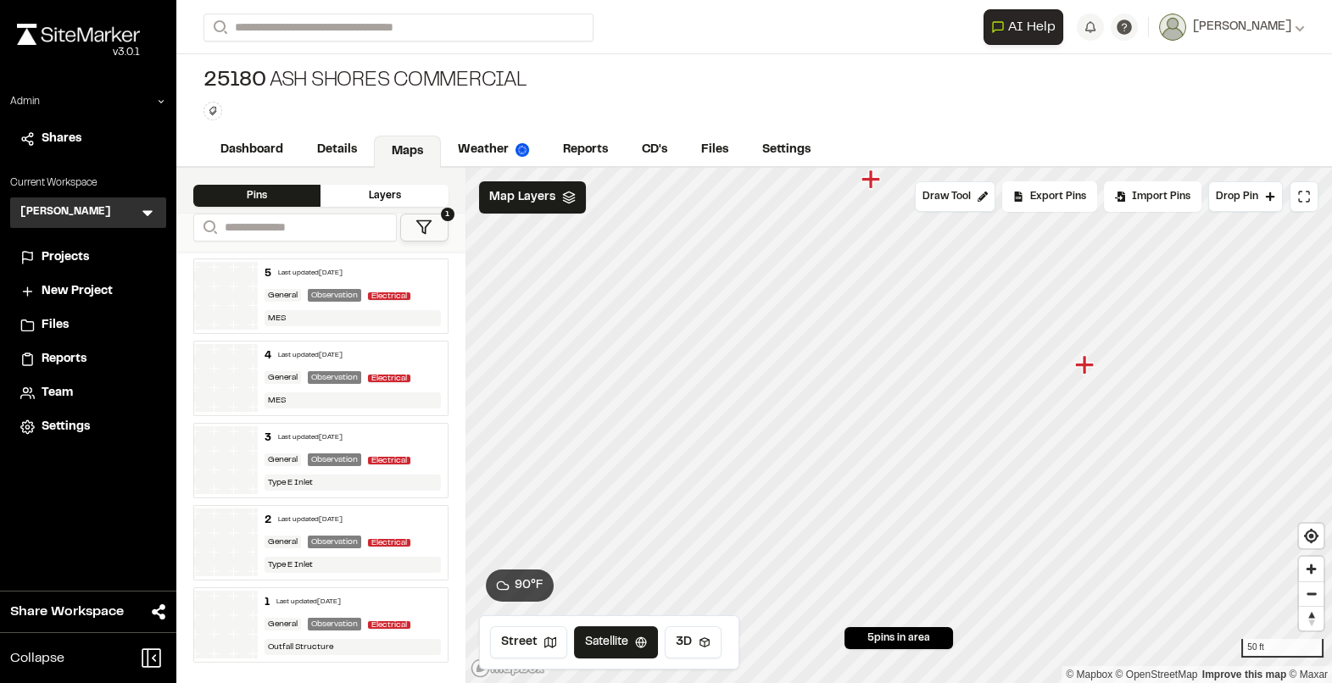
click at [1084, 365] on icon "Map marker" at bounding box center [1084, 364] width 19 height 19
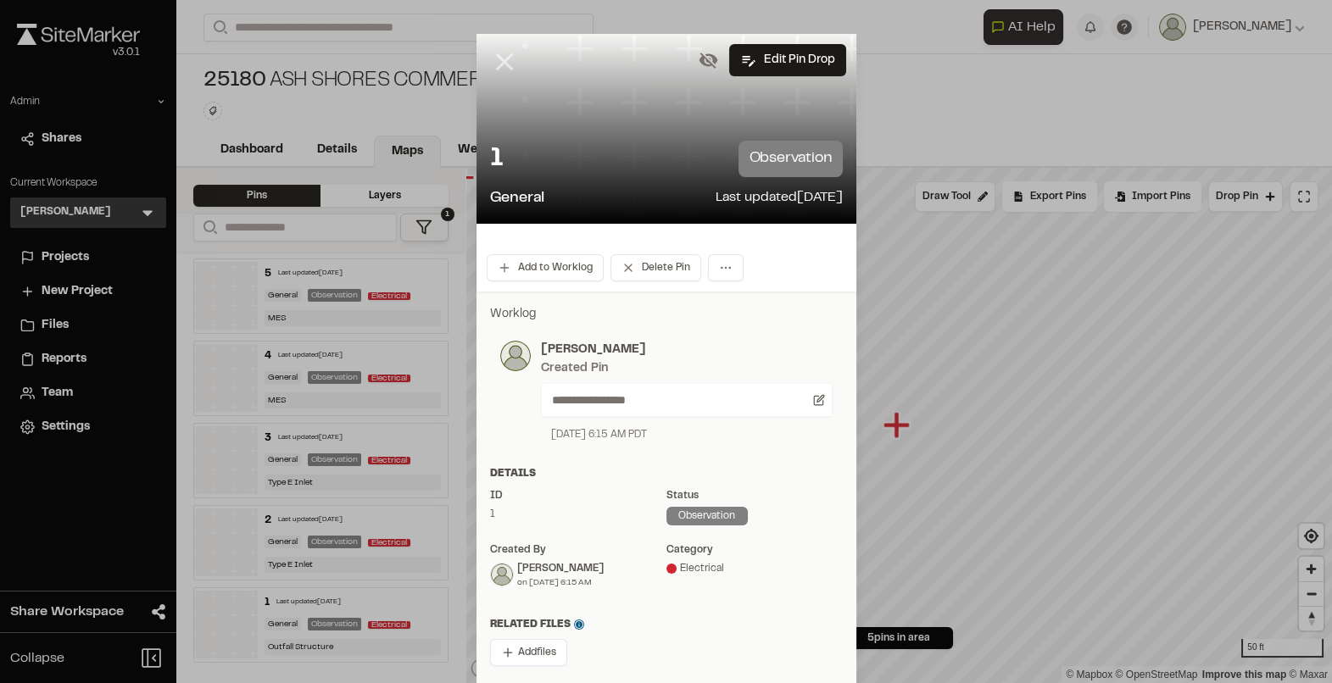
click at [493, 58] on icon at bounding box center [504, 61] width 29 height 29
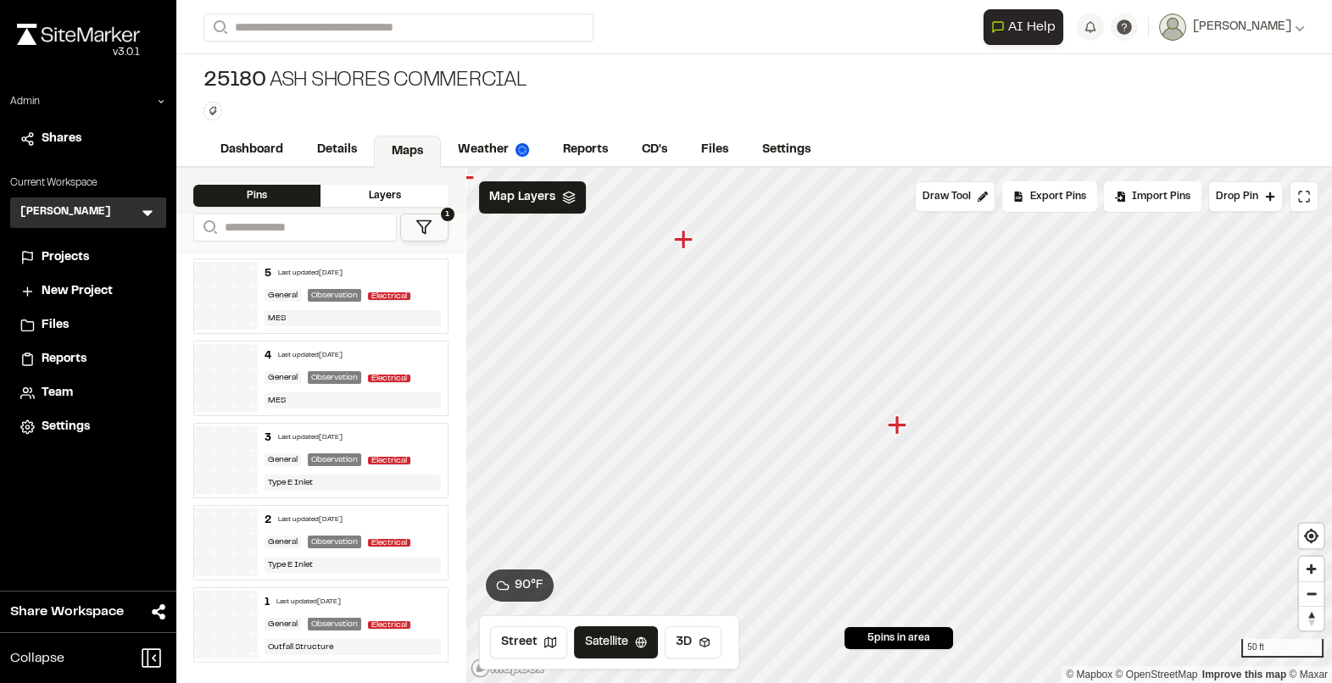
click at [228, 287] on img at bounding box center [226, 296] width 64 height 68
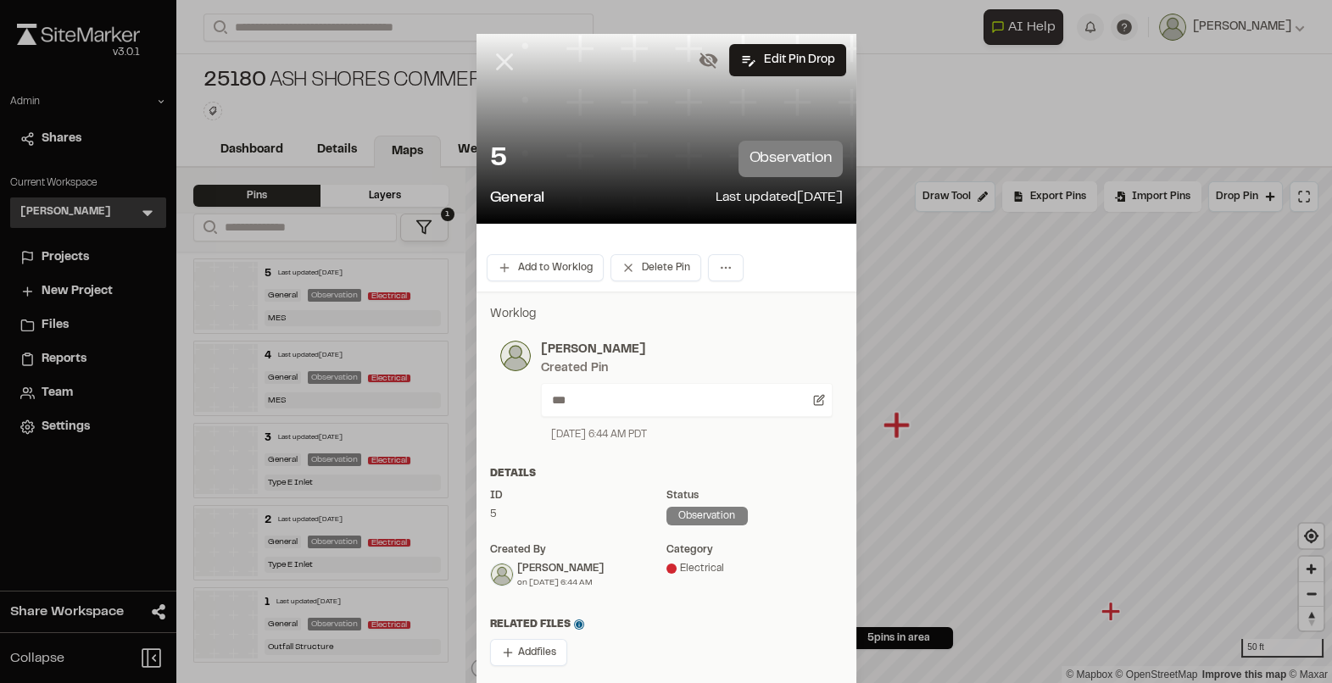
click at [502, 68] on icon at bounding box center [504, 61] width 29 height 29
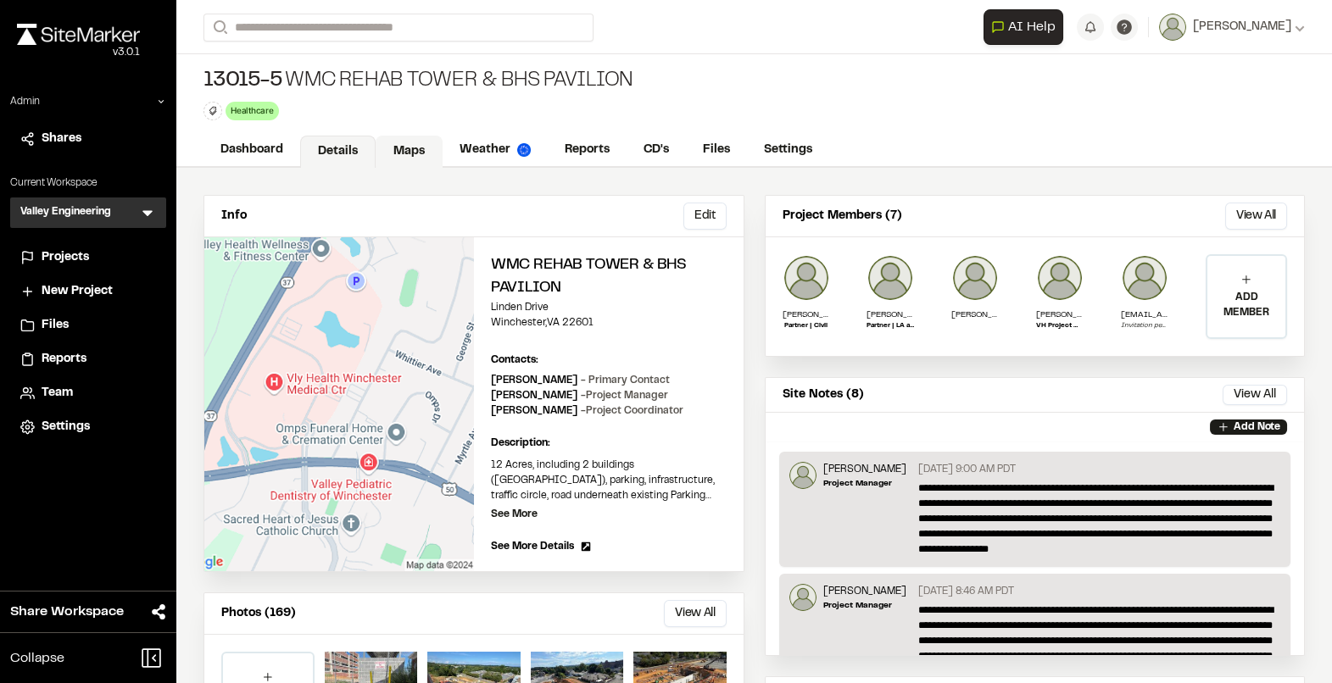
click at [407, 153] on link "Maps" at bounding box center [408, 152] width 67 height 32
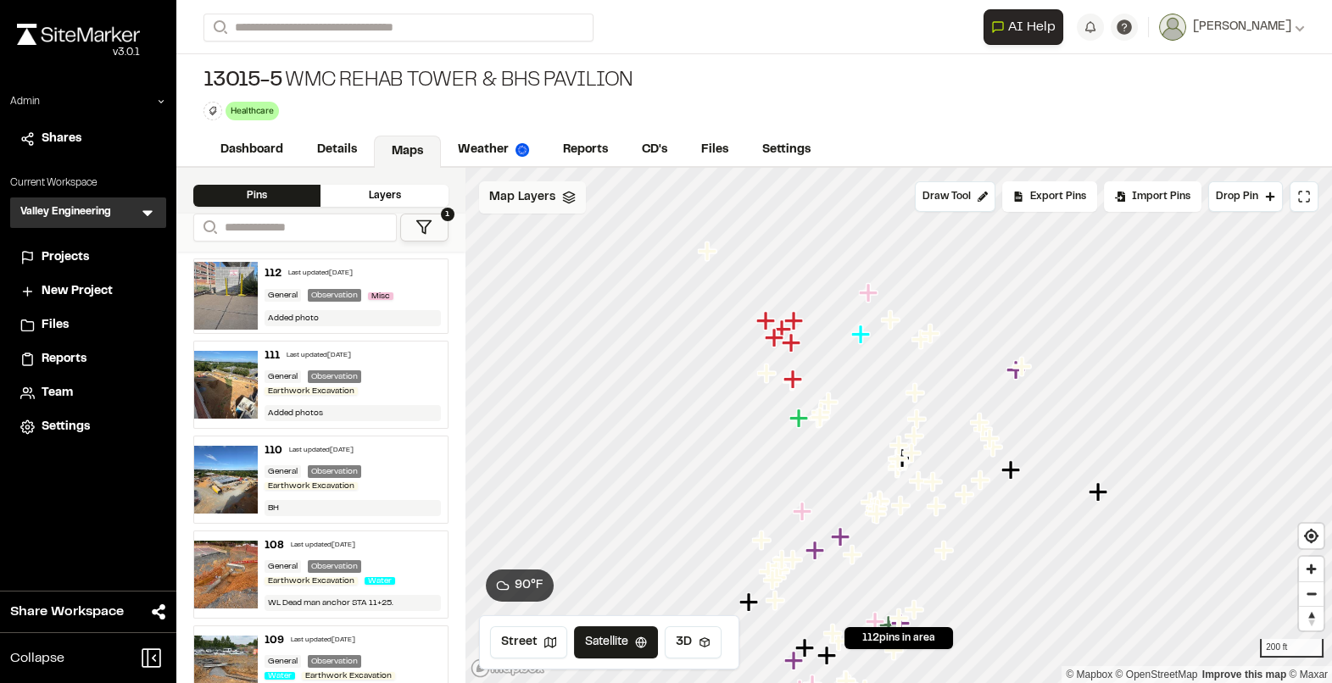
click at [526, 199] on span "Map Layers" at bounding box center [522, 197] width 66 height 19
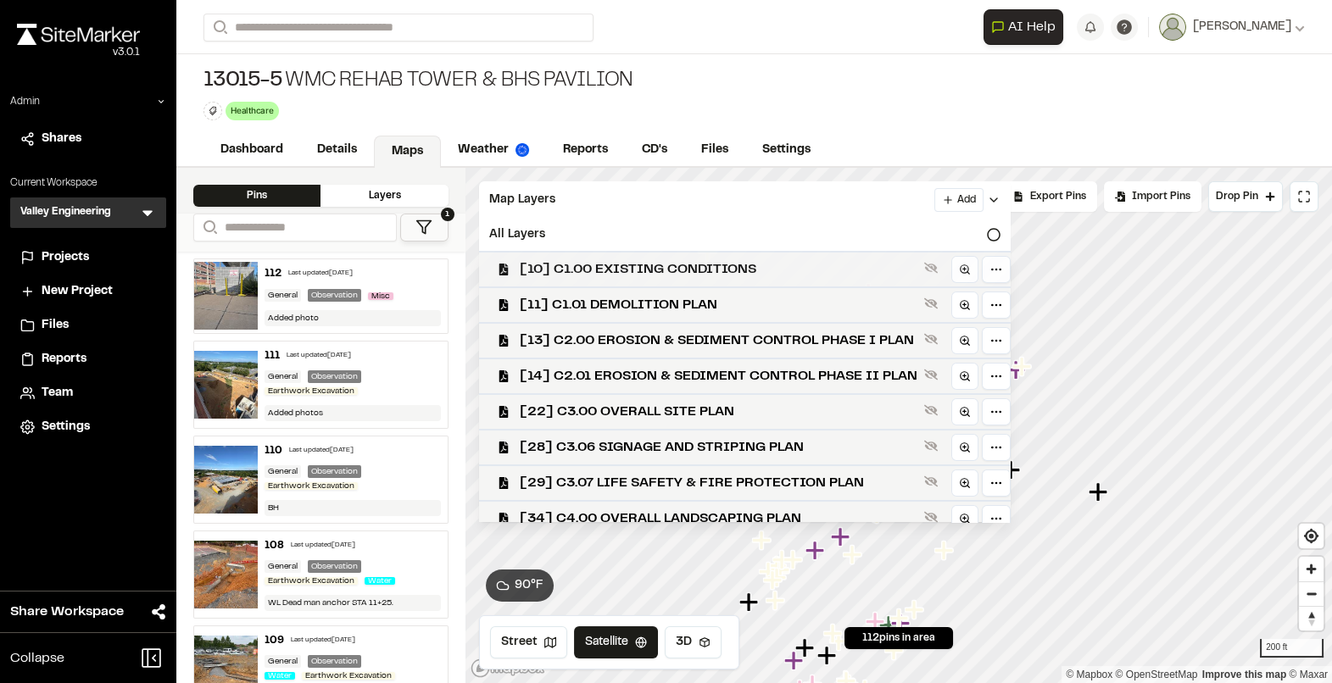
click at [566, 264] on span "[10] C1.00 EXISTING CONDITIONS" at bounding box center [719, 269] width 398 height 20
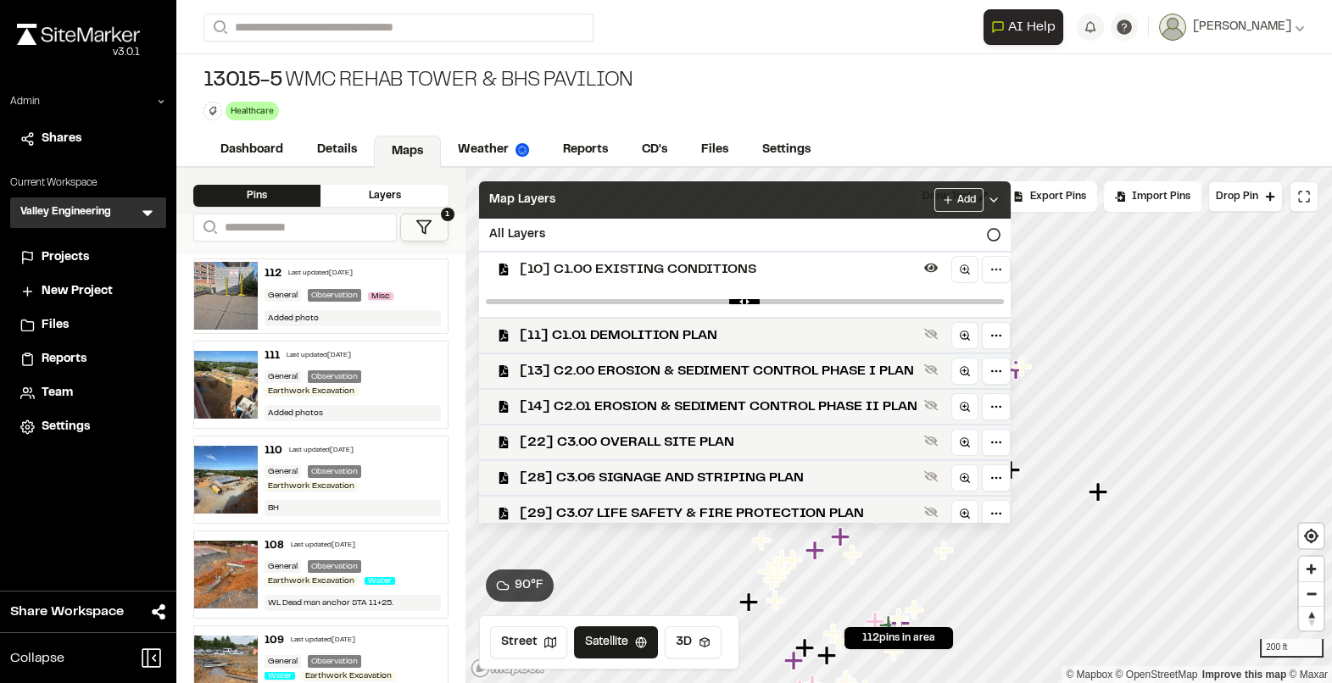
click at [601, 208] on div "Map Layers Add" at bounding box center [744, 199] width 531 height 37
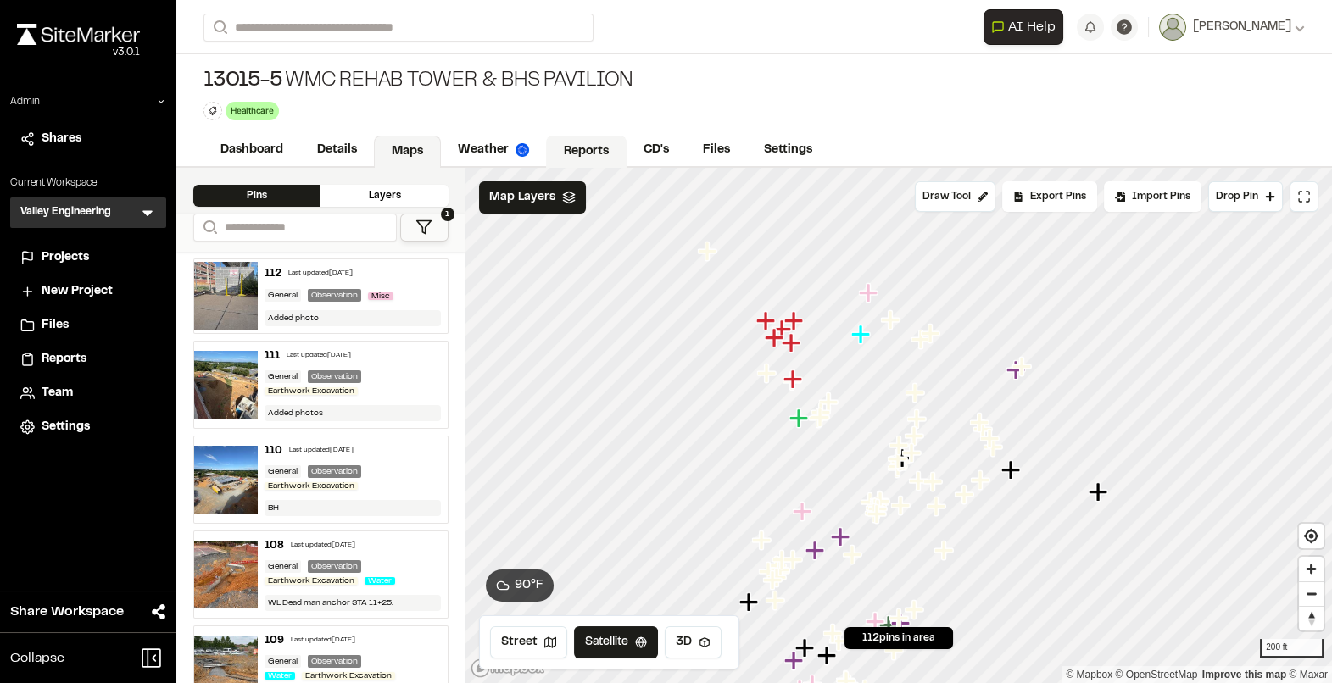
click at [575, 150] on link "Reports" at bounding box center [586, 152] width 81 height 32
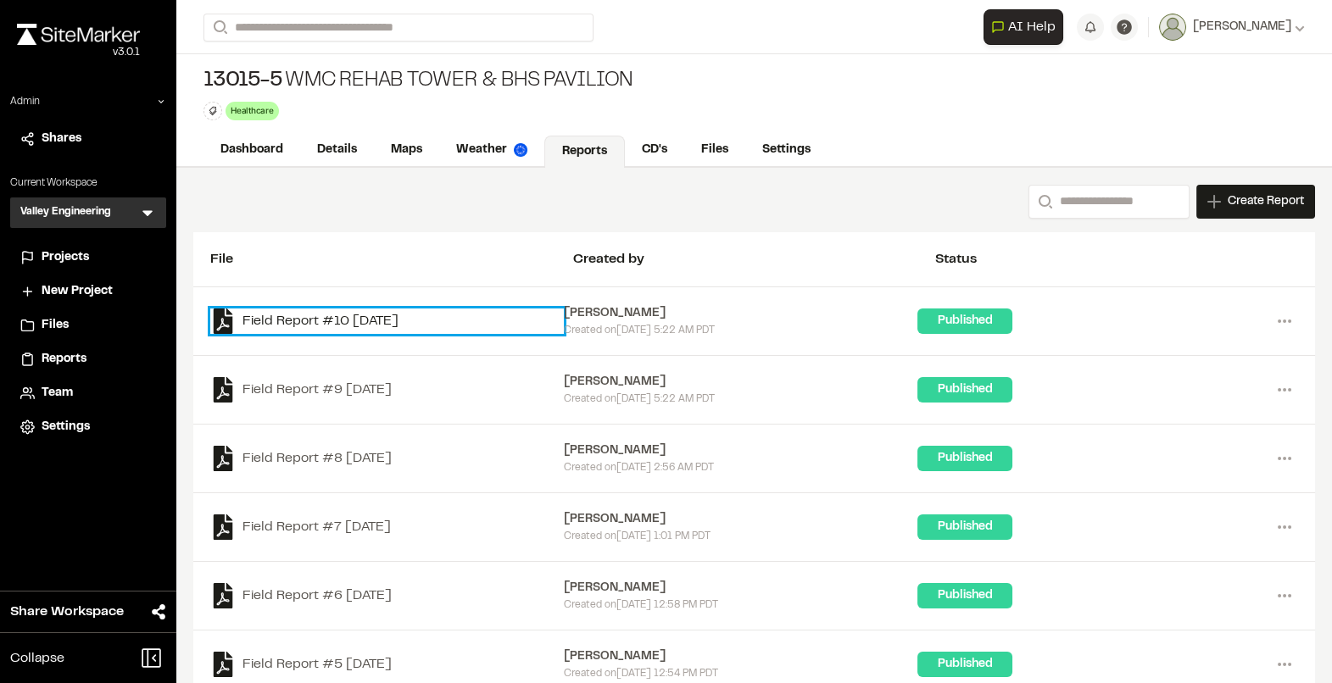
click at [364, 320] on link "Field Report #10 2025-08-07" at bounding box center [386, 321] width 353 height 25
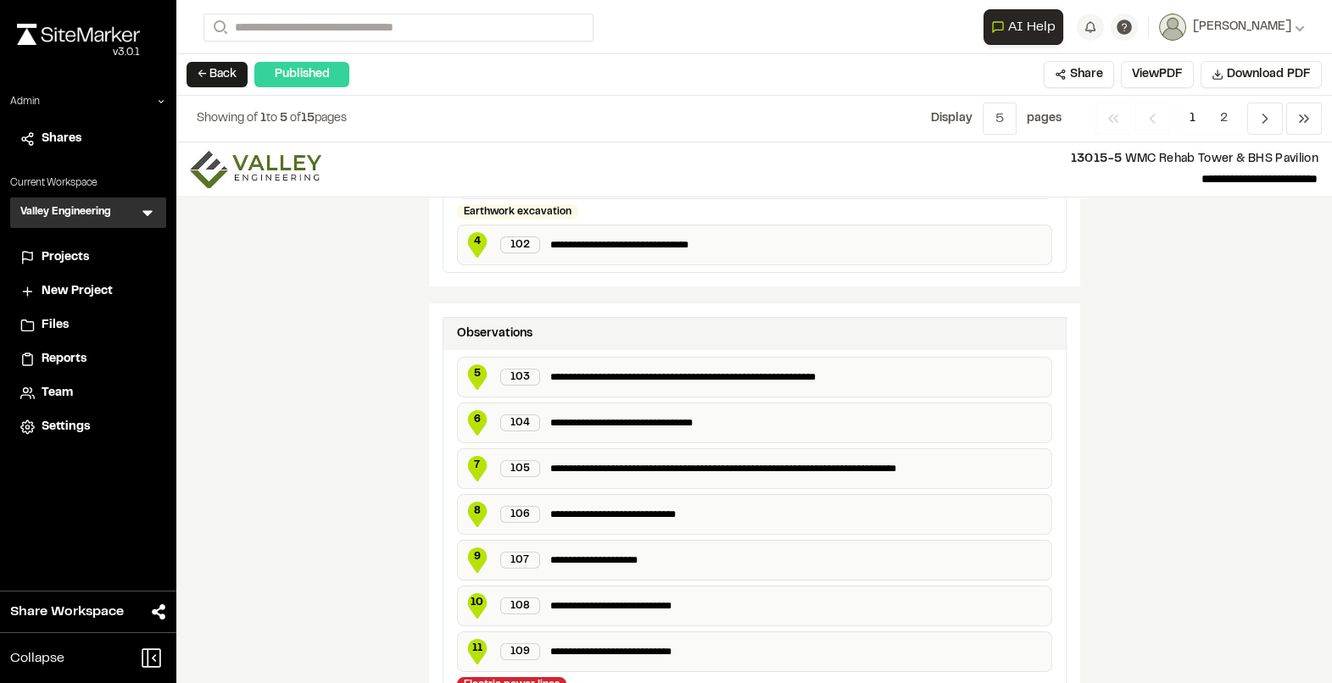
scroll to position [737, 0]
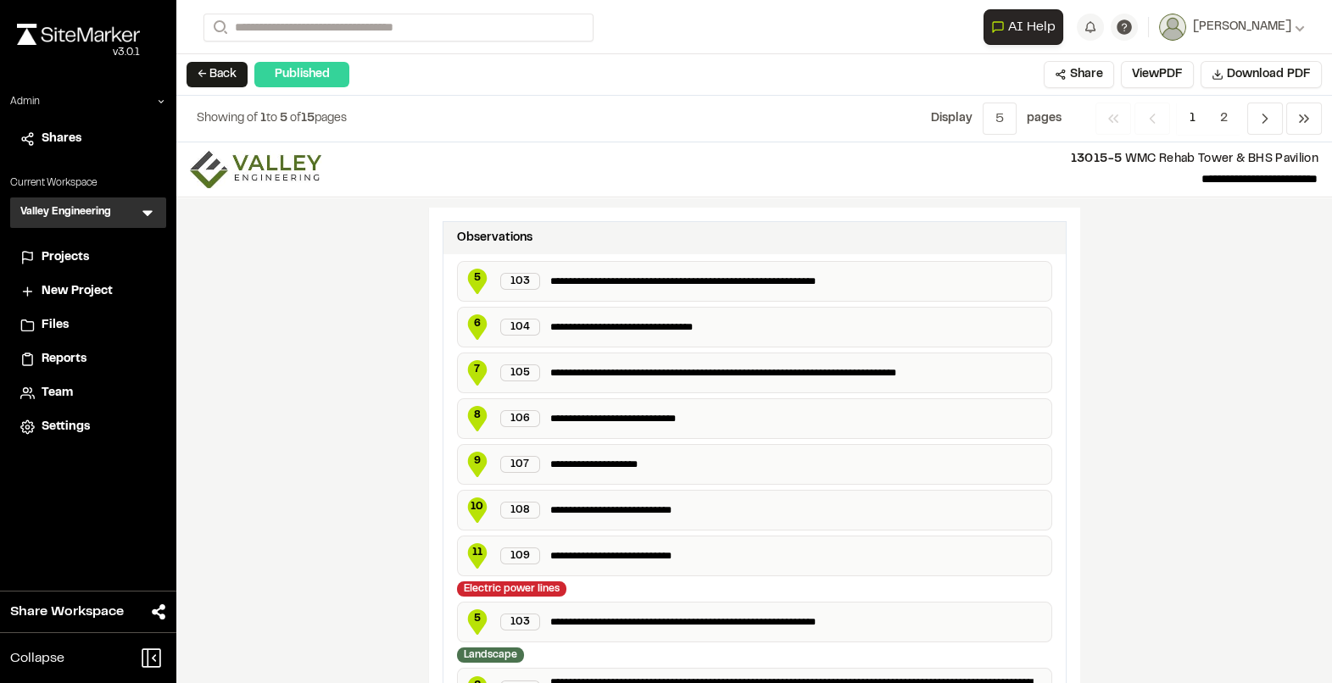
click at [209, 57] on div "← Back Published Share View PDF Download PDF" at bounding box center [753, 75] width 1155 height 42
click at [209, 66] on button "← Back" at bounding box center [216, 74] width 61 height 25
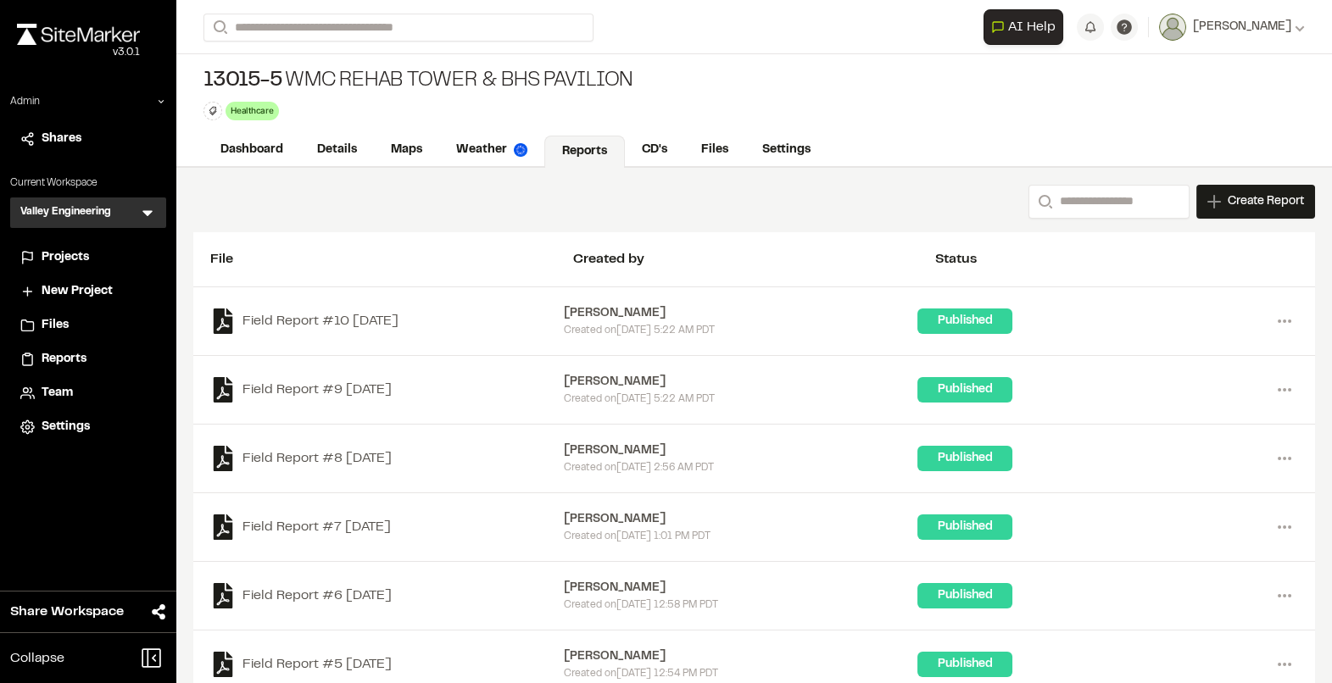
click at [314, 134] on div "Dashboard Details Maps Weather Reports CD's Files Settings" at bounding box center [753, 151] width 1155 height 34
click at [330, 151] on link "Details" at bounding box center [337, 152] width 75 height 32
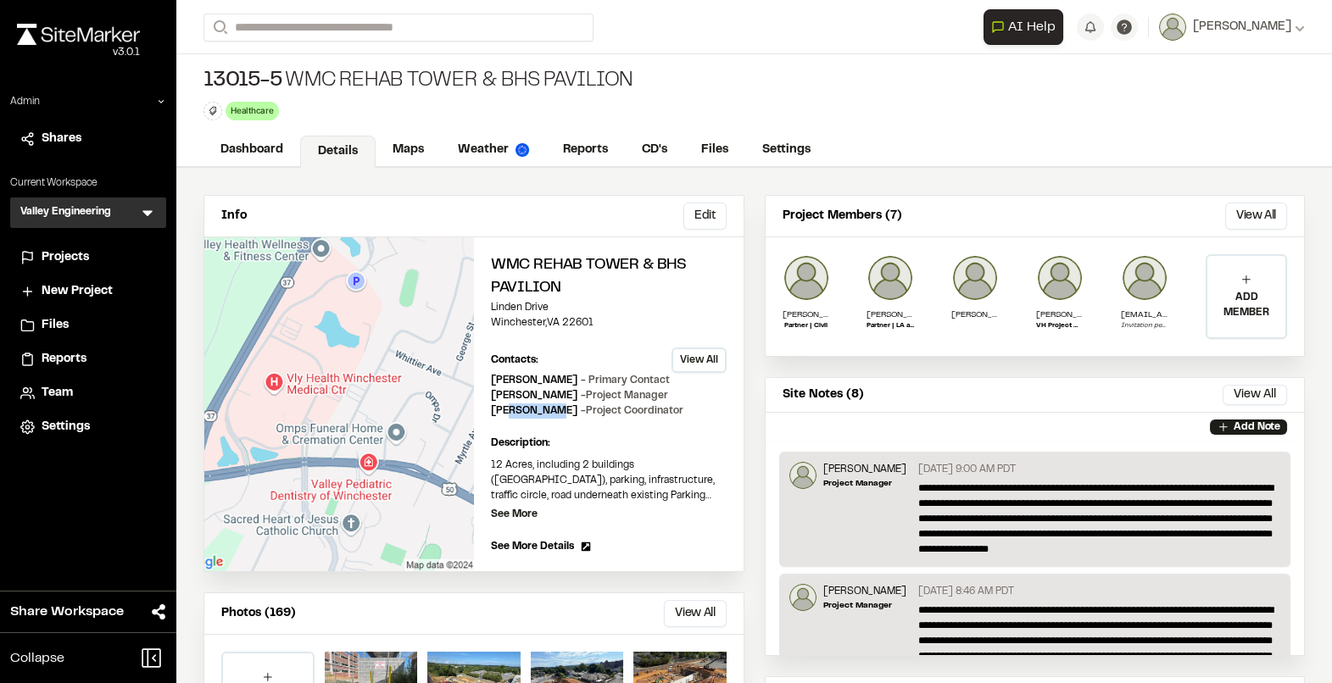
drag, startPoint x: 548, startPoint y: 409, endPoint x: 509, endPoint y: 409, distance: 39.0
click at [509, 409] on p "Denise Lunn - Project Coordinator" at bounding box center [587, 410] width 192 height 15
click at [582, 422] on div "WMC Rehab Tower & BHS Pavilion Linden Drive Winchester , VA 22601 Edit Contacts…" at bounding box center [609, 404] width 270 height 334
click at [142, 217] on icon at bounding box center [147, 212] width 17 height 17
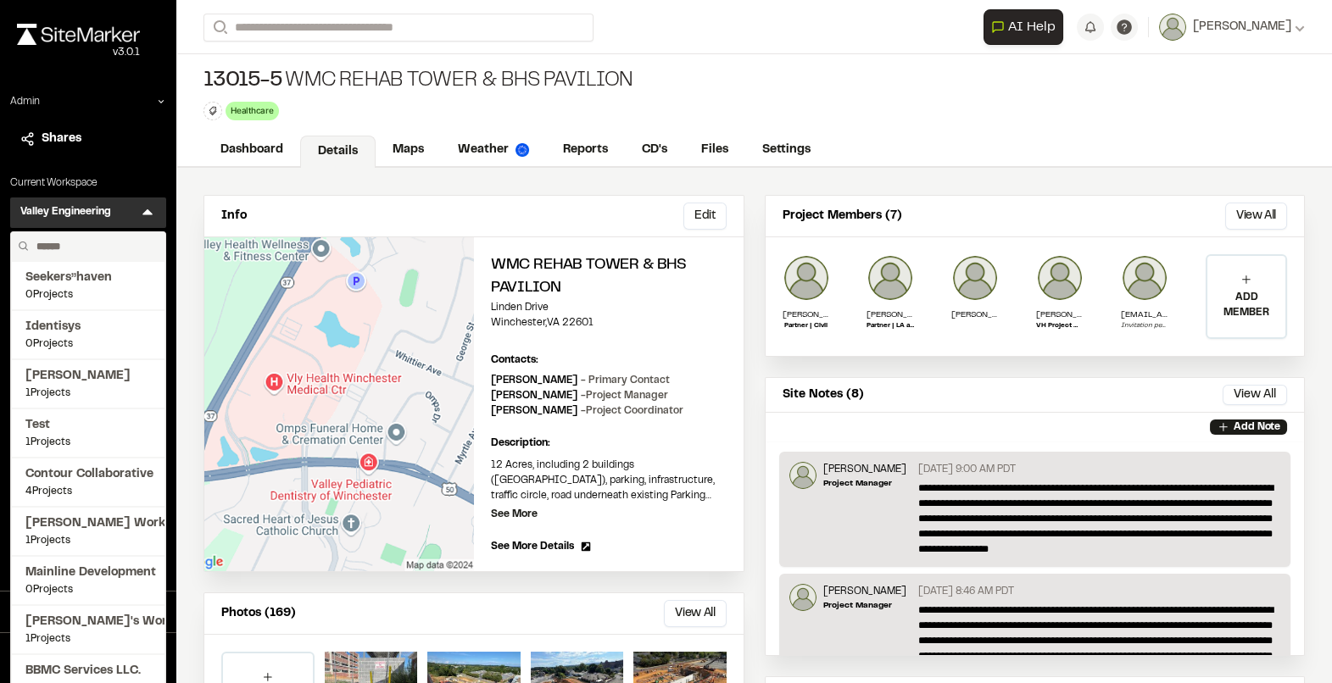
click at [81, 248] on input "text" at bounding box center [94, 246] width 129 height 29
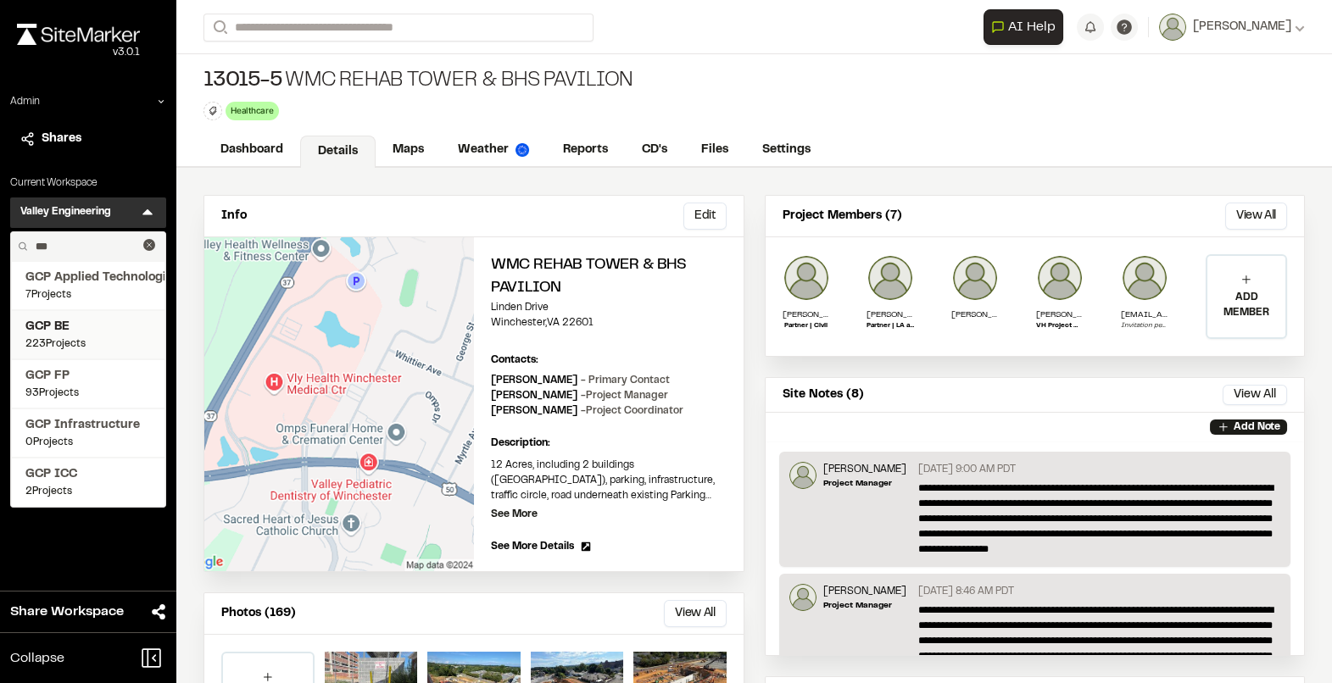
type input "***"
click at [81, 324] on span "GCP BE" at bounding box center [87, 327] width 125 height 19
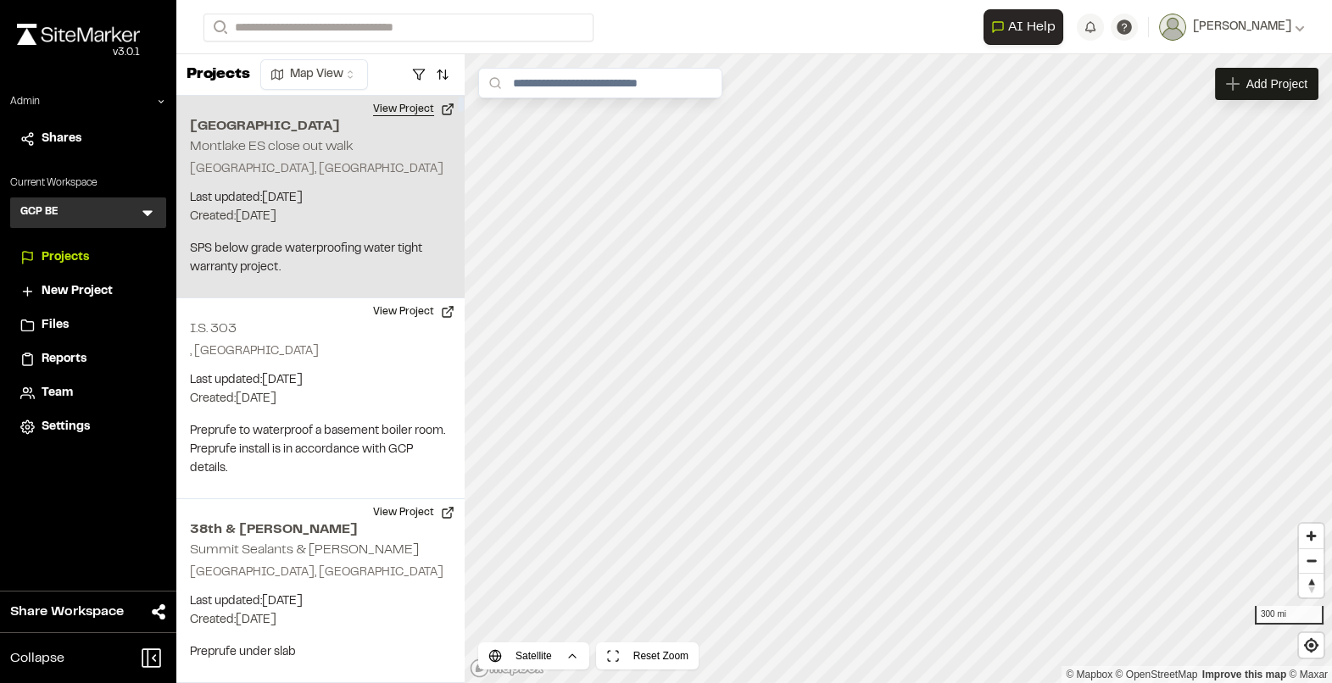
click at [399, 115] on button "View Project" at bounding box center [414, 109] width 102 height 27
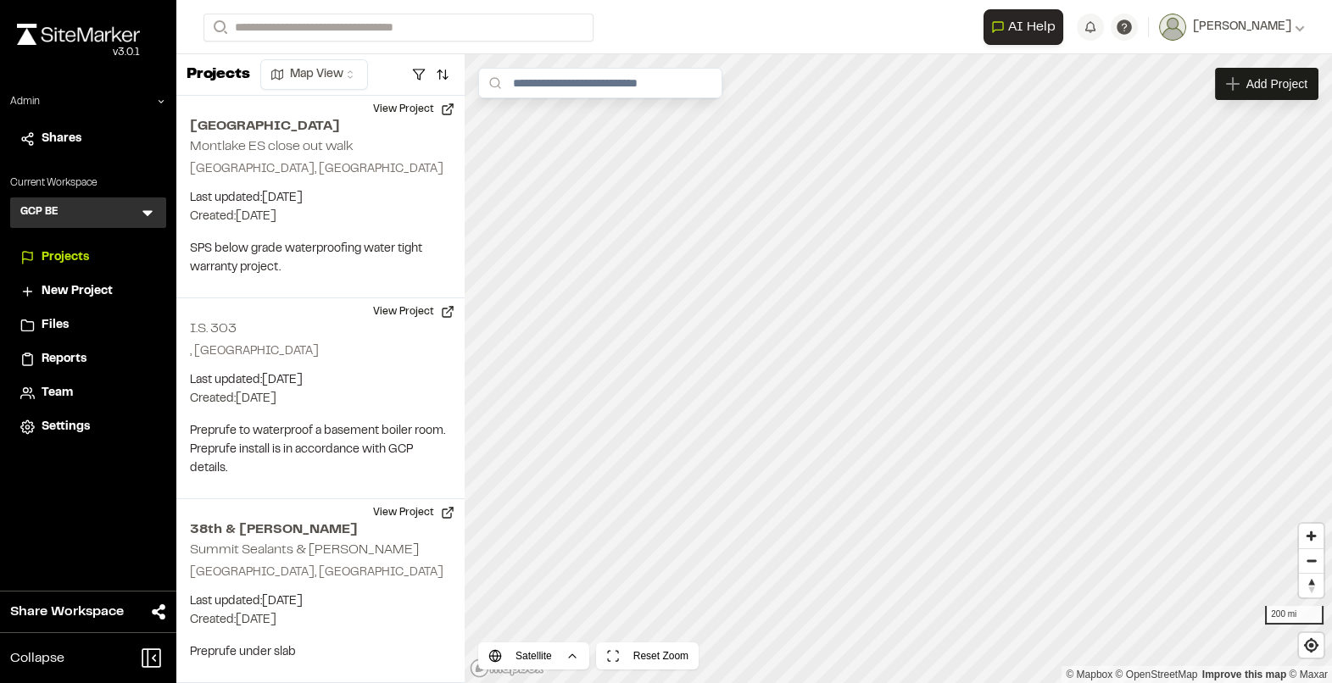
click at [75, 256] on span "Projects" at bounding box center [65, 257] width 47 height 19
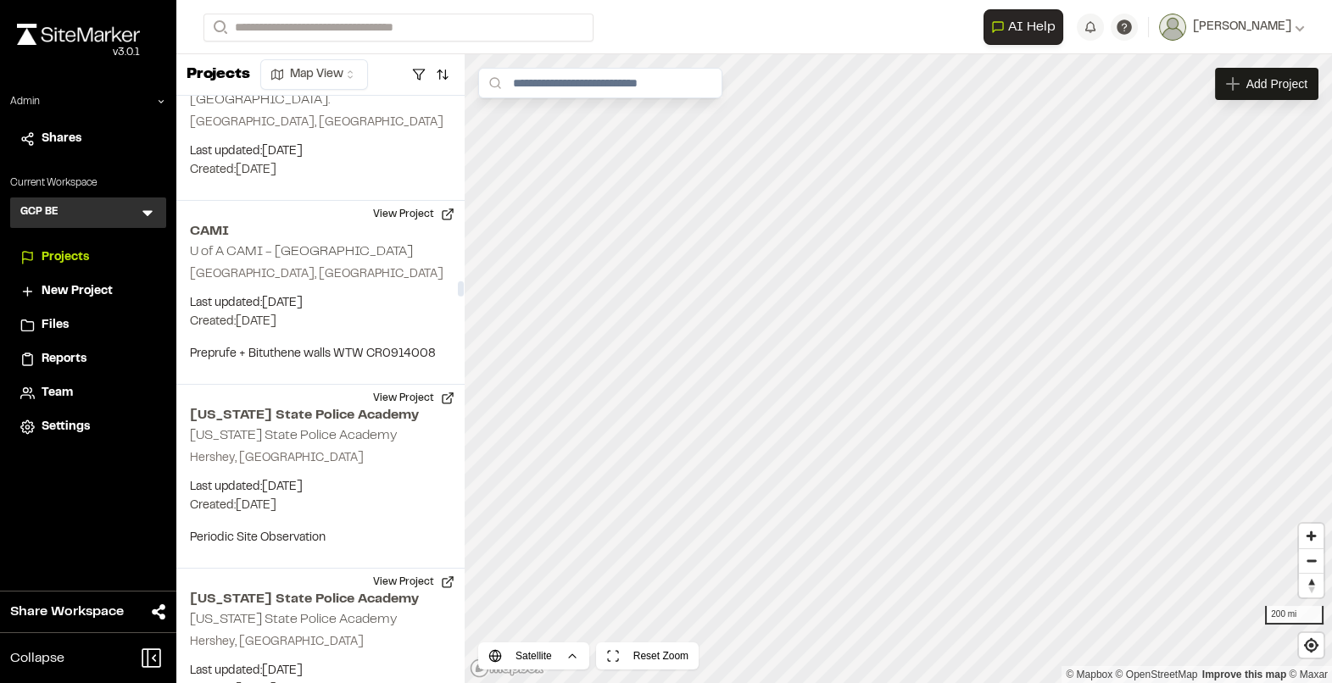
scroll to position [12456, 0]
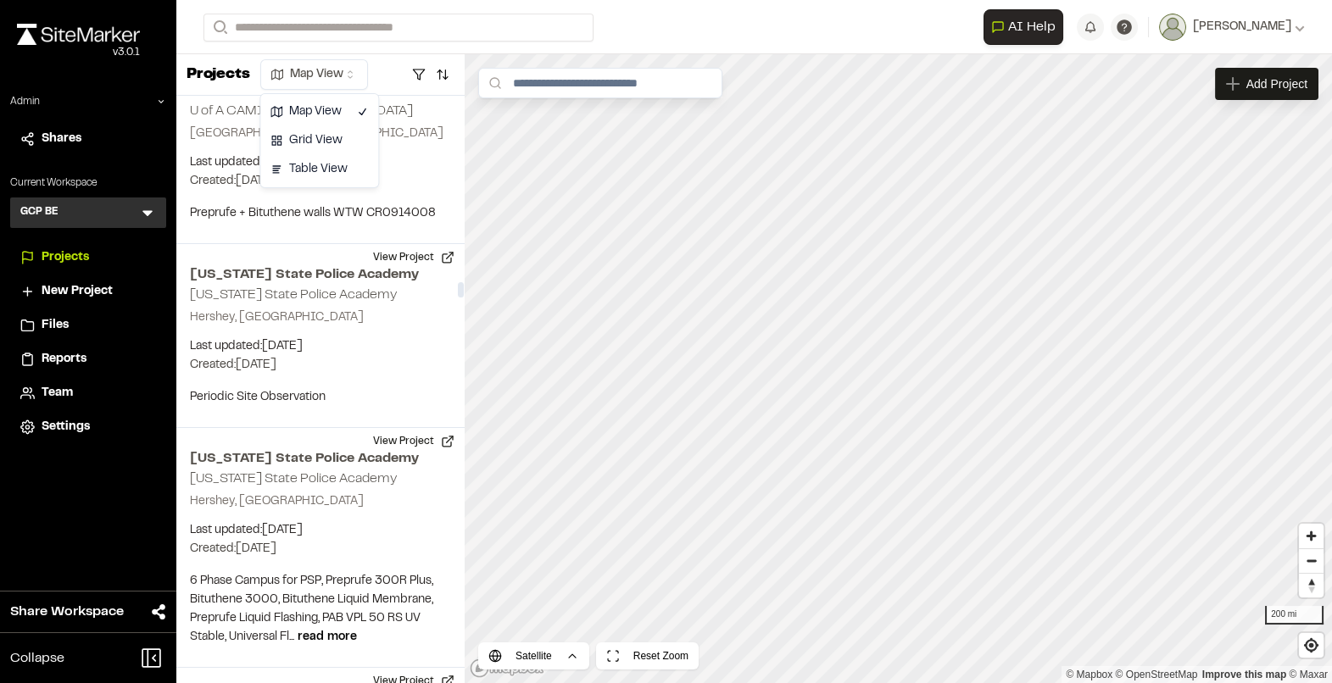
click at [305, 72] on html "Close sidebar v 3.0.1 Admin Shares Current Workspace GCP BE GB Menu Projects Ne…" at bounding box center [666, 341] width 1332 height 683
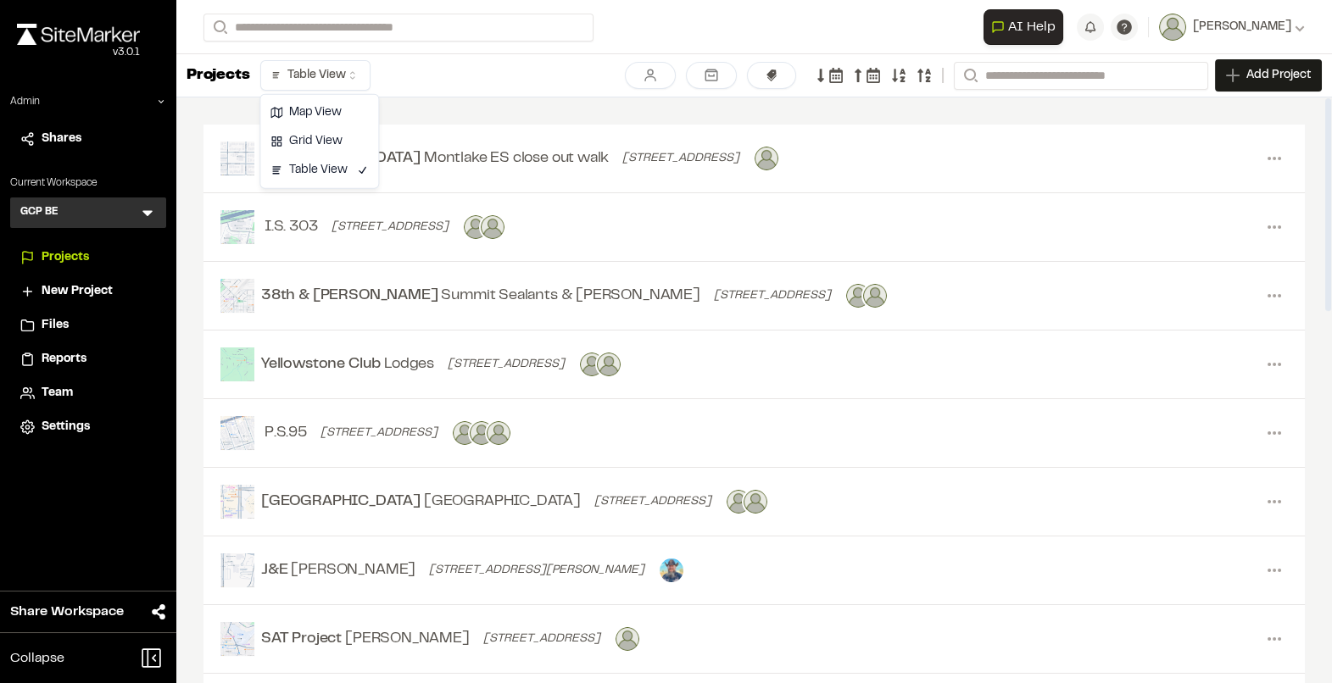
click at [334, 75] on html "Close sidebar v 3.0.1 Admin Shares Current Workspace GCP BE GB Menu Projects Ne…" at bounding box center [666, 341] width 1332 height 683
click at [439, 86] on html "Close sidebar v 3.0.1 Admin Shares Current Workspace GCP BE GB Menu Projects Ne…" at bounding box center [666, 341] width 1332 height 683
click at [841, 81] on icon at bounding box center [836, 75] width 14 height 15
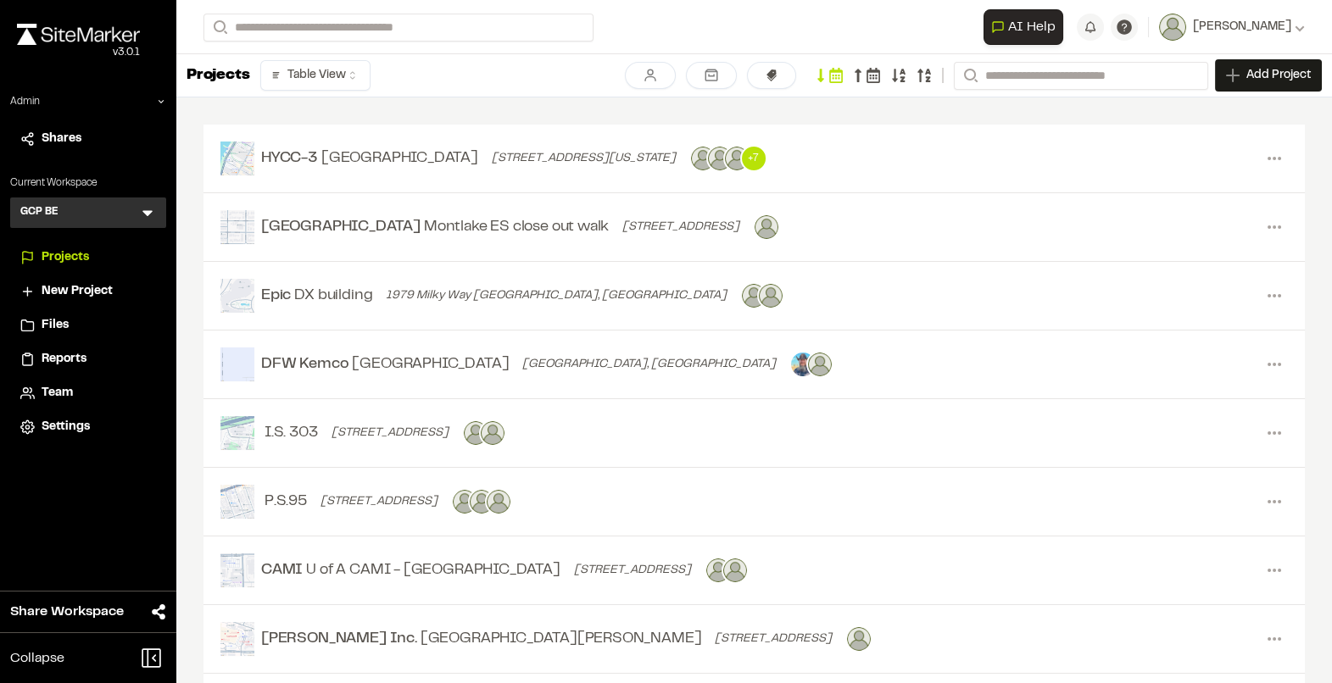
click at [865, 75] on icon at bounding box center [872, 75] width 15 height 15
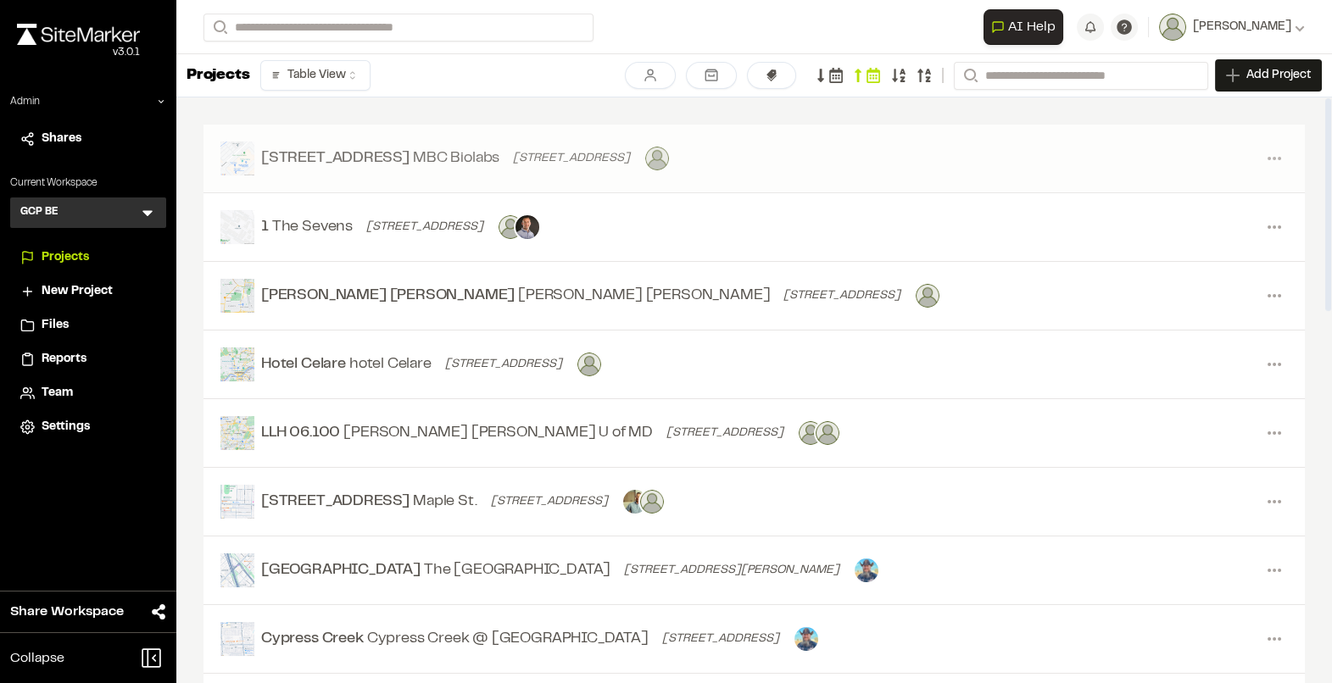
click at [790, 153] on link "1030 Brittan Ave. MBC Biolabs 963 Brittan Avenue San Carlos, CA Menu Edit Detai…" at bounding box center [753, 159] width 1101 height 69
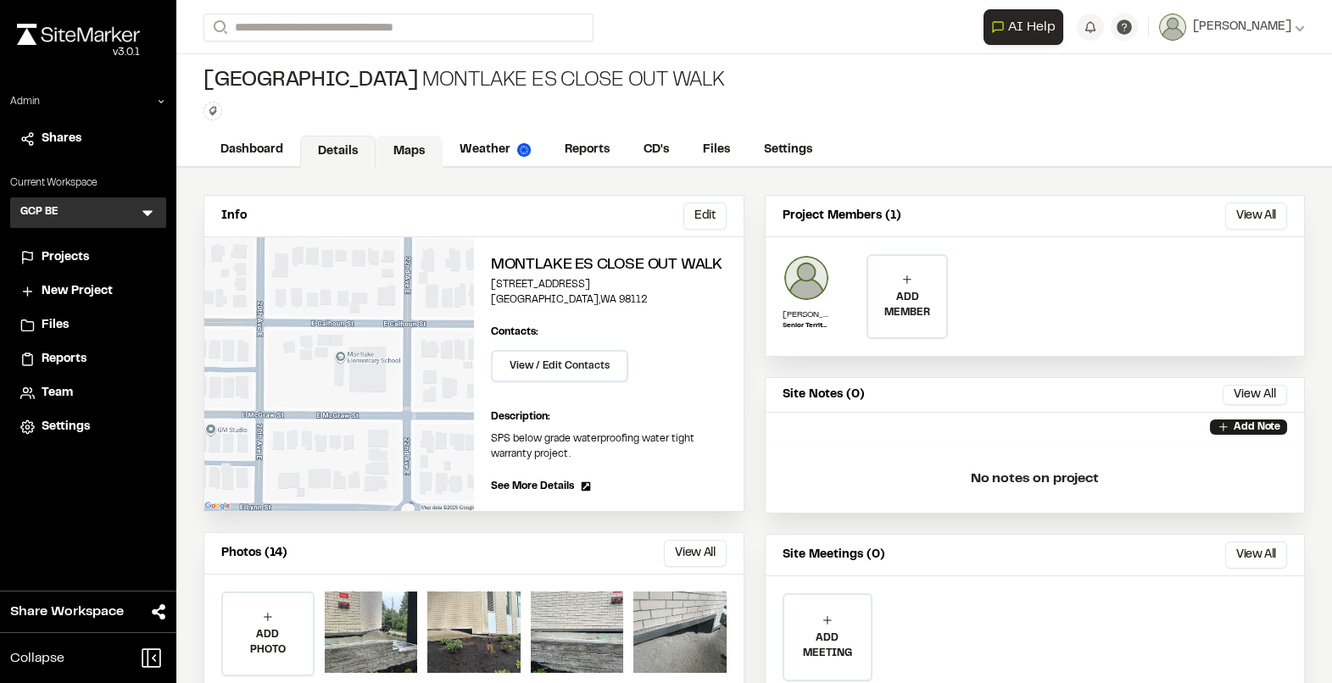
click at [410, 151] on link "Maps" at bounding box center [408, 152] width 67 height 32
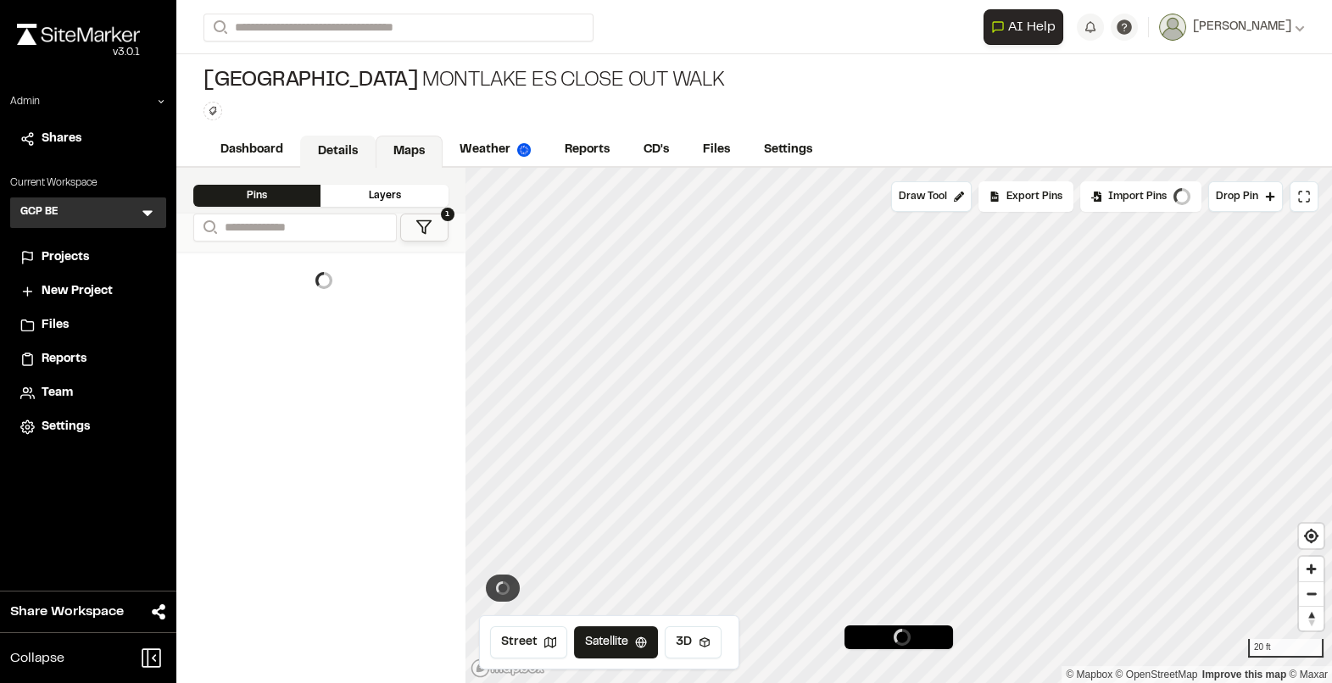
click at [343, 147] on link "Details" at bounding box center [337, 152] width 75 height 32
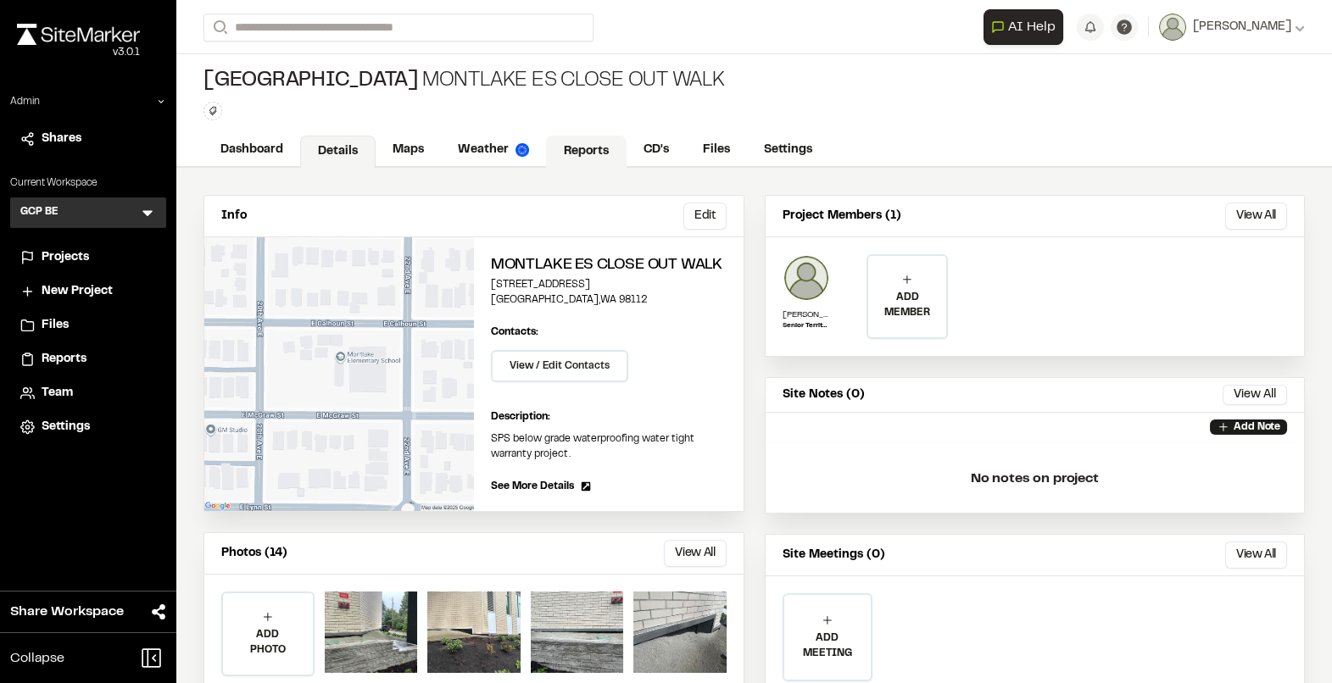
click at [576, 153] on link "Reports" at bounding box center [586, 152] width 81 height 32
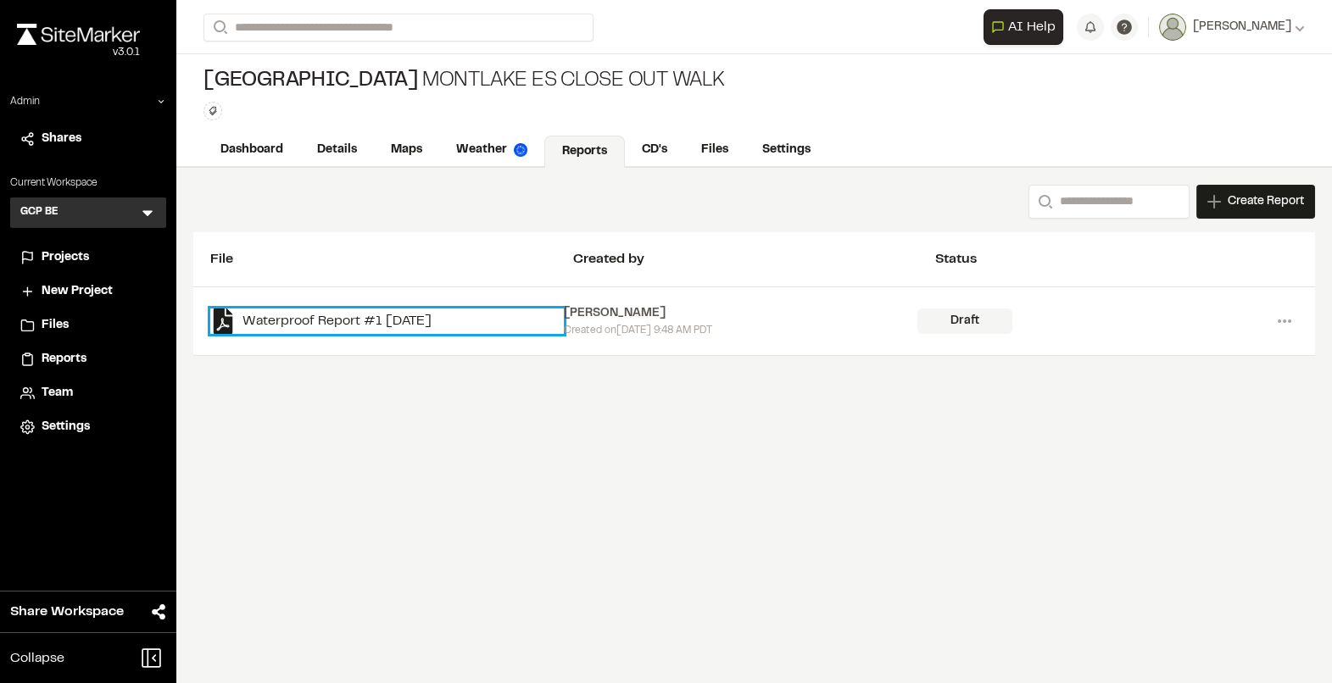
click at [397, 315] on link "Waterproof Report #1 [DATE]" at bounding box center [386, 321] width 353 height 25
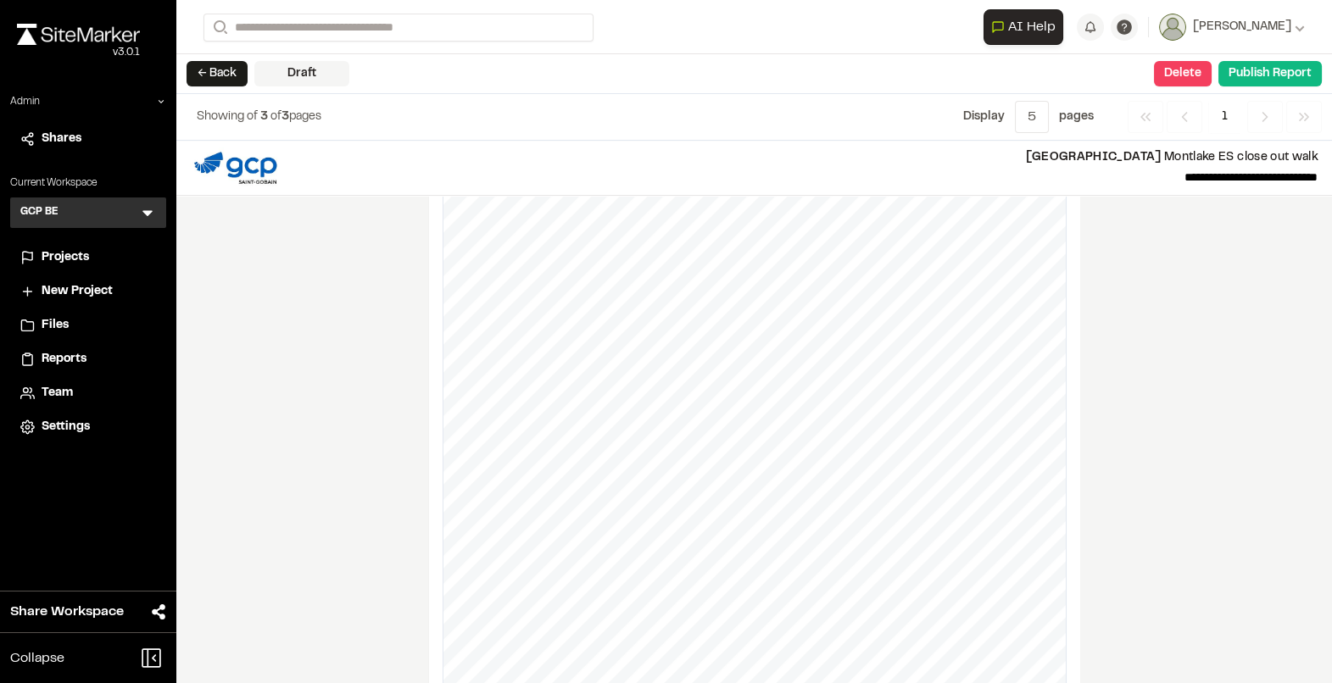
scroll to position [1182, 0]
